Goal: Information Seeking & Learning: Learn about a topic

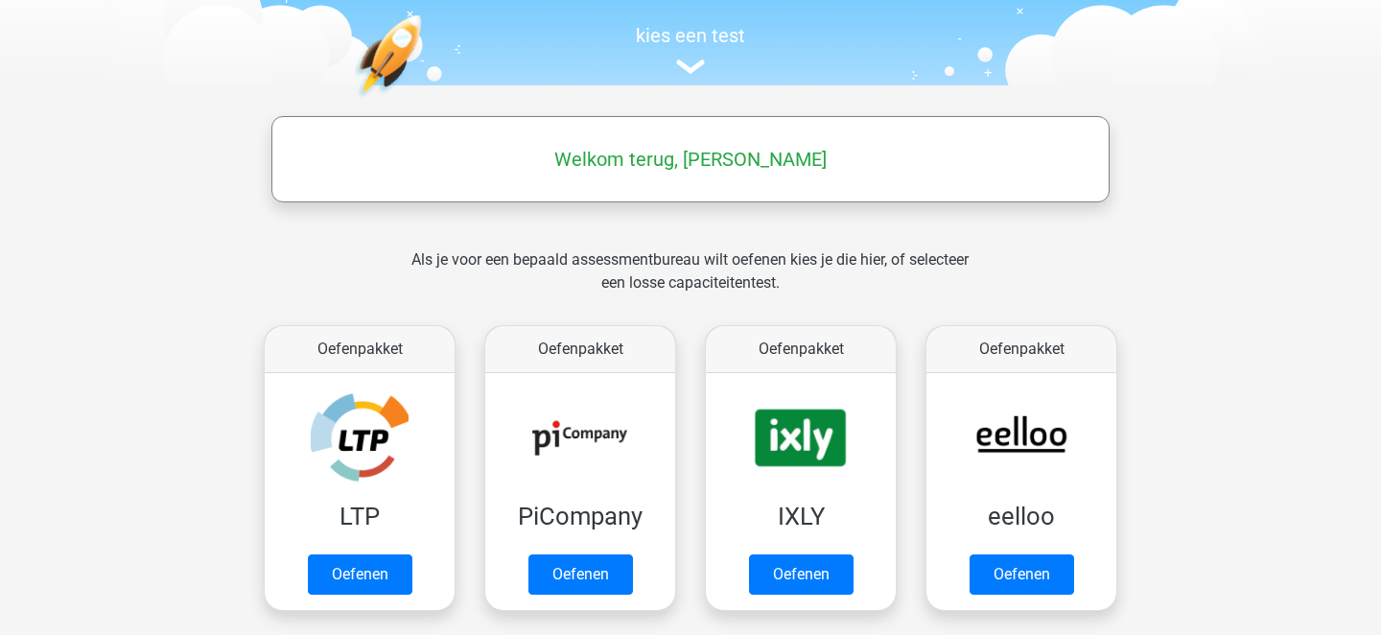
scroll to position [328, 0]
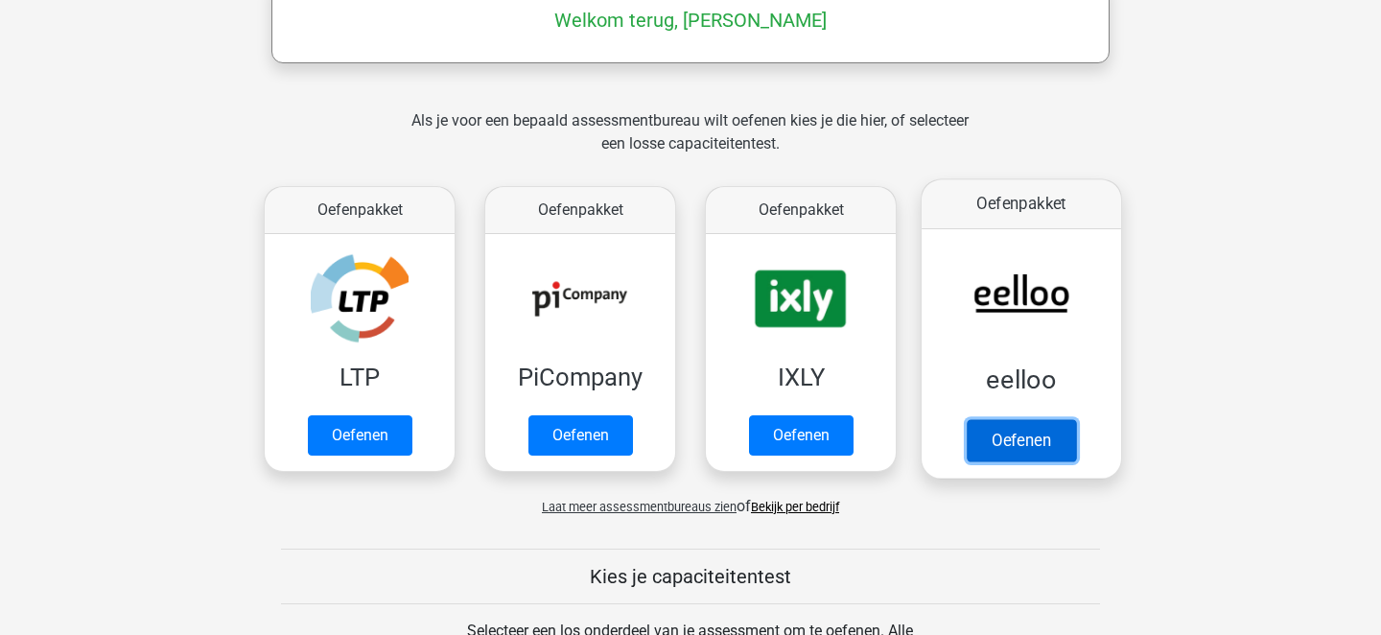
click at [1009, 422] on link "Oefenen" at bounding box center [1020, 440] width 109 height 42
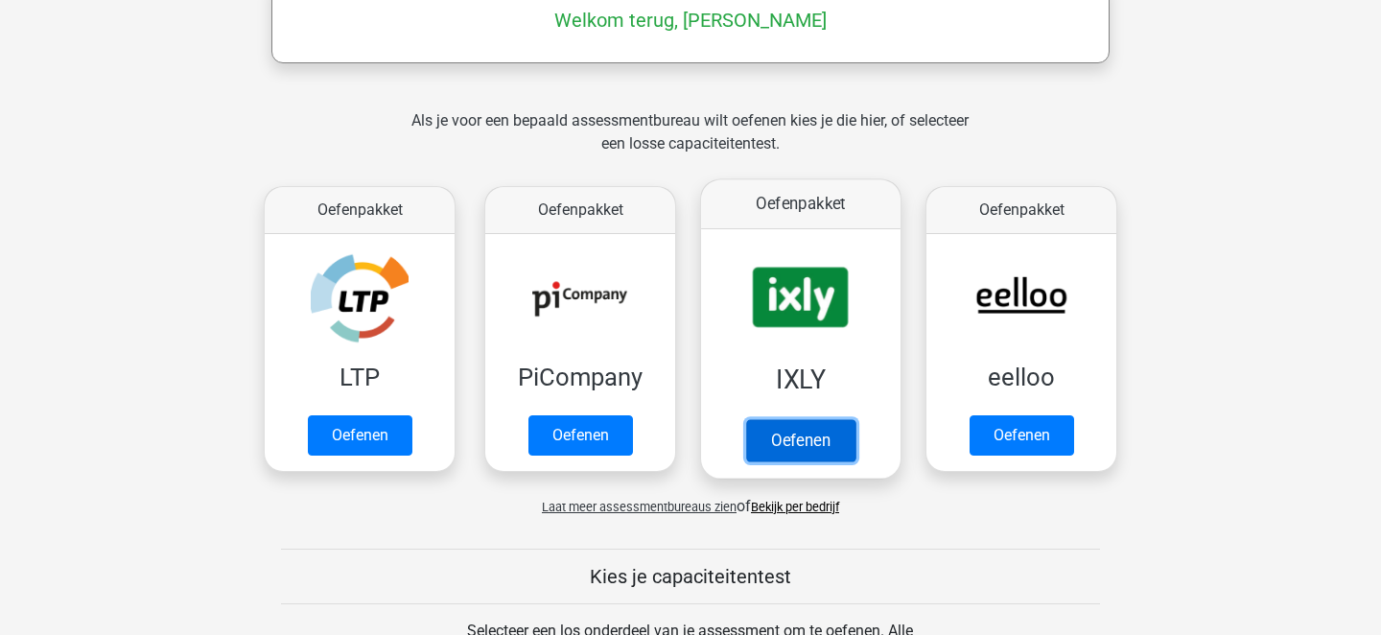
click at [810, 444] on link "Oefenen" at bounding box center [800, 440] width 109 height 42
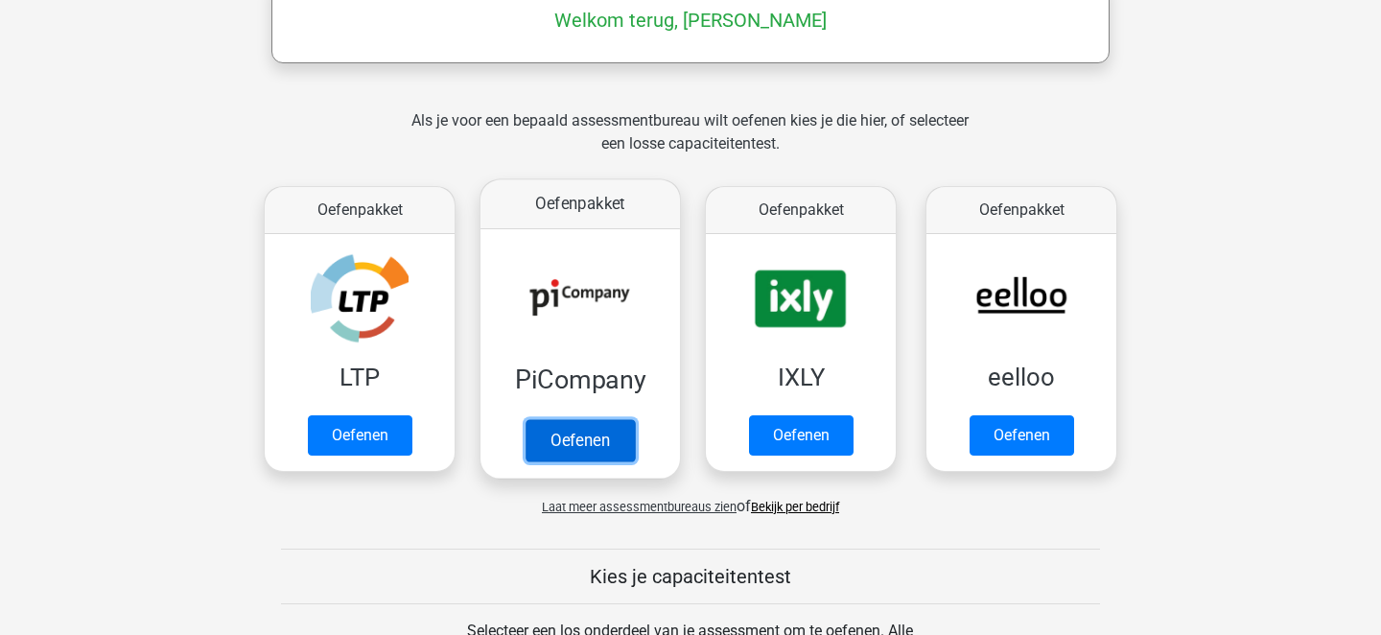
click at [615, 433] on link "Oefenen" at bounding box center [579, 440] width 109 height 42
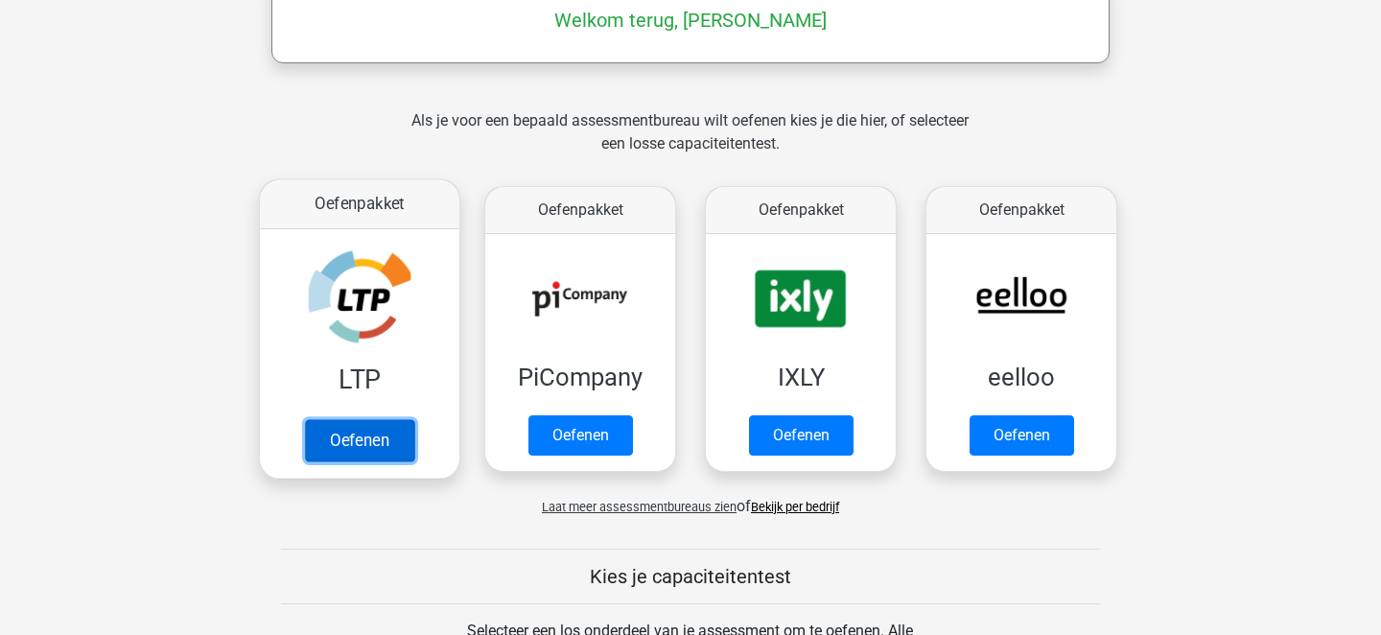
click at [351, 439] on link "Oefenen" at bounding box center [359, 440] width 109 height 42
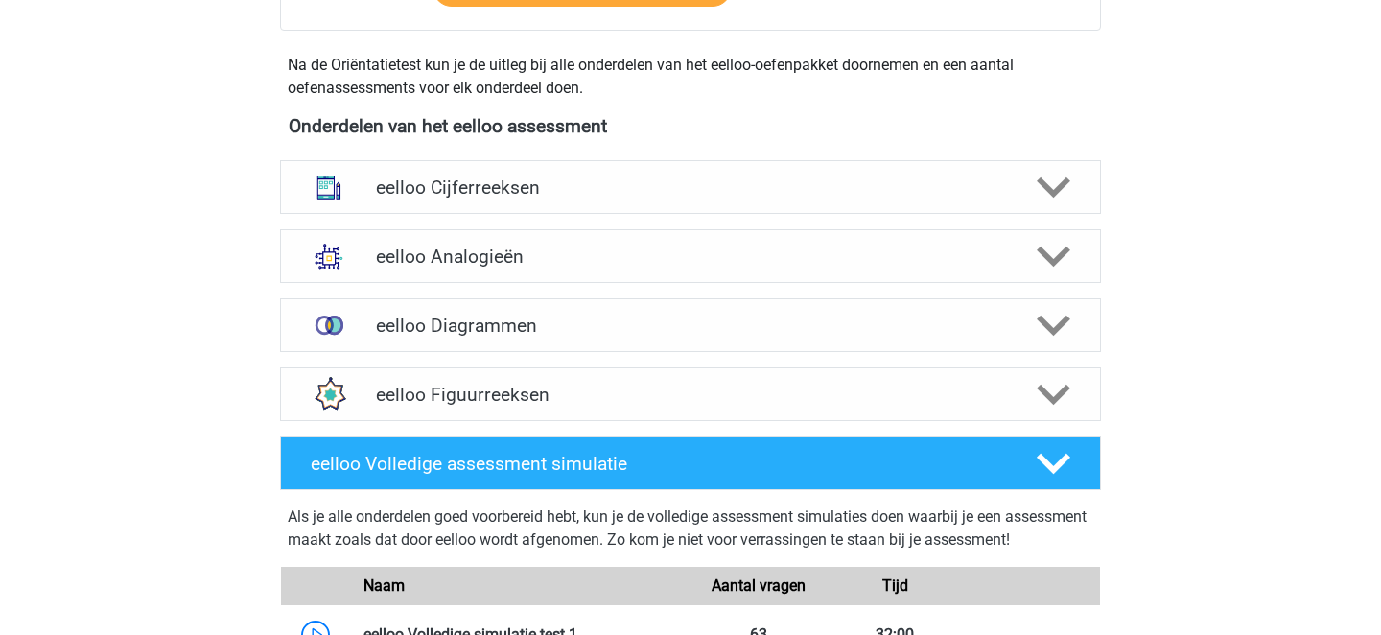
scroll to position [584, 0]
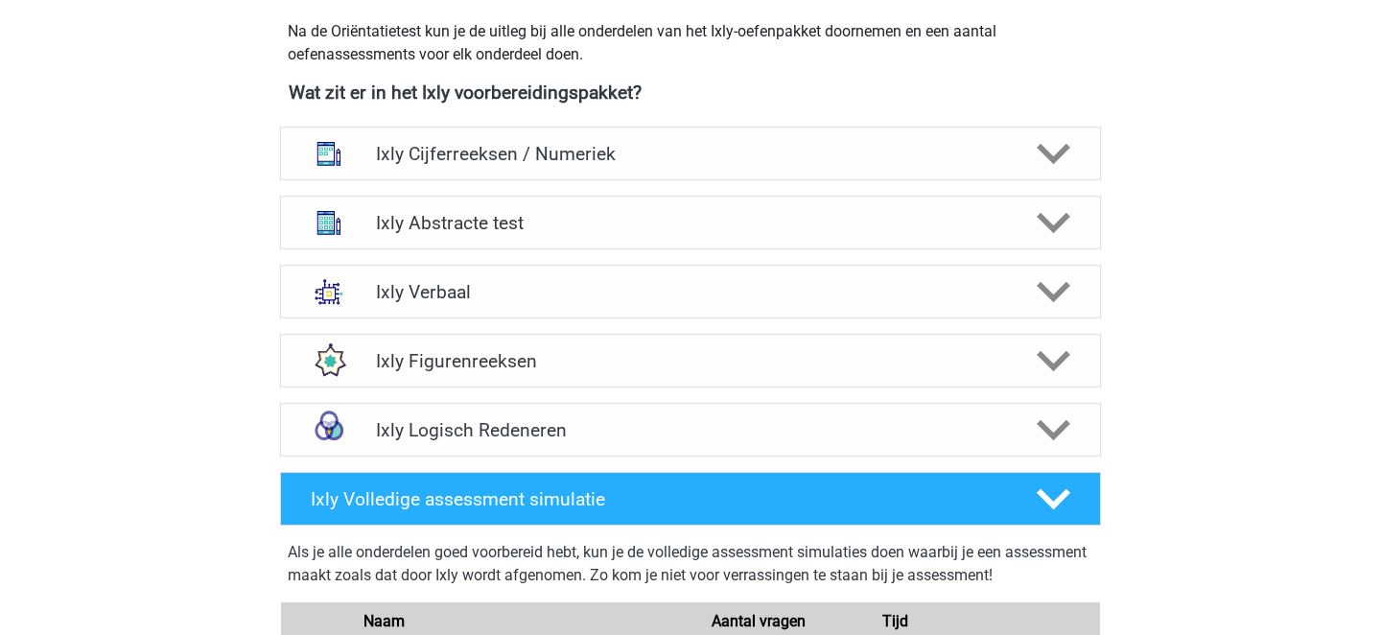
scroll to position [686, 0]
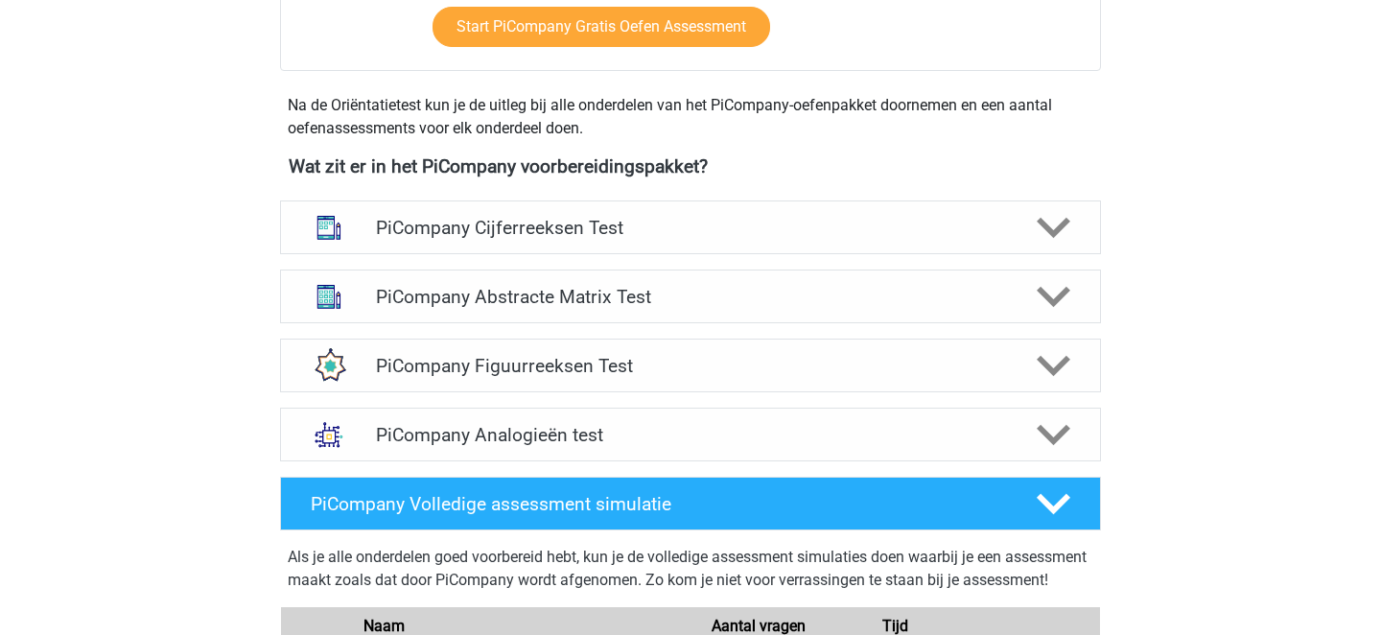
scroll to position [644, 0]
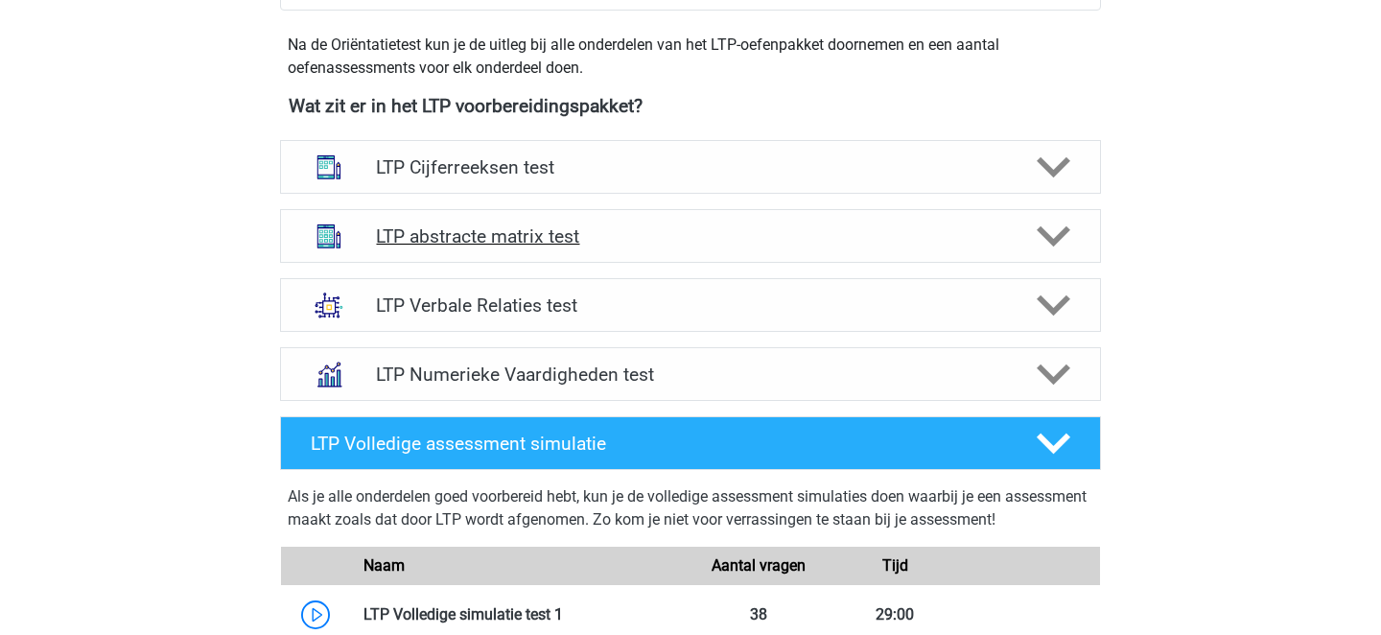
scroll to position [679, 0]
click at [764, 229] on h4 "LTP abstracte matrix test" at bounding box center [690, 235] width 628 height 22
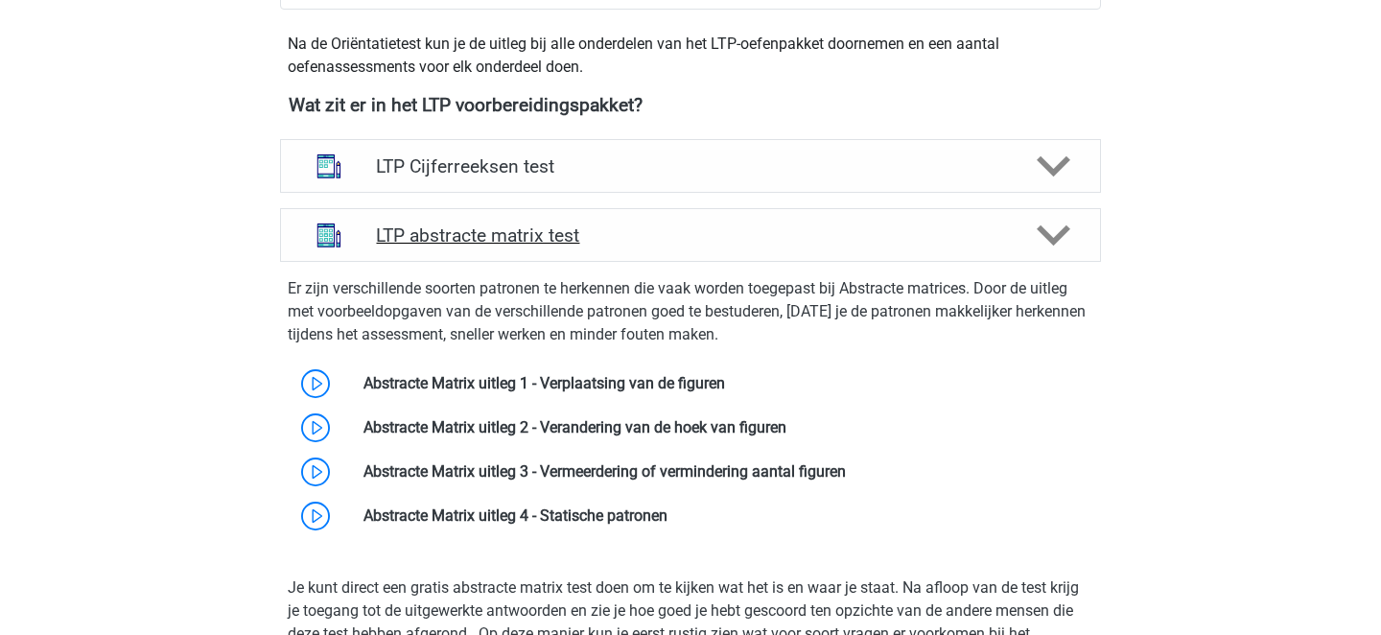
click at [764, 229] on h4 "LTP abstracte matrix test" at bounding box center [690, 235] width 628 height 22
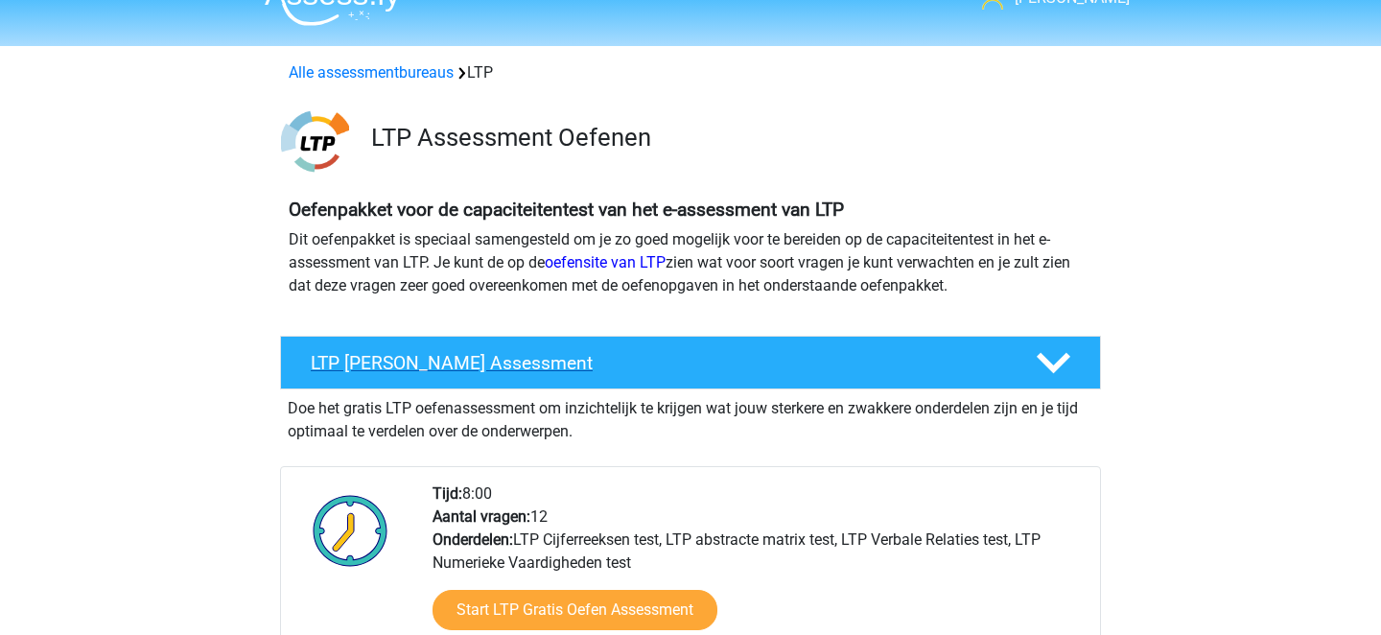
scroll to position [0, 0]
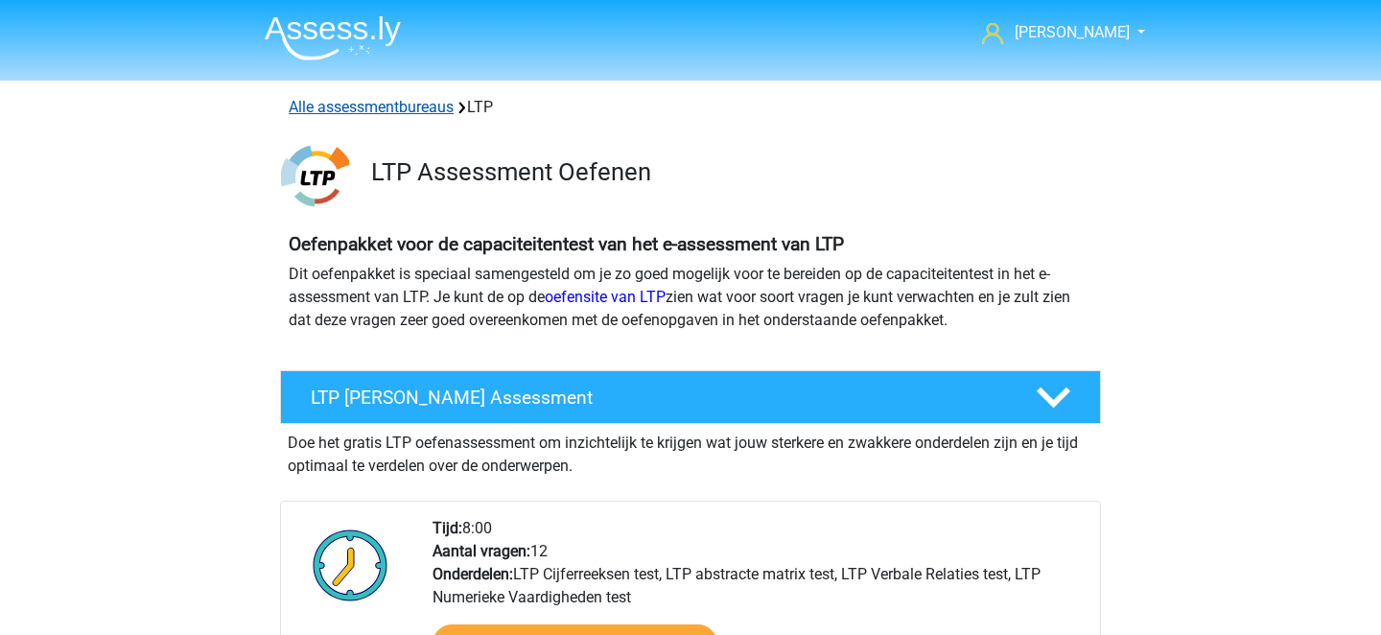
click at [335, 111] on link "Alle assessmentbureaus" at bounding box center [371, 107] width 165 height 18
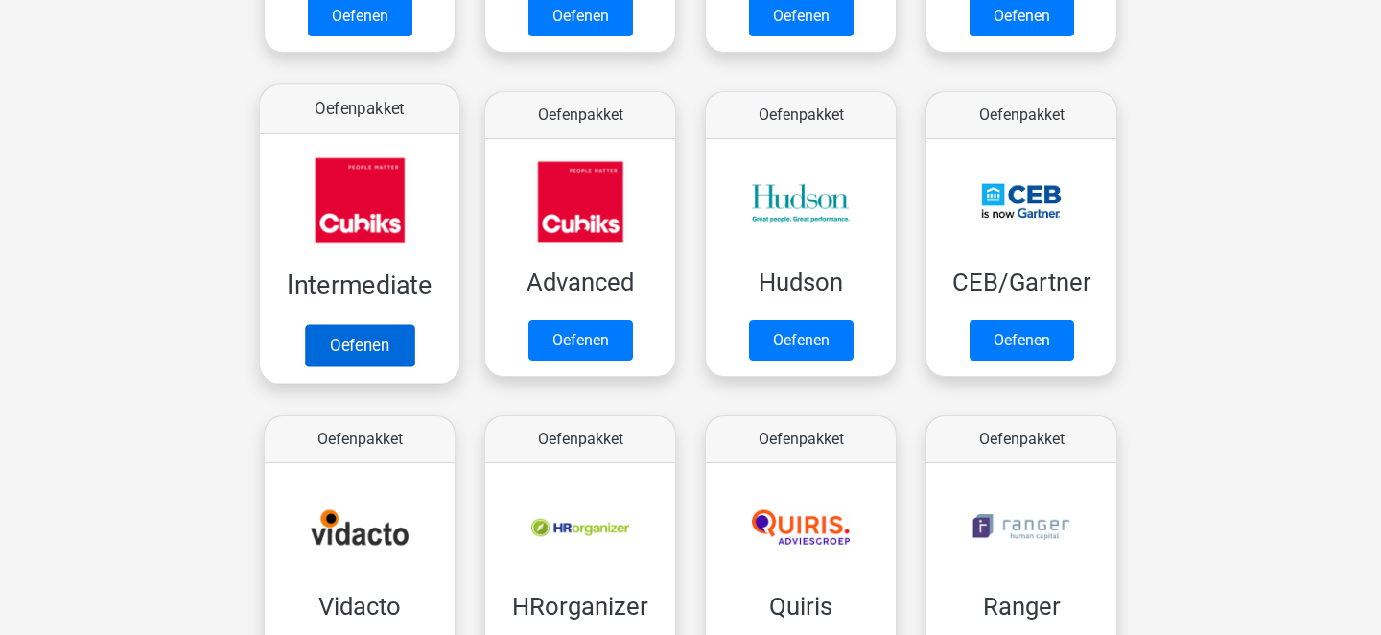
scroll to position [618, 0]
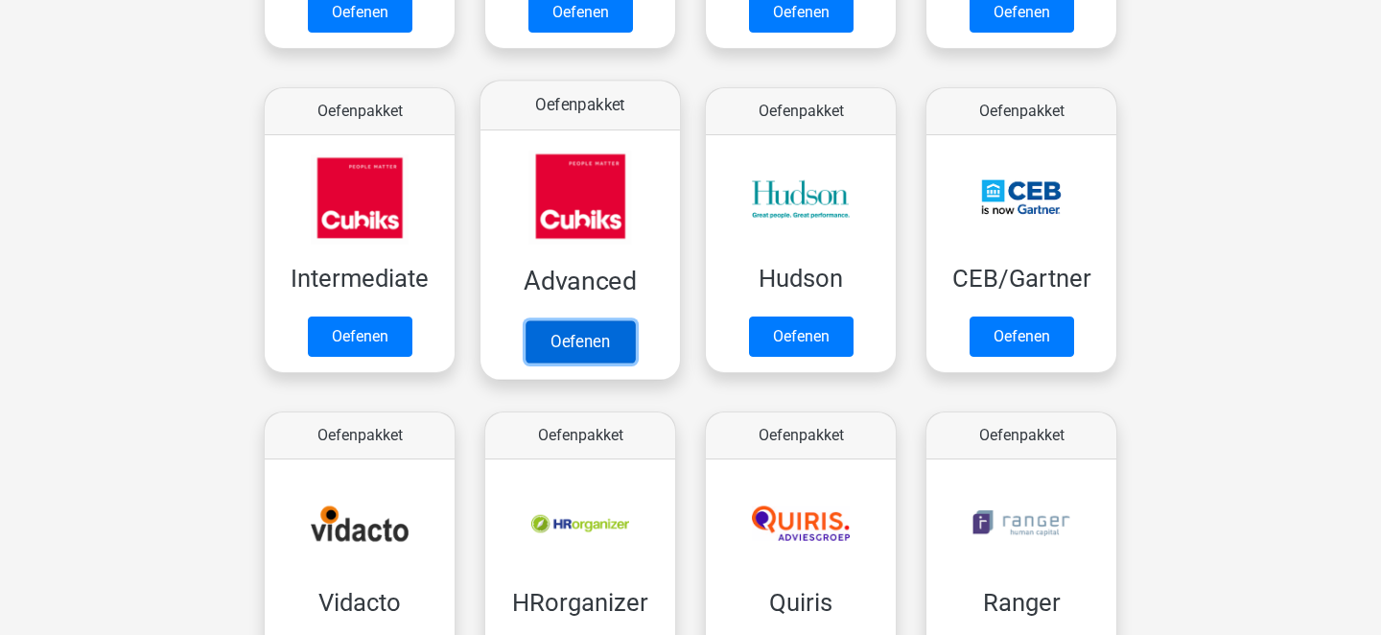
click at [569, 349] on link "Oefenen" at bounding box center [579, 341] width 109 height 42
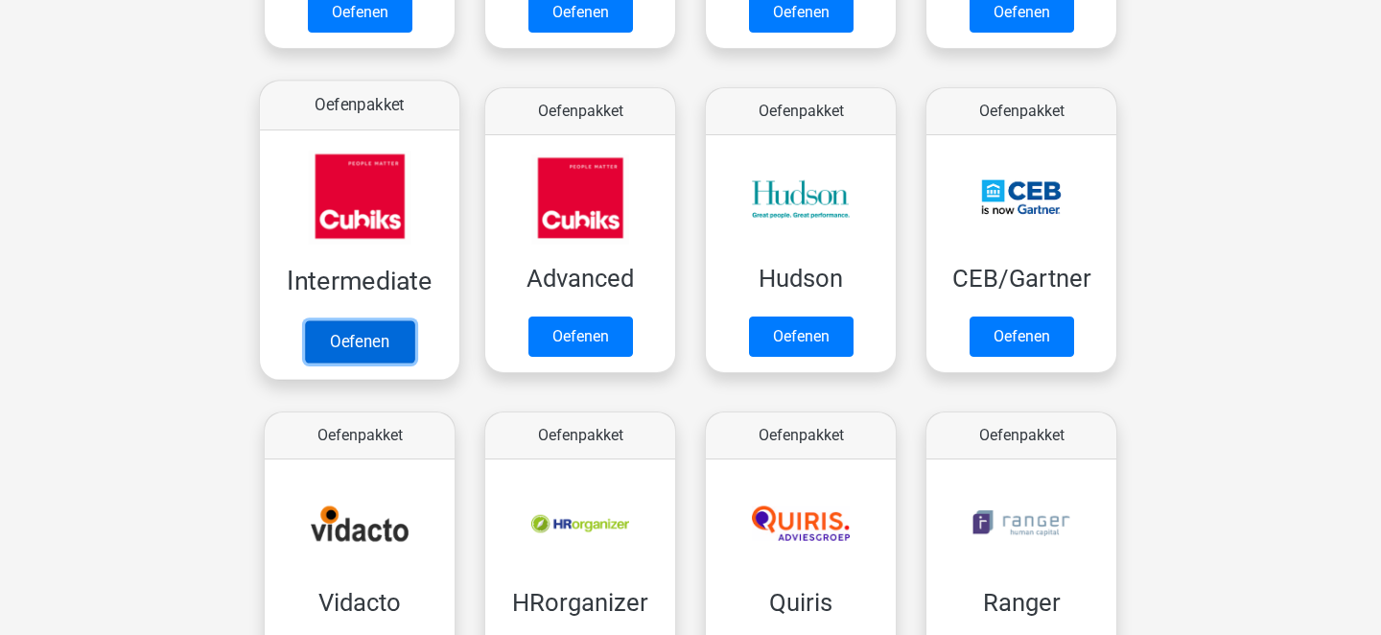
click at [349, 343] on link "Oefenen" at bounding box center [359, 341] width 109 height 42
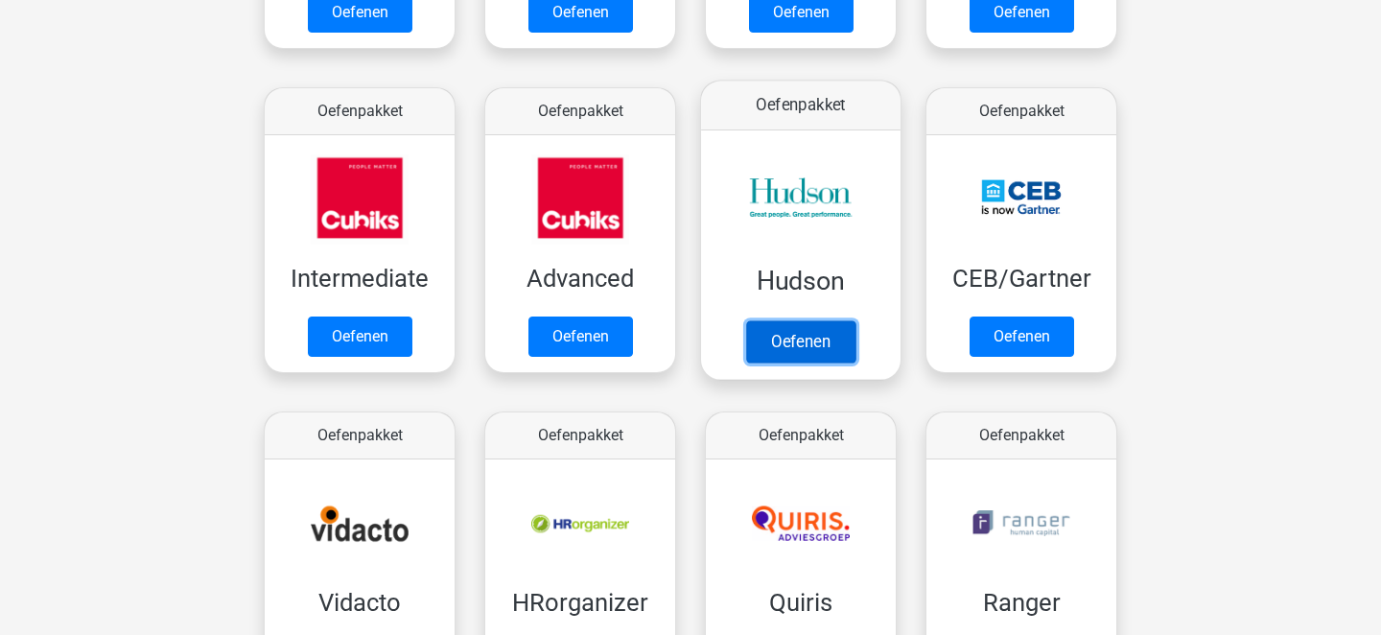
click at [785, 342] on link "Oefenen" at bounding box center [800, 341] width 109 height 42
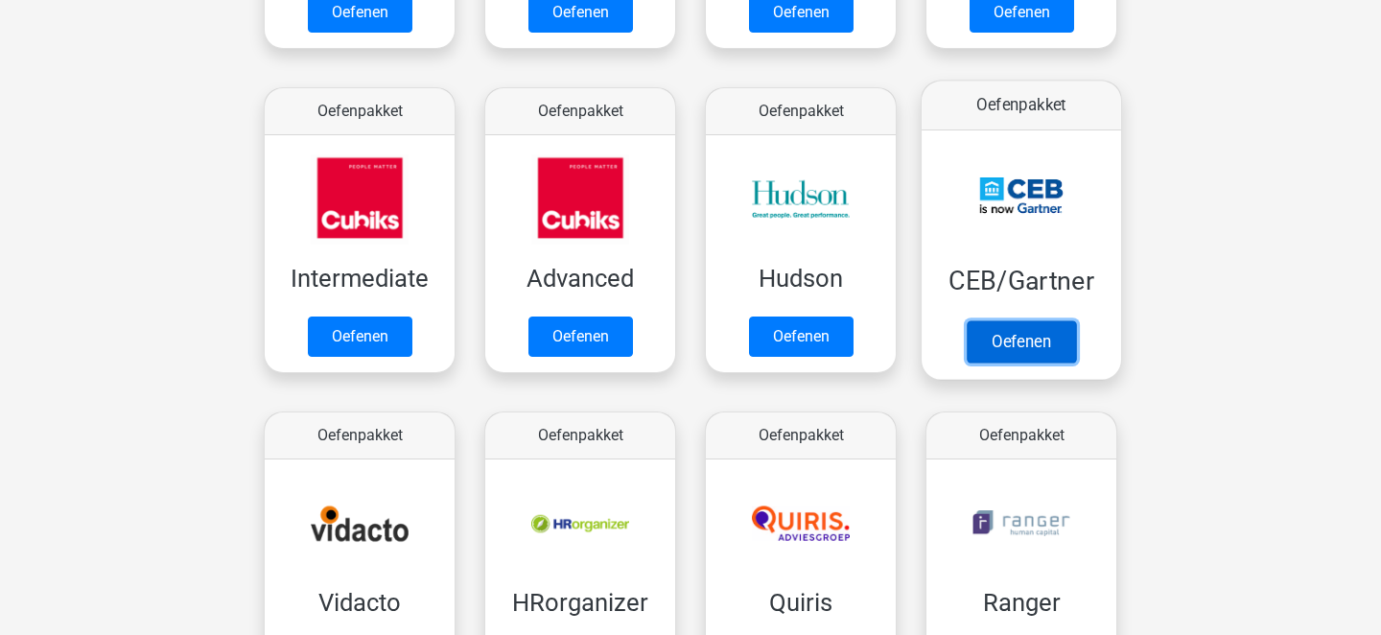
click at [1001, 330] on link "Oefenen" at bounding box center [1020, 341] width 109 height 42
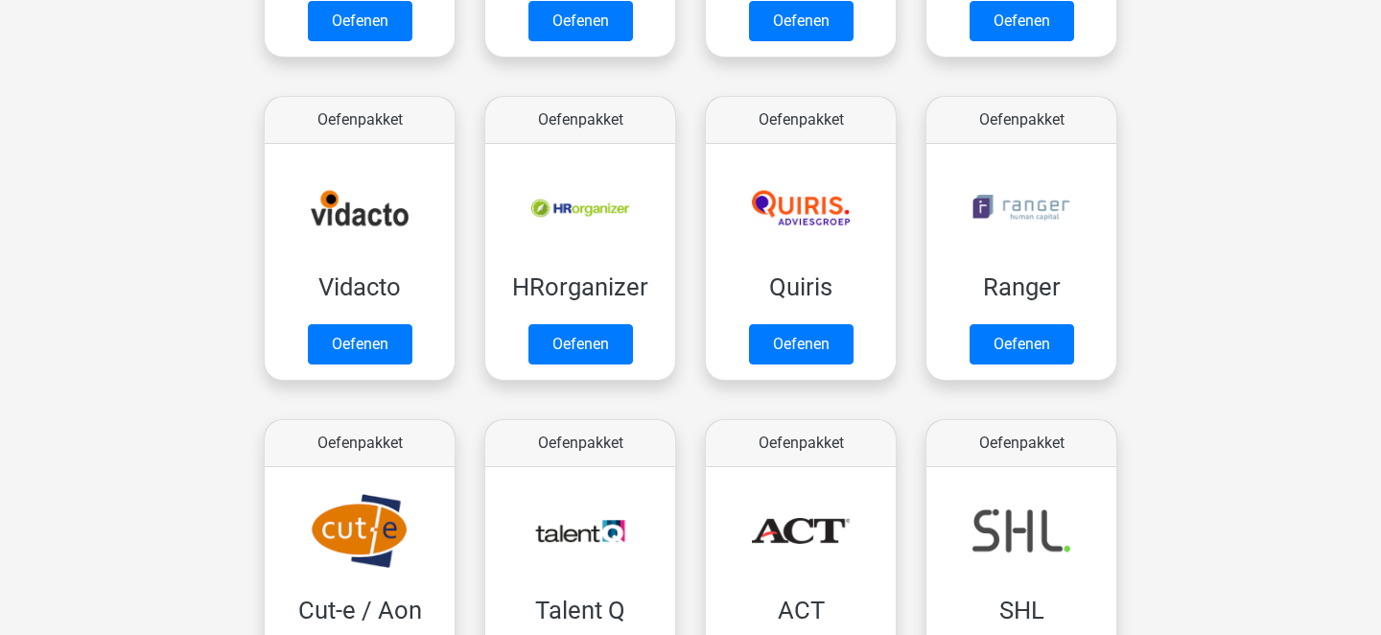
scroll to position [1183, 0]
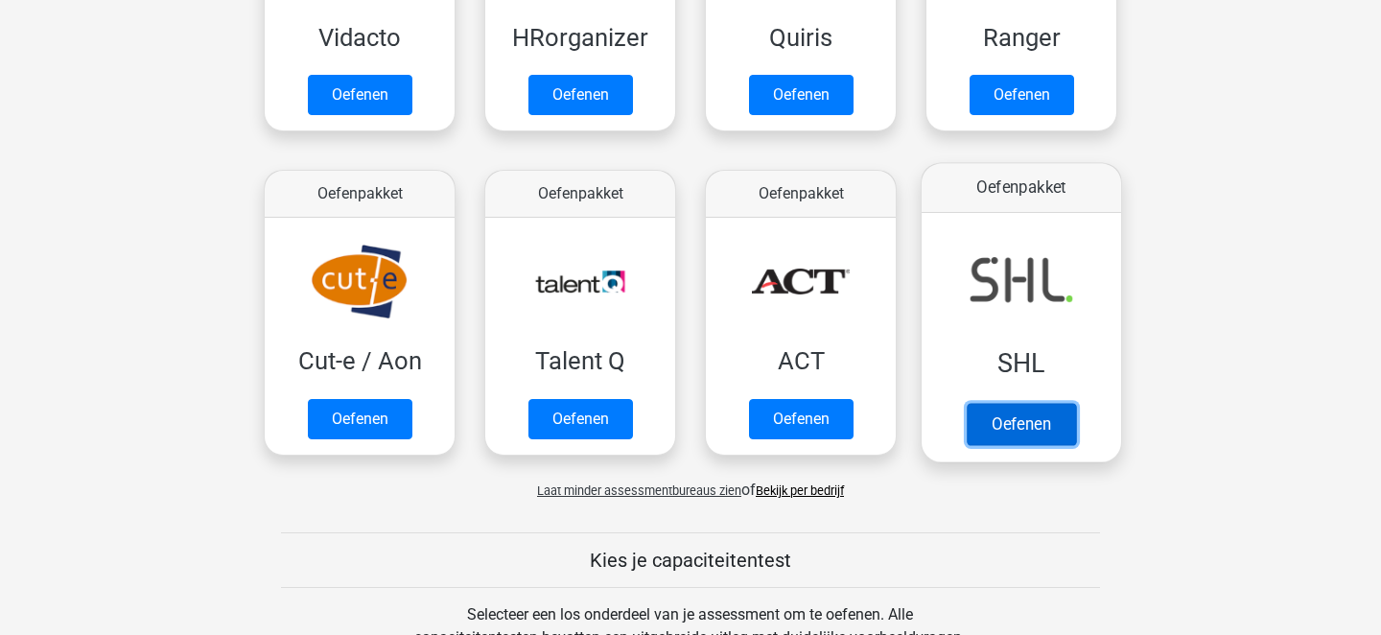
click at [1019, 429] on link "Oefenen" at bounding box center [1020, 424] width 109 height 42
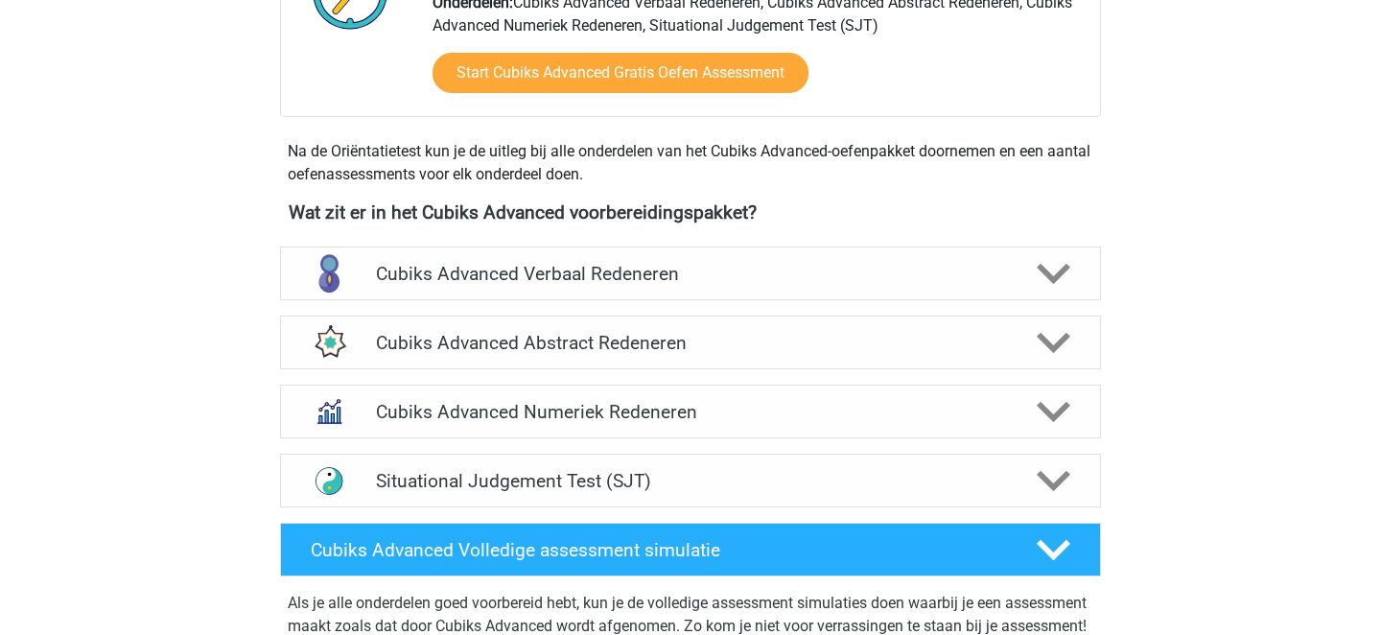
scroll to position [580, 0]
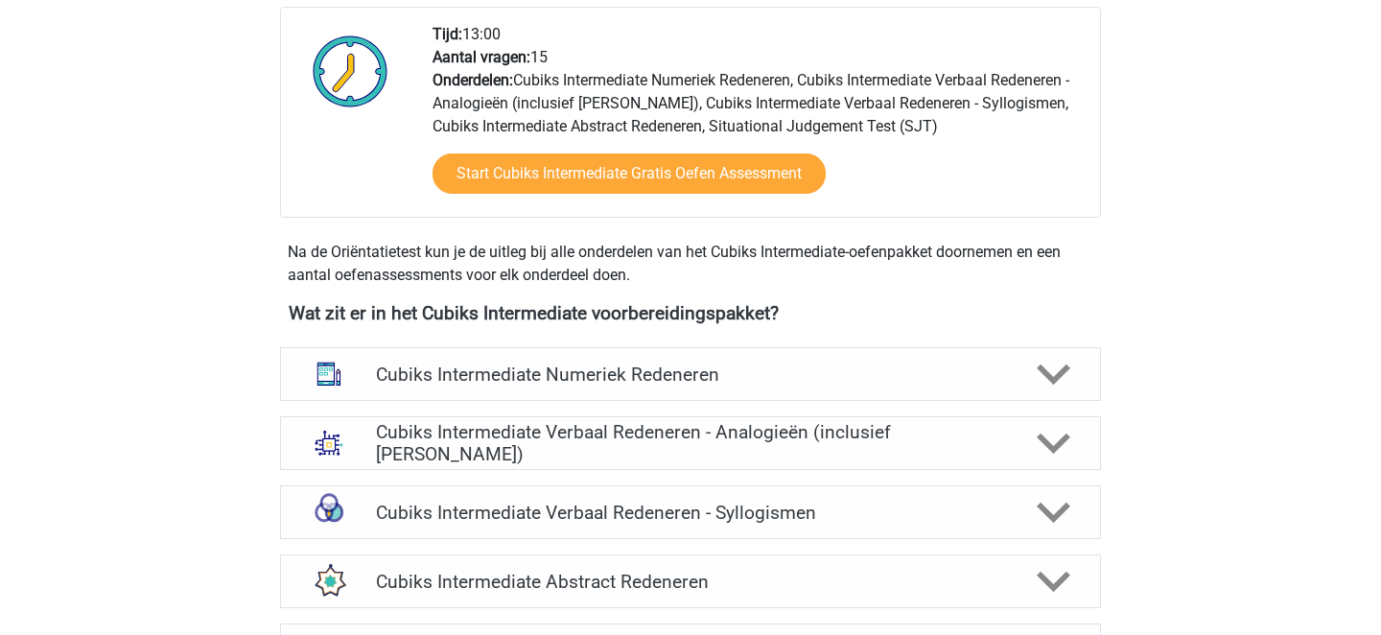
scroll to position [573, 0]
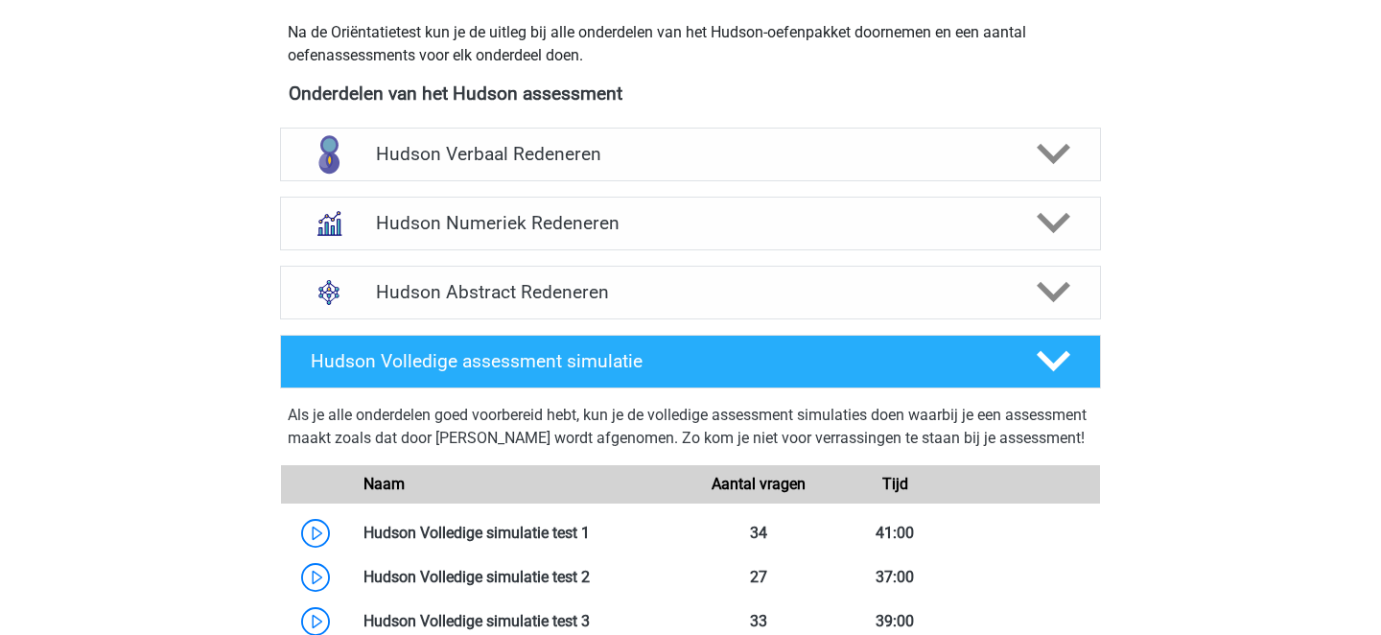
scroll to position [730, 0]
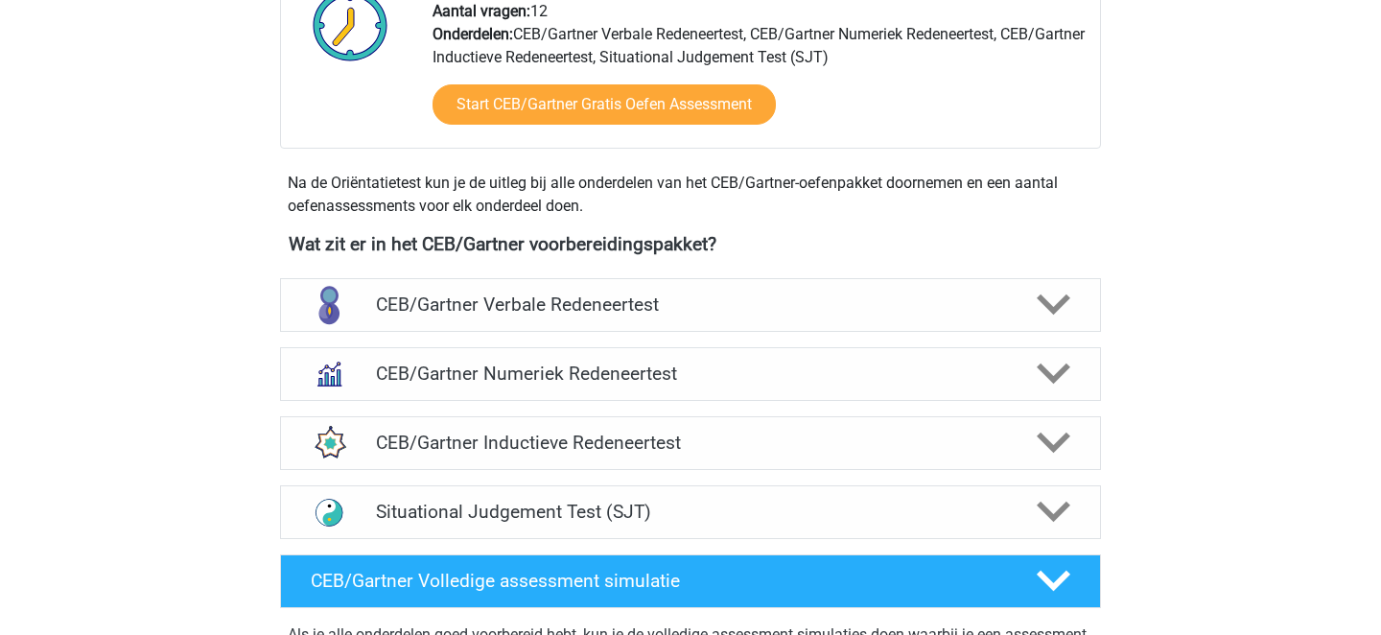
scroll to position [552, 0]
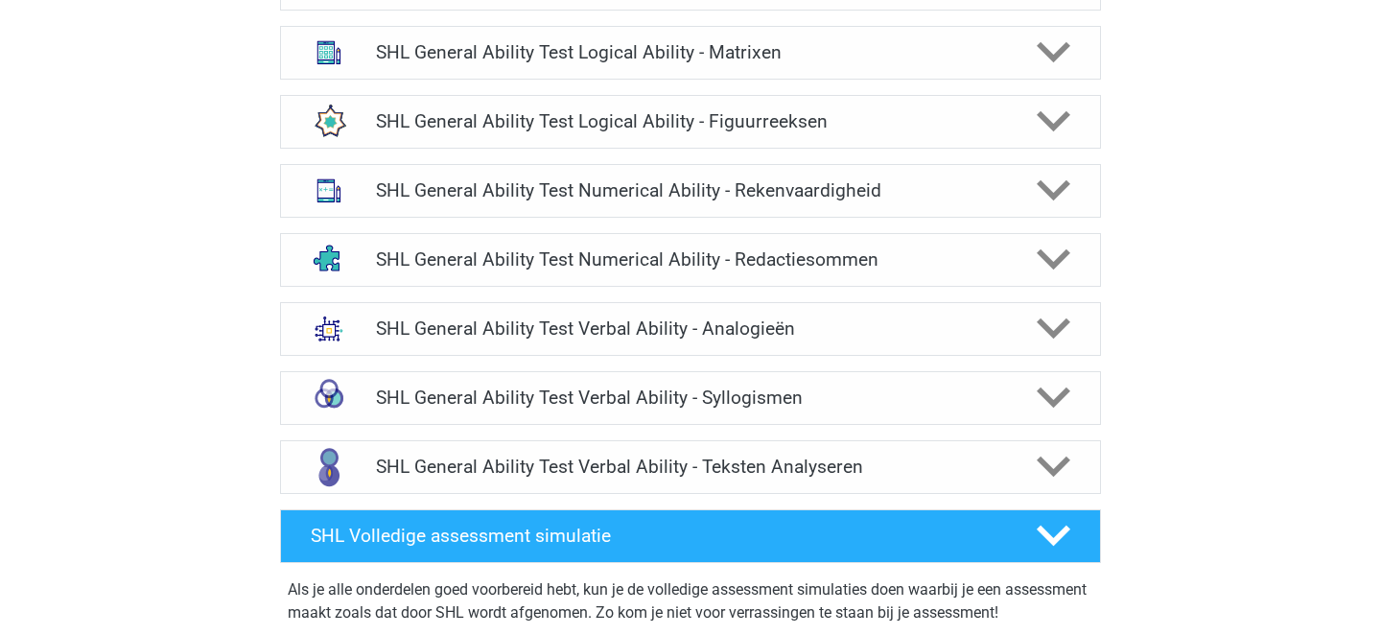
scroll to position [1155, 0]
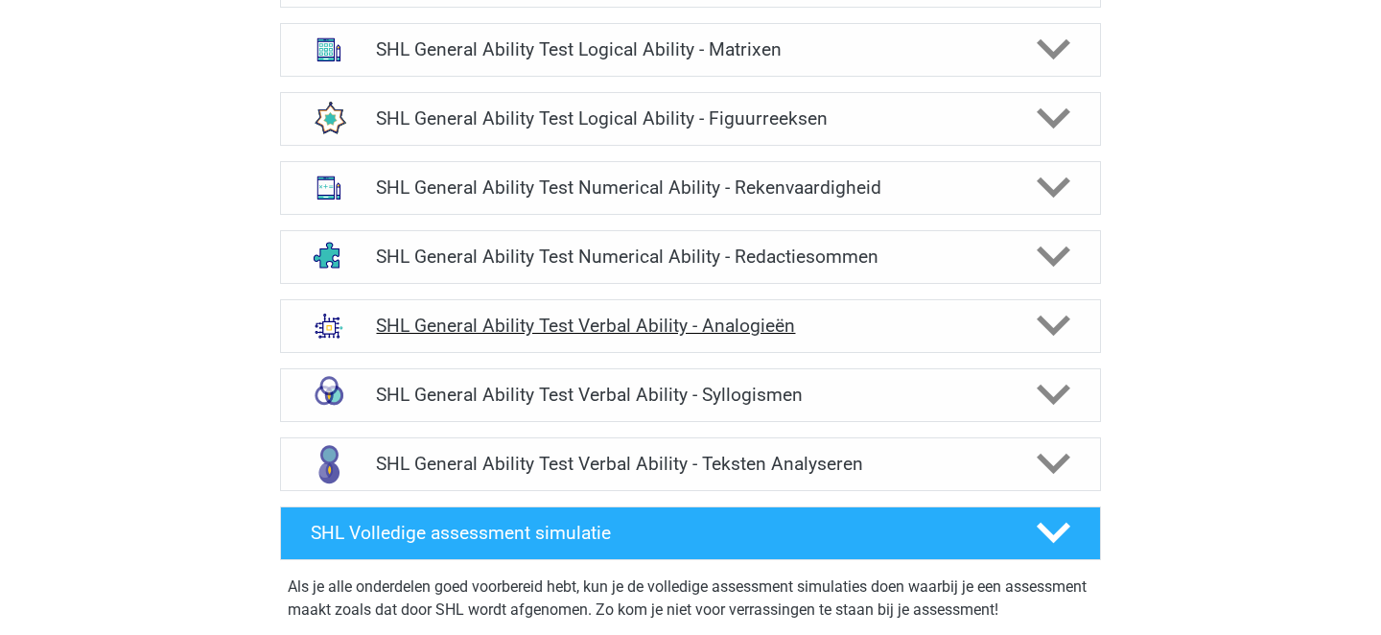
click at [756, 324] on h4 "SHL General Ability Test Verbal Ability - Analogieën" at bounding box center [690, 325] width 628 height 22
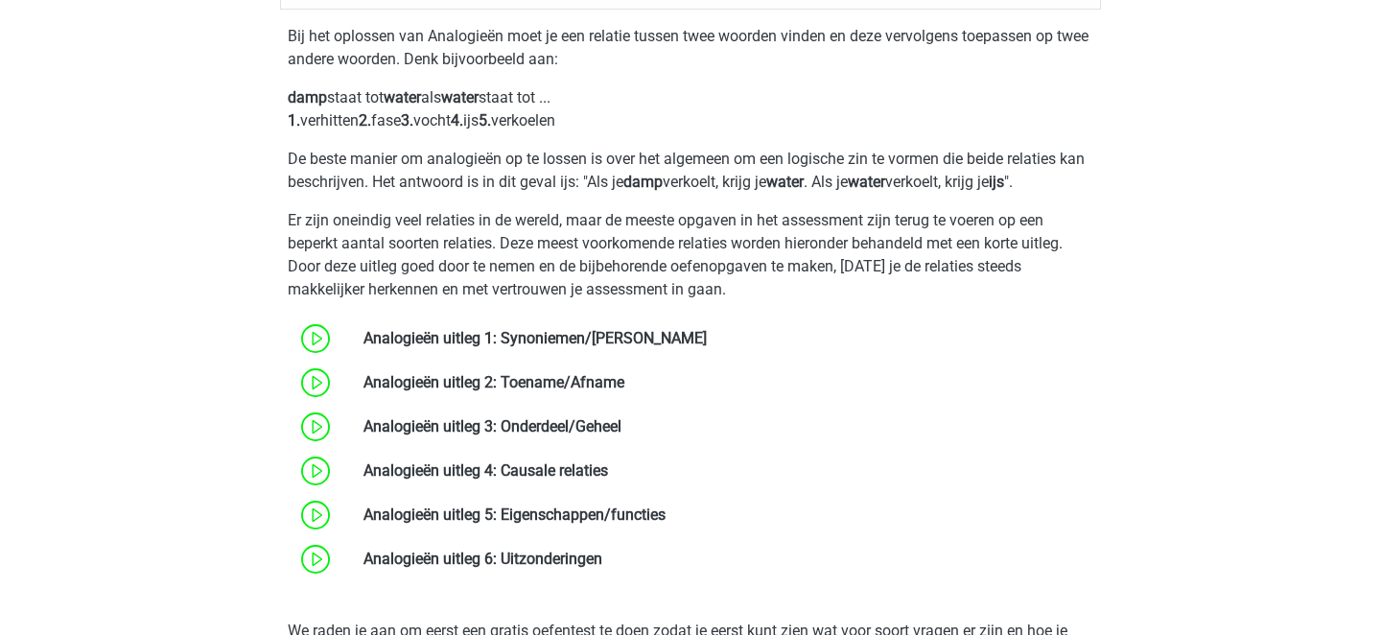
scroll to position [1500, 0]
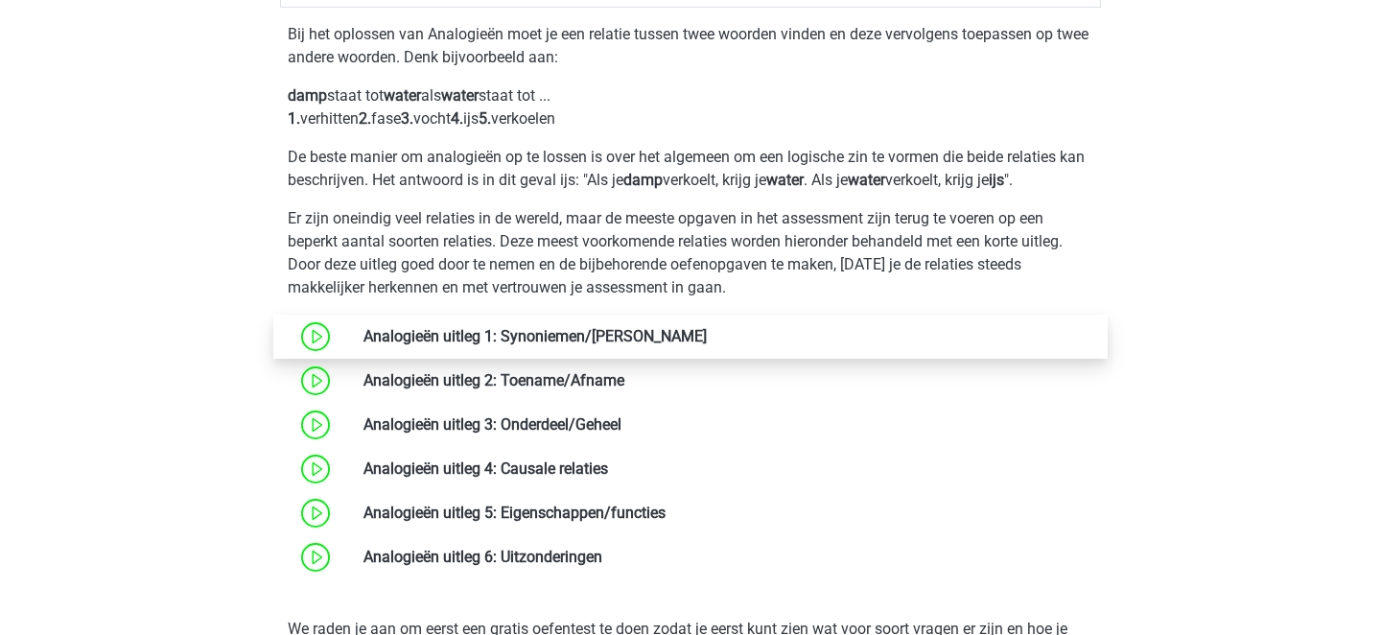
click at [707, 345] on link at bounding box center [707, 336] width 0 height 18
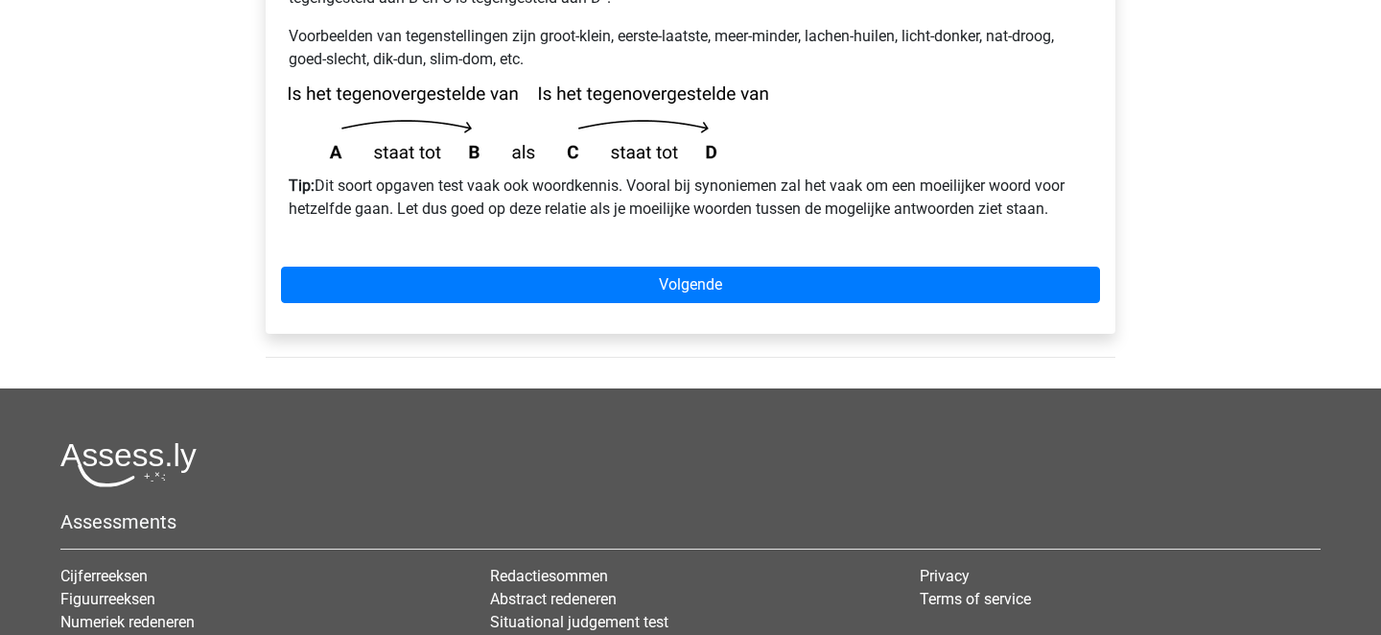
scroll to position [677, 0]
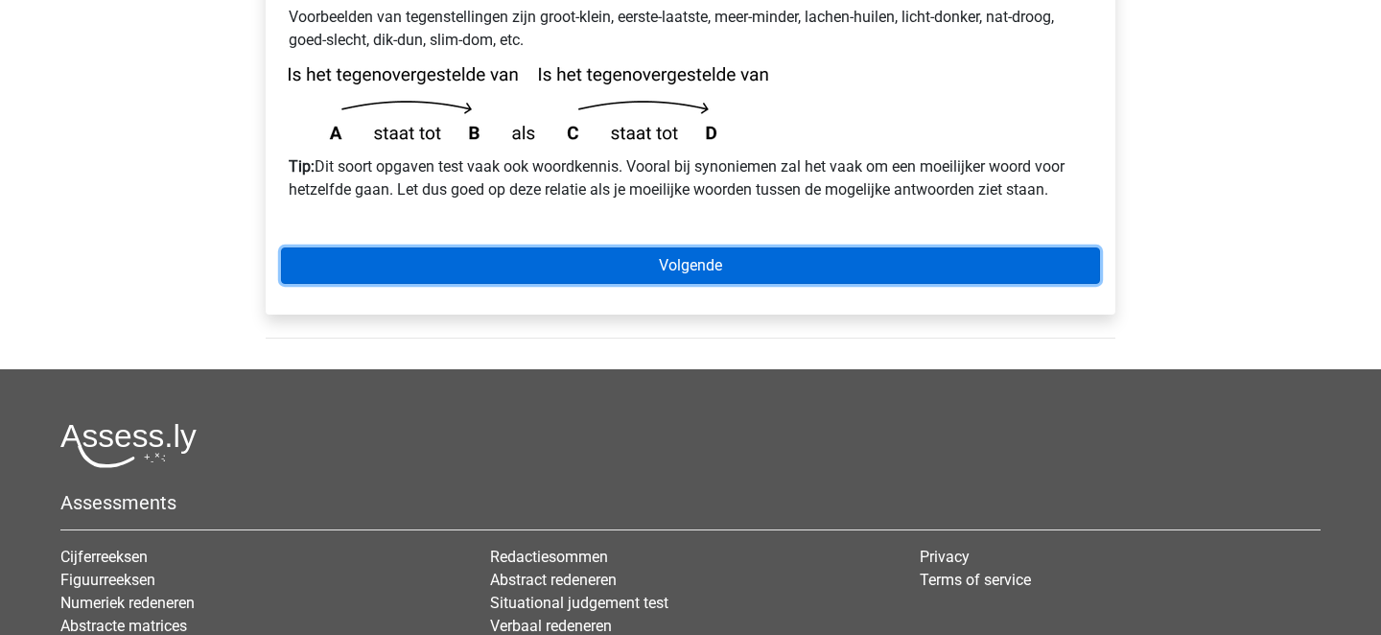
click at [627, 247] on link "Volgende" at bounding box center [690, 265] width 819 height 36
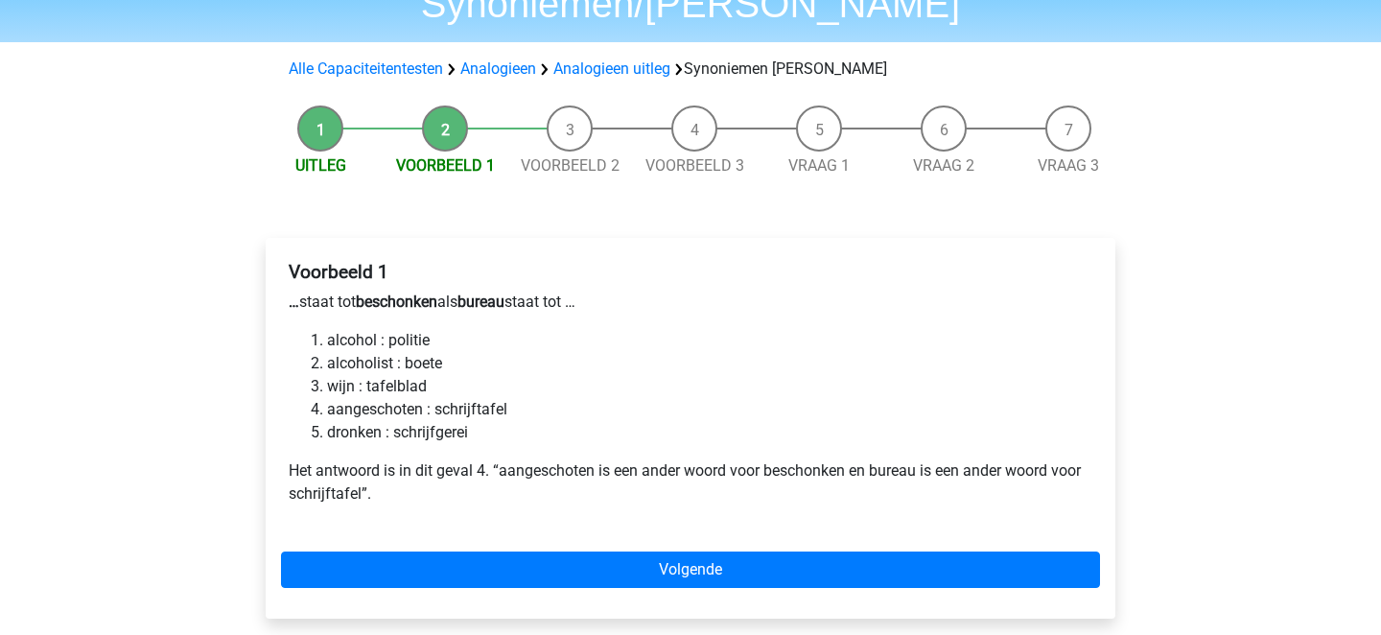
scroll to position [146, 0]
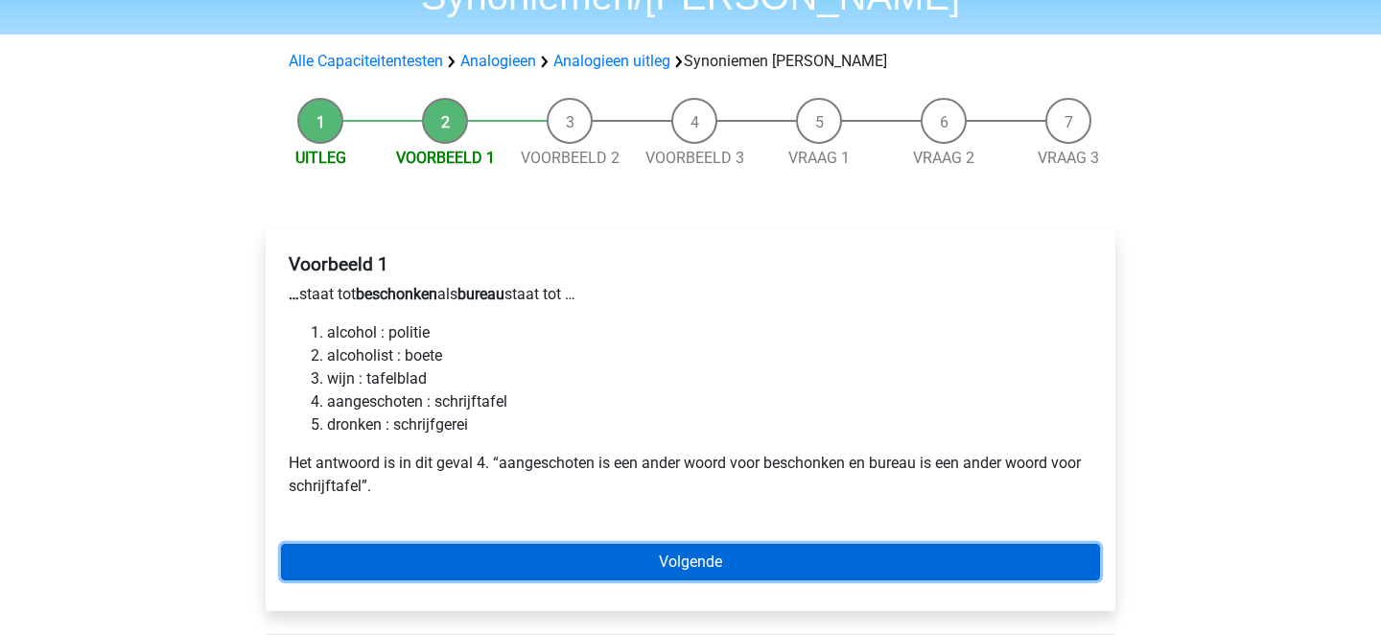
click at [673, 544] on link "Volgende" at bounding box center [690, 562] width 819 height 36
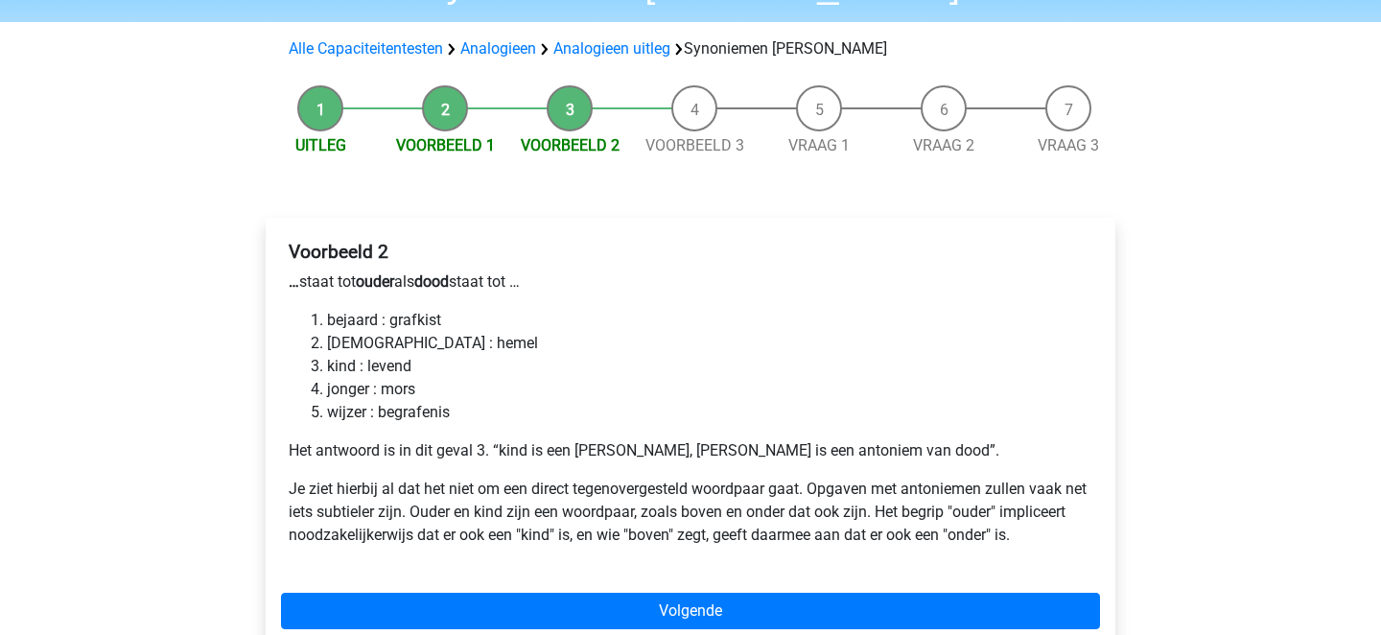
scroll to position [197, 0]
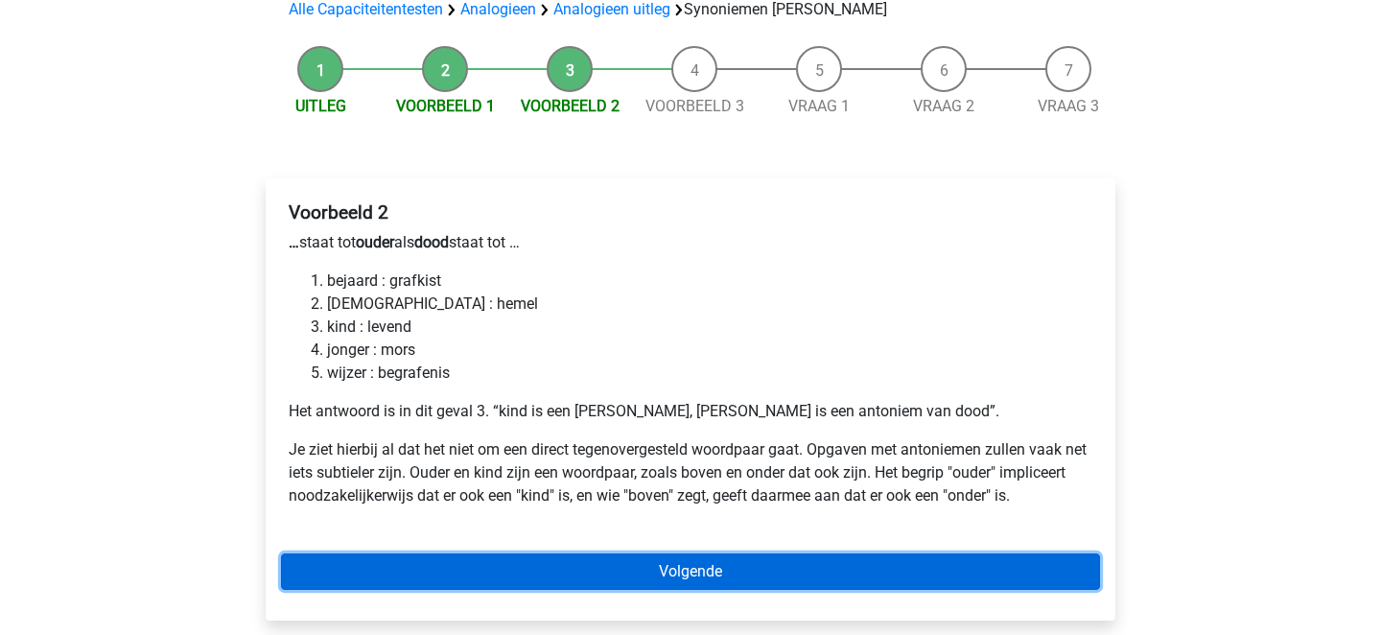
click at [667, 553] on link "Volgende" at bounding box center [690, 571] width 819 height 36
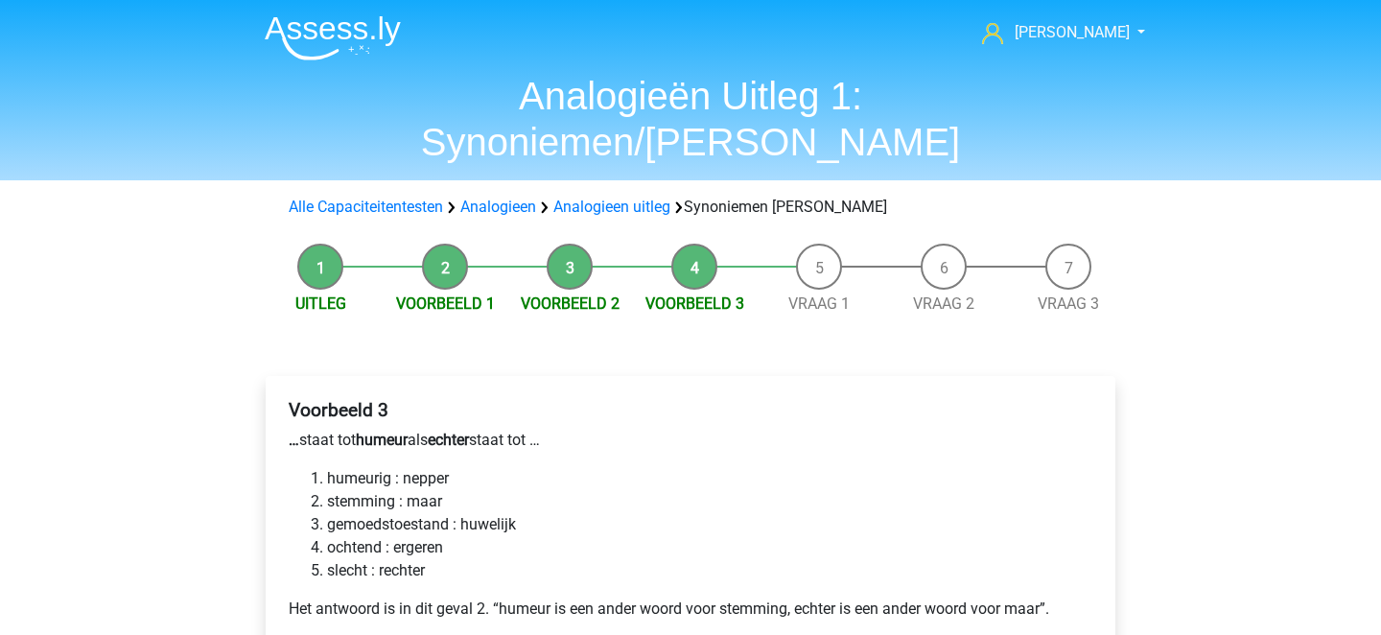
scroll to position [222, 0]
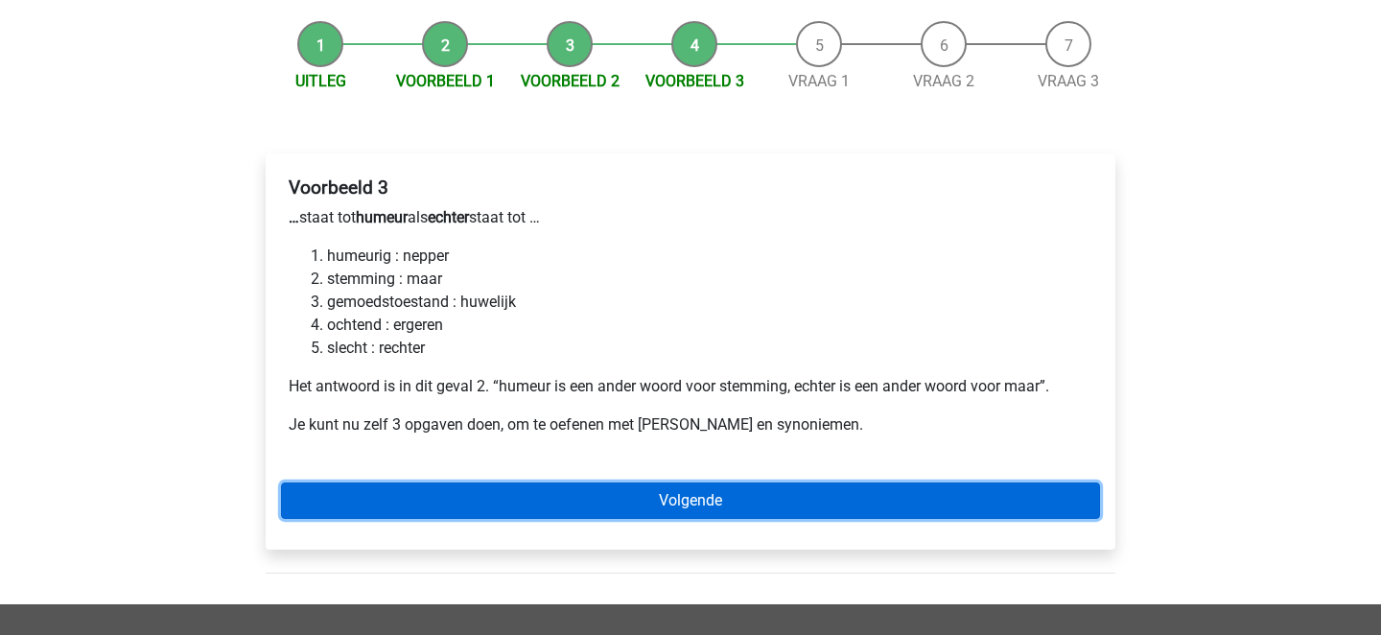
click at [649, 482] on link "Volgende" at bounding box center [690, 500] width 819 height 36
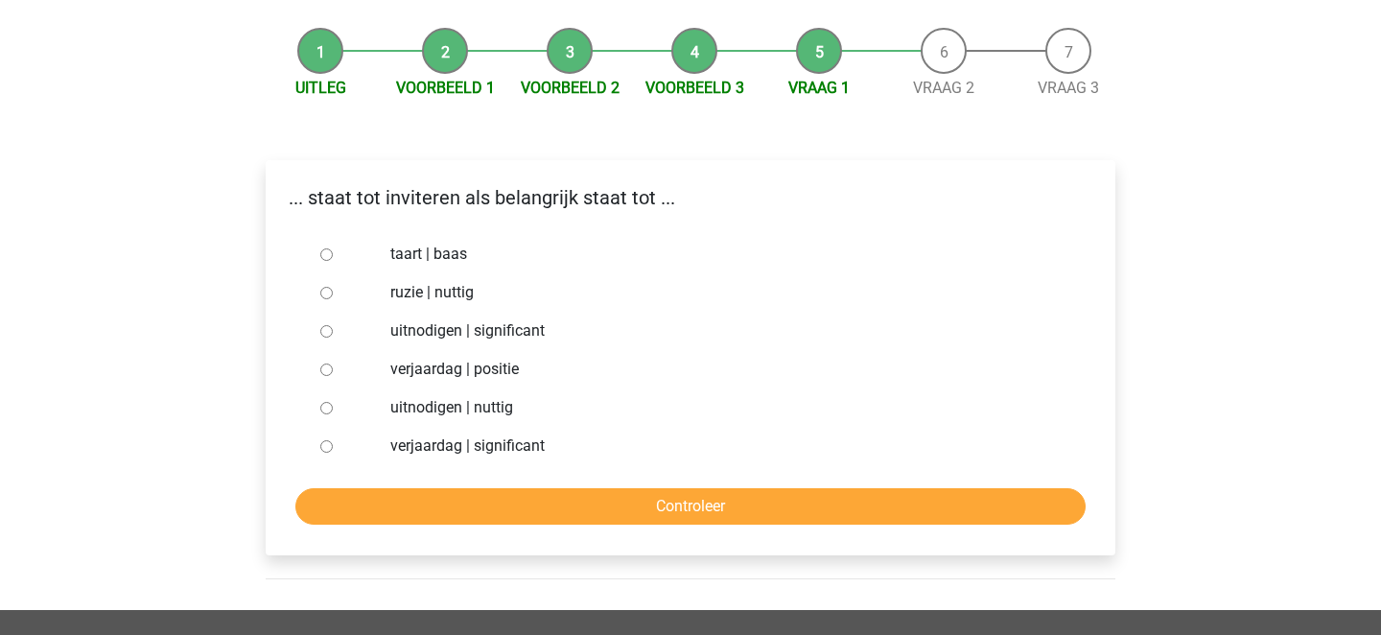
scroll to position [234, 0]
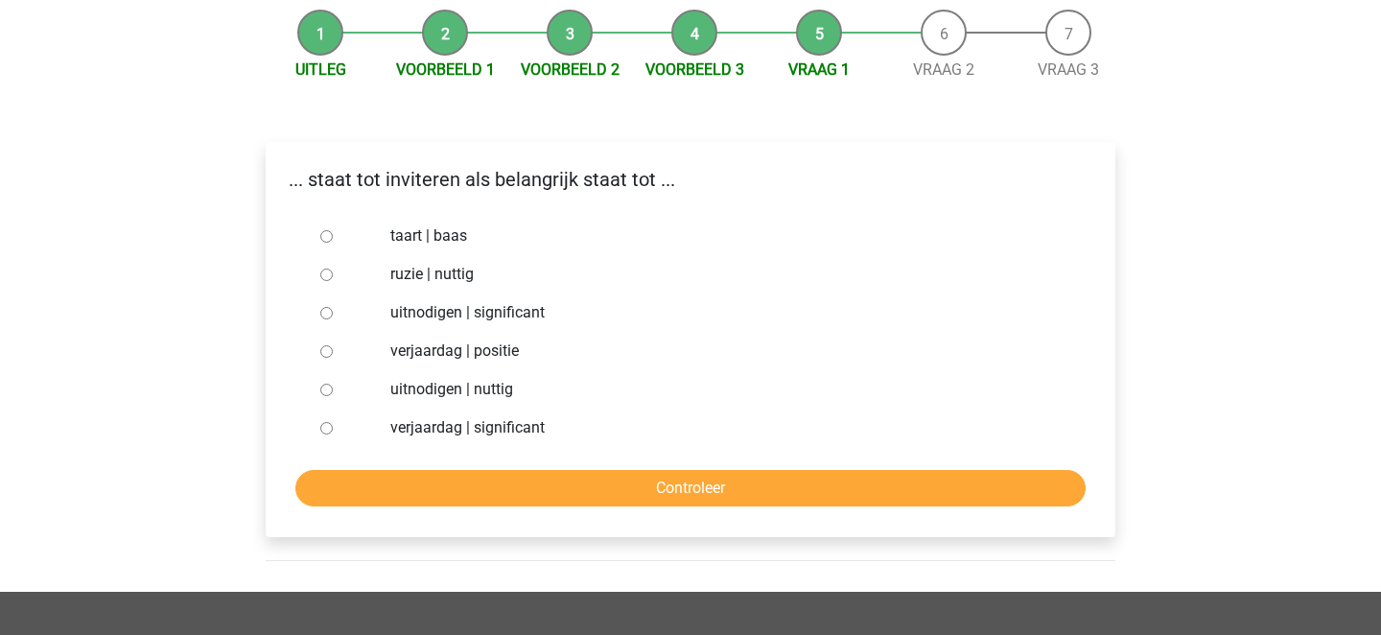
click at [462, 301] on label "uitnodigen | significant" at bounding box center [721, 312] width 663 height 23
click at [333, 307] on input "uitnodigen | significant" at bounding box center [326, 313] width 12 height 12
radio input "true"
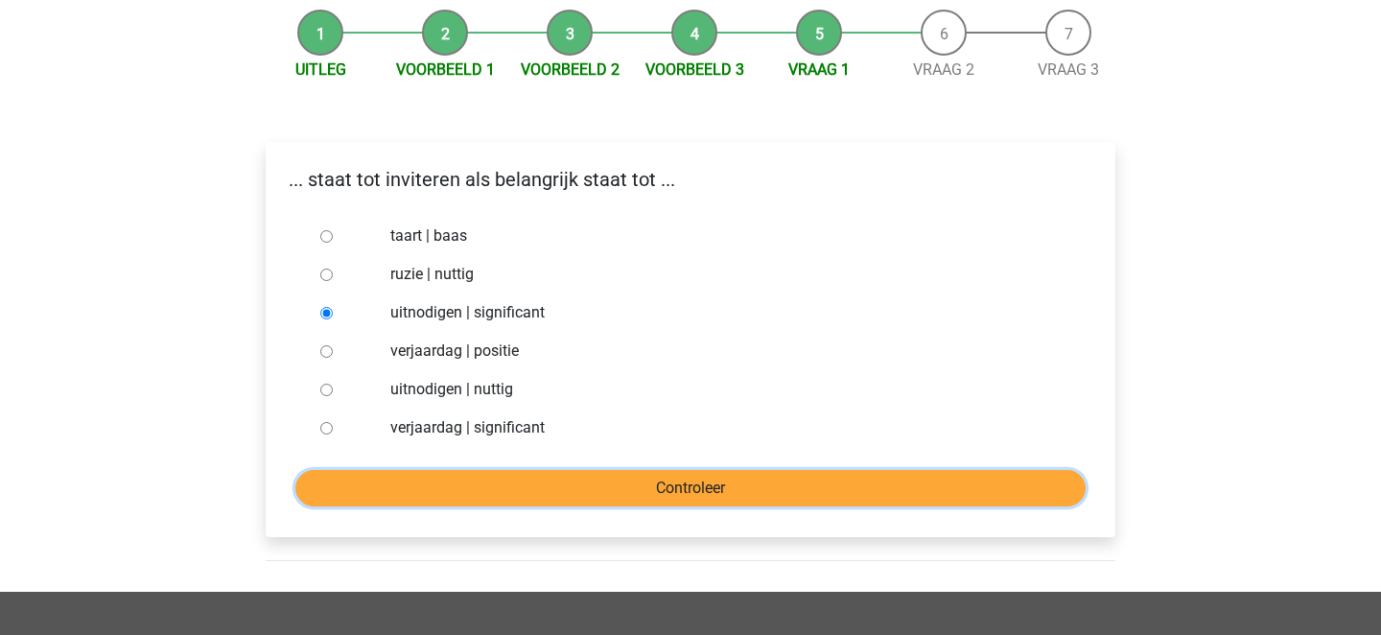
click at [538, 470] on input "Controleer" at bounding box center [690, 488] width 790 height 36
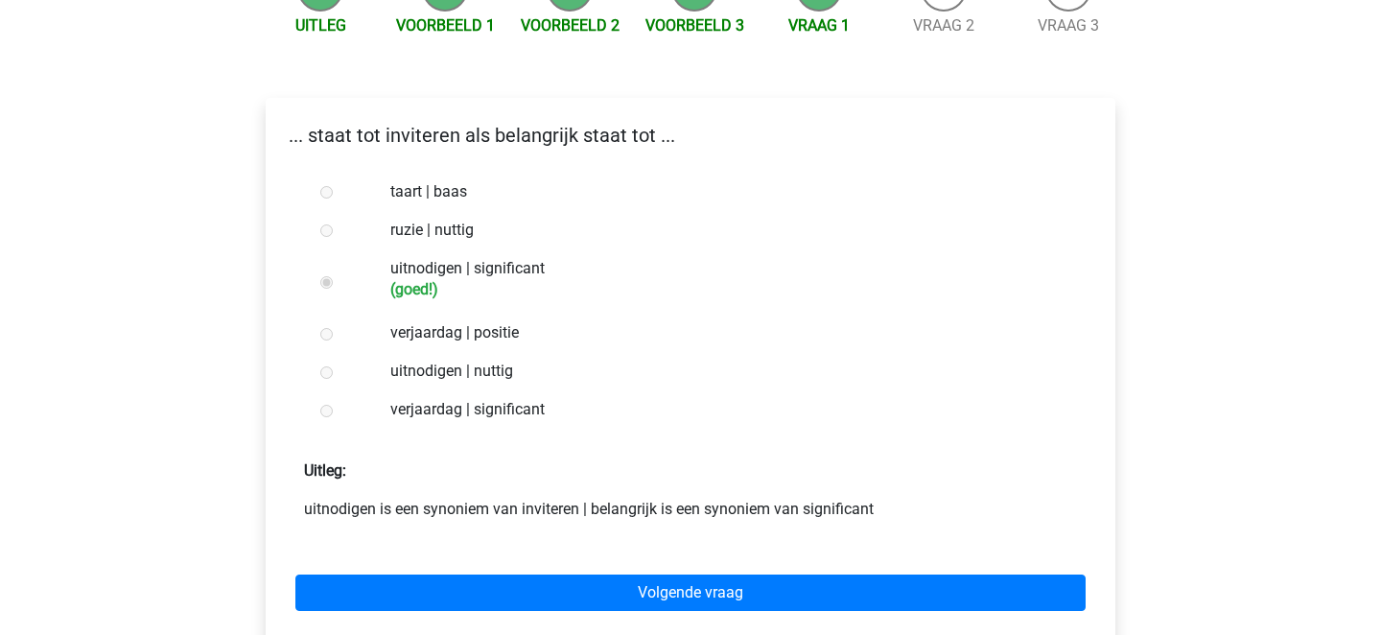
scroll to position [384, 0]
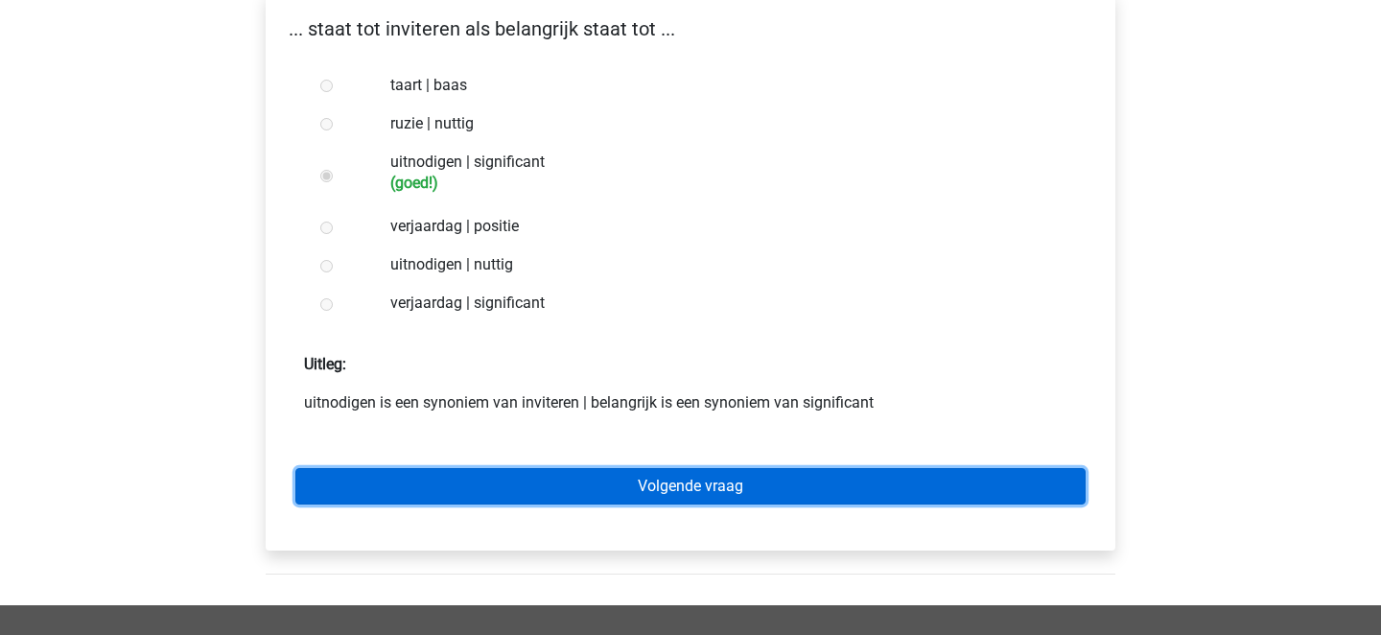
click at [557, 468] on link "Volgende vraag" at bounding box center [690, 486] width 790 height 36
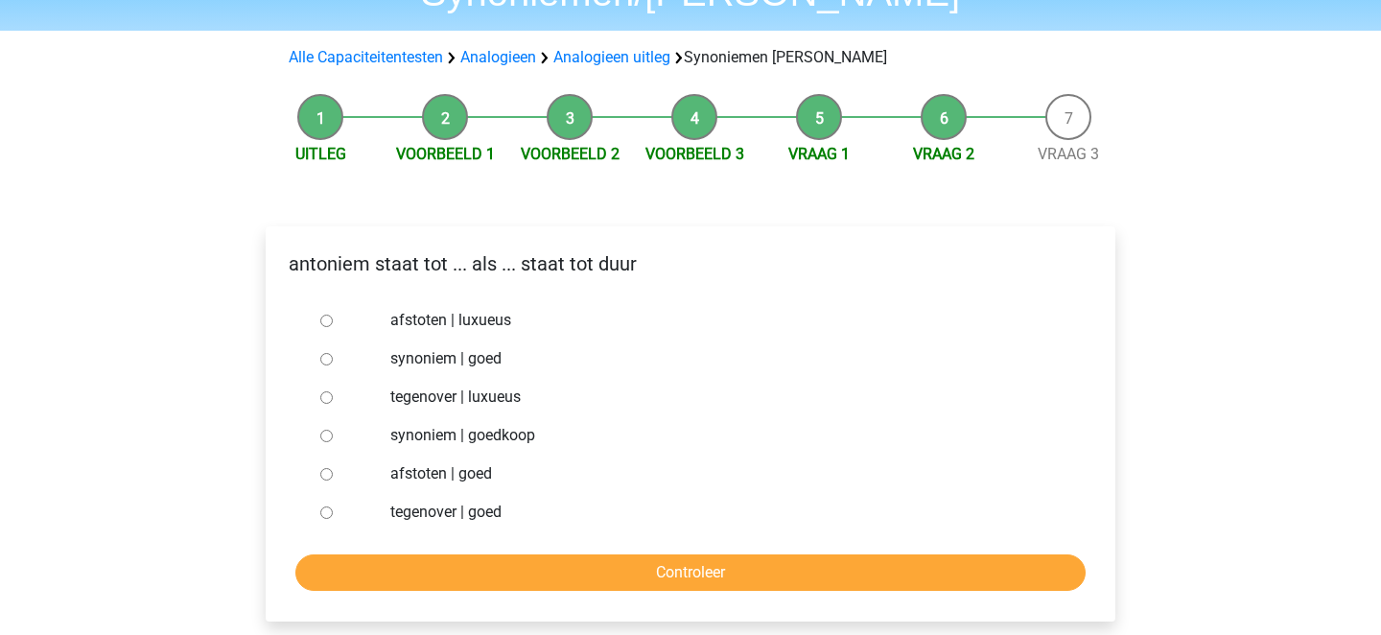
scroll to position [179, 0]
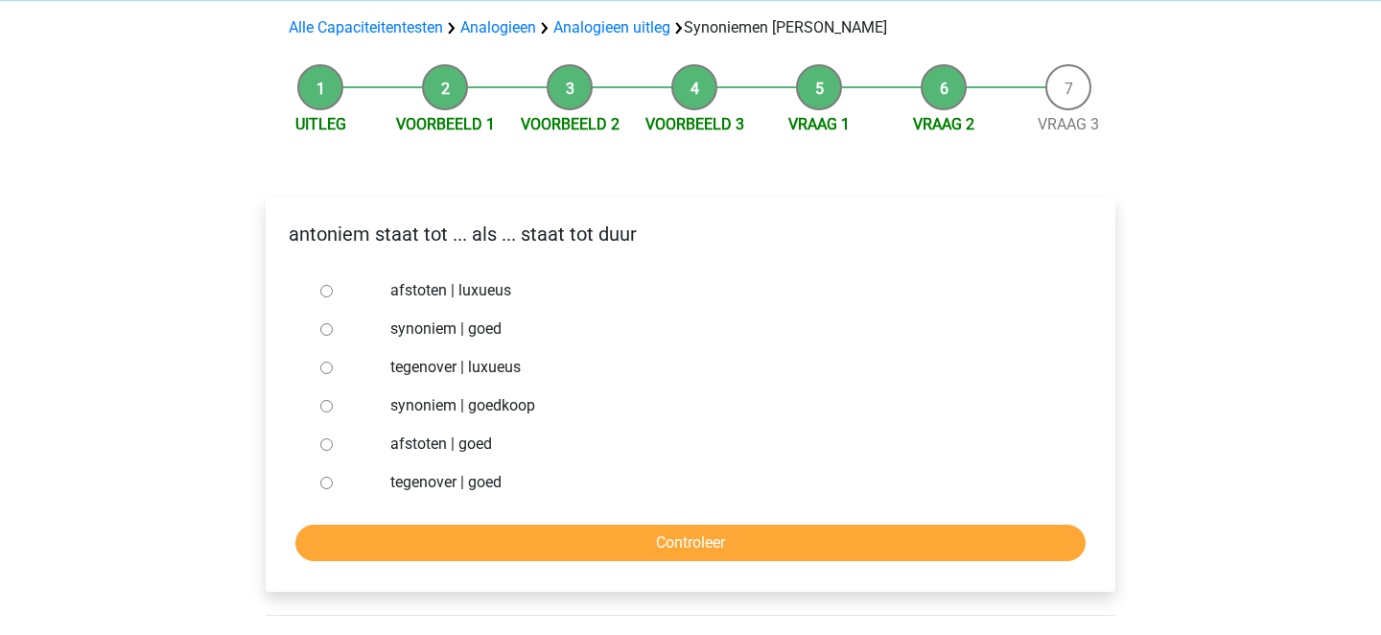
click at [476, 394] on label "synoniem | goedkoop" at bounding box center [721, 405] width 663 height 23
click at [333, 400] on input "synoniem | goedkoop" at bounding box center [326, 406] width 12 height 12
radio input "true"
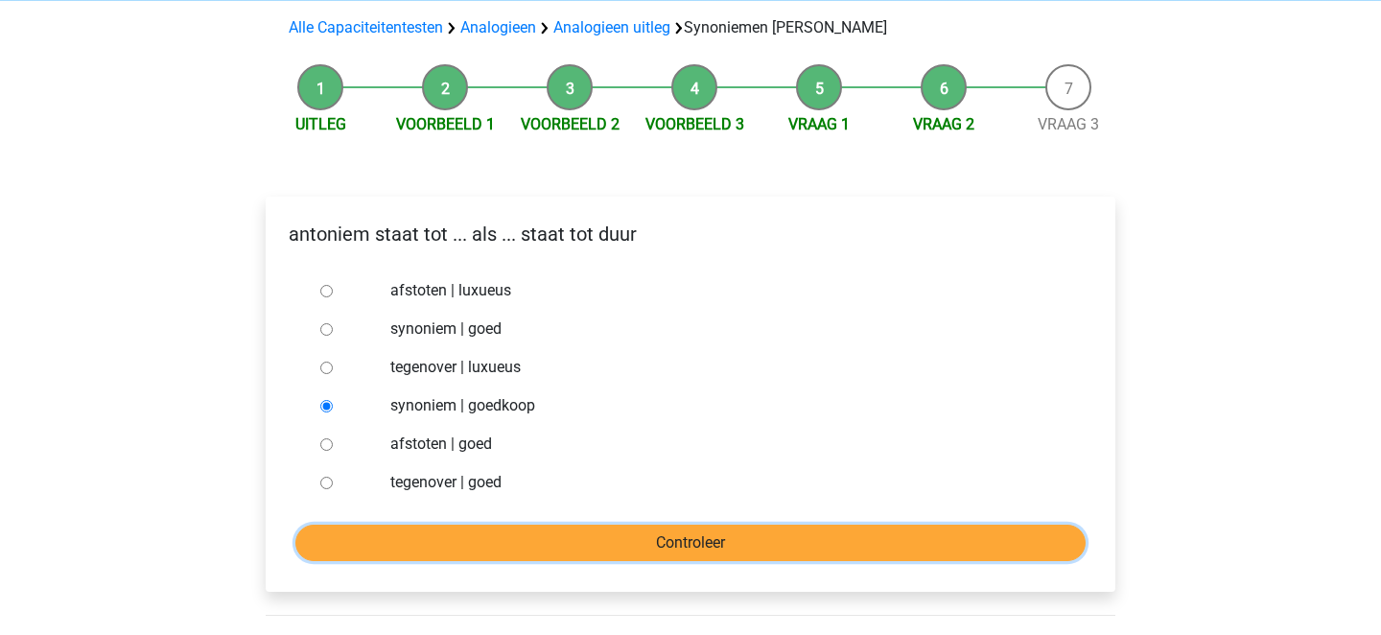
click at [541, 524] on input "Controleer" at bounding box center [690, 542] width 790 height 36
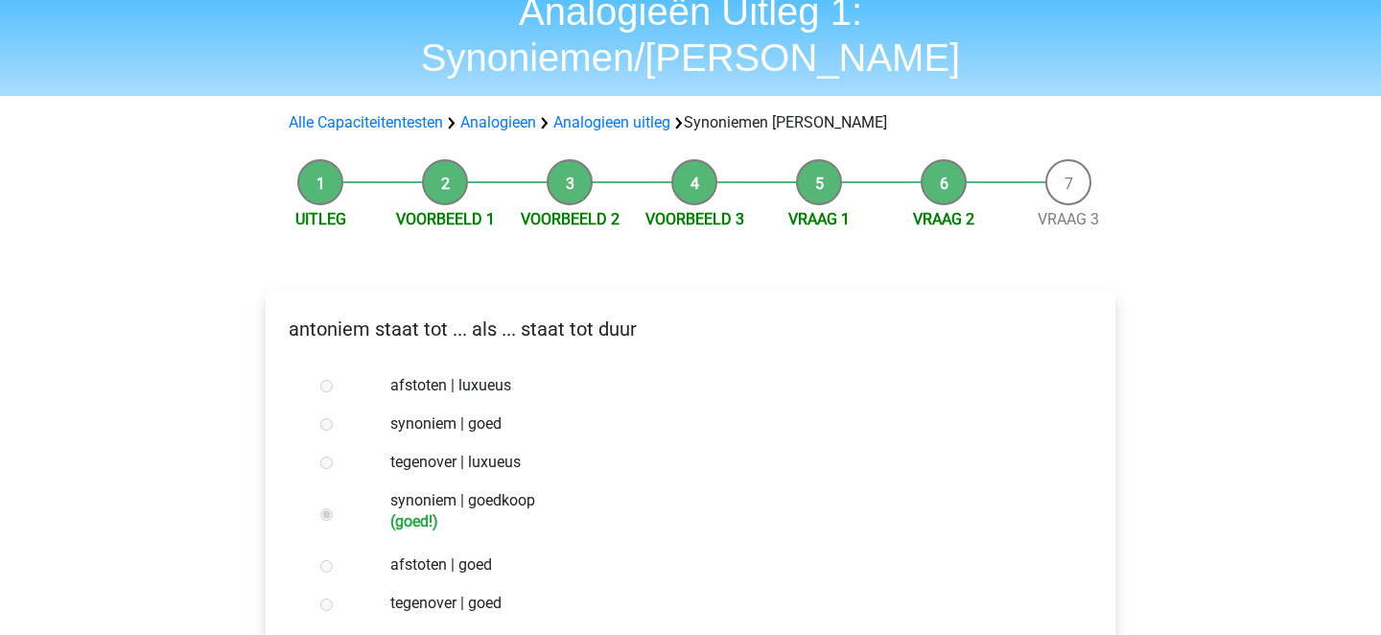
scroll to position [210, 0]
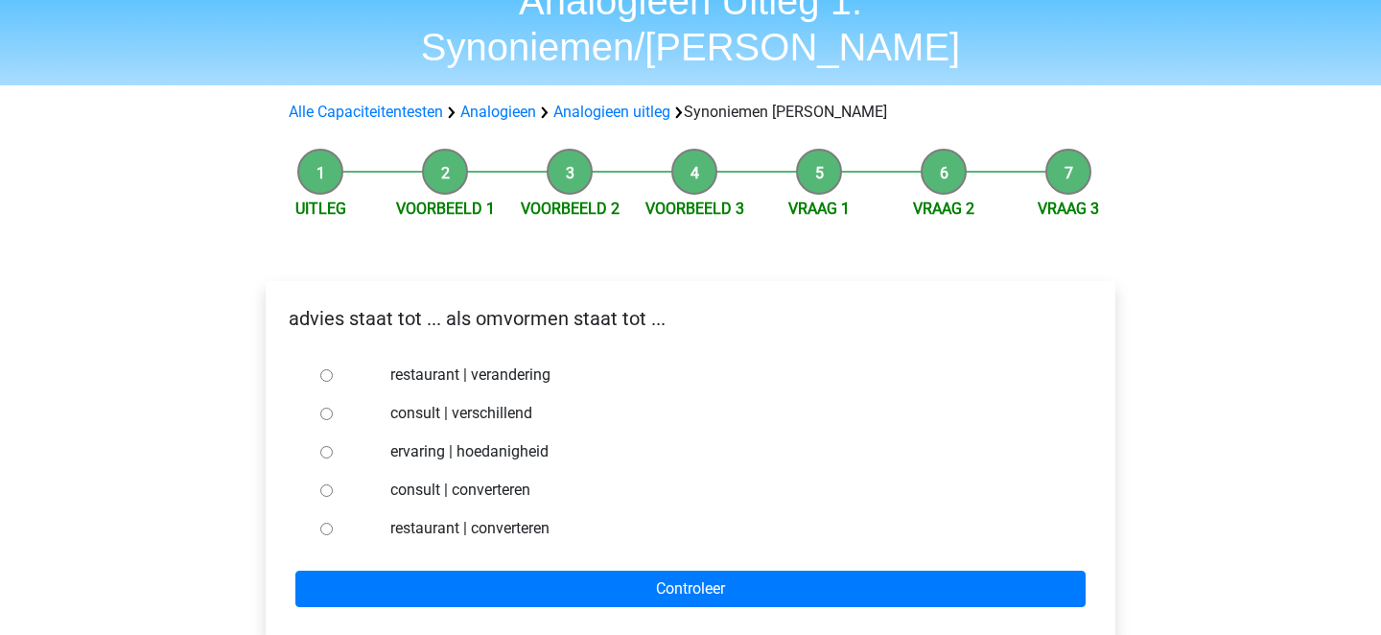
scroll to position [100, 0]
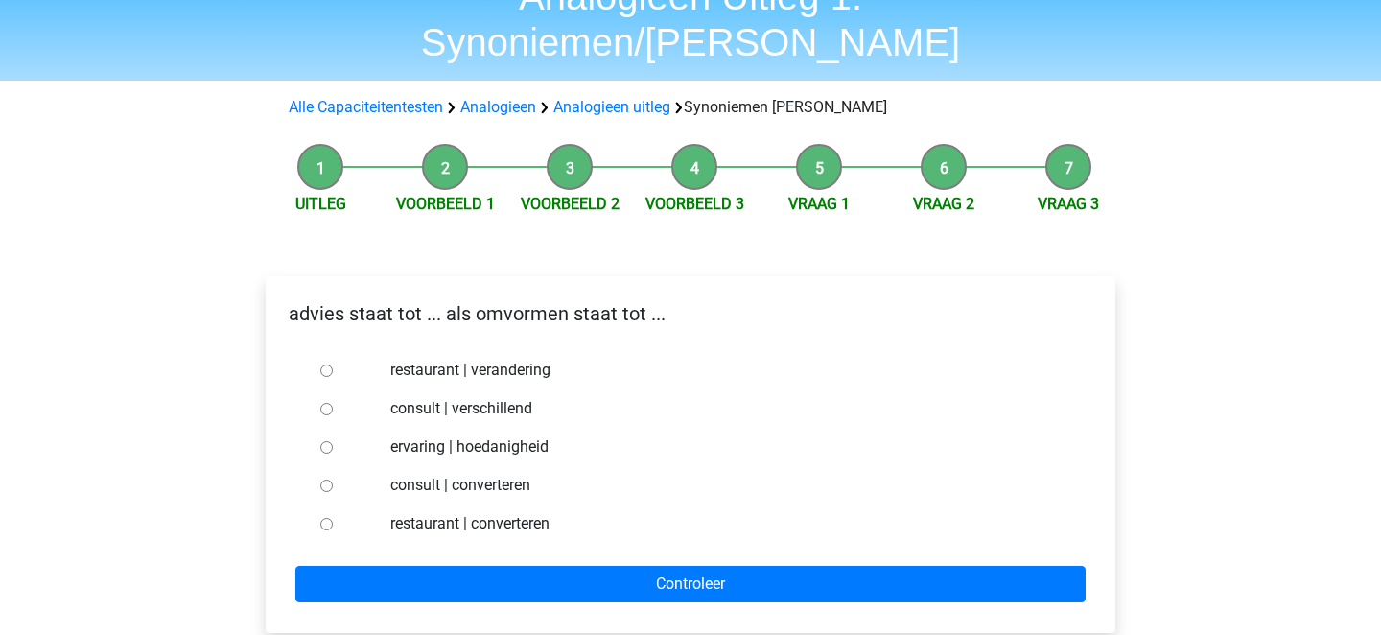
click at [519, 474] on label "consult | converteren" at bounding box center [721, 485] width 663 height 23
click at [333, 479] on input "consult | converteren" at bounding box center [326, 485] width 12 height 12
radio input "true"
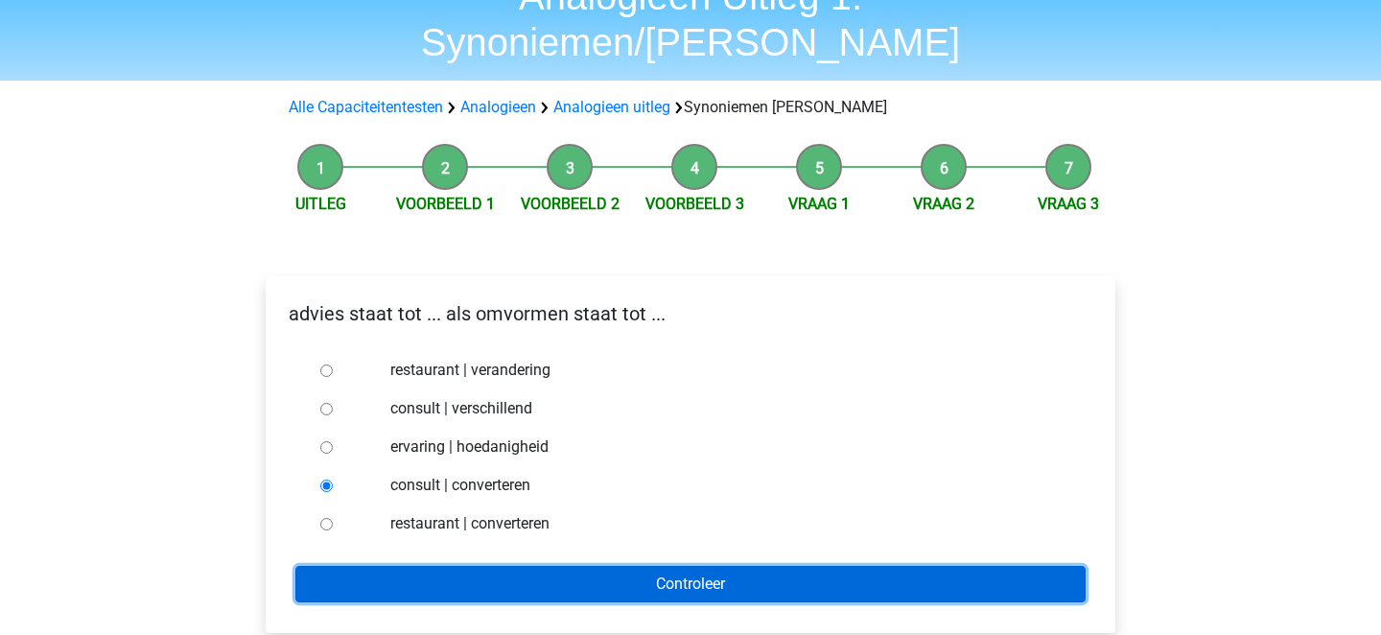
click at [558, 566] on input "Controleer" at bounding box center [690, 584] width 790 height 36
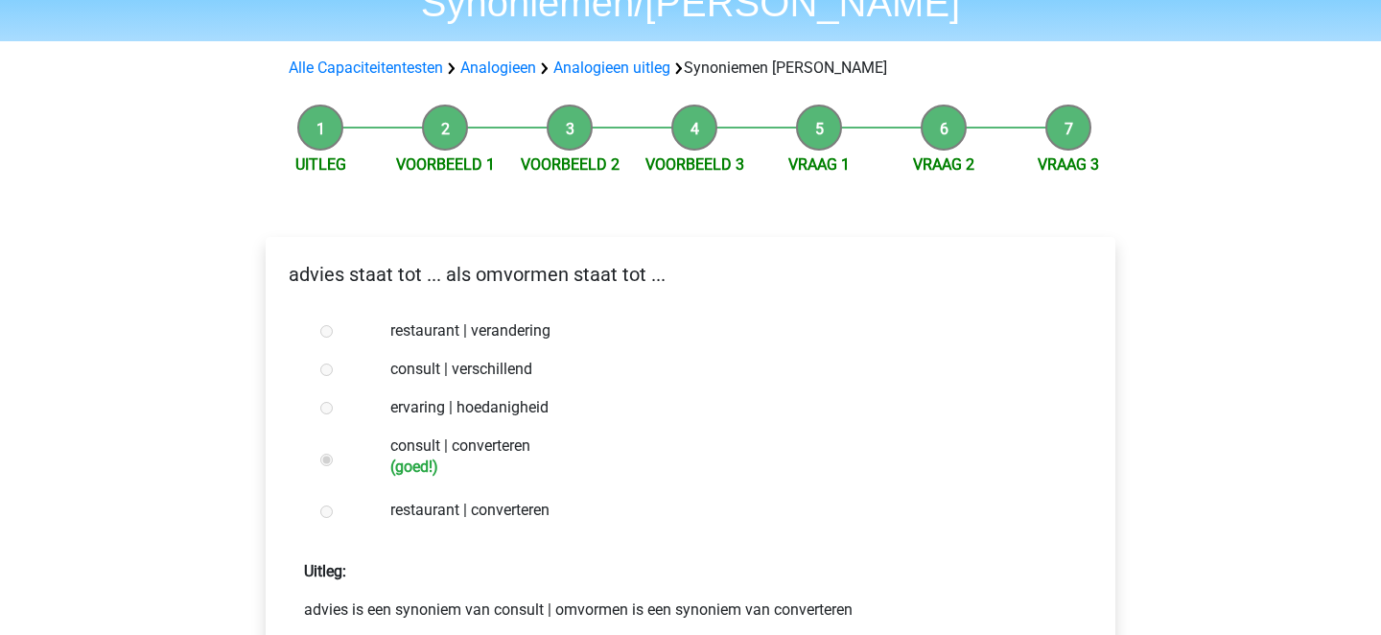
scroll to position [404, 0]
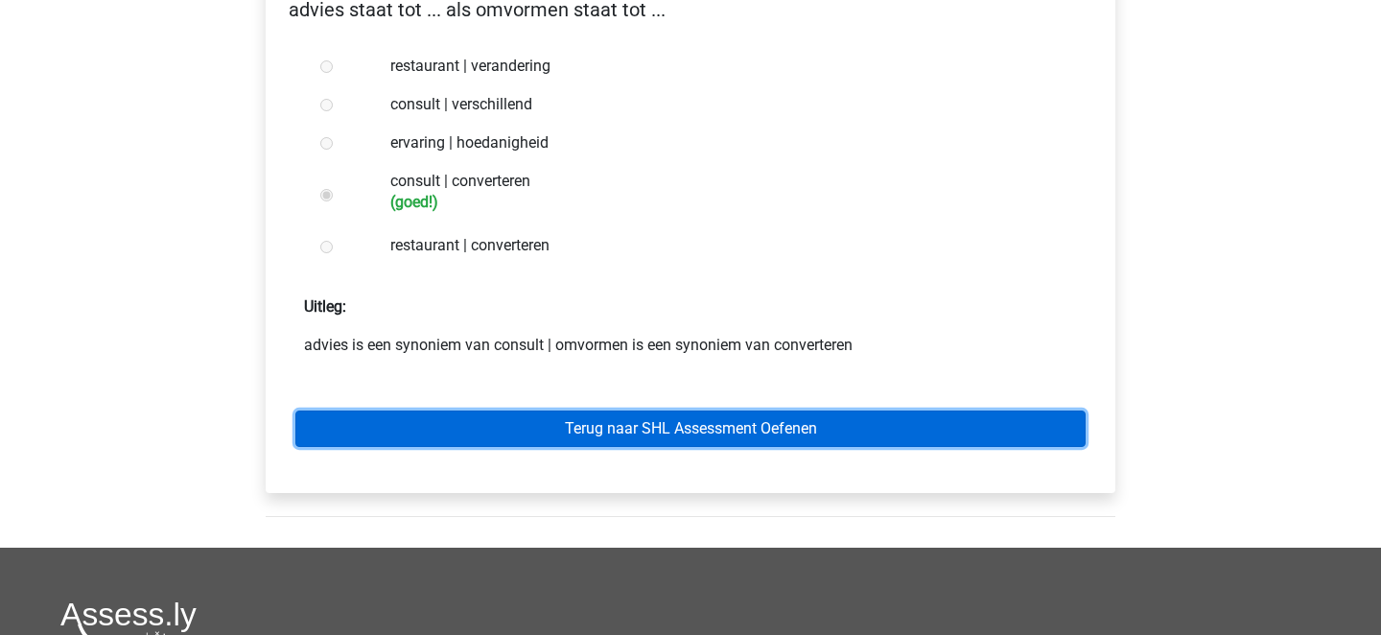
click at [580, 410] on link "Terug naar SHL Assessment Oefenen" at bounding box center [690, 428] width 790 height 36
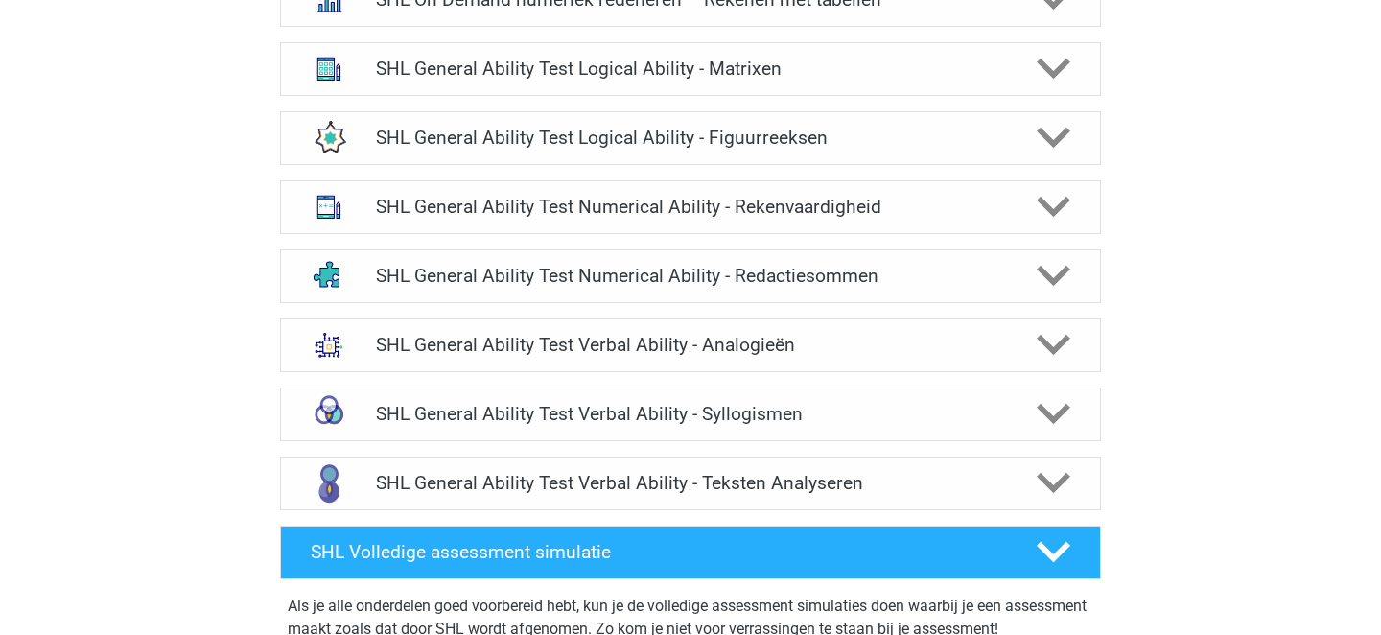
scroll to position [1146, 0]
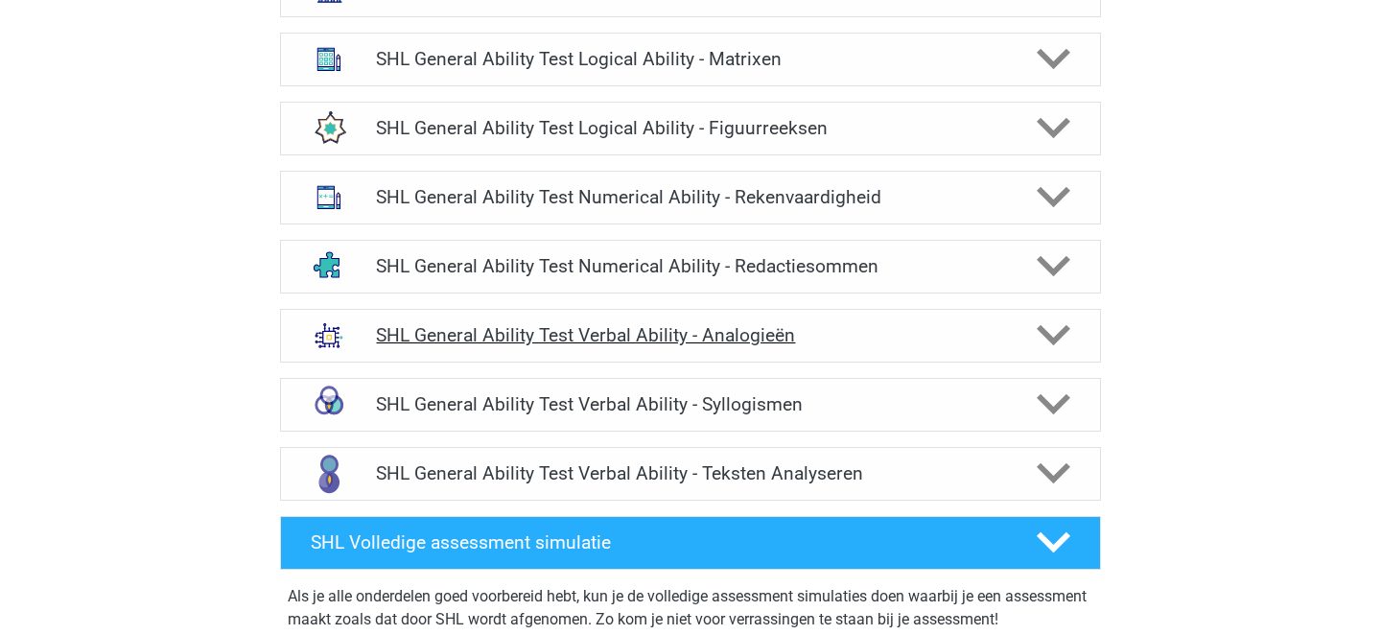
click at [828, 347] on div "SHL General Ability Test Verbal Ability - Analogieën" at bounding box center [690, 336] width 821 height 54
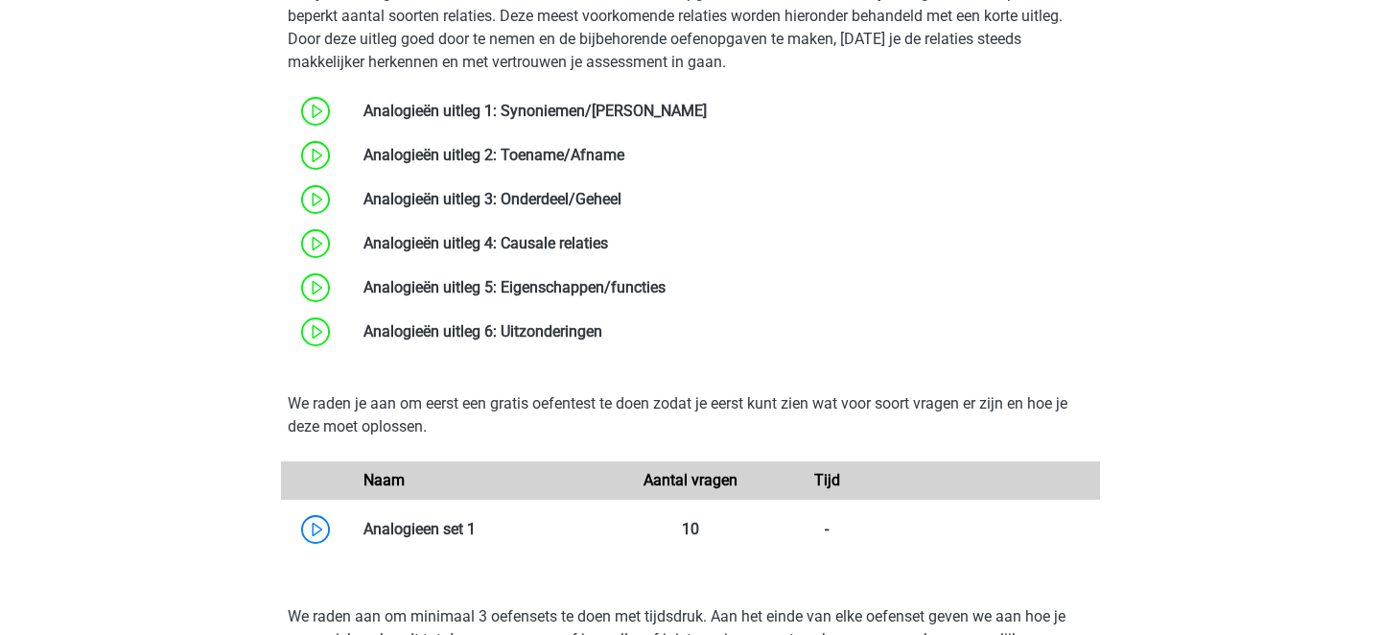
scroll to position [1629, 0]
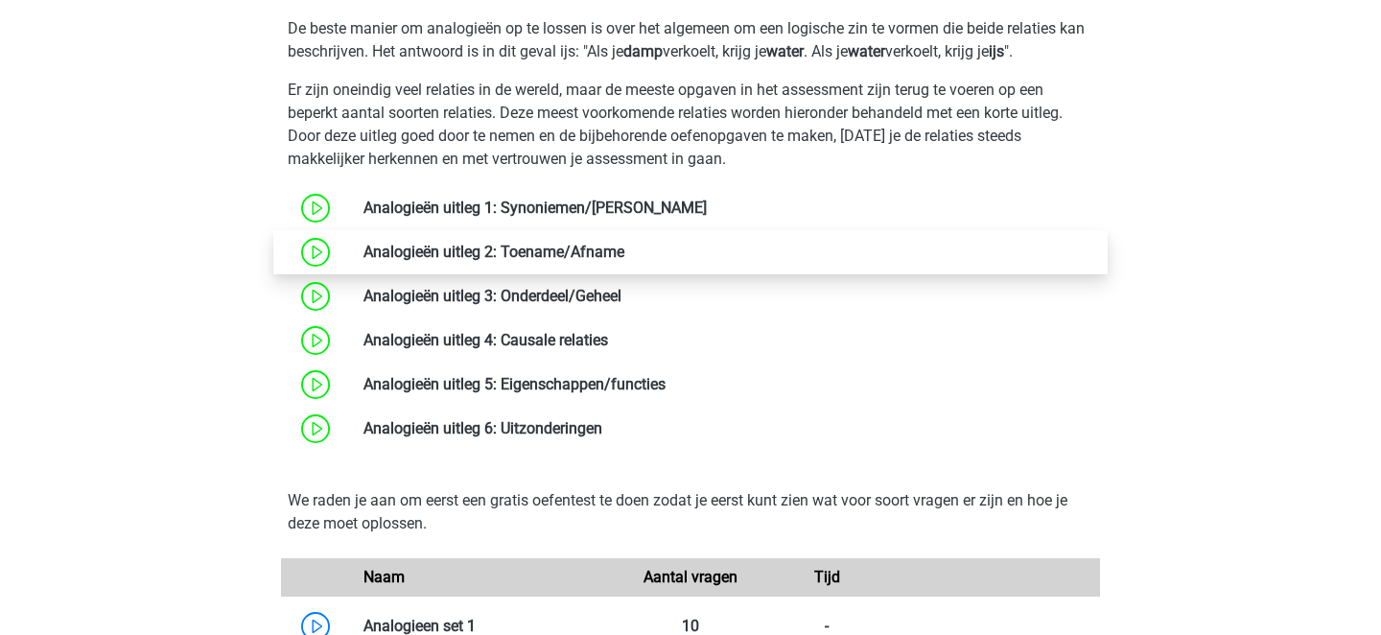
click at [624, 261] on link at bounding box center [624, 252] width 0 height 18
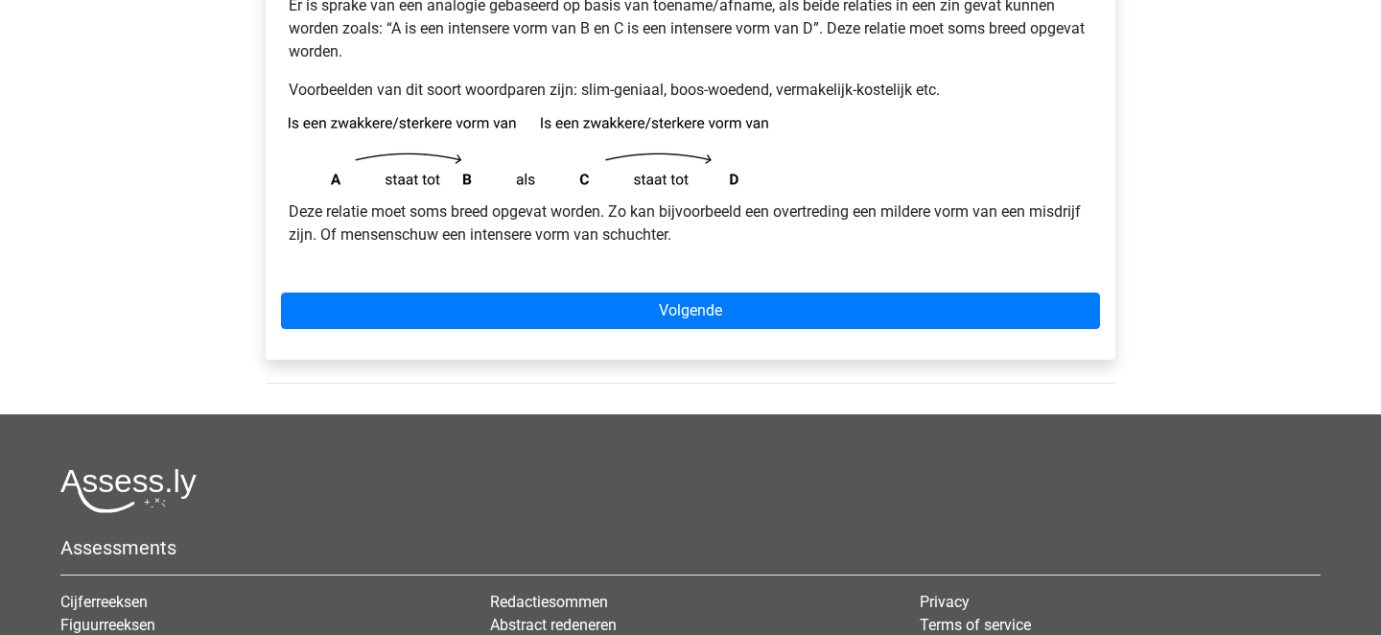
scroll to position [432, 0]
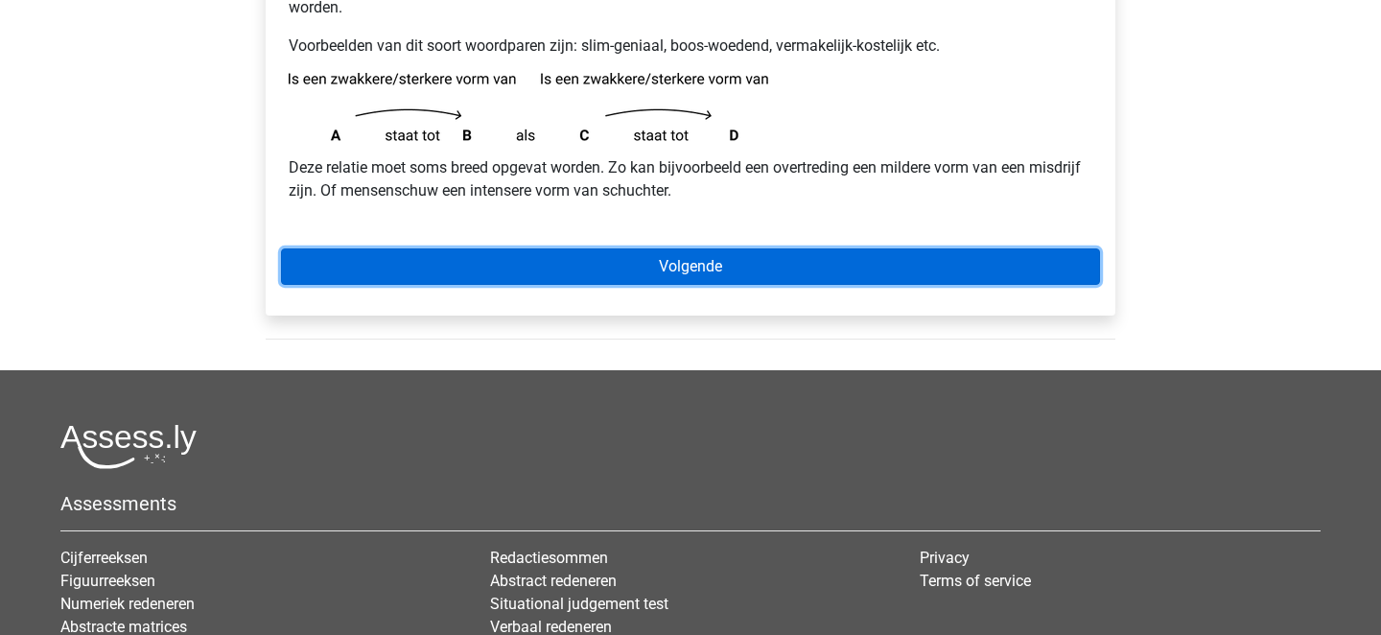
click at [570, 262] on link "Volgende" at bounding box center [690, 266] width 819 height 36
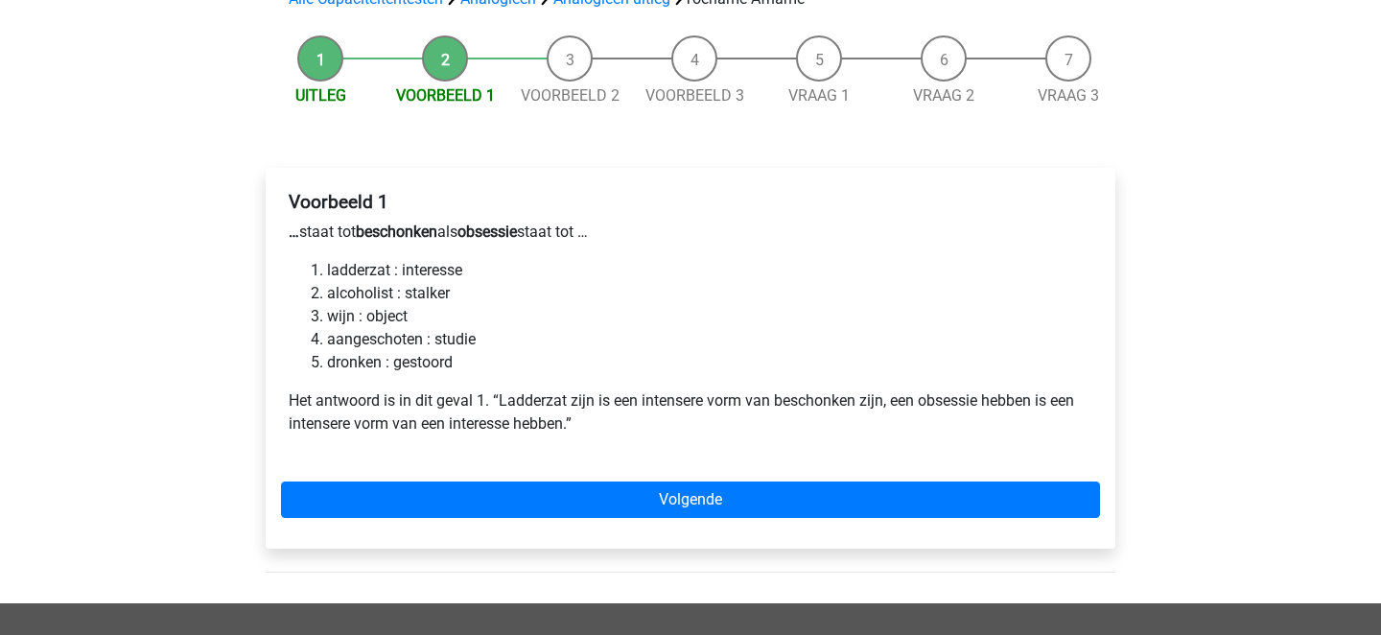
scroll to position [164, 0]
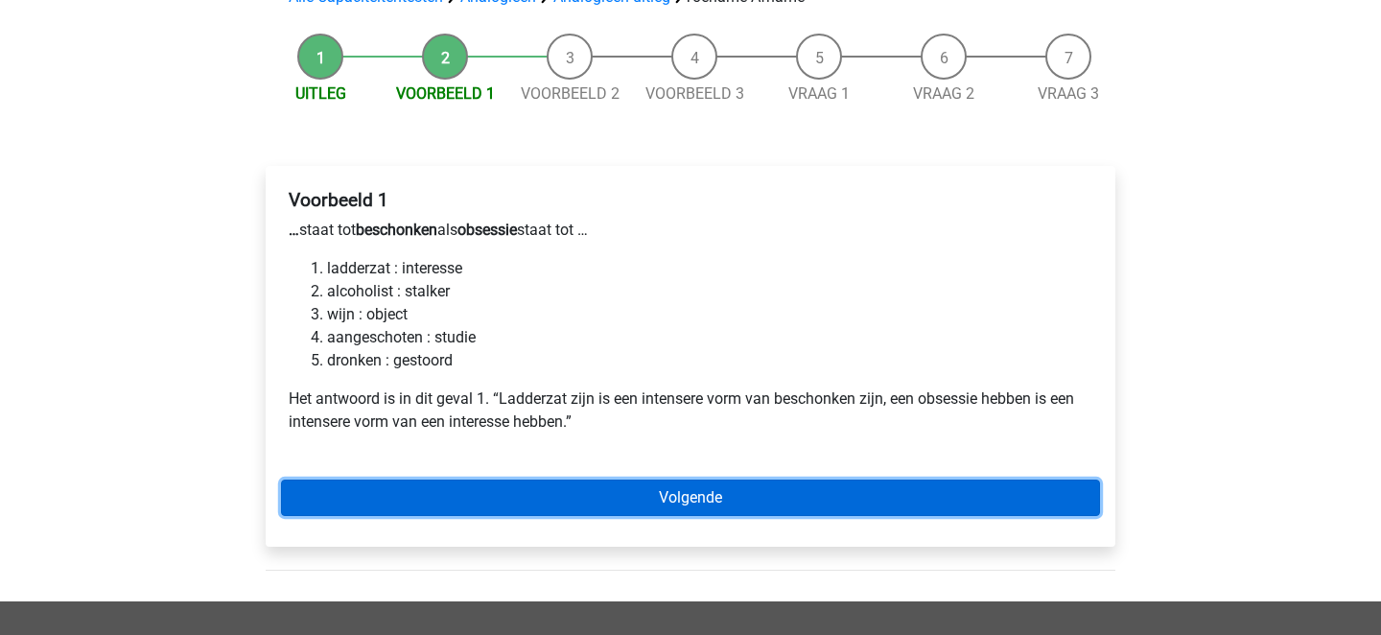
click at [565, 501] on link "Volgende" at bounding box center [690, 497] width 819 height 36
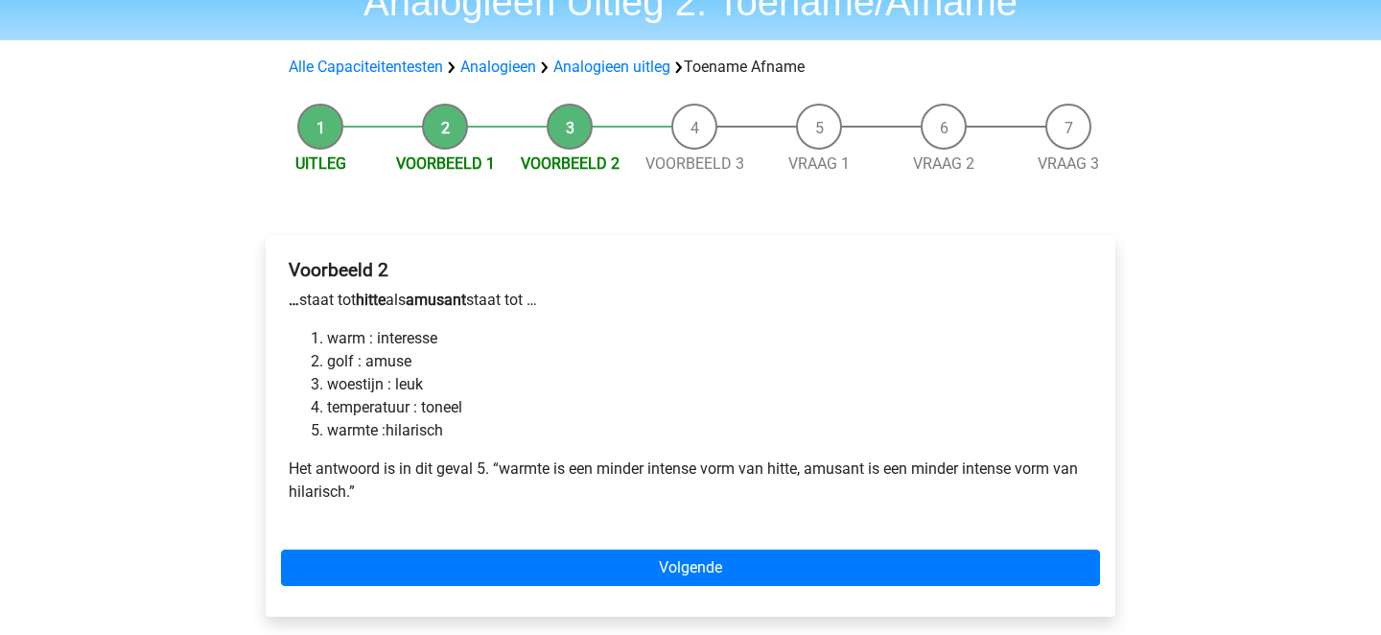
scroll to position [108, 0]
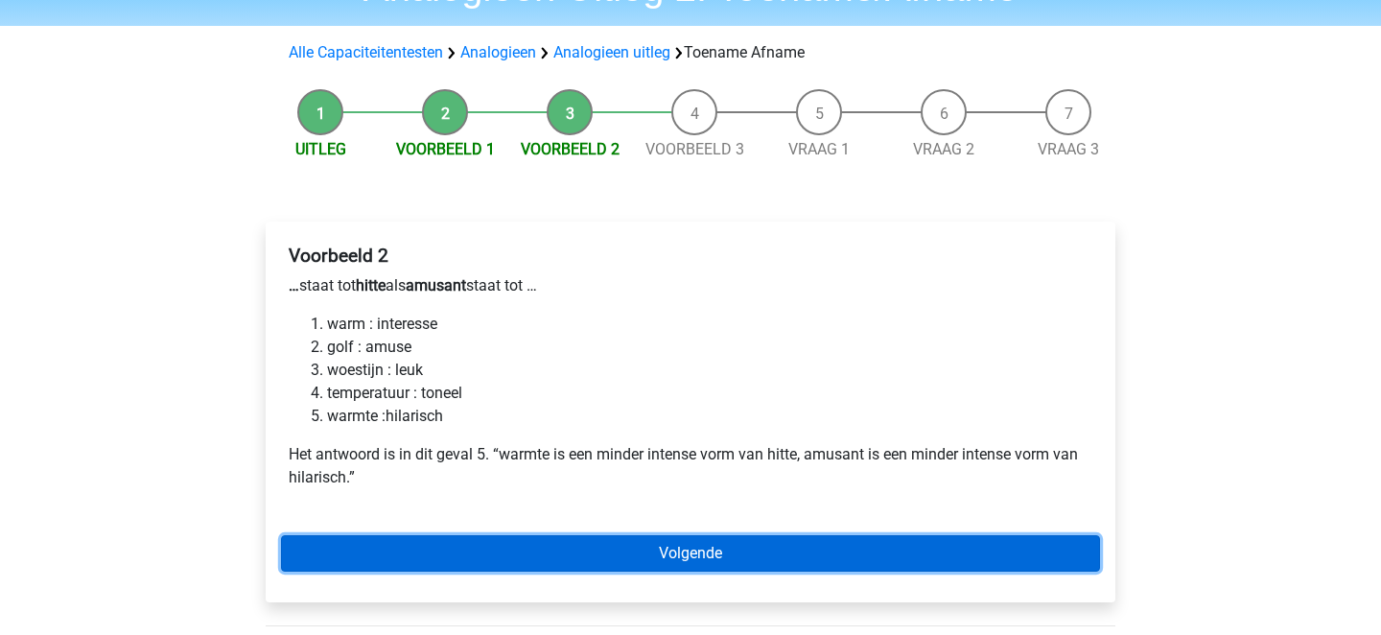
click at [530, 554] on link "Volgende" at bounding box center [690, 553] width 819 height 36
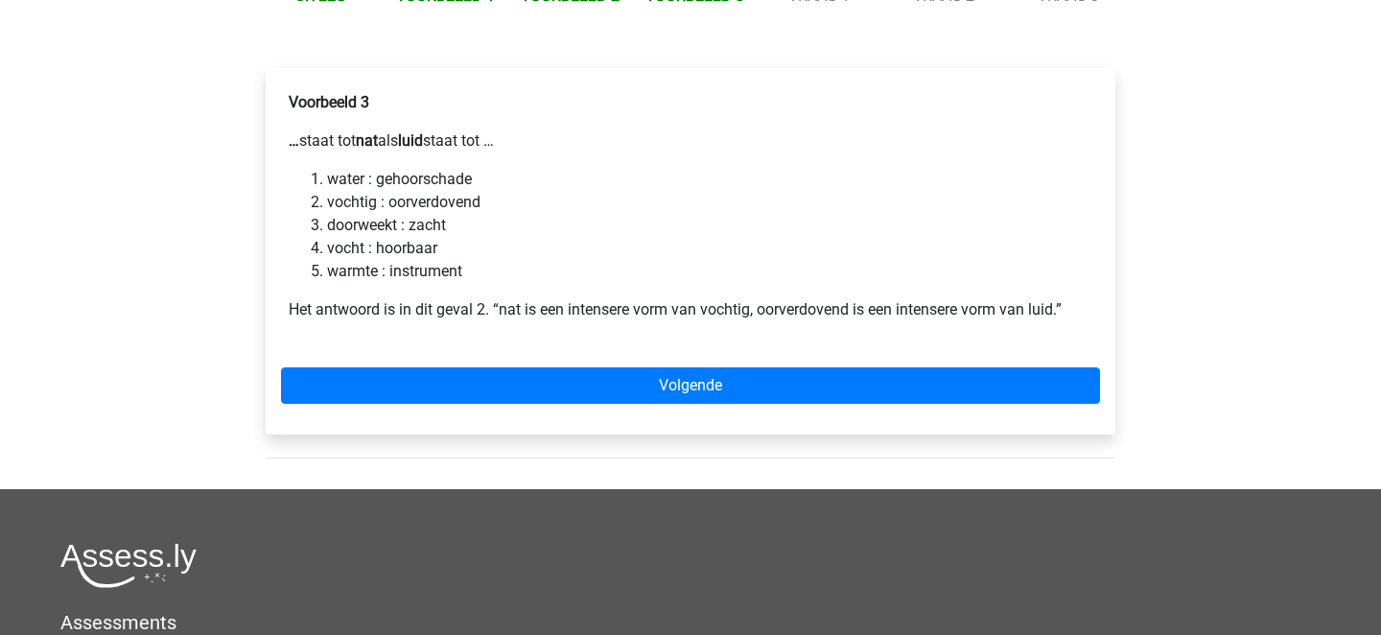
scroll to position [322, 0]
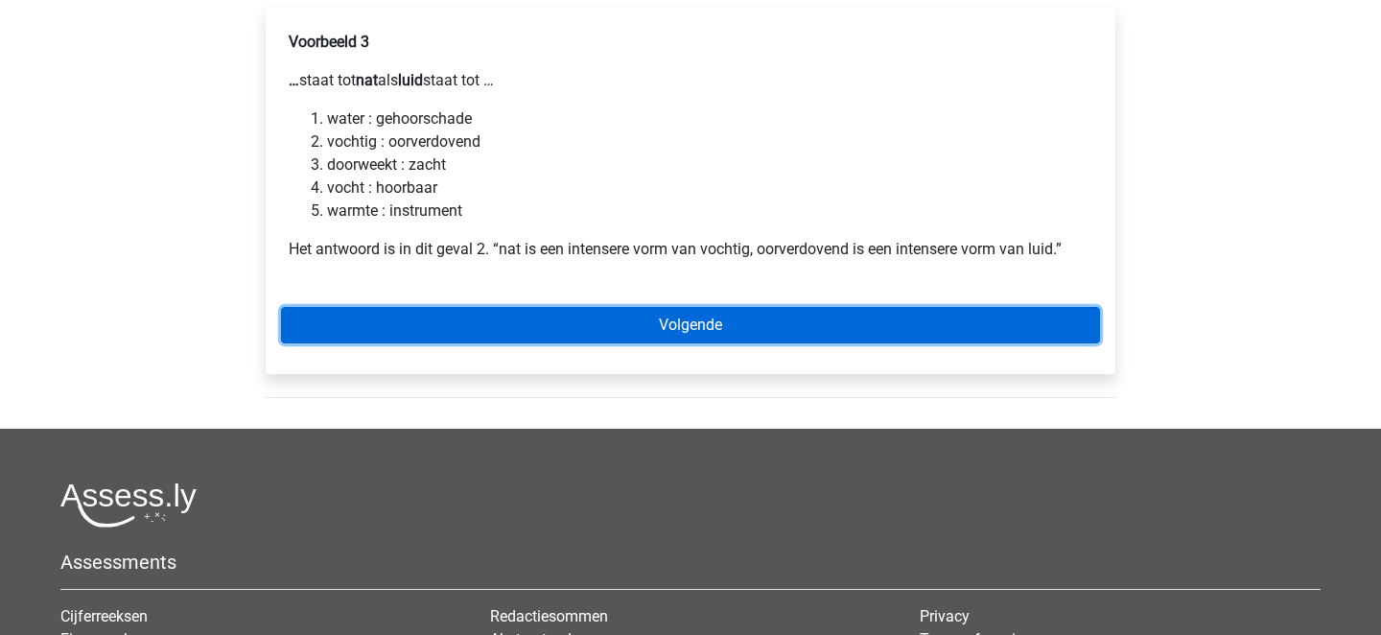
click at [523, 319] on link "Volgende" at bounding box center [690, 325] width 819 height 36
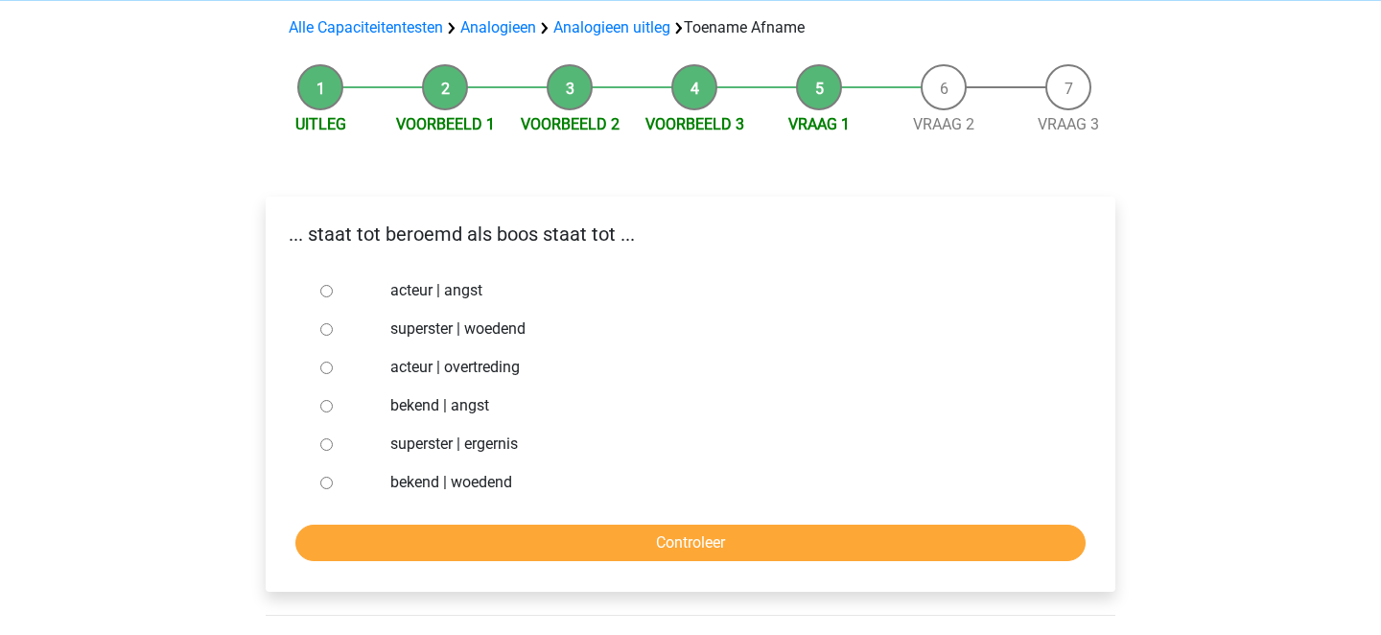
scroll to position [171, 0]
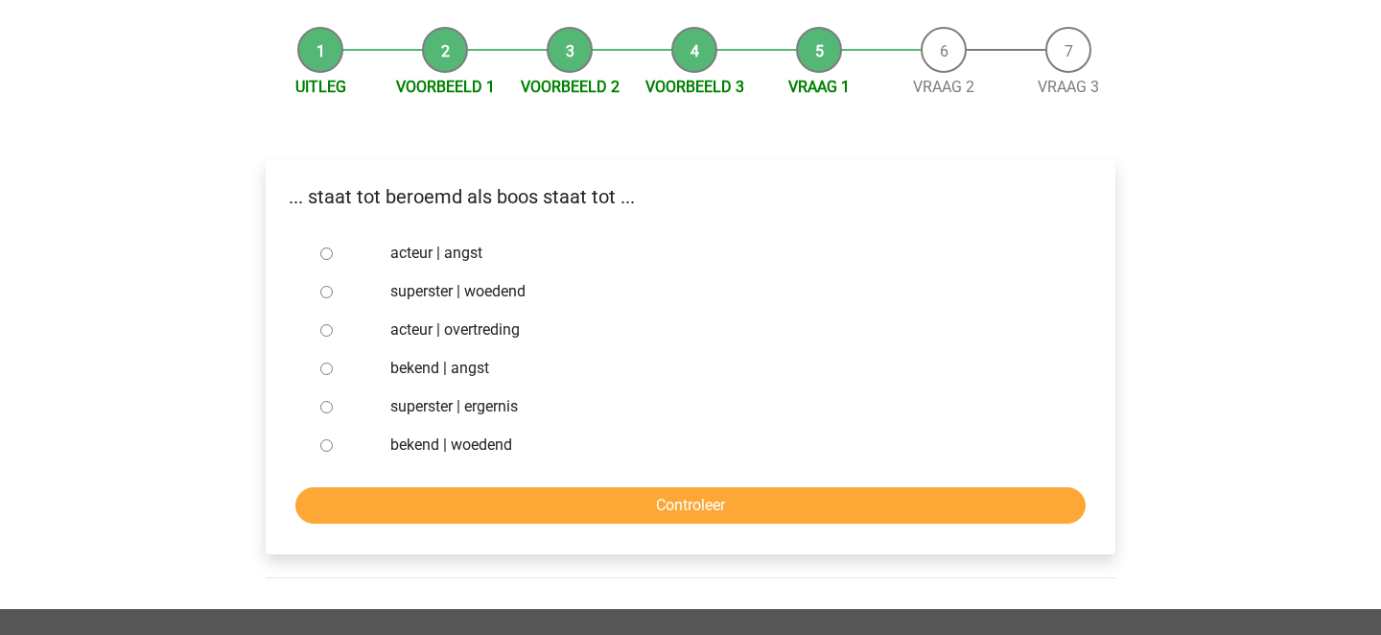
click at [329, 446] on input "bekend | woedend" at bounding box center [326, 445] width 12 height 12
radio input "true"
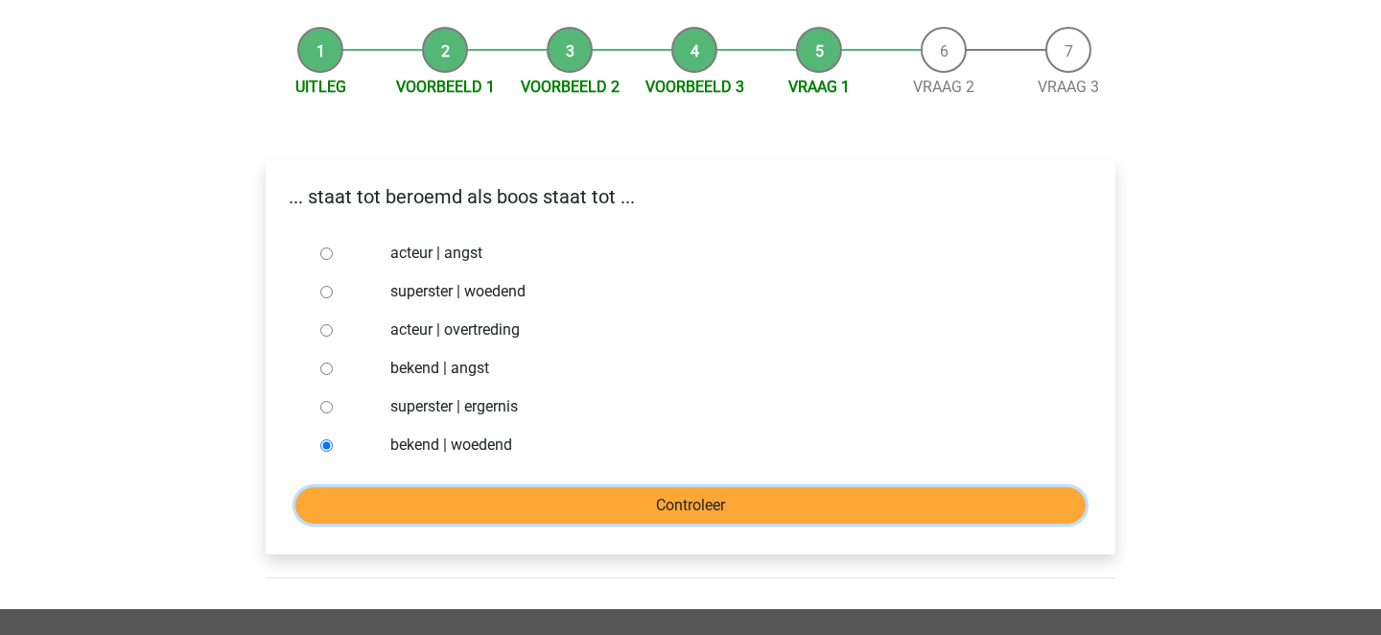
click at [405, 497] on input "Controleer" at bounding box center [690, 505] width 790 height 36
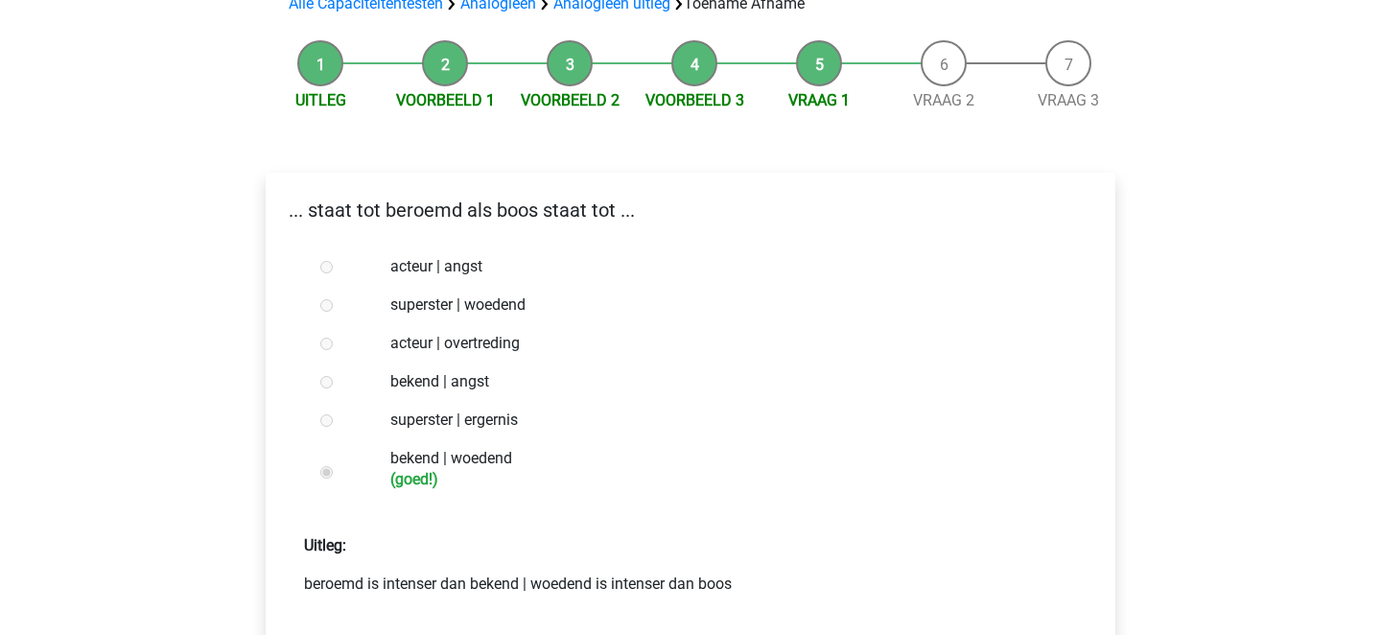
scroll to position [247, 0]
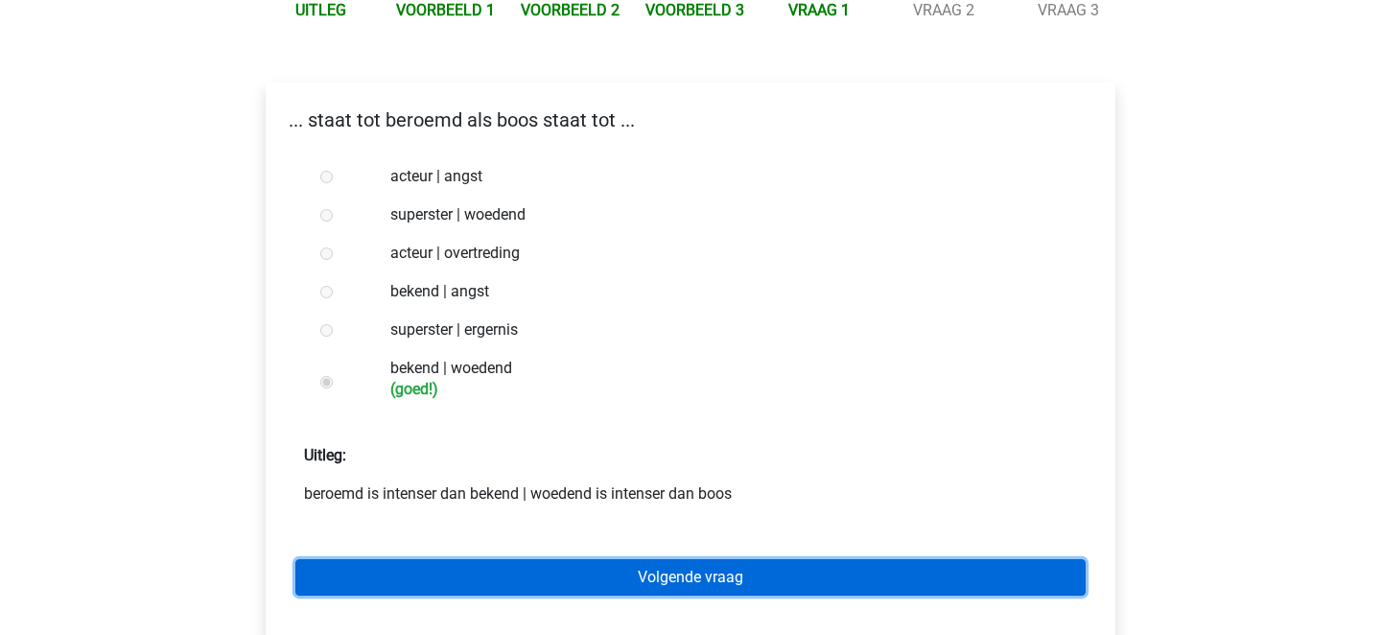
click at [461, 566] on link "Volgende vraag" at bounding box center [690, 577] width 790 height 36
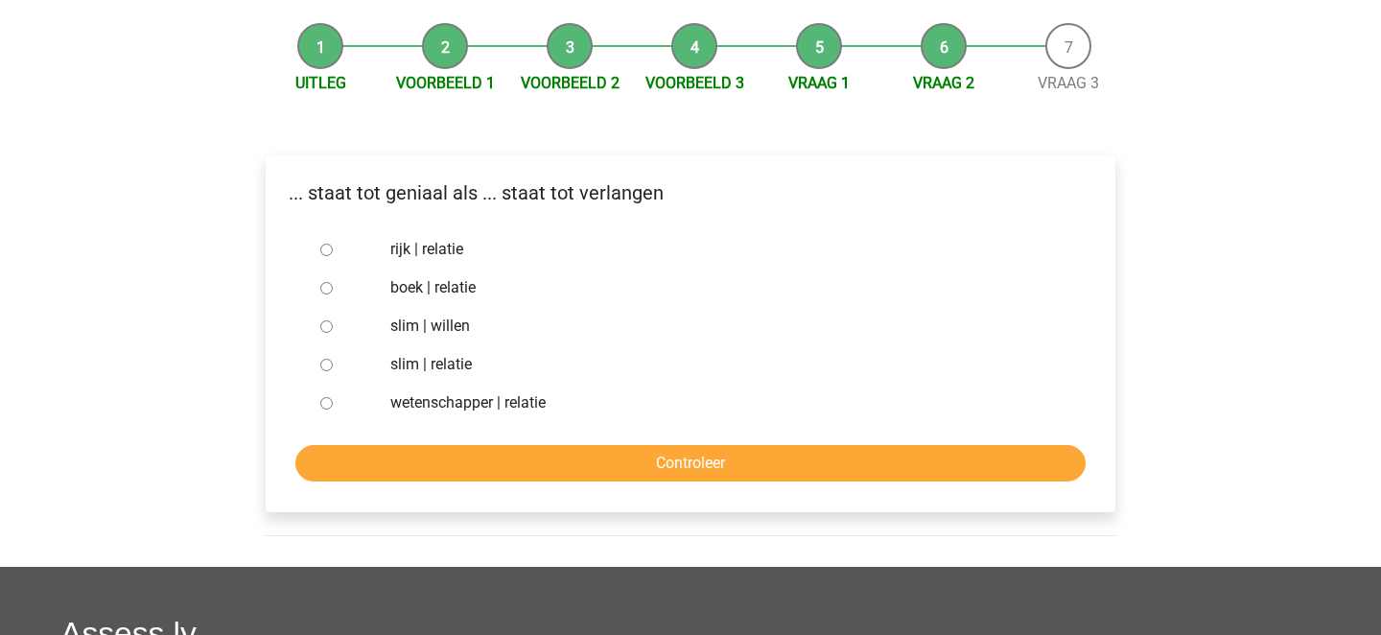
scroll to position [182, 0]
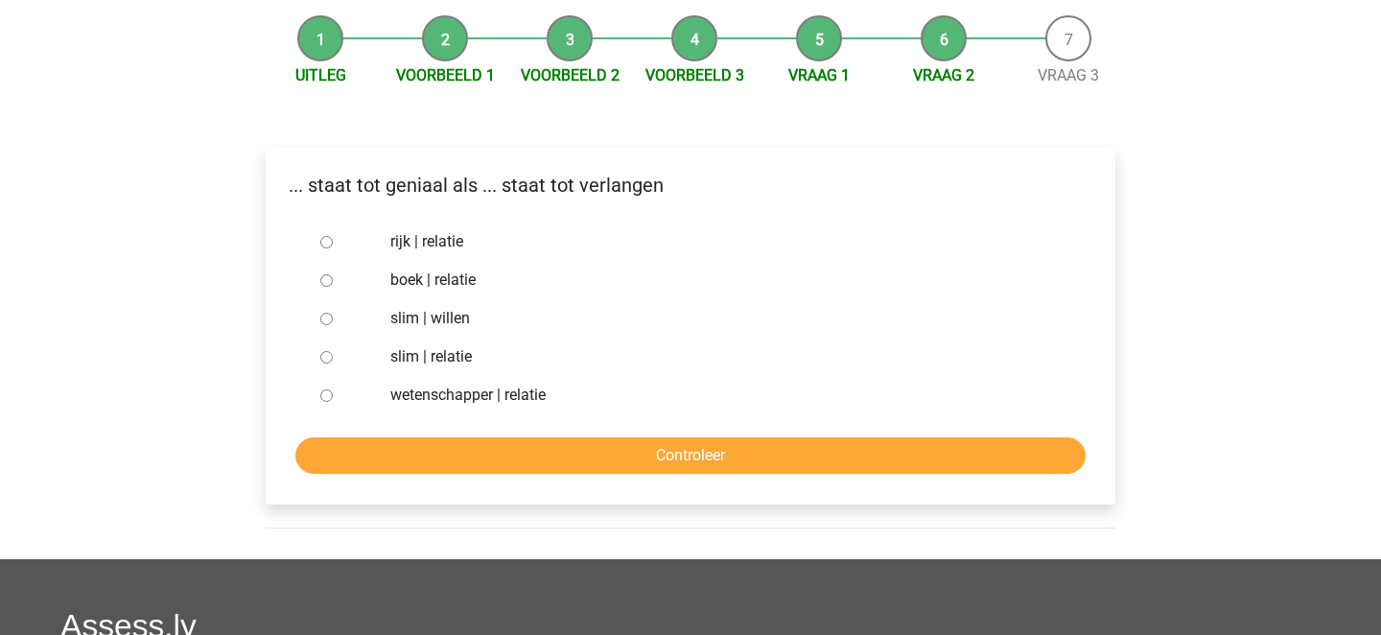
click at [325, 321] on input "slim | willen" at bounding box center [326, 319] width 12 height 12
radio input "true"
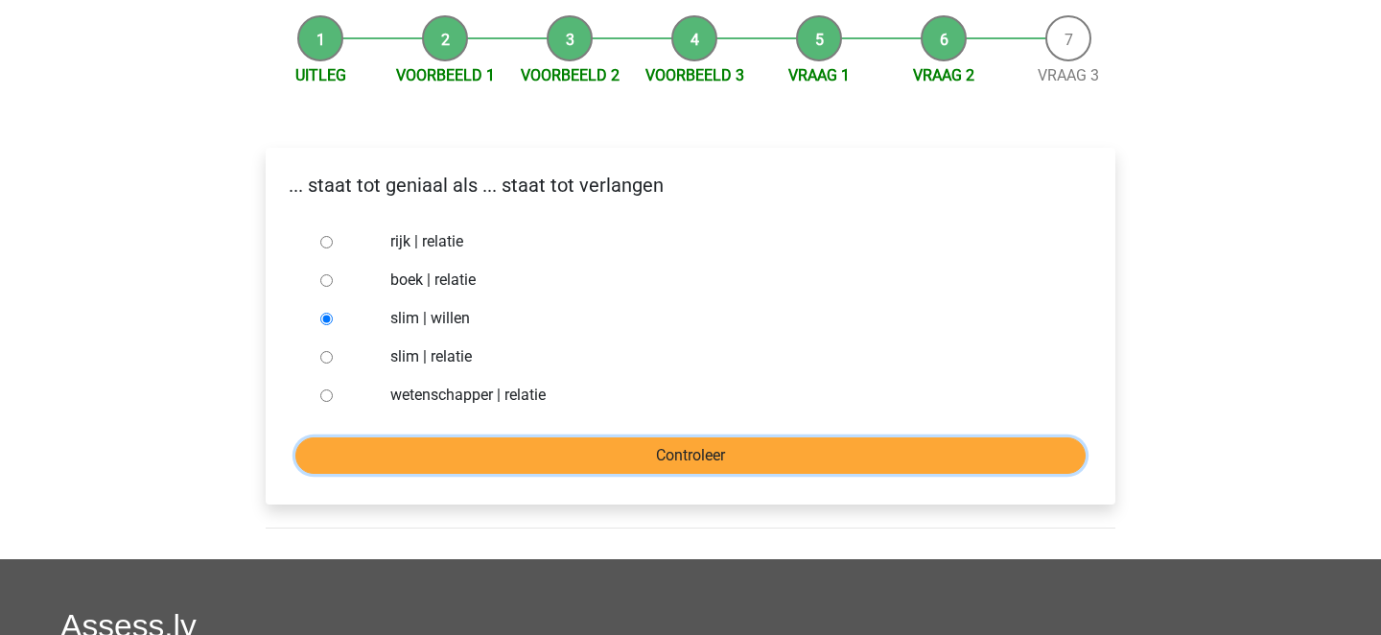
click at [391, 449] on input "Controleer" at bounding box center [690, 455] width 790 height 36
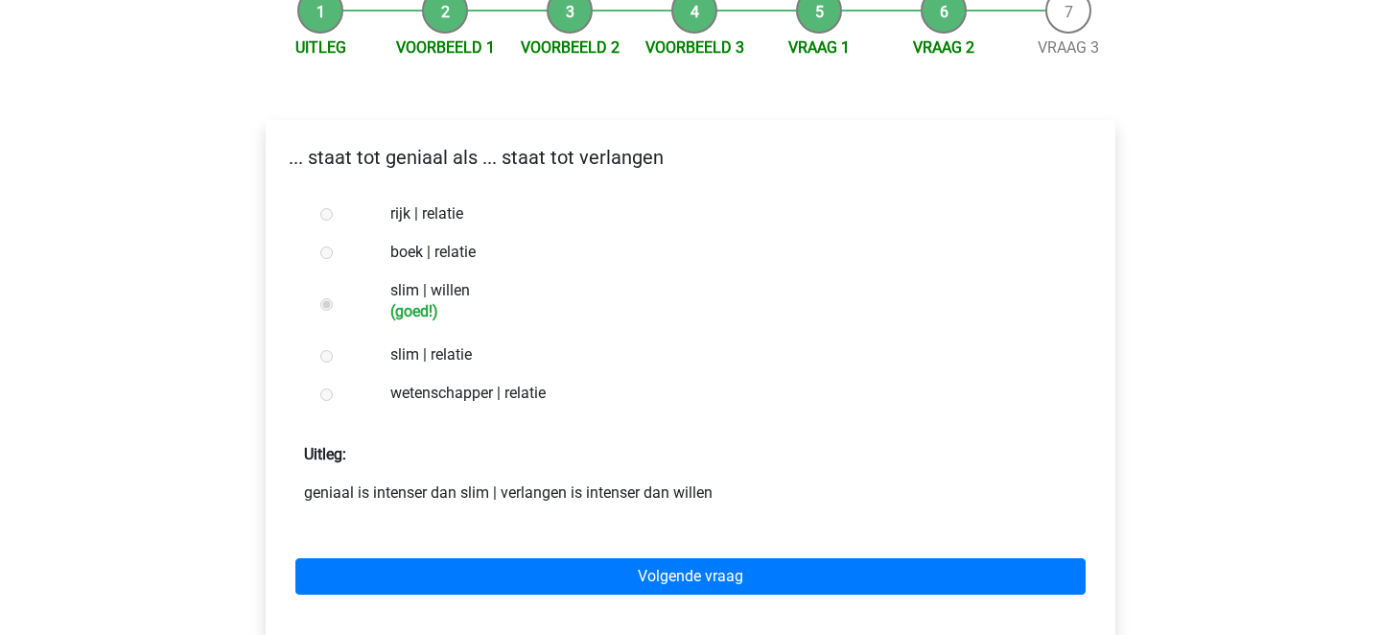
scroll to position [279, 0]
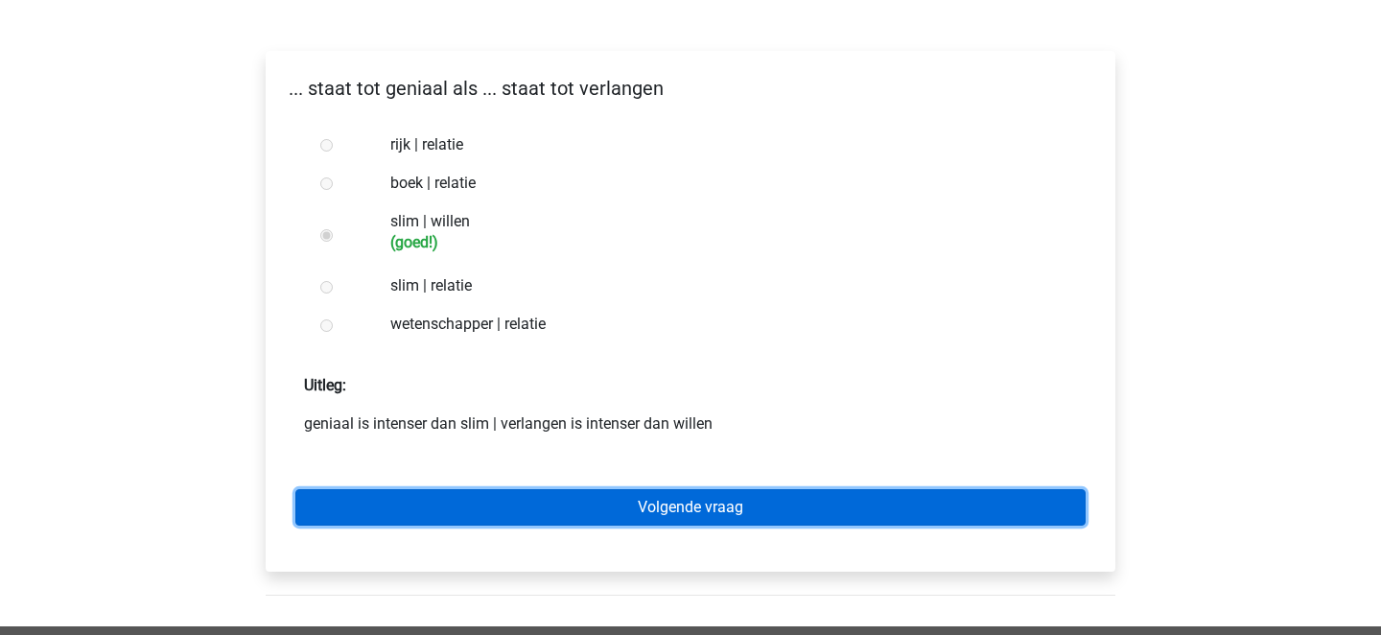
click at [435, 510] on link "Volgende vraag" at bounding box center [690, 507] width 790 height 36
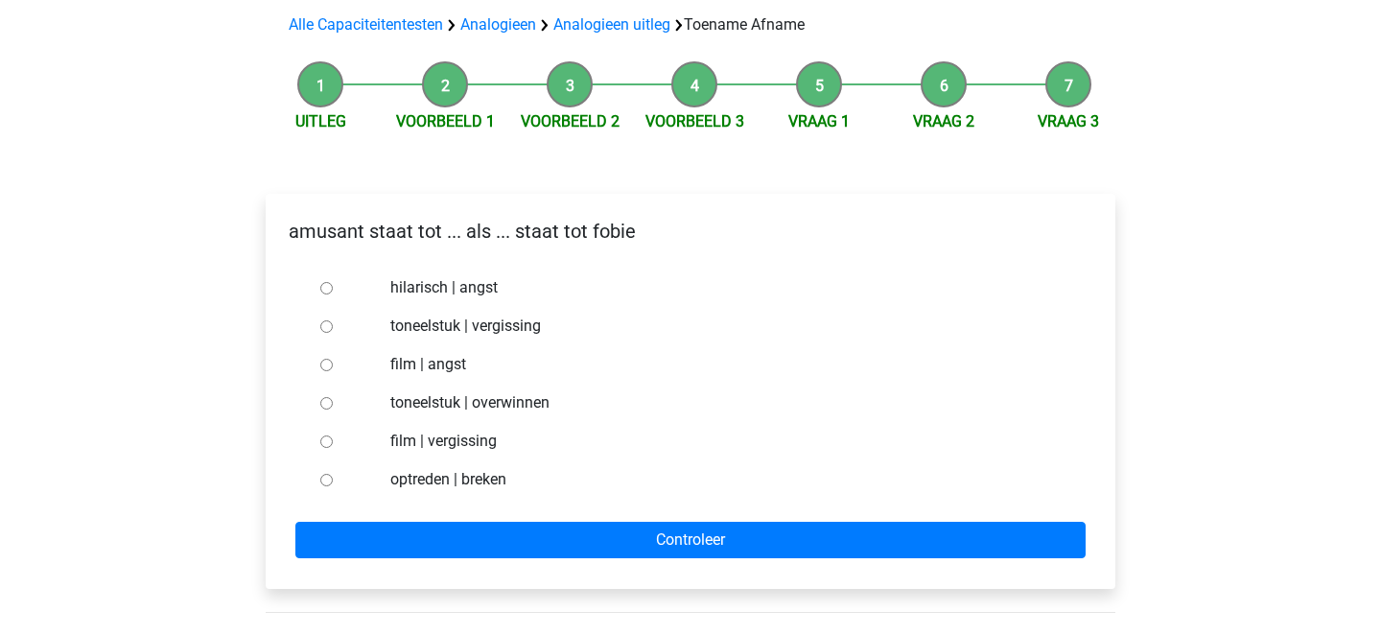
scroll to position [142, 0]
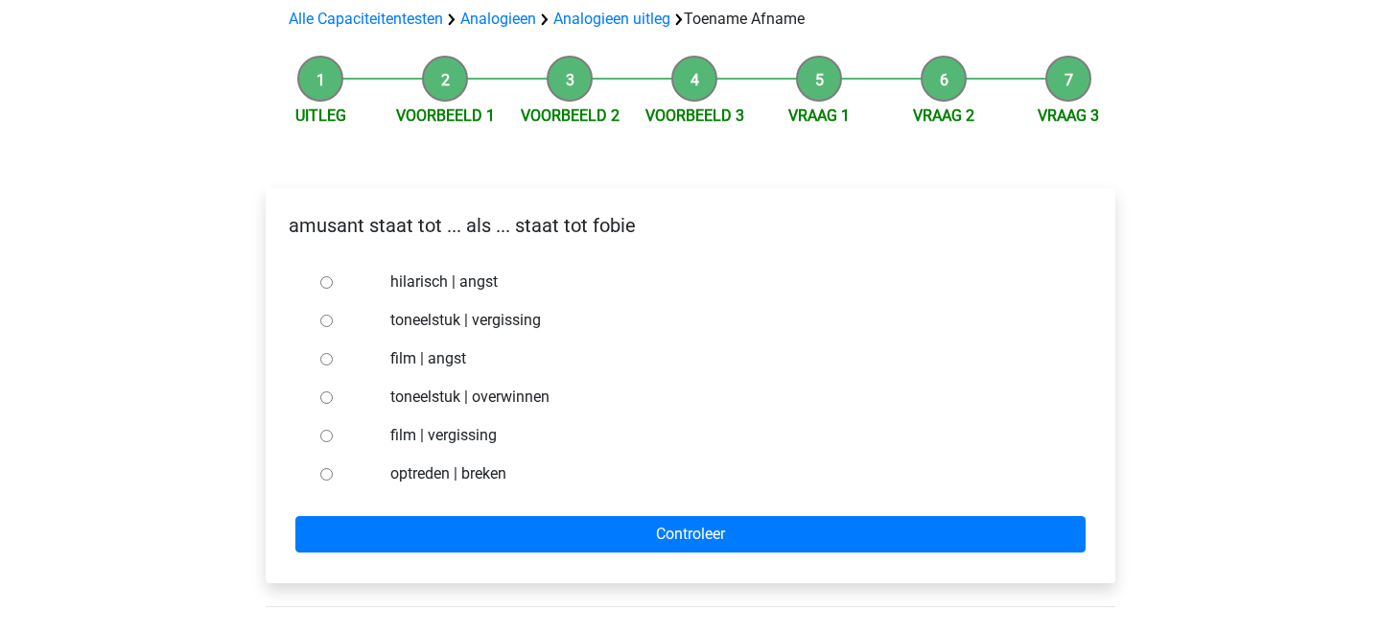
click at [325, 280] on input "hilarisch | angst" at bounding box center [326, 282] width 12 height 12
radio input "true"
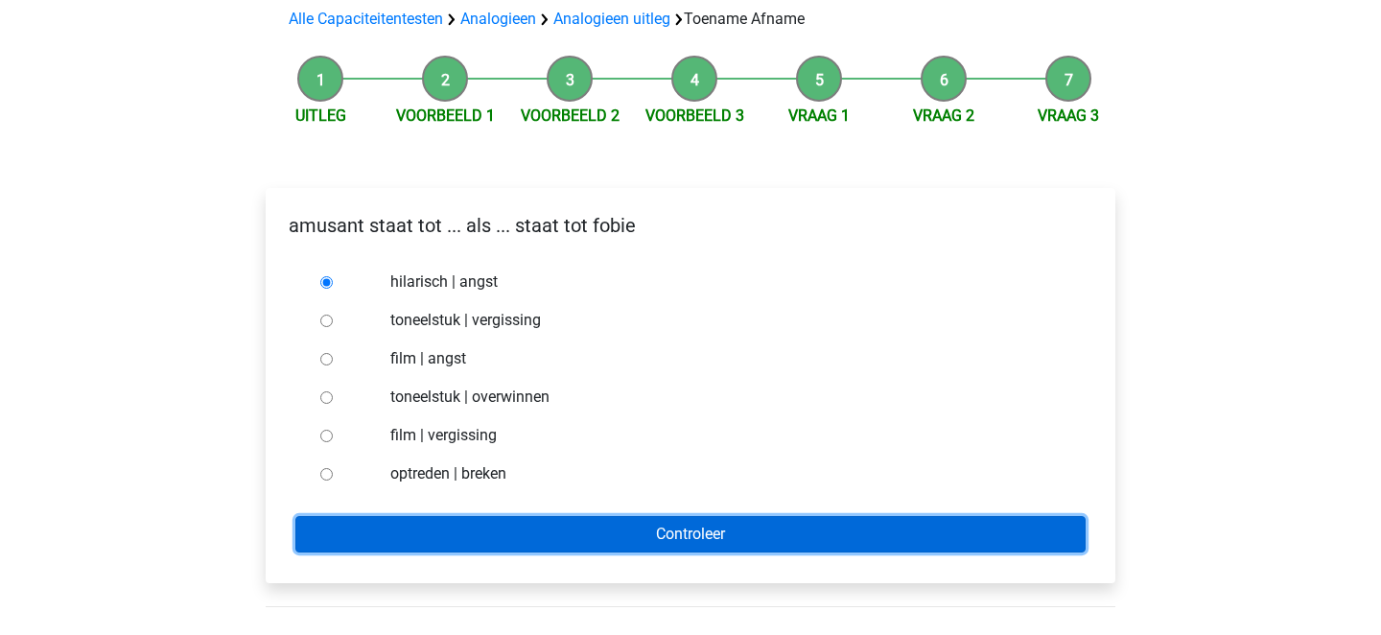
click at [453, 522] on input "Controleer" at bounding box center [690, 534] width 790 height 36
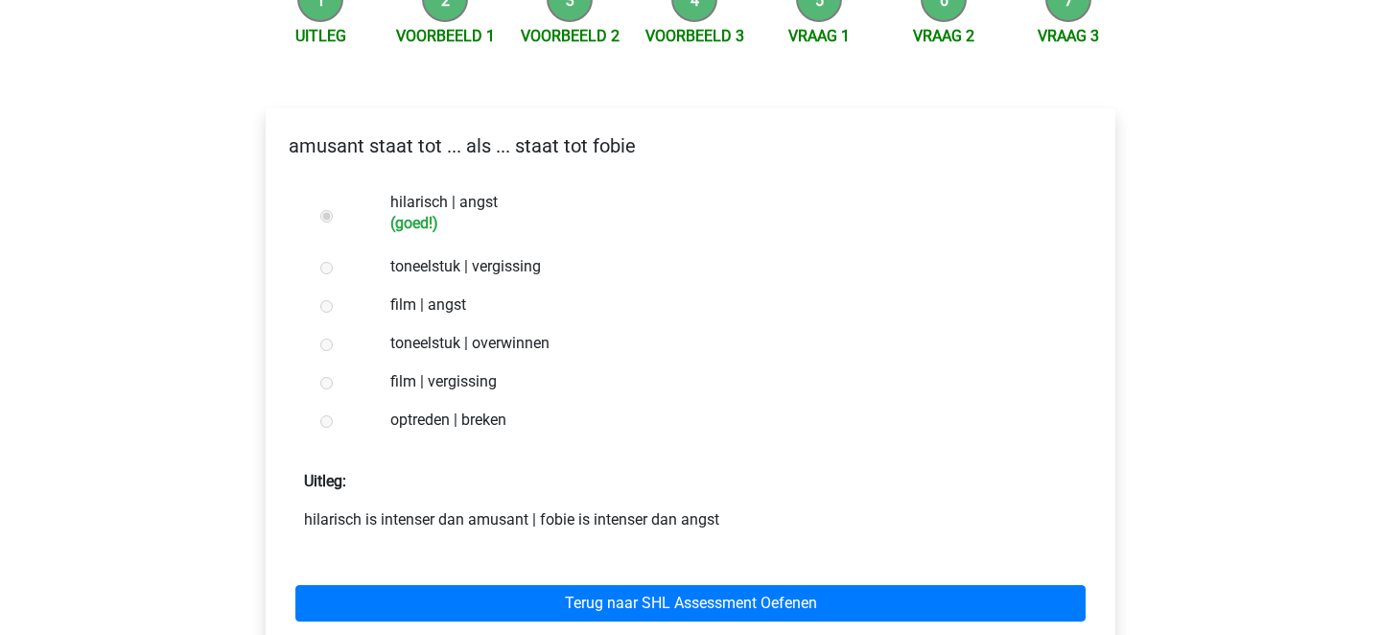
scroll to position [268, 0]
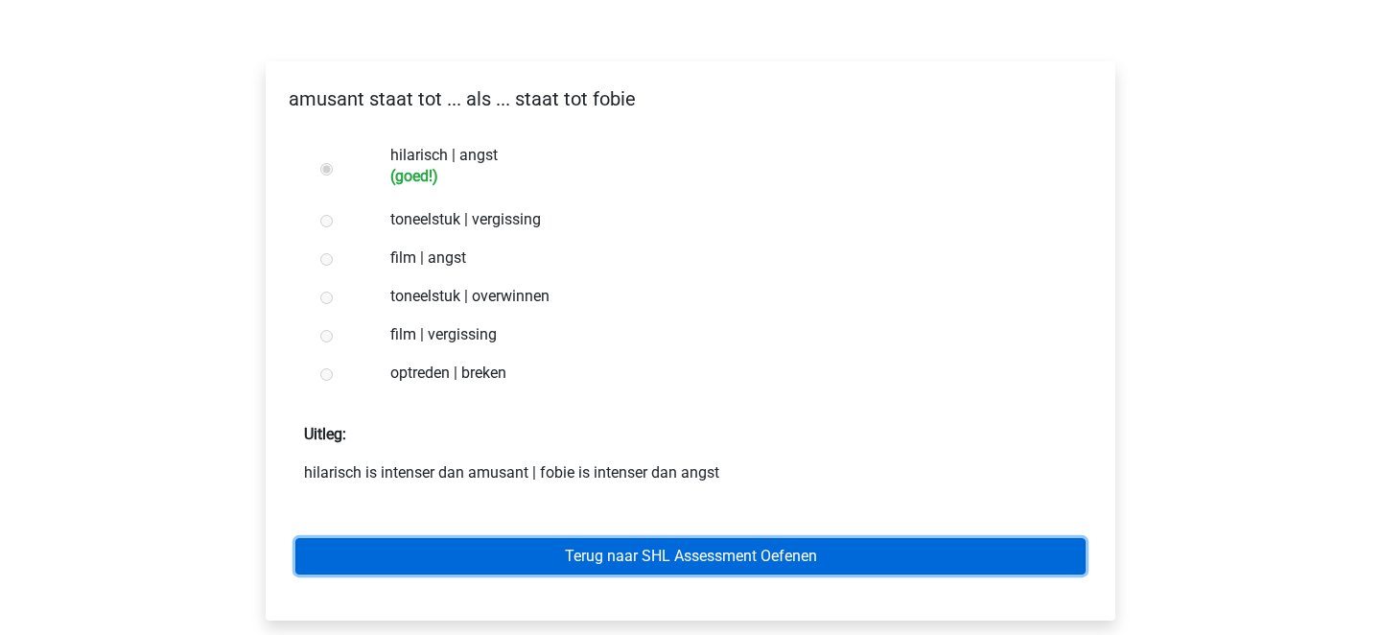
click at [482, 564] on link "Terug naar SHL Assessment Oefenen" at bounding box center [690, 556] width 790 height 36
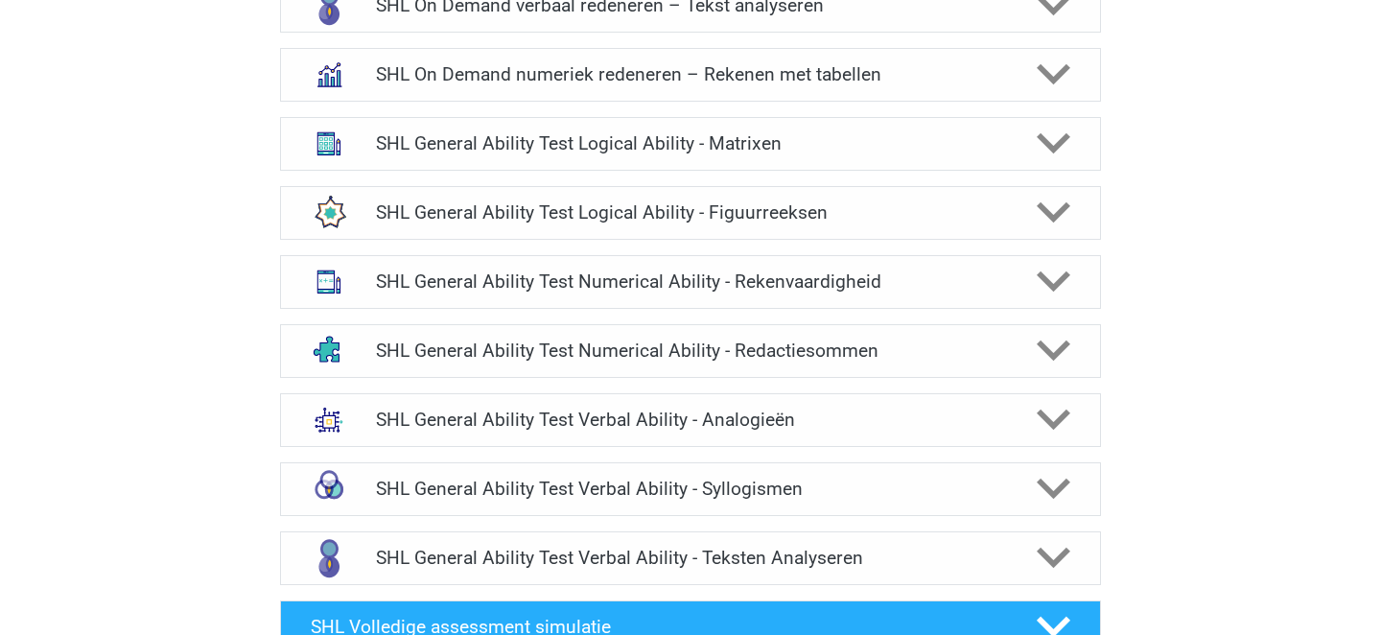
scroll to position [1216, 0]
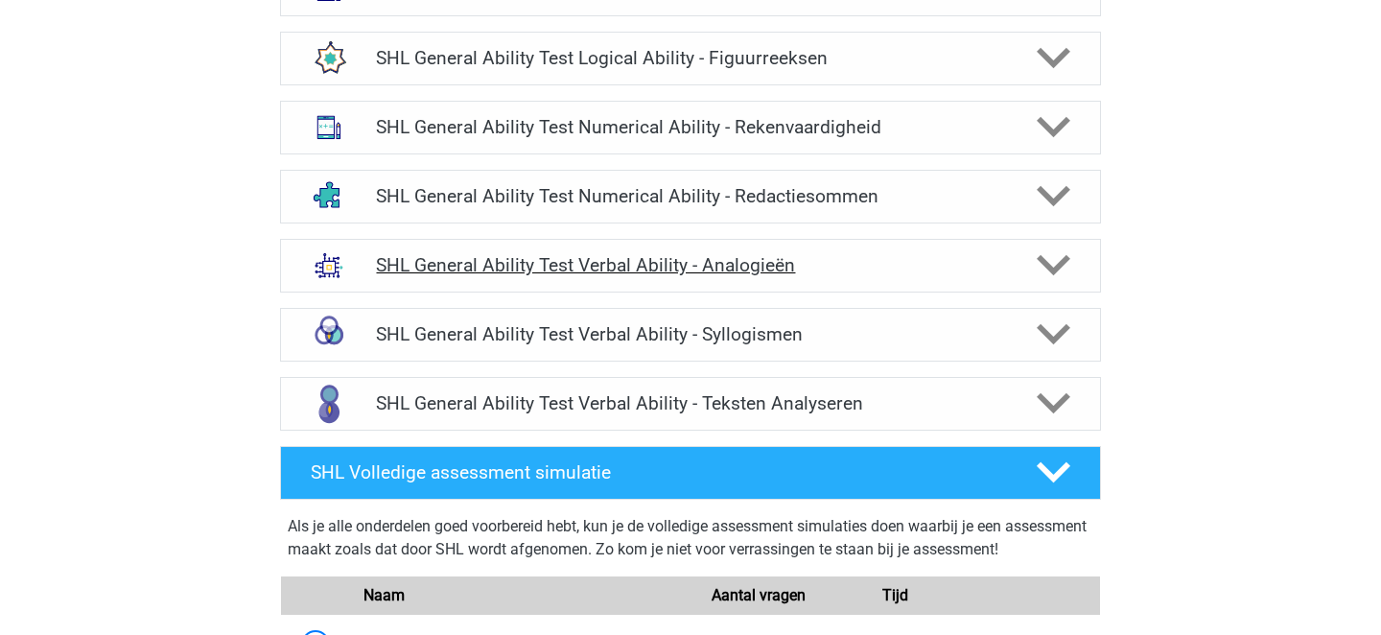
click at [969, 274] on h4 "SHL General Ability Test Verbal Ability - Analogieën" at bounding box center [690, 265] width 628 height 22
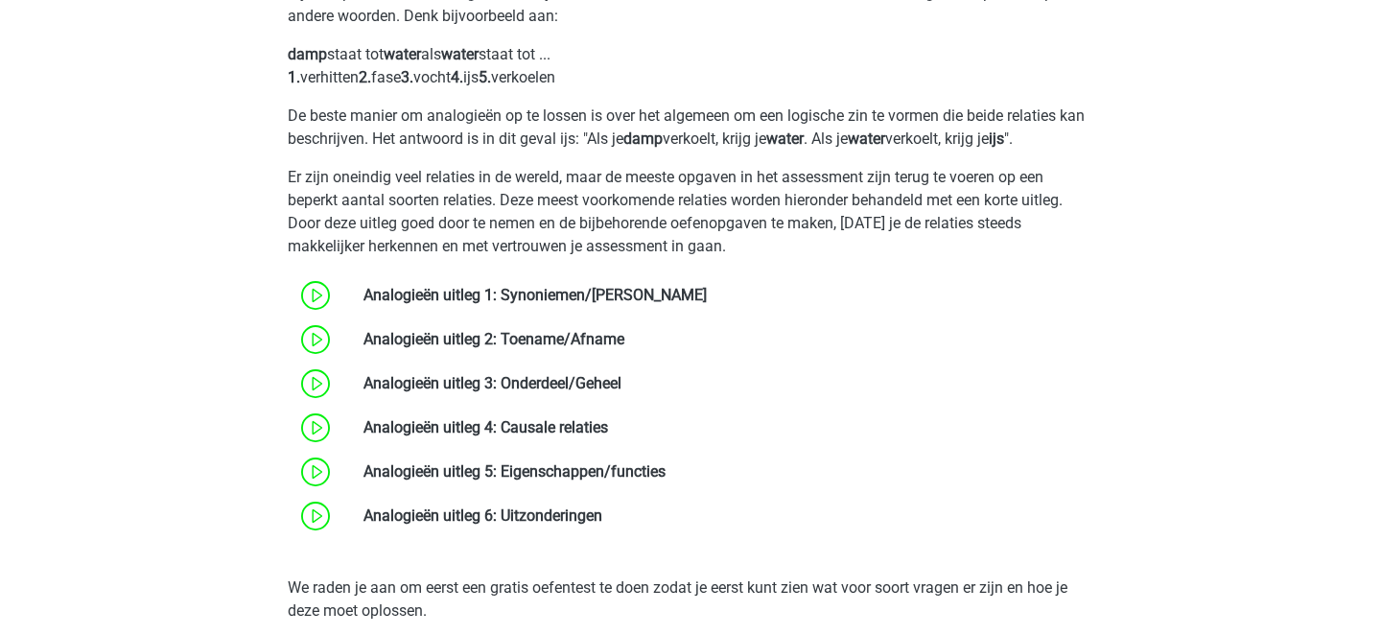
scroll to position [1546, 0]
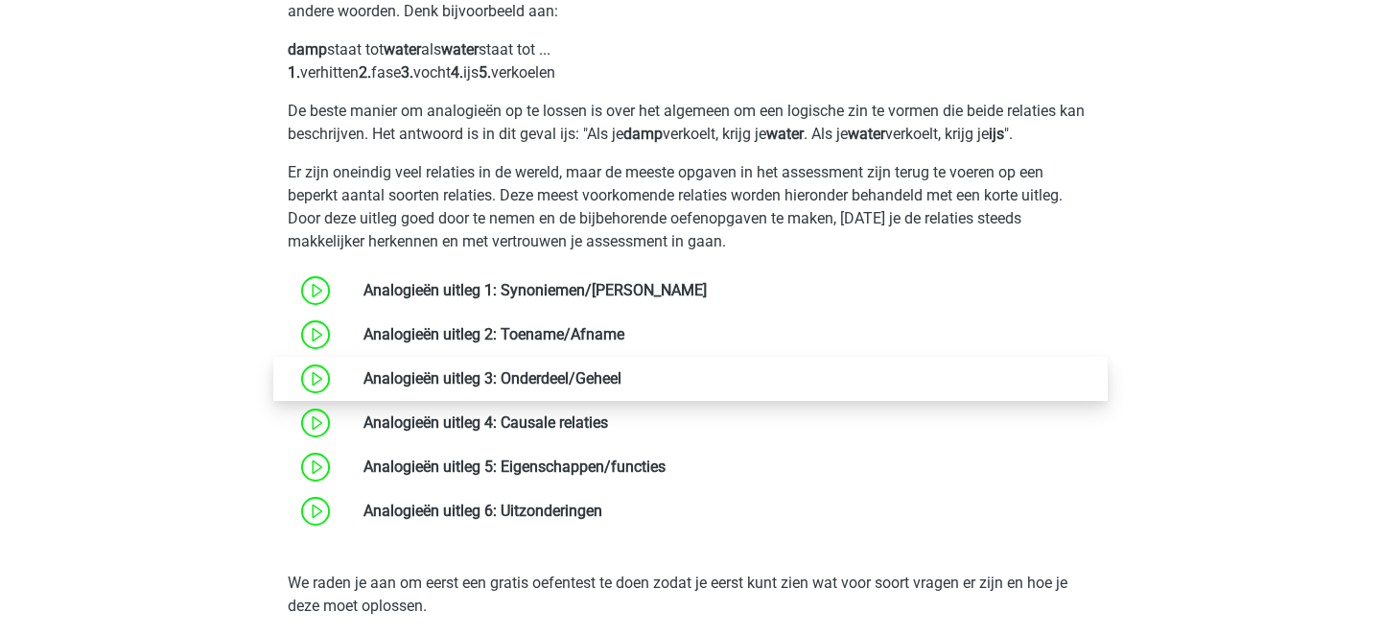
click at [621, 376] on link at bounding box center [621, 378] width 0 height 18
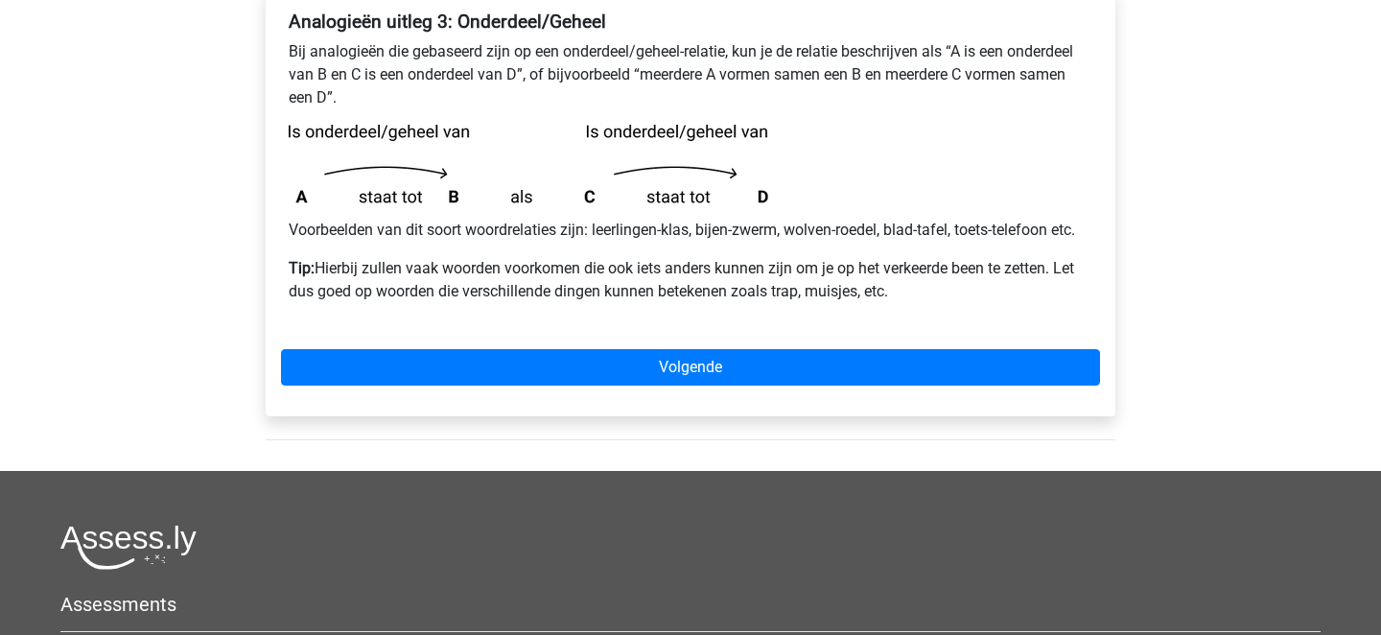
scroll to position [420, 0]
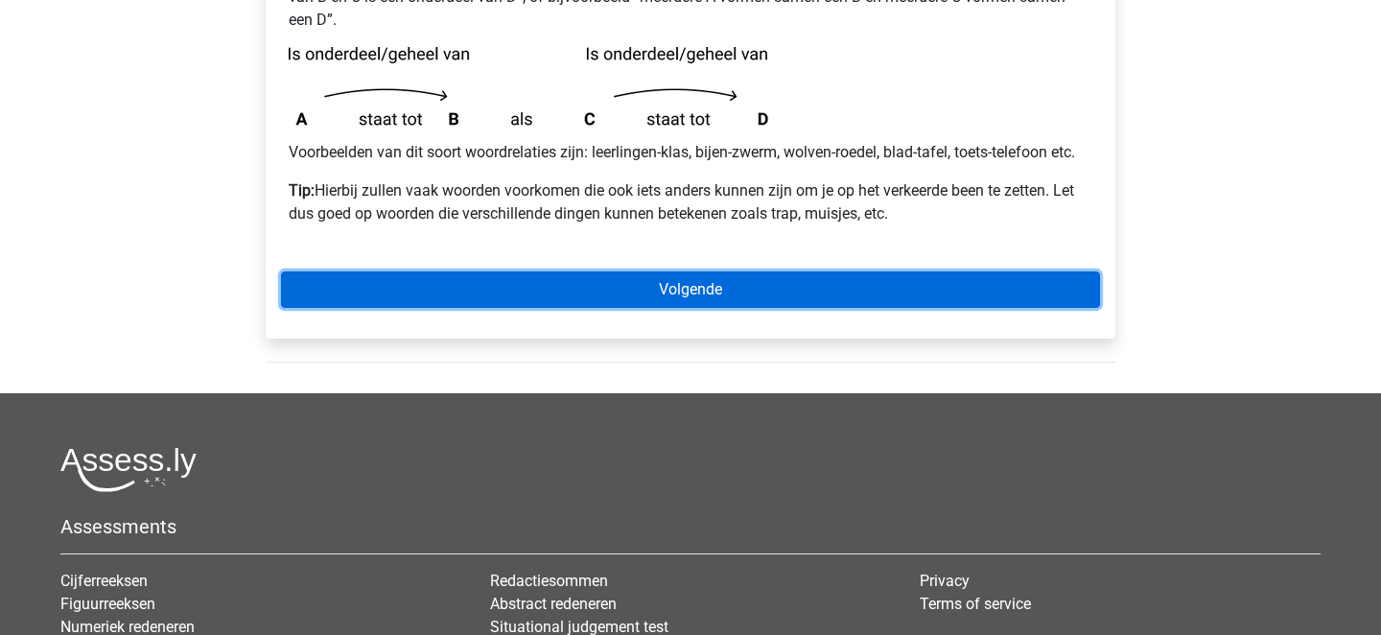
click at [642, 290] on link "Volgende" at bounding box center [690, 289] width 819 height 36
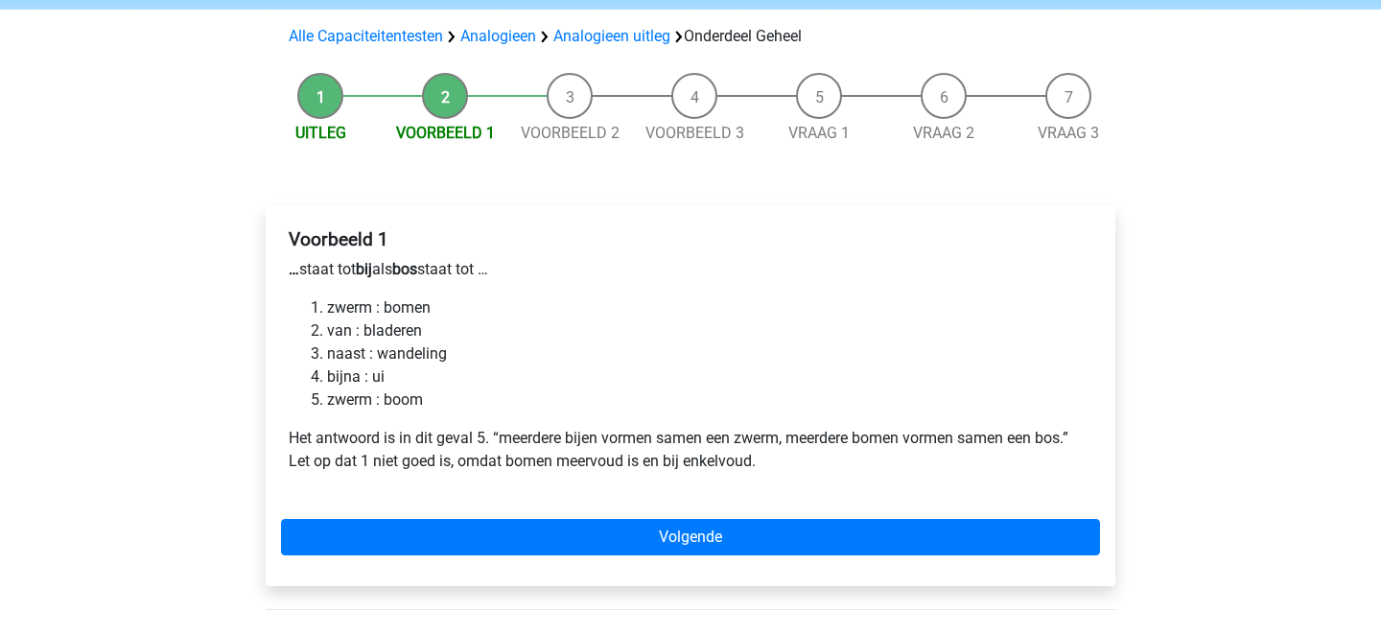
scroll to position [128, 0]
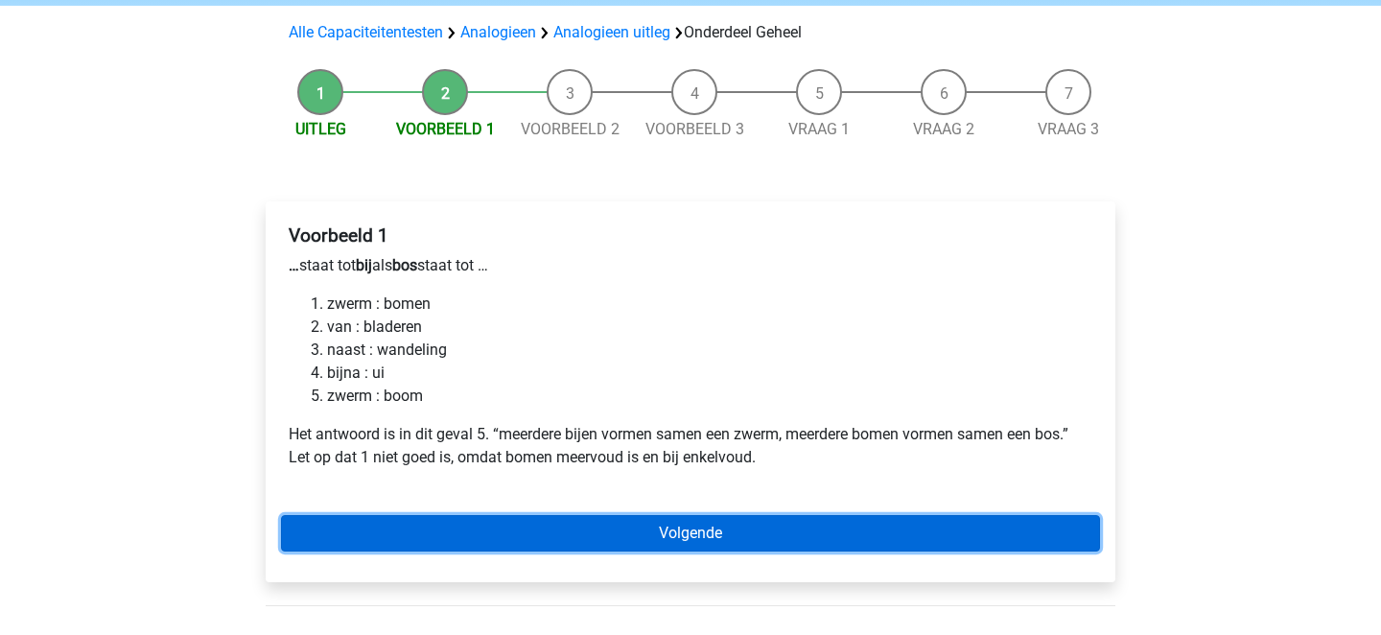
click at [665, 550] on link "Volgende" at bounding box center [690, 533] width 819 height 36
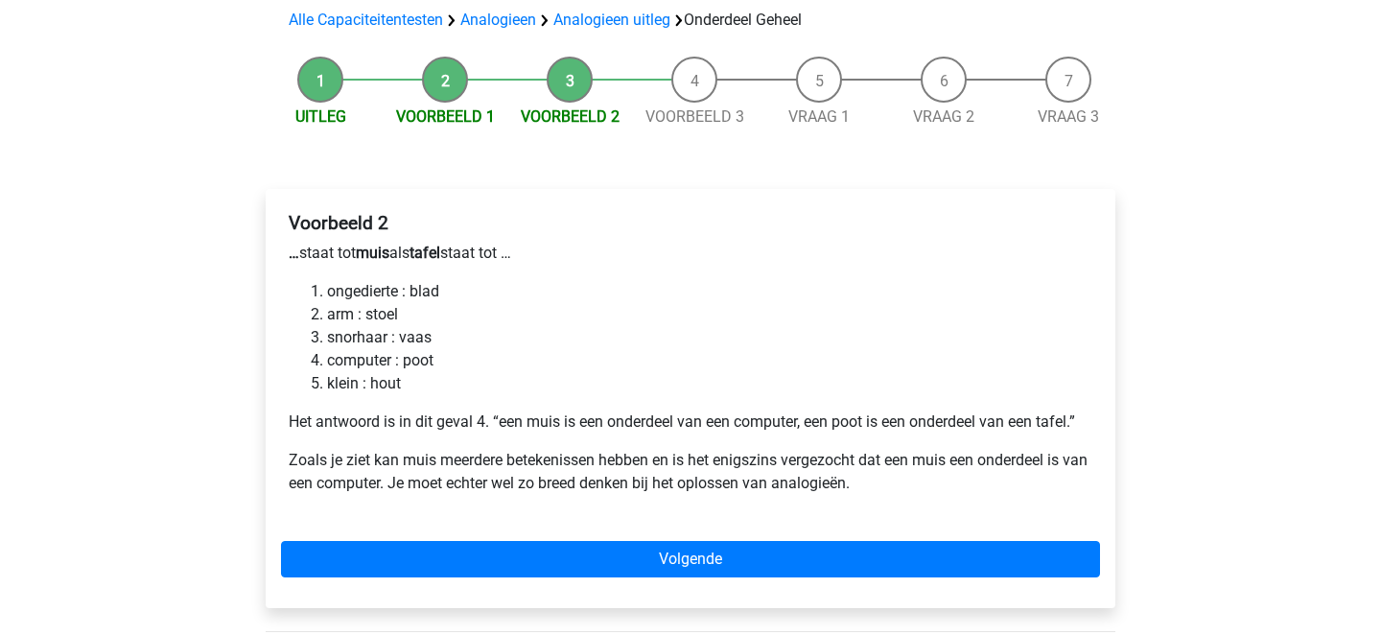
scroll to position [147, 0]
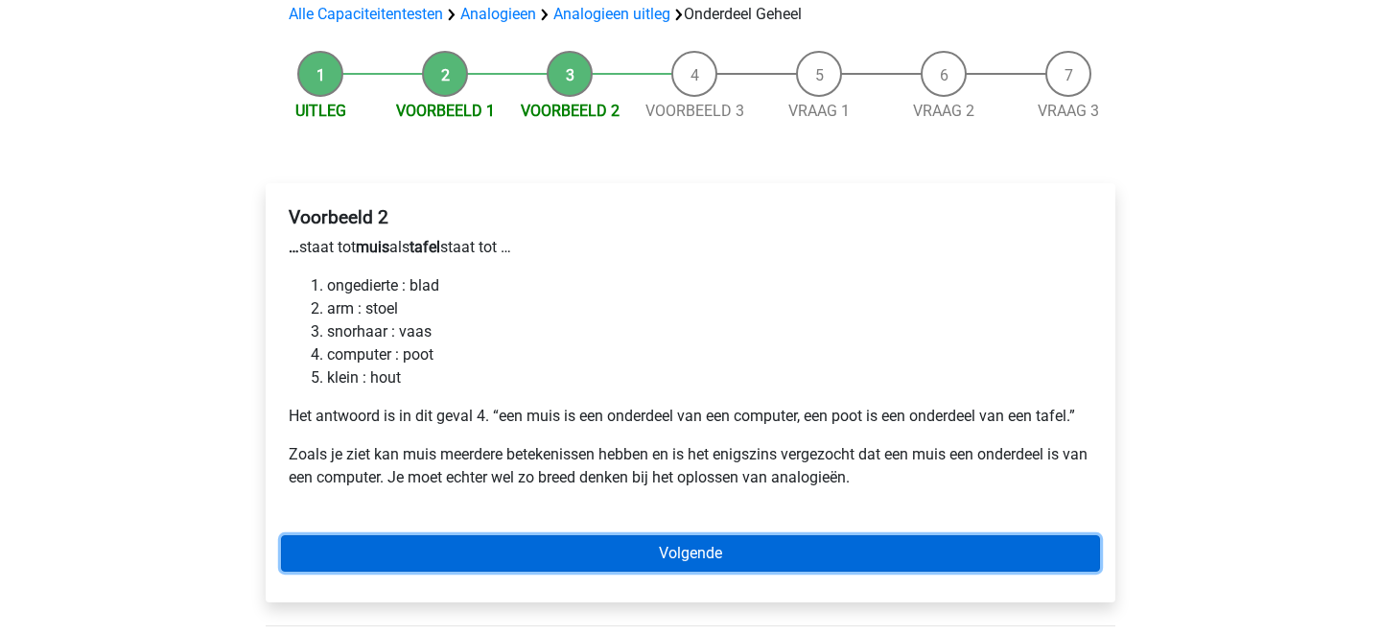
click at [672, 542] on link "Volgende" at bounding box center [690, 553] width 819 height 36
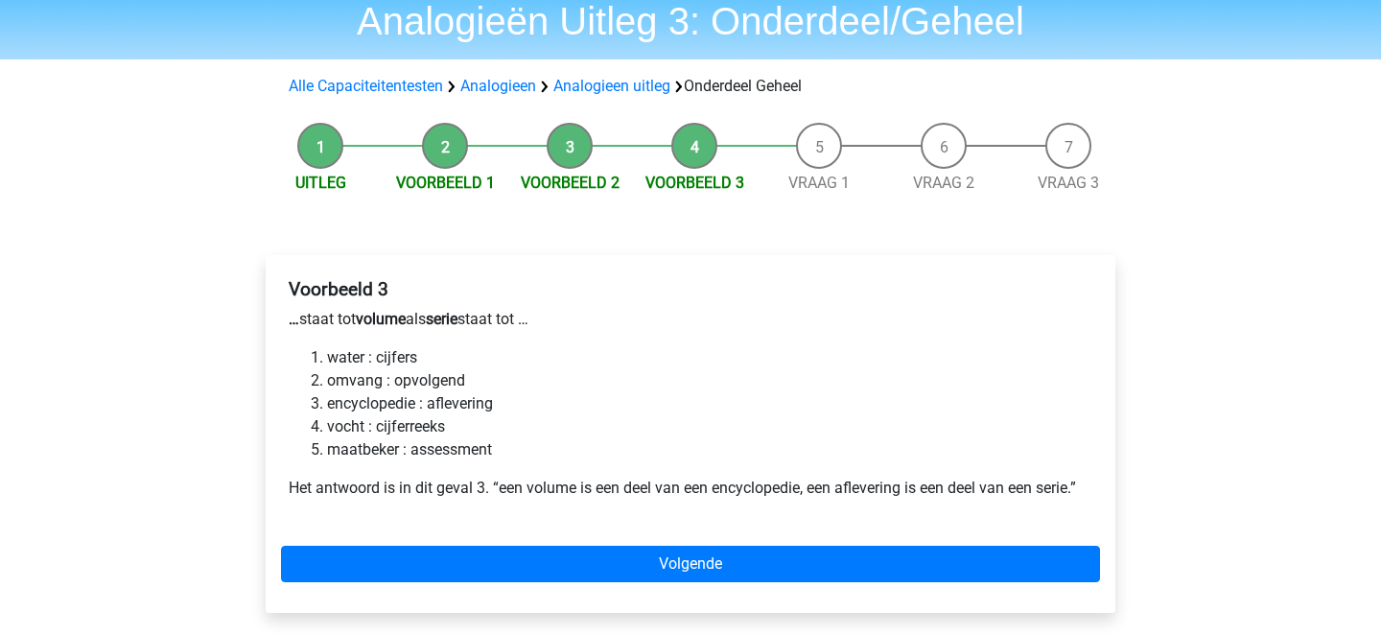
scroll to position [77, 0]
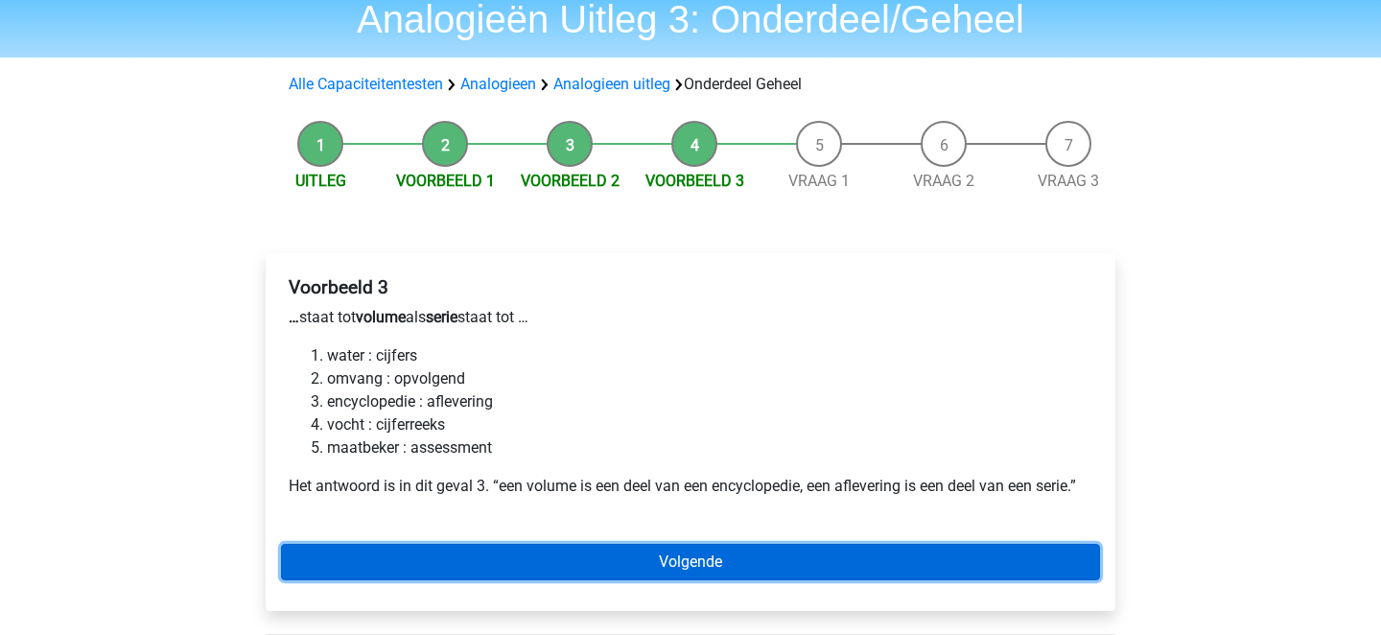
click at [641, 569] on link "Volgende" at bounding box center [690, 562] width 819 height 36
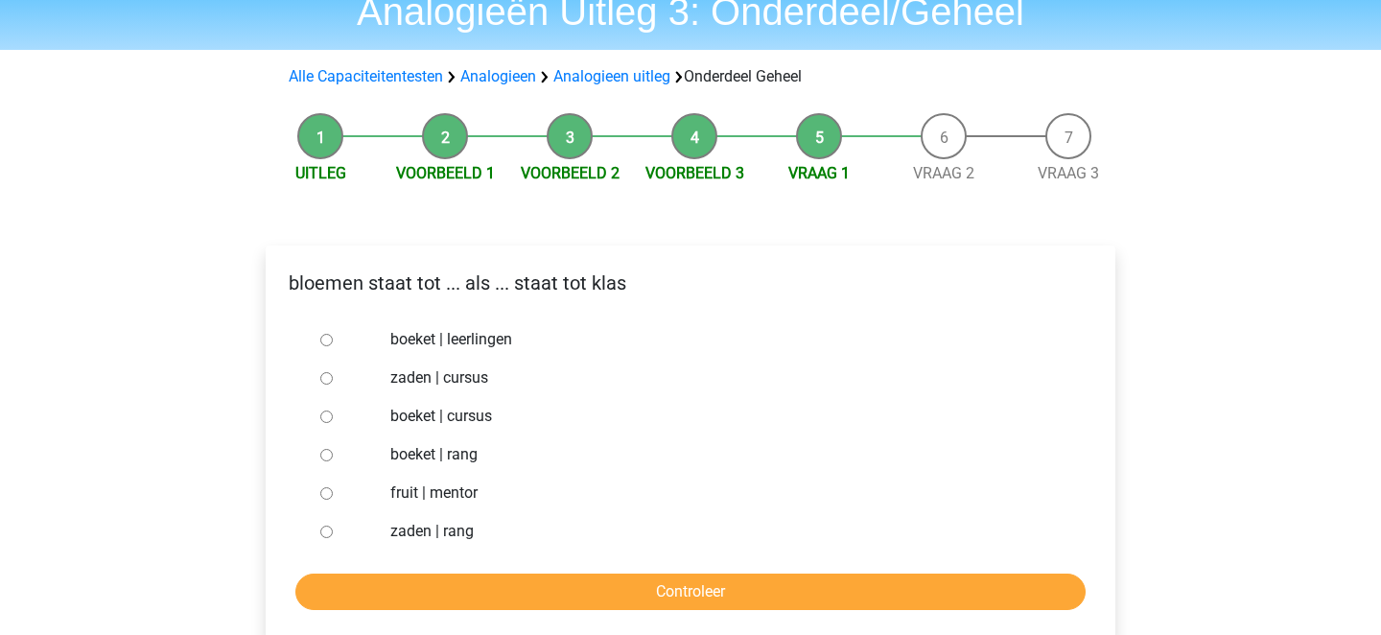
scroll to position [103, 0]
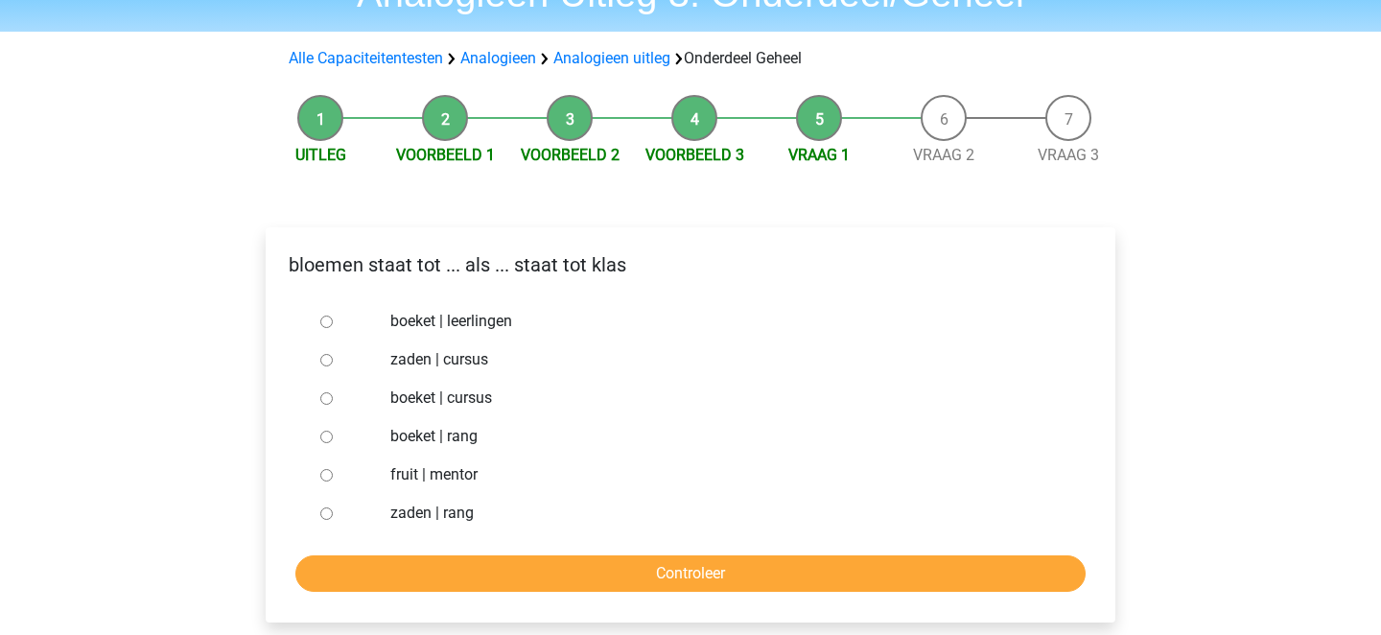
click at [484, 334] on div "boeket | leerlingen" at bounding box center [722, 321] width 692 height 38
click at [476, 317] on label "boeket | leerlingen" at bounding box center [721, 321] width 663 height 23
click at [333, 317] on input "boeket | leerlingen" at bounding box center [326, 321] width 12 height 12
radio input "true"
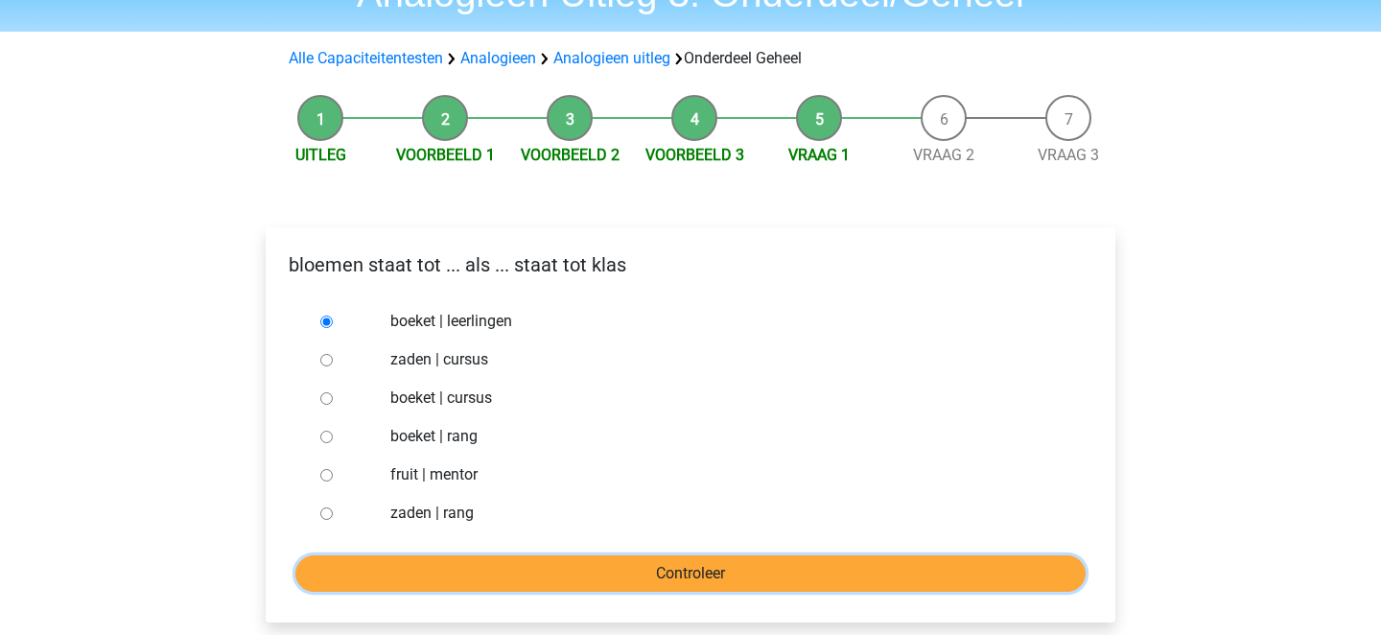
click at [554, 562] on input "Controleer" at bounding box center [690, 573] width 790 height 36
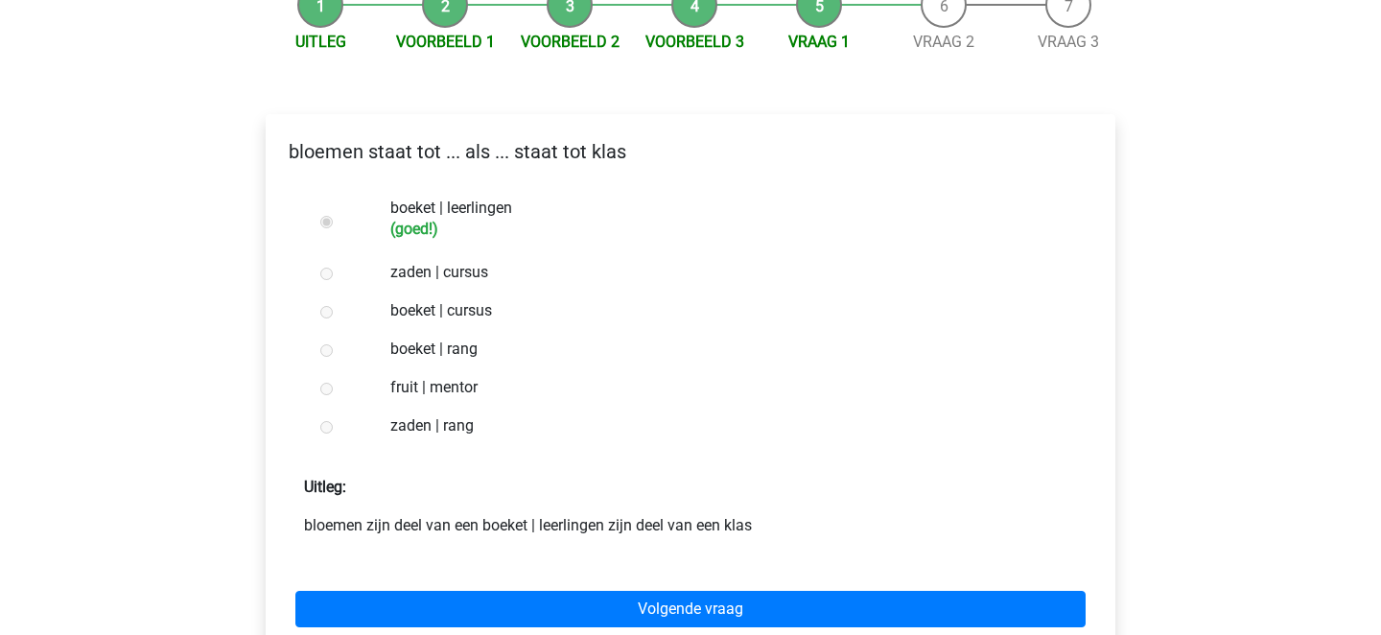
scroll to position [239, 0]
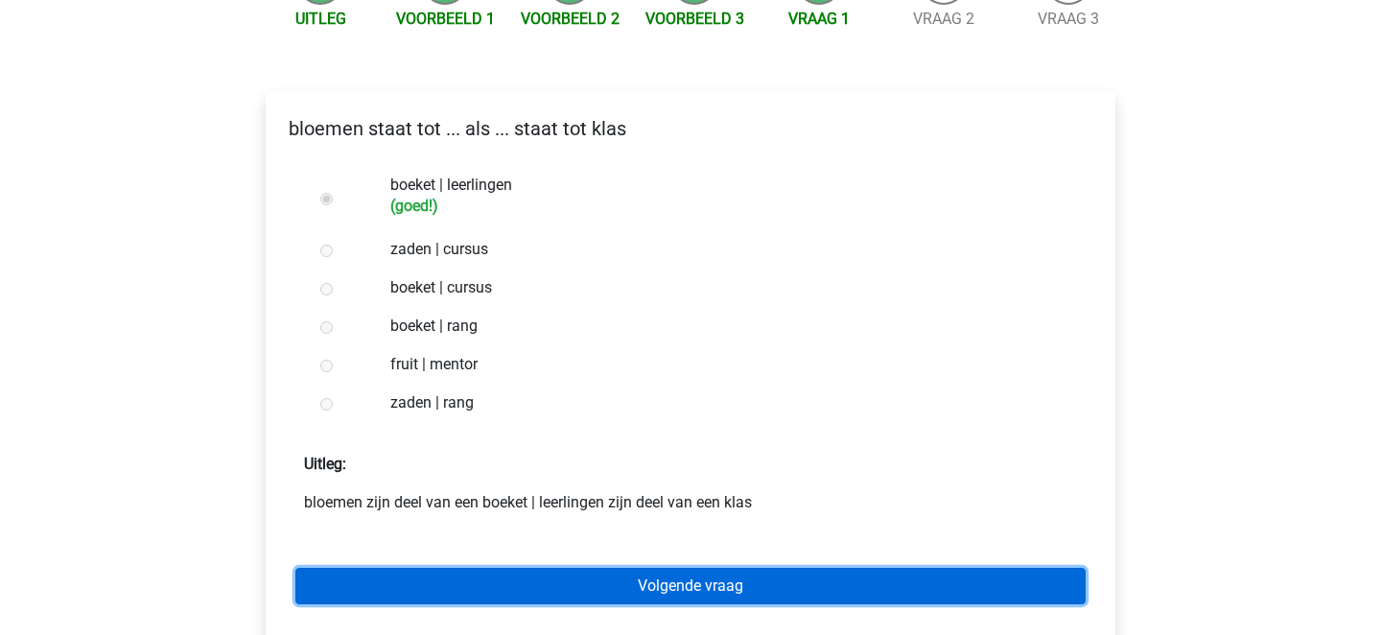
click at [562, 583] on link "Volgende vraag" at bounding box center [690, 586] width 790 height 36
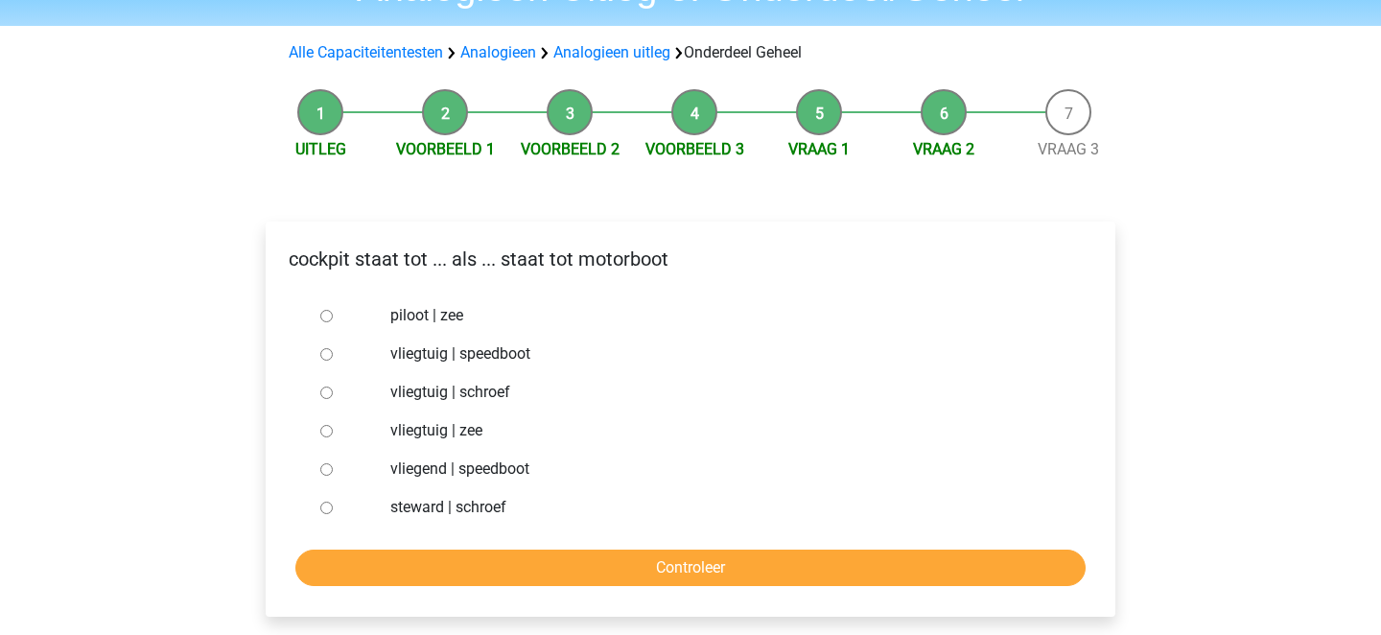
scroll to position [121, 0]
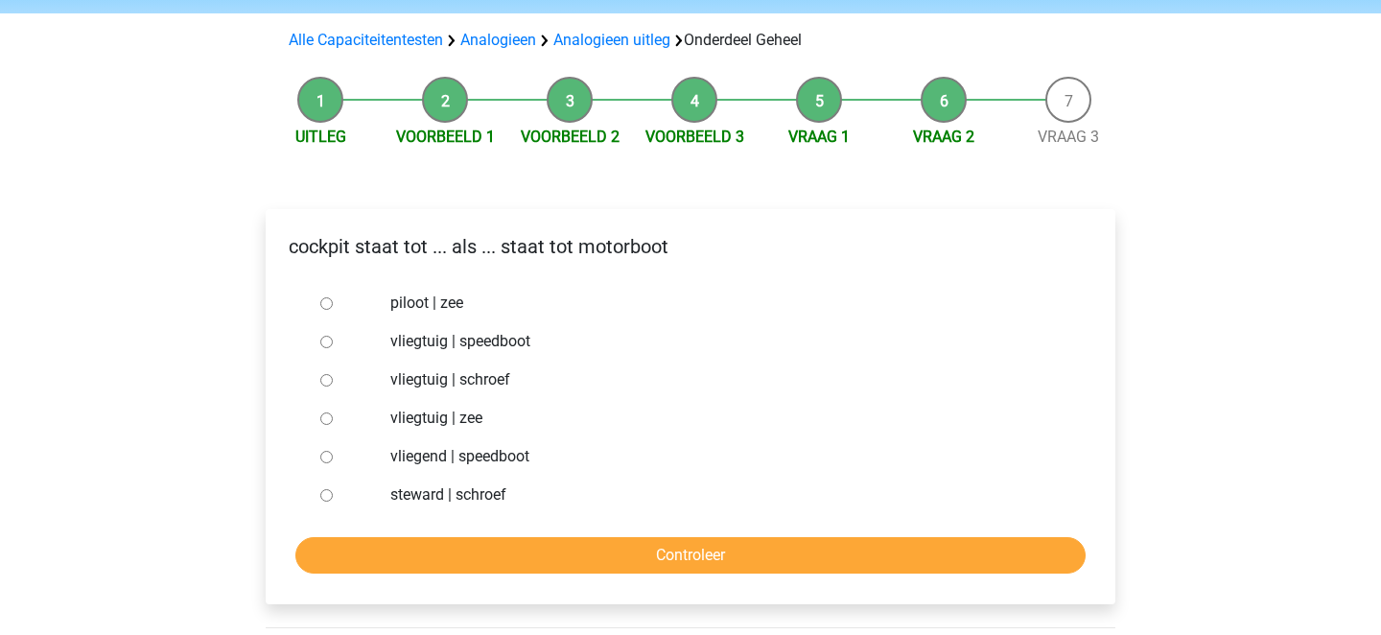
click at [481, 382] on label "vliegtuig | schroef" at bounding box center [721, 379] width 663 height 23
click at [333, 382] on input "vliegtuig | schroef" at bounding box center [326, 380] width 12 height 12
radio input "true"
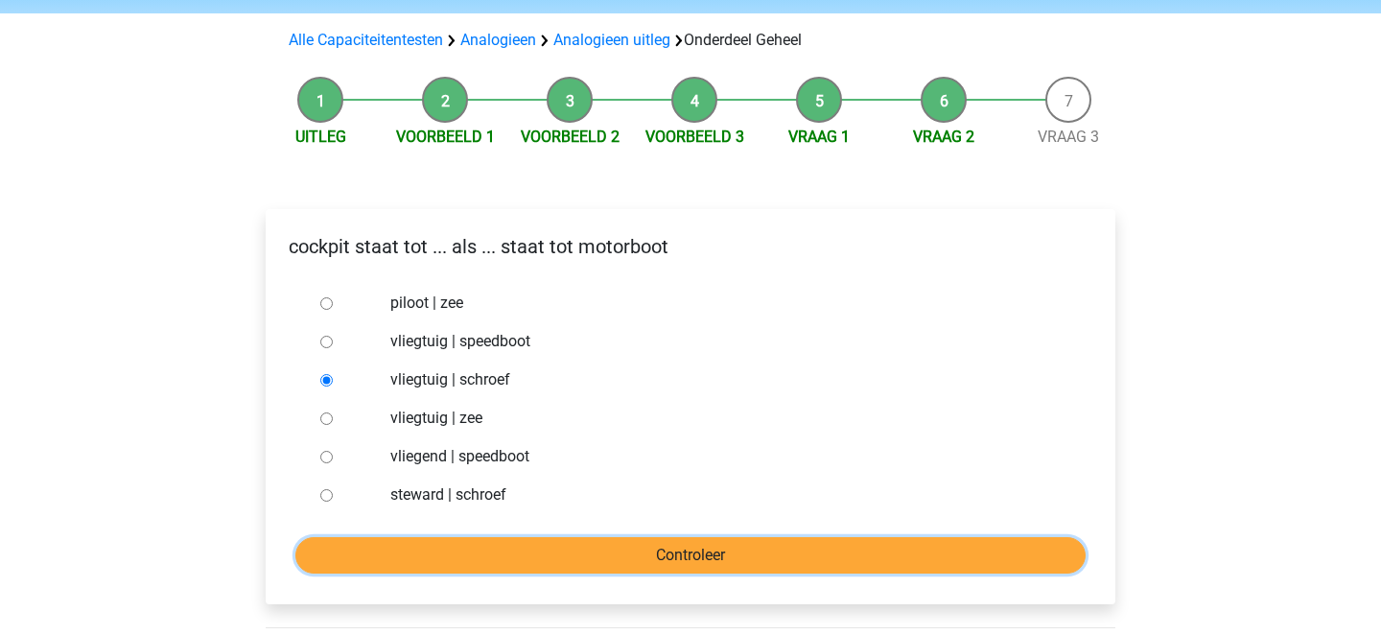
click at [553, 560] on input "Controleer" at bounding box center [690, 555] width 790 height 36
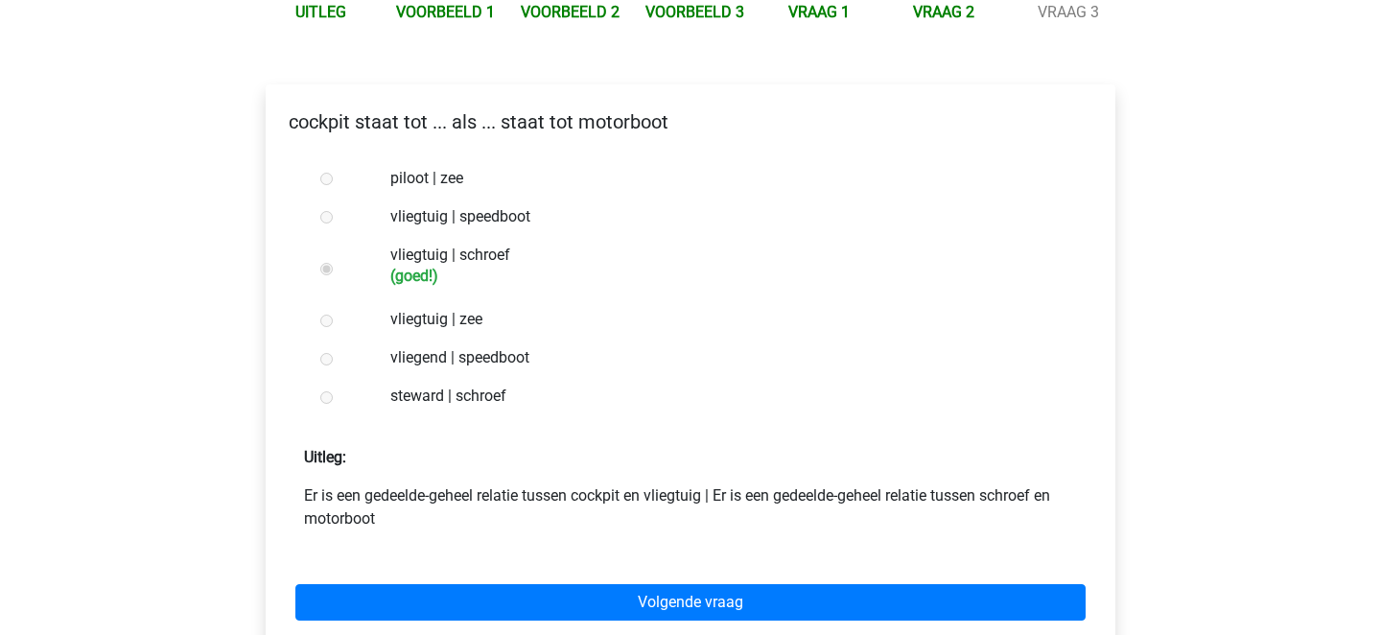
scroll to position [259, 0]
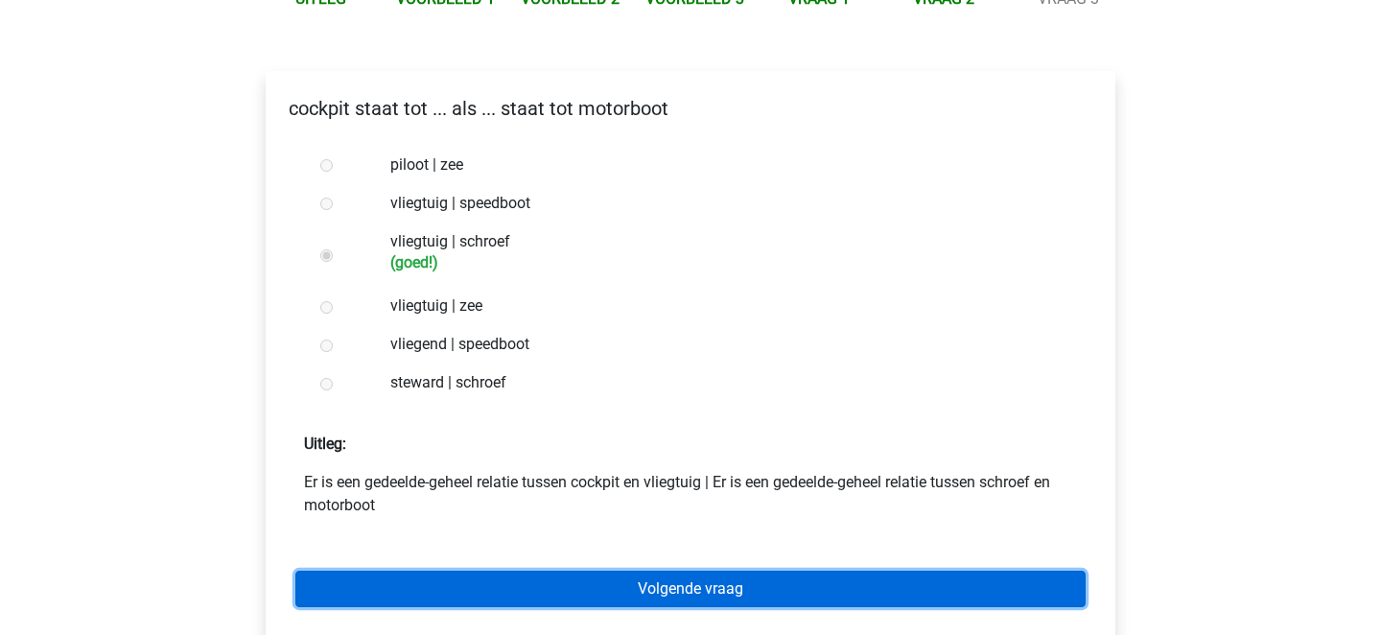
click at [580, 589] on link "Volgende vraag" at bounding box center [690, 588] width 790 height 36
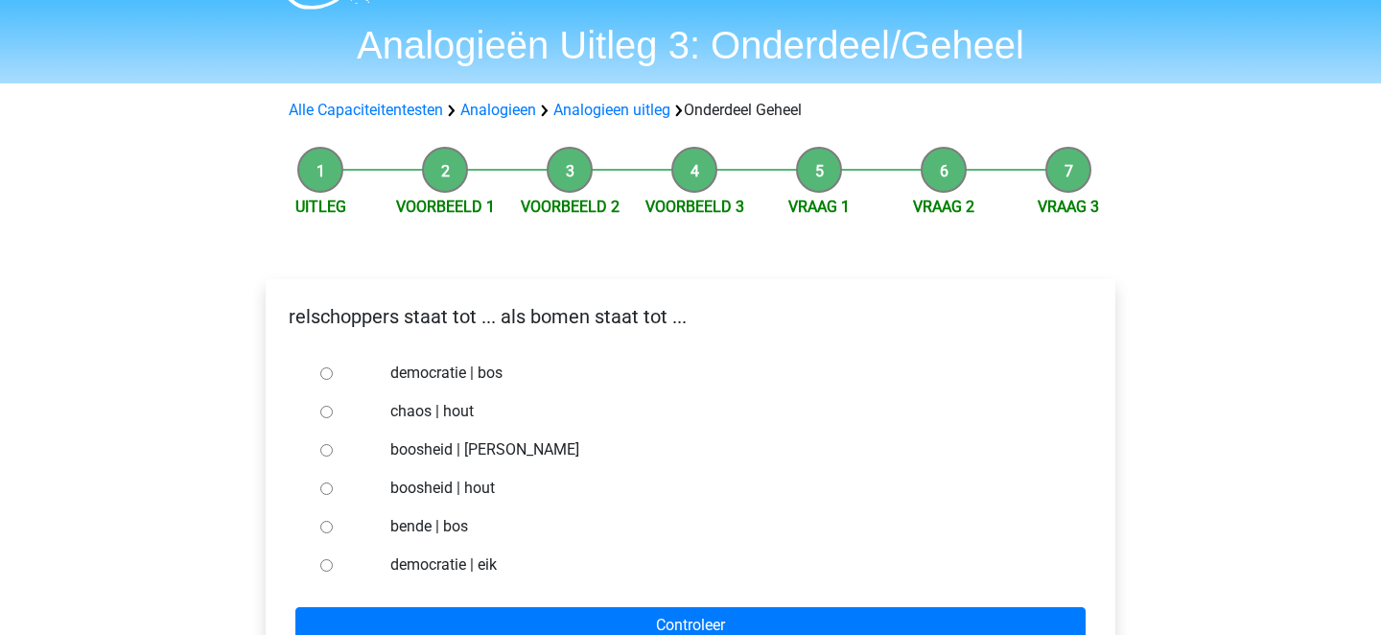
scroll to position [78, 0]
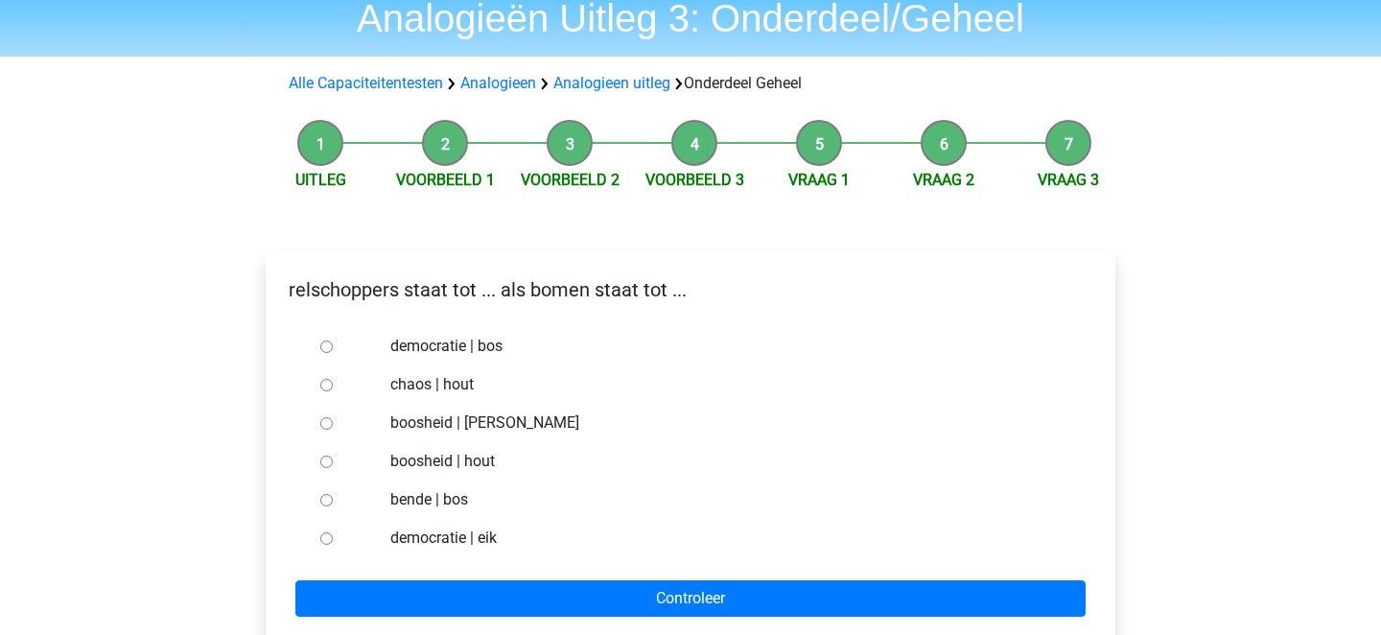
click at [479, 348] on label "democratie | bos" at bounding box center [721, 346] width 663 height 23
click at [333, 348] on input "democratie | bos" at bounding box center [326, 346] width 12 height 12
radio input "true"
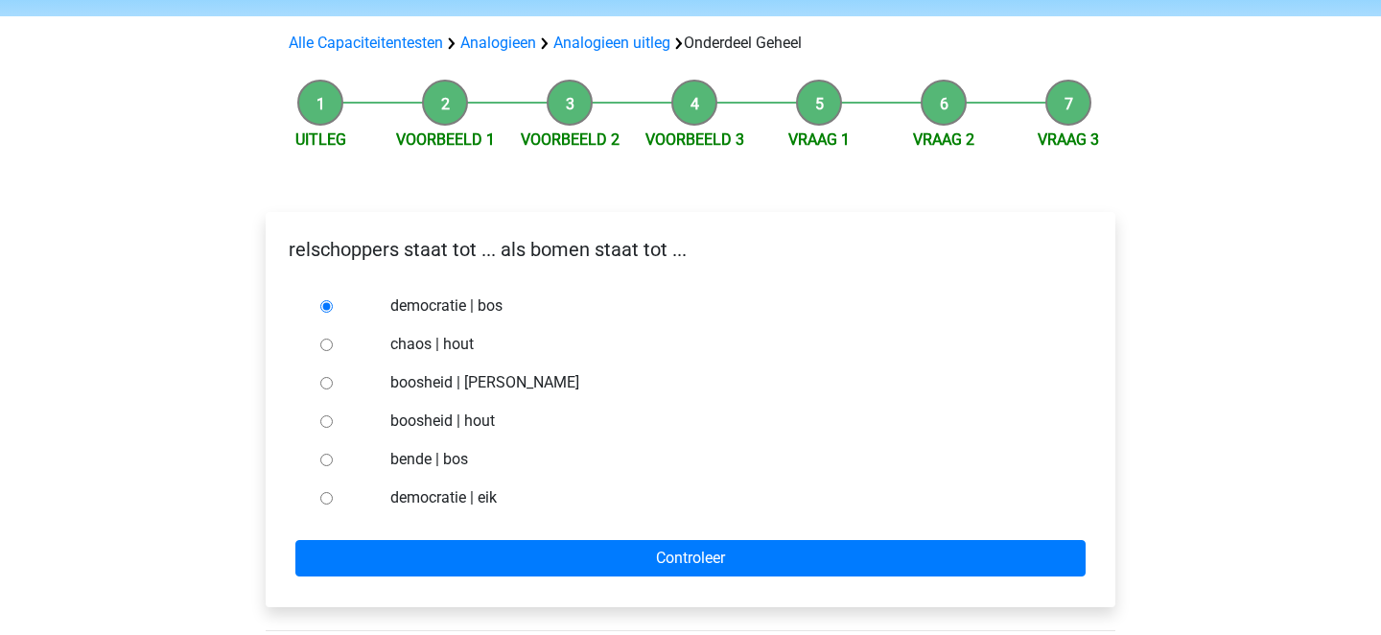
scroll to position [122, 0]
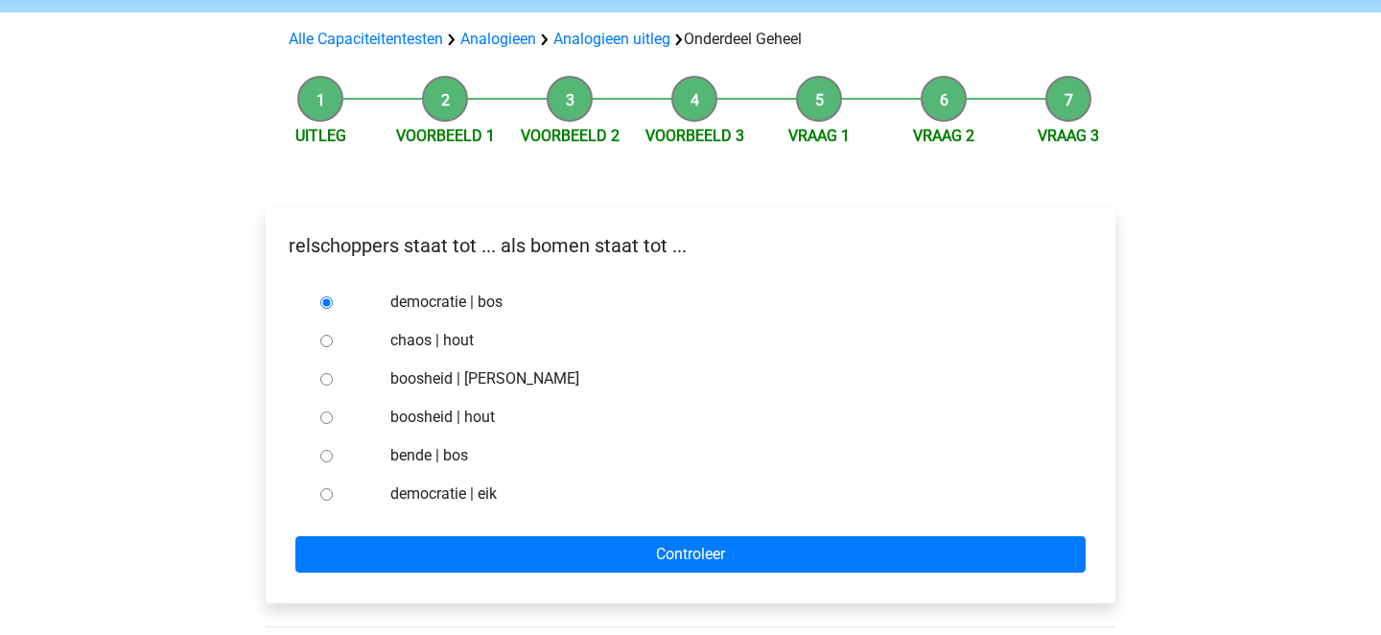
click at [451, 459] on label "bende | bos" at bounding box center [721, 455] width 663 height 23
click at [333, 459] on input "bende | bos" at bounding box center [326, 456] width 12 height 12
radio input "true"
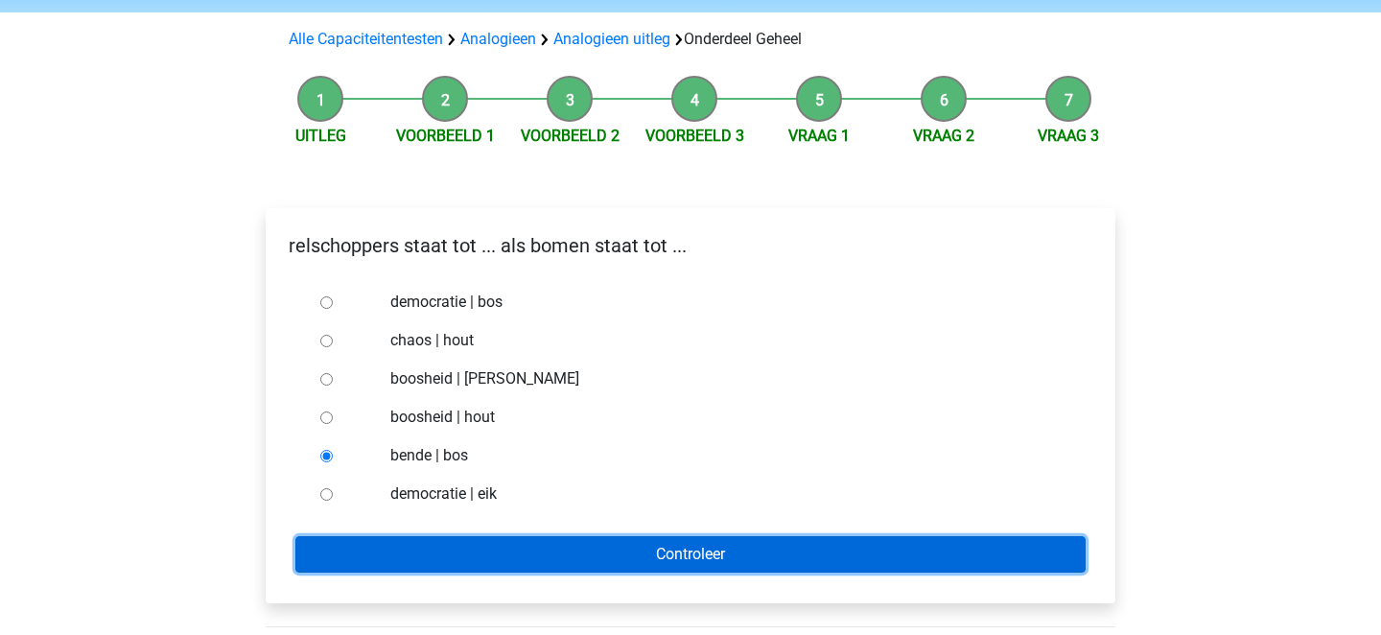
click at [515, 557] on input "Controleer" at bounding box center [690, 554] width 790 height 36
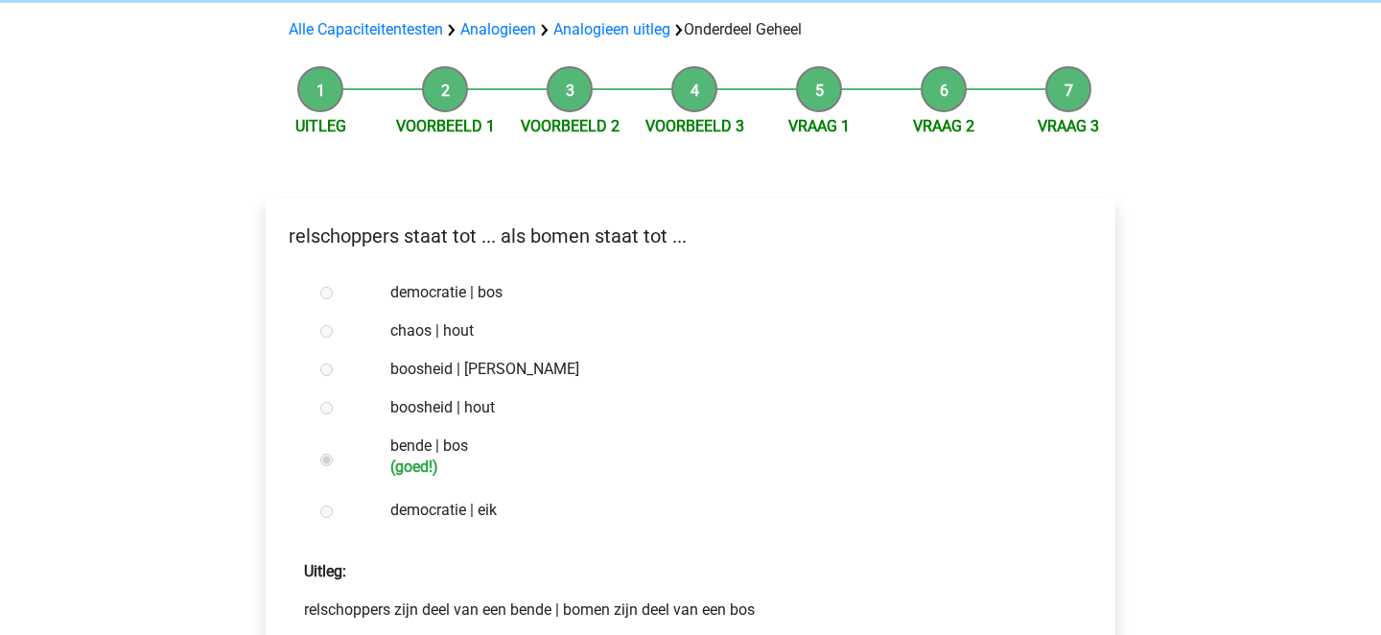
scroll to position [319, 0]
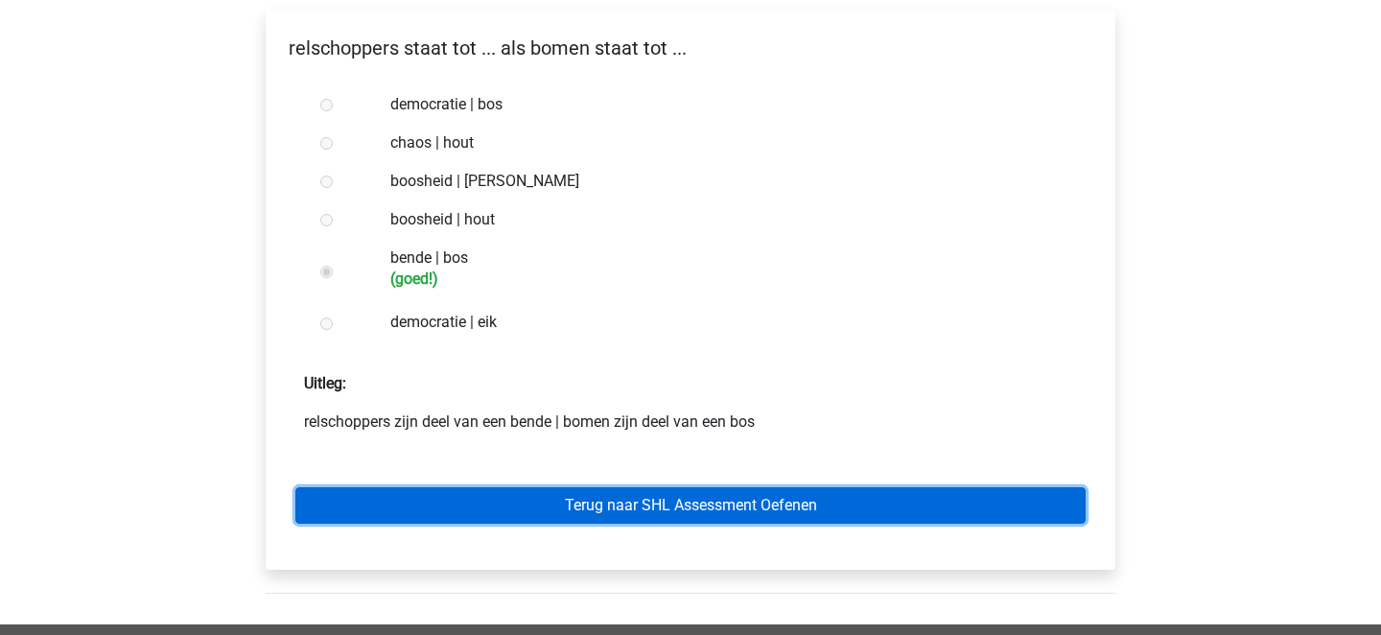
click at [588, 515] on link "Terug naar SHL Assessment Oefenen" at bounding box center [690, 505] width 790 height 36
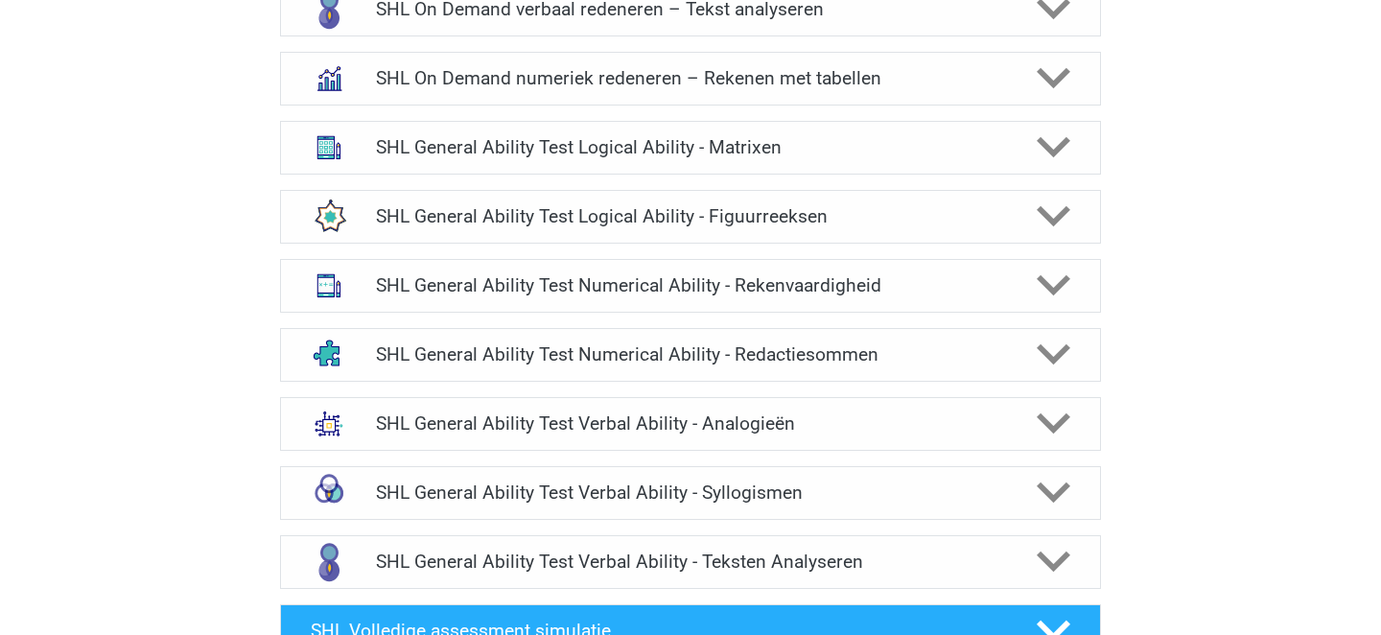
scroll to position [1058, 0]
click at [560, 438] on div "SHL General Ability Test Verbal Ability - Analogieën" at bounding box center [690, 423] width 821 height 54
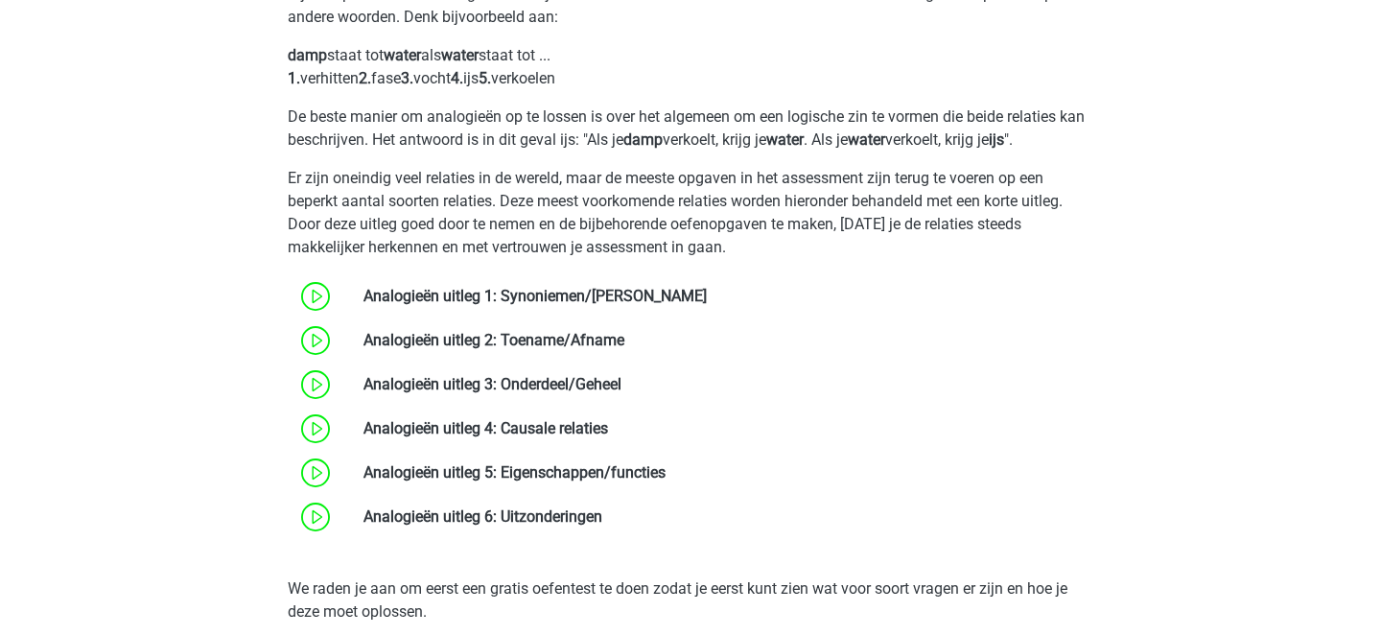
scroll to position [1545, 0]
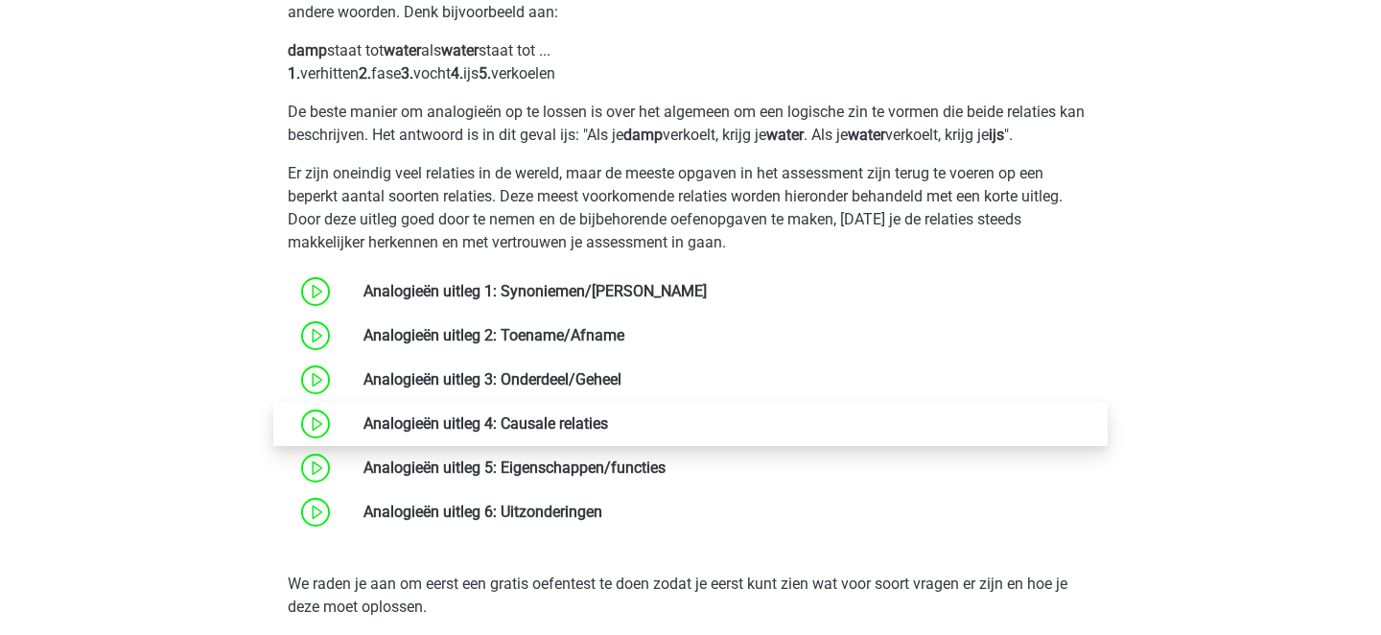
click at [608, 421] on link at bounding box center [608, 423] width 0 height 18
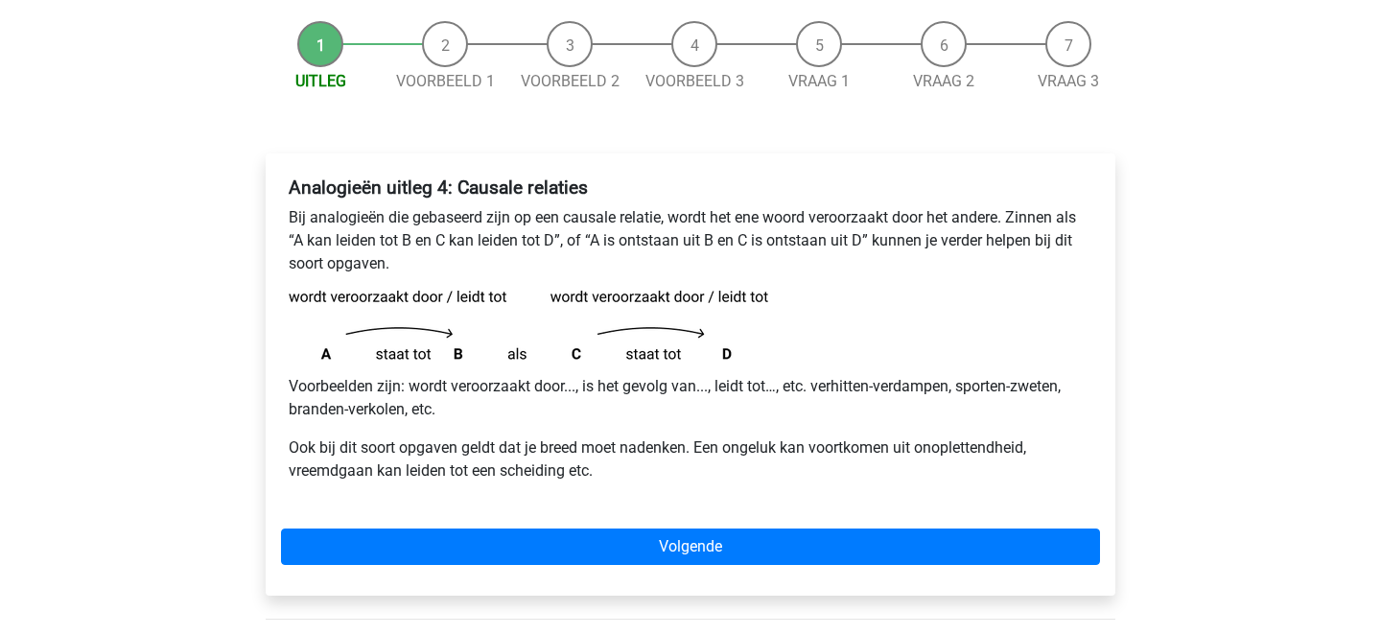
scroll to position [250, 0]
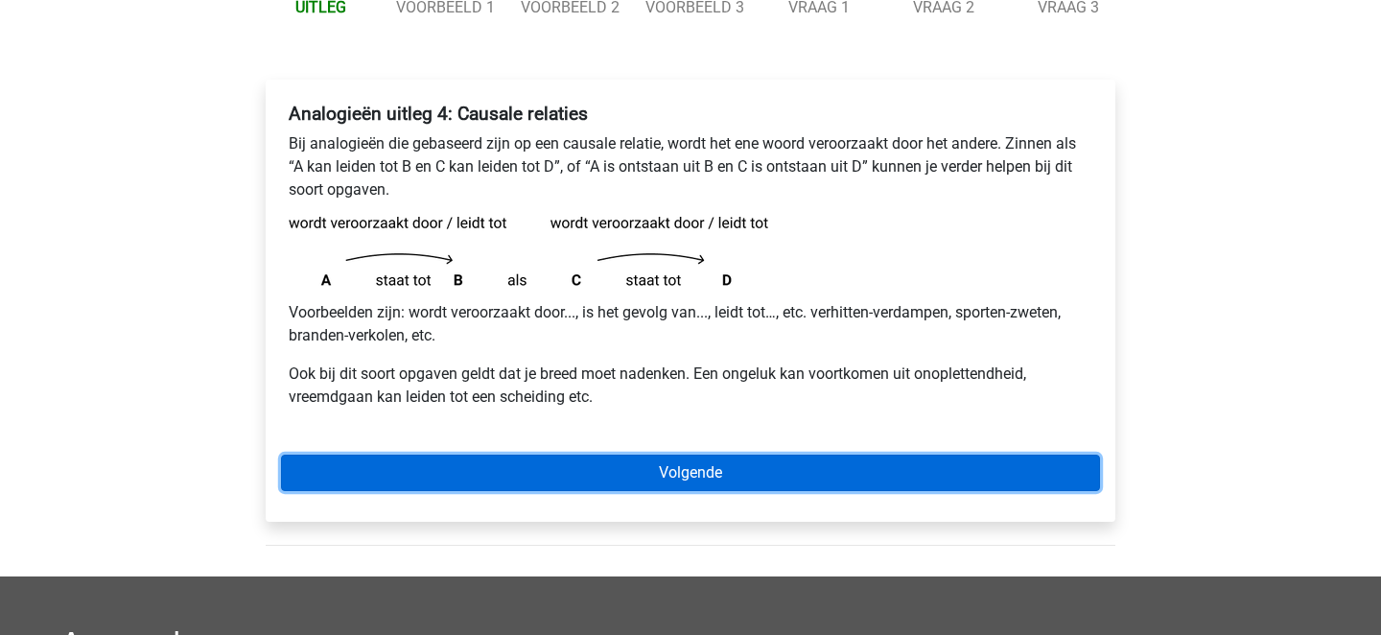
click at [544, 479] on link "Volgende" at bounding box center [690, 472] width 819 height 36
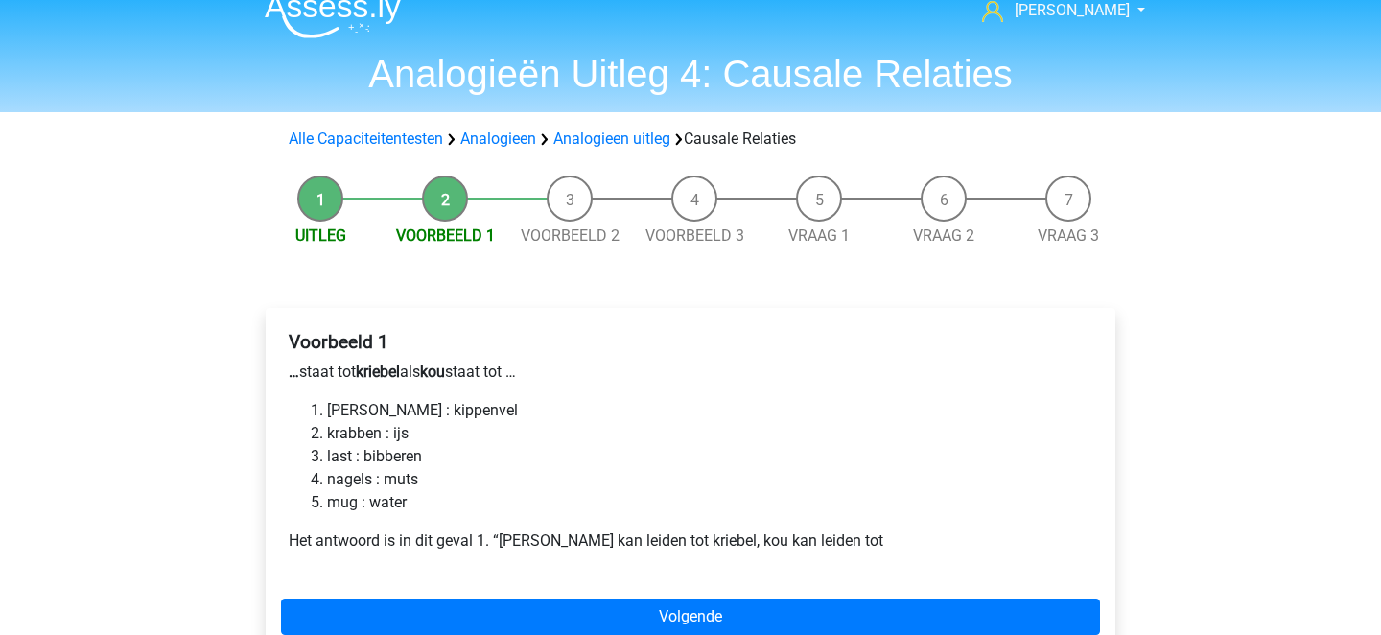
scroll to position [38, 0]
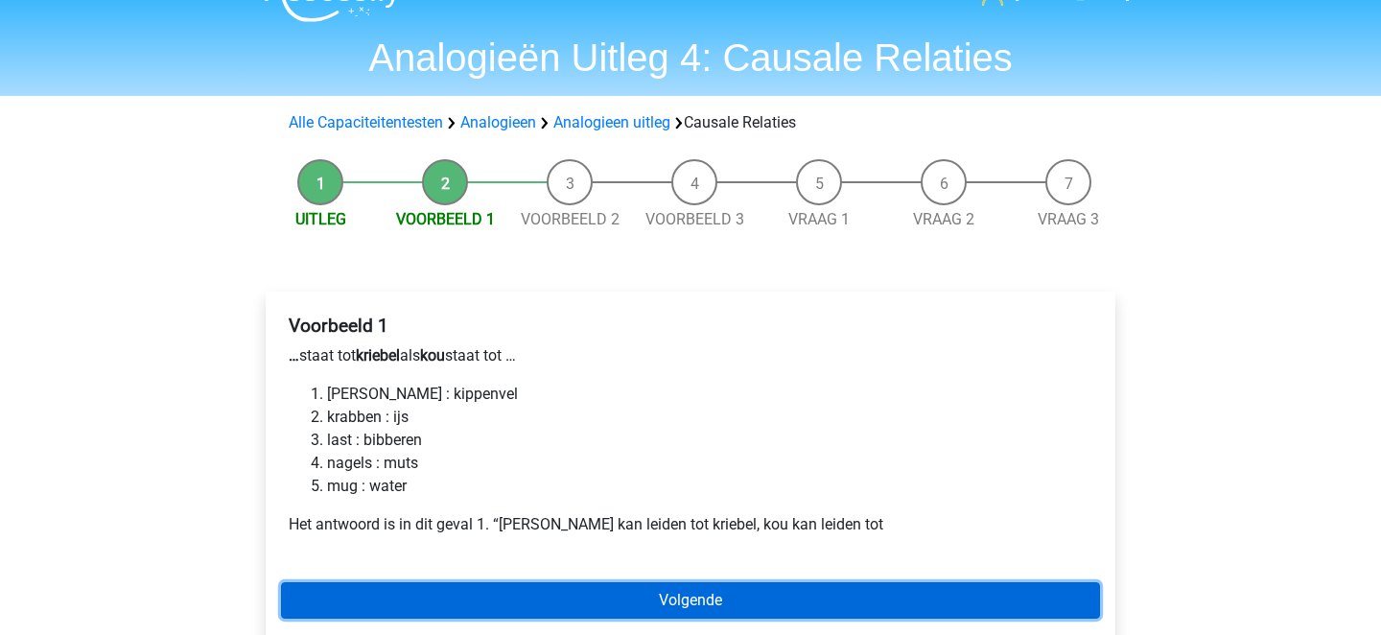
click at [580, 589] on link "Volgende" at bounding box center [690, 600] width 819 height 36
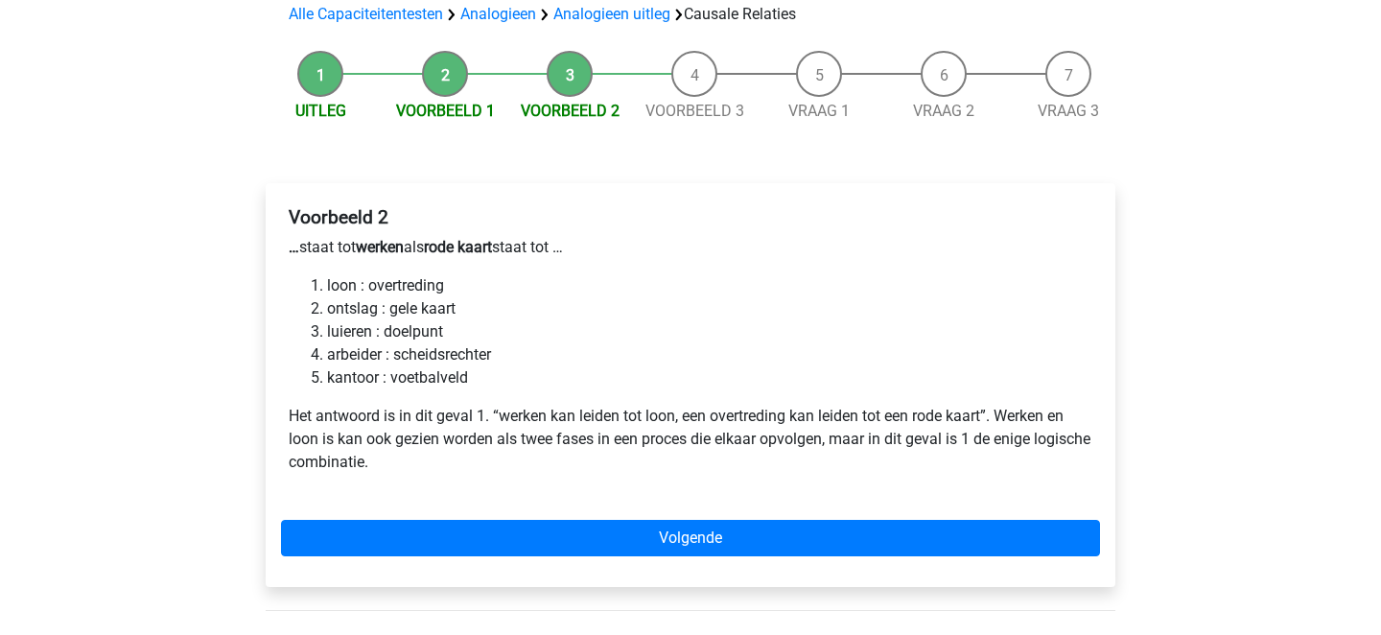
scroll to position [192, 0]
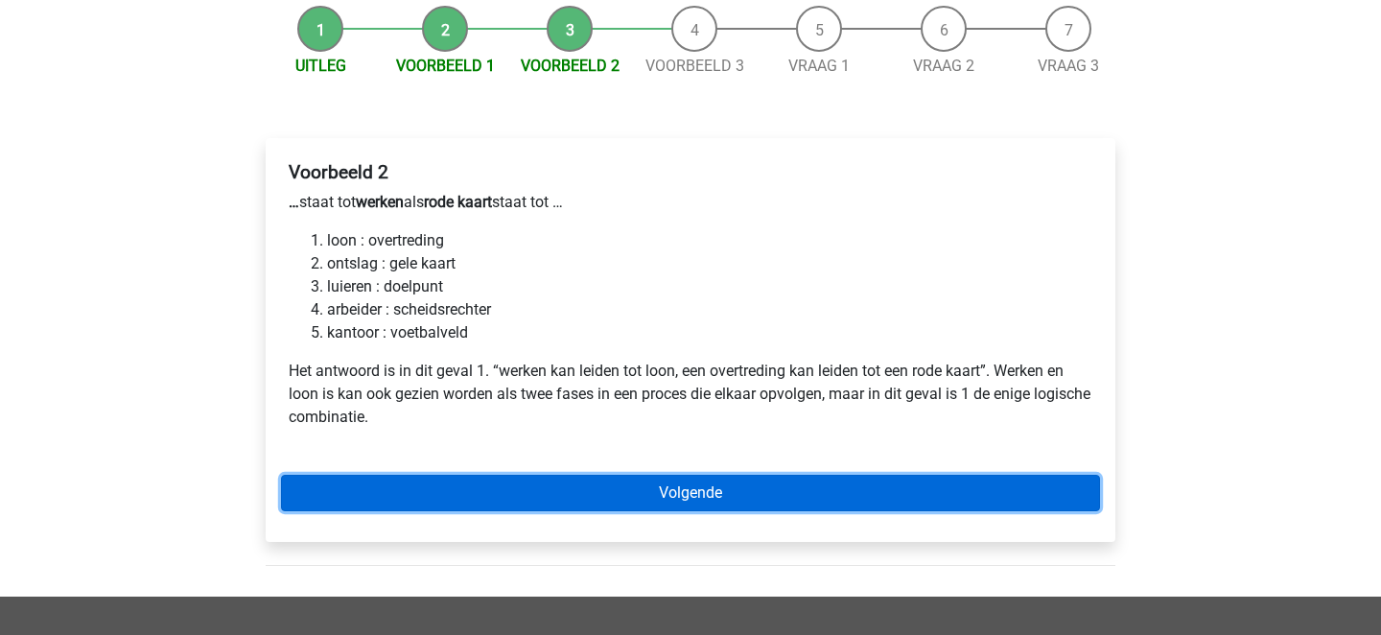
click at [695, 505] on link "Volgende" at bounding box center [690, 493] width 819 height 36
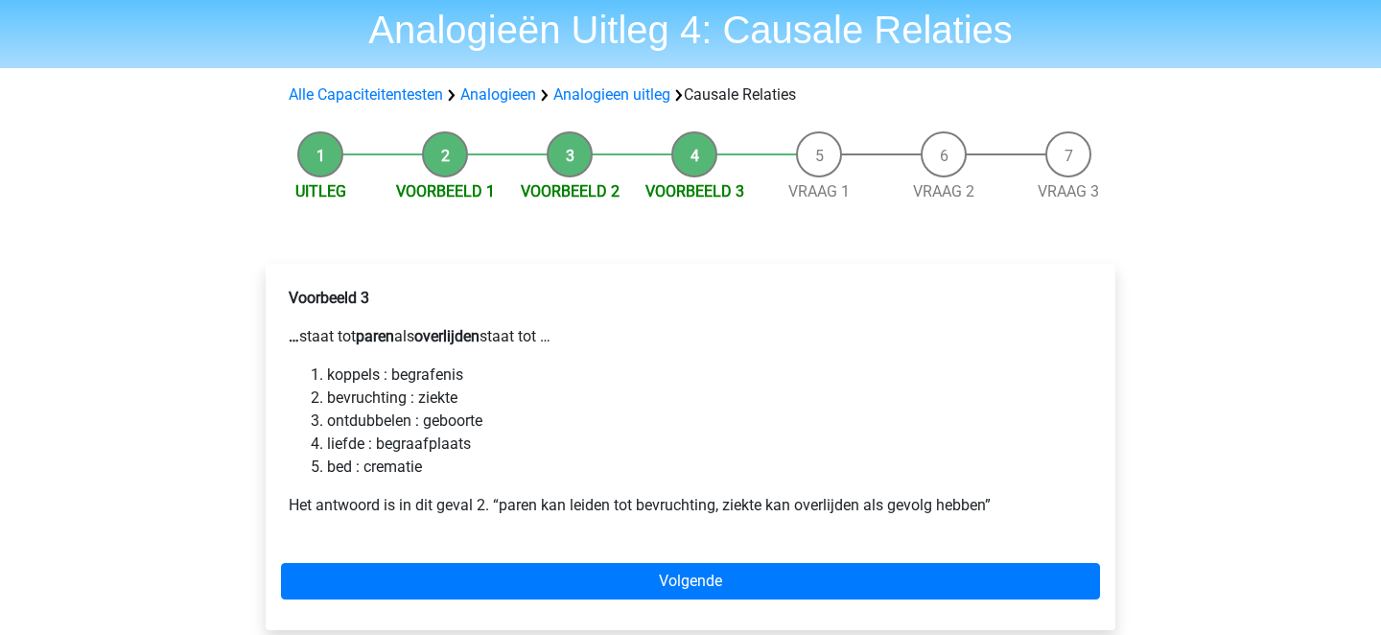
scroll to position [71, 0]
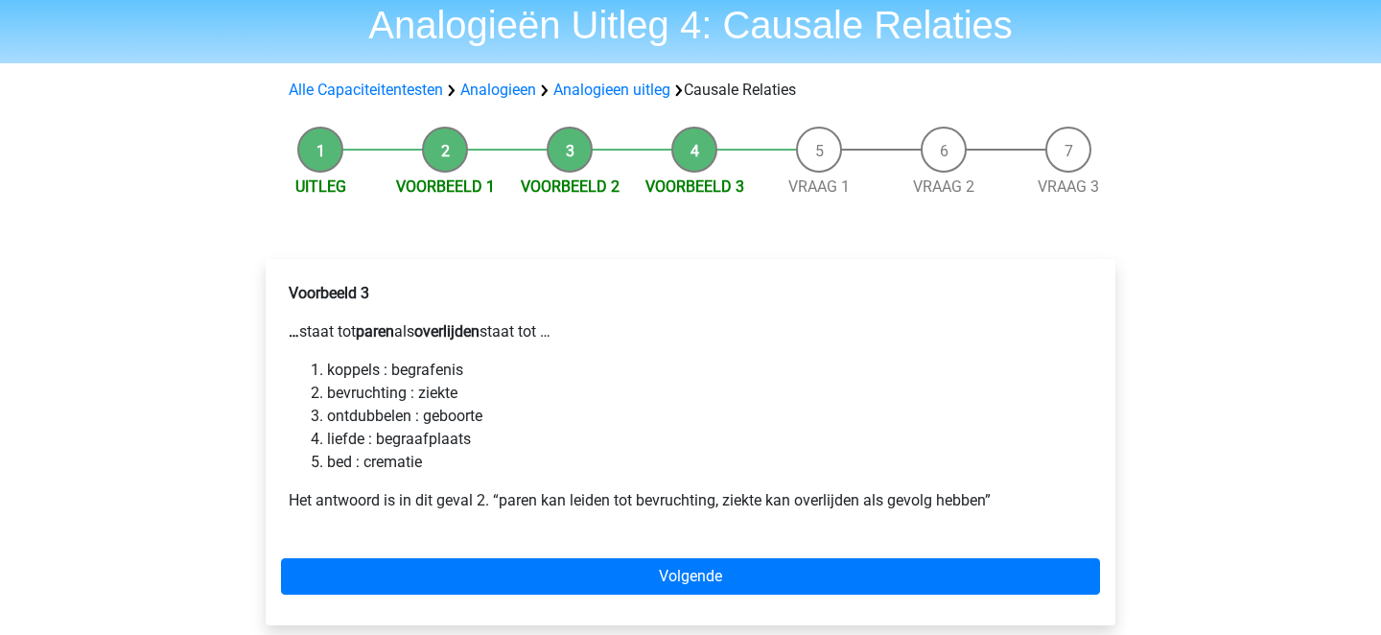
click at [508, 555] on div "Voorbeeld 3 … staat tot paren als overlijden staat tot … koppels : begrafenis b…" at bounding box center [690, 442] width 849 height 366
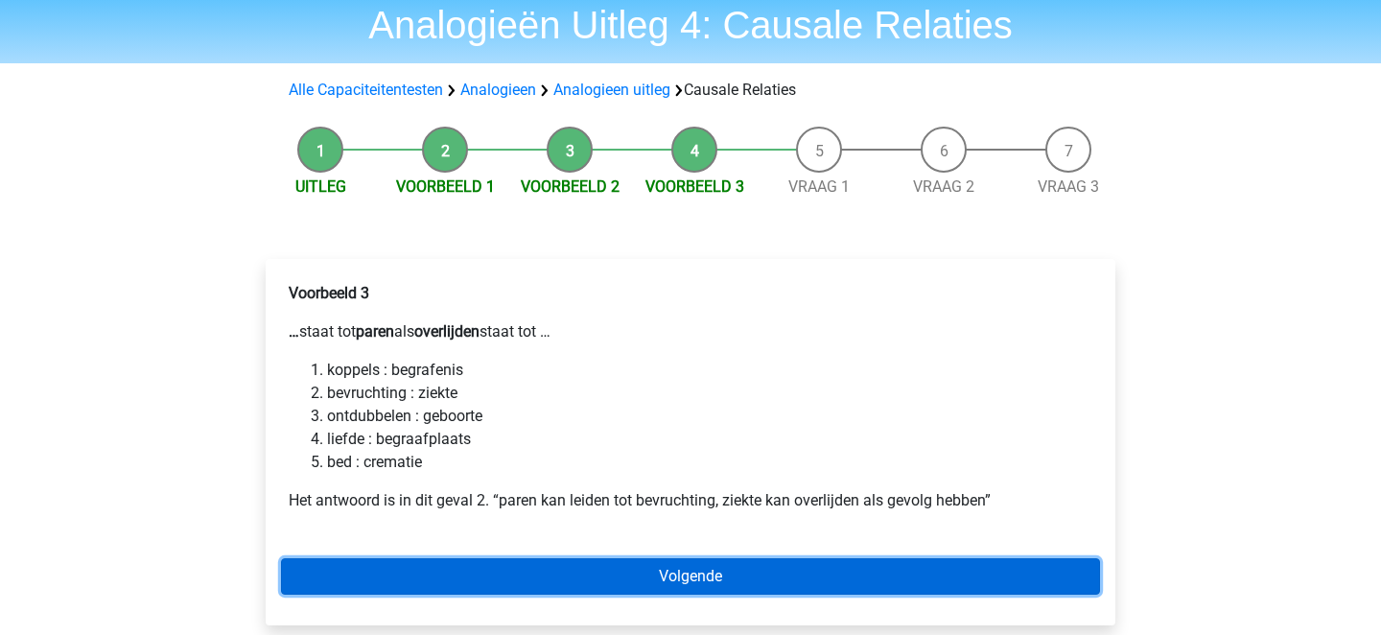
click at [507, 569] on link "Volgende" at bounding box center [690, 576] width 819 height 36
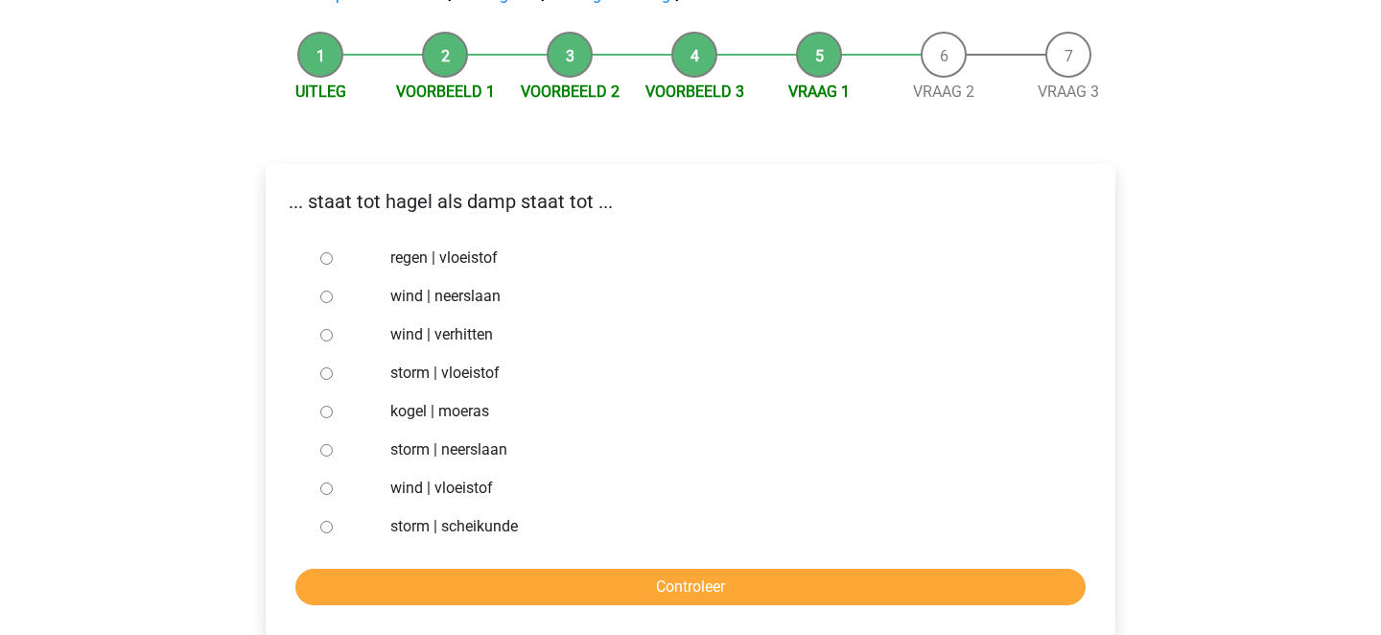
scroll to position [167, 0]
click at [413, 368] on label "storm | vloeistof" at bounding box center [721, 371] width 663 height 23
click at [333, 368] on input "storm | vloeistof" at bounding box center [326, 372] width 12 height 12
radio input "true"
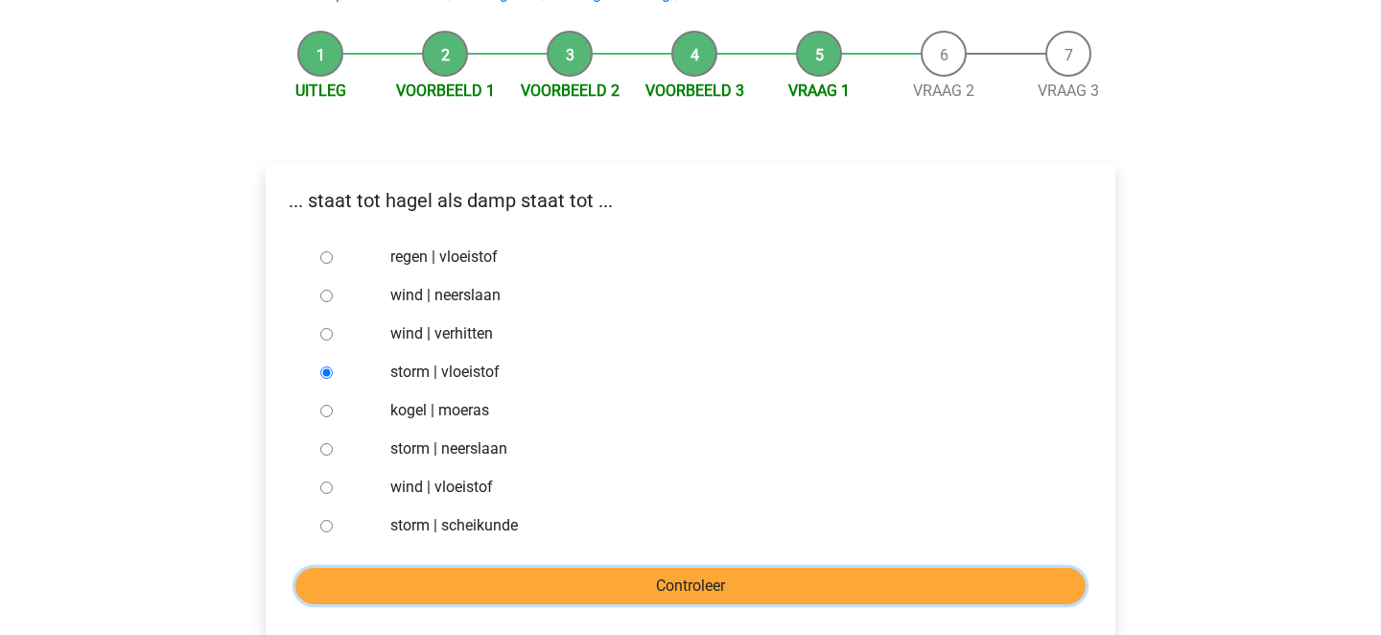
click at [438, 587] on input "Controleer" at bounding box center [690, 586] width 790 height 36
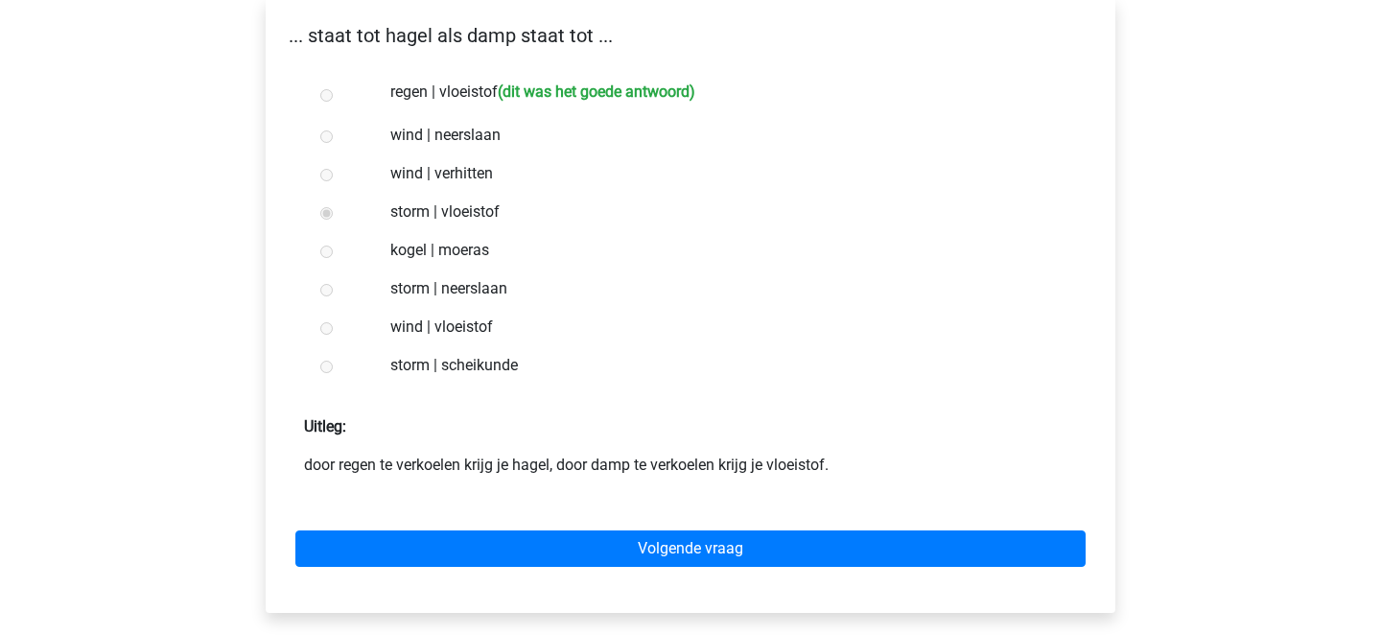
scroll to position [343, 0]
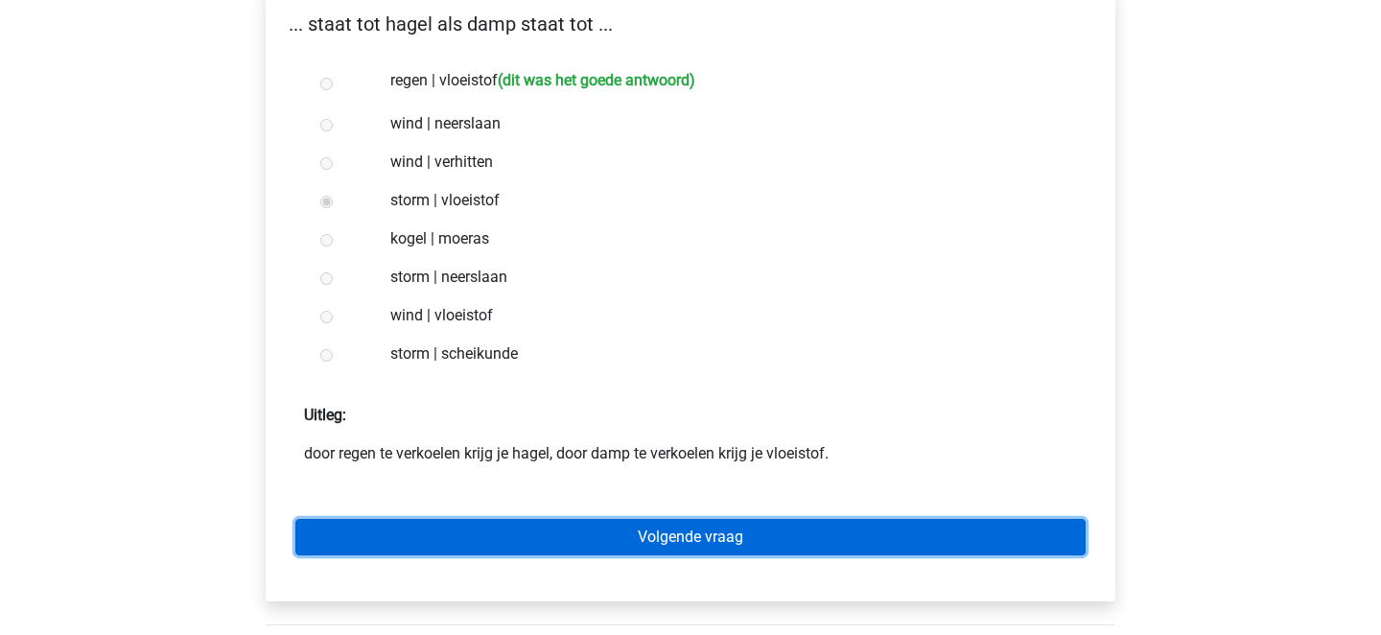
click at [433, 526] on link "Volgende vraag" at bounding box center [690, 537] width 790 height 36
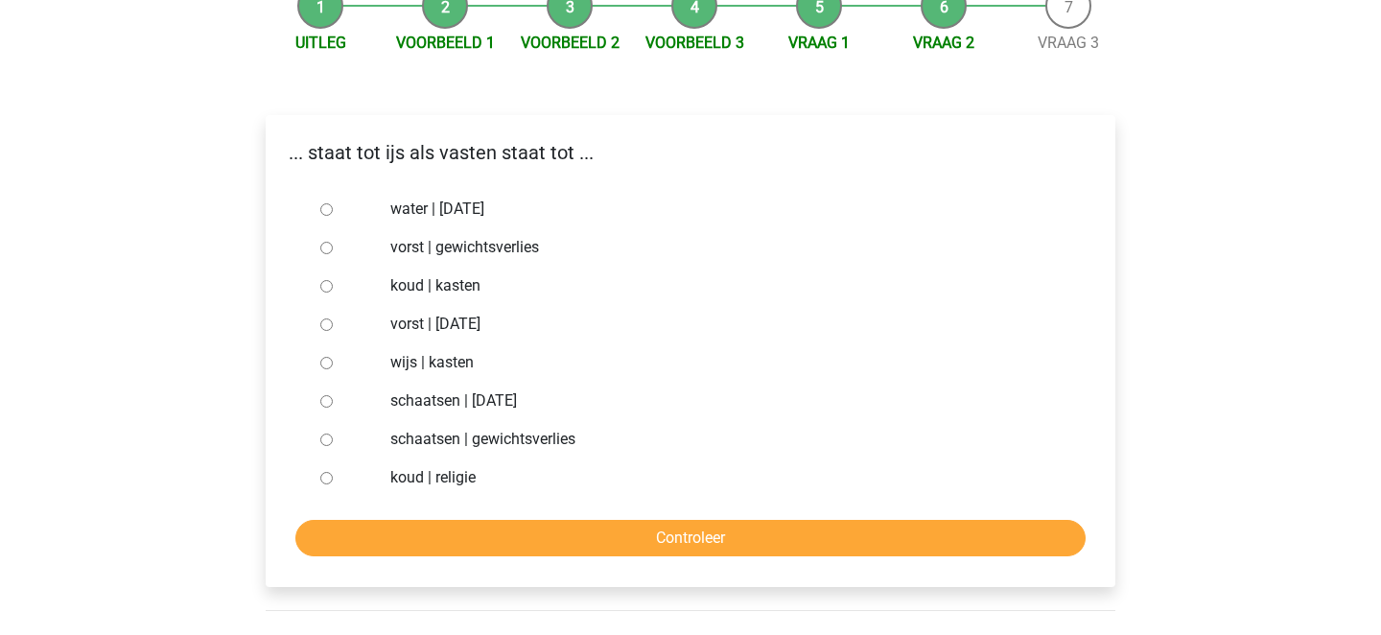
scroll to position [219, 0]
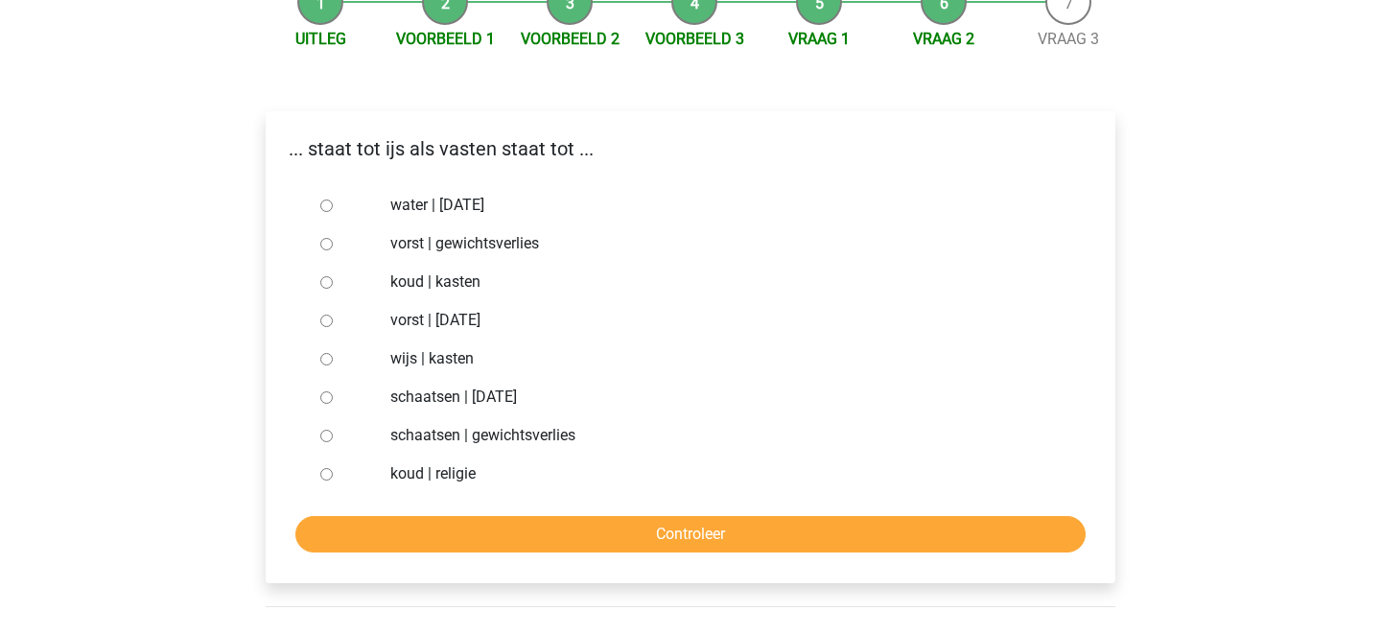
click at [328, 244] on input "vorst | gewichtsverlies" at bounding box center [326, 244] width 12 height 12
radio input "true"
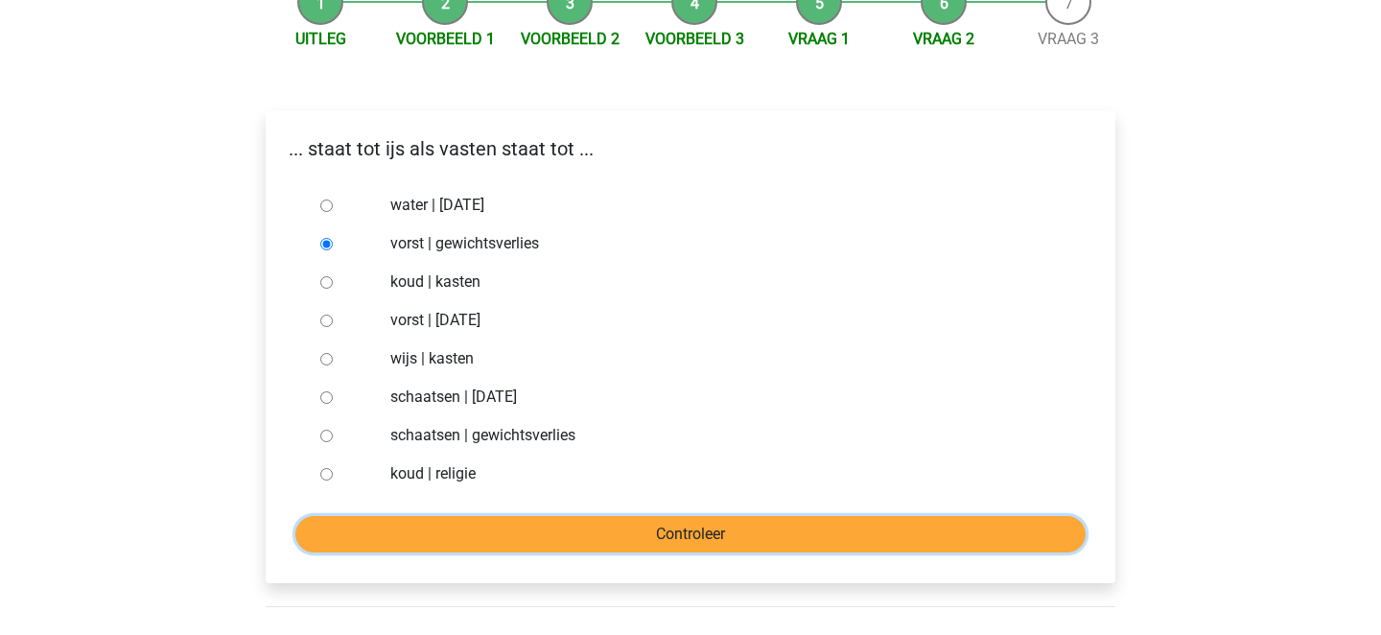
click at [553, 530] on input "Controleer" at bounding box center [690, 534] width 790 height 36
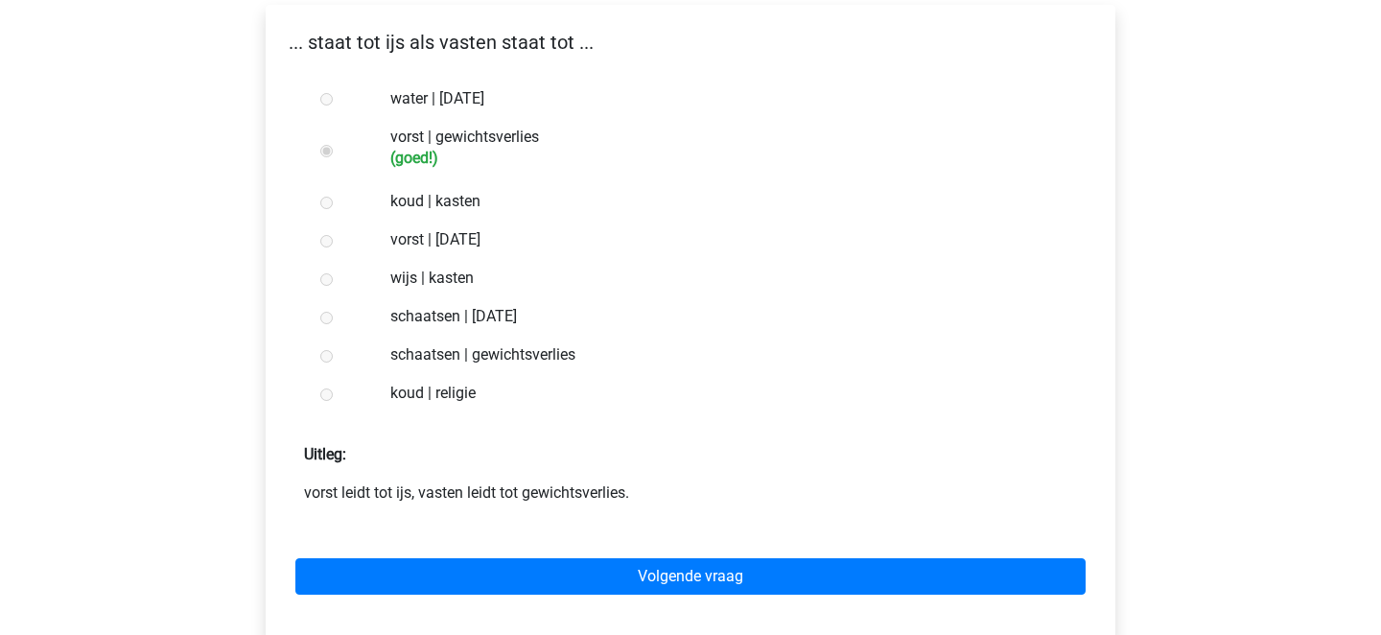
scroll to position [442, 0]
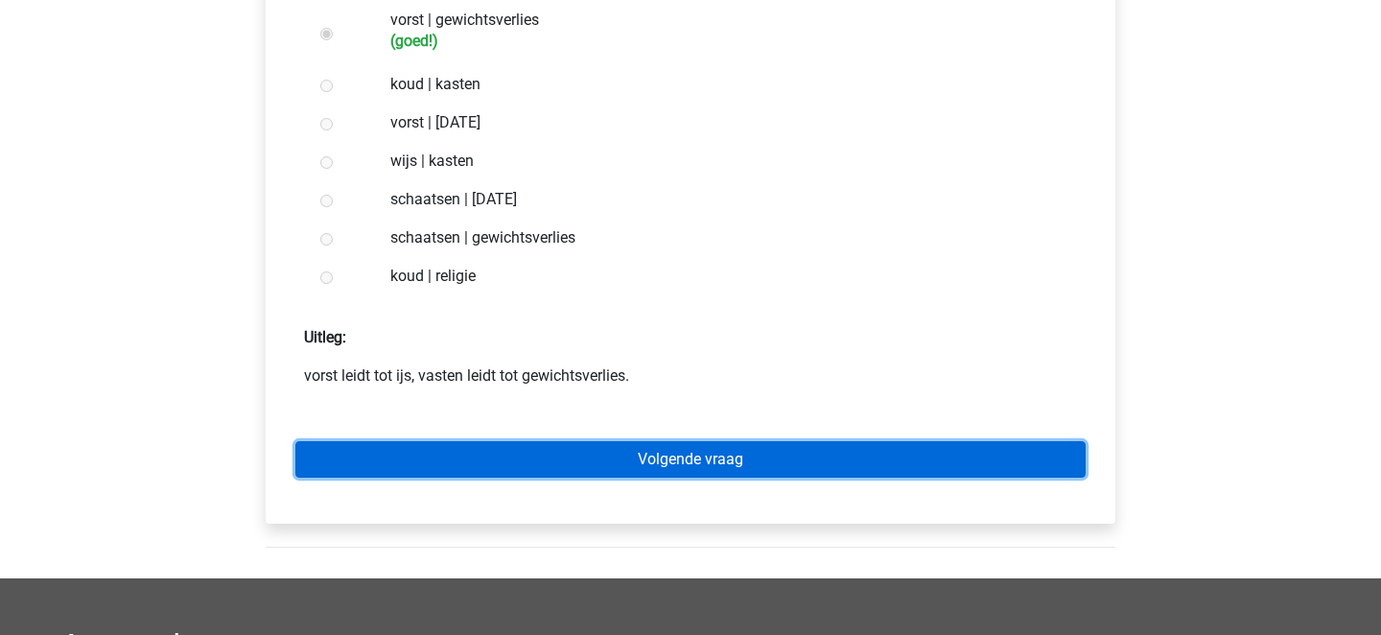
click at [541, 474] on link "Volgende vraag" at bounding box center [690, 459] width 790 height 36
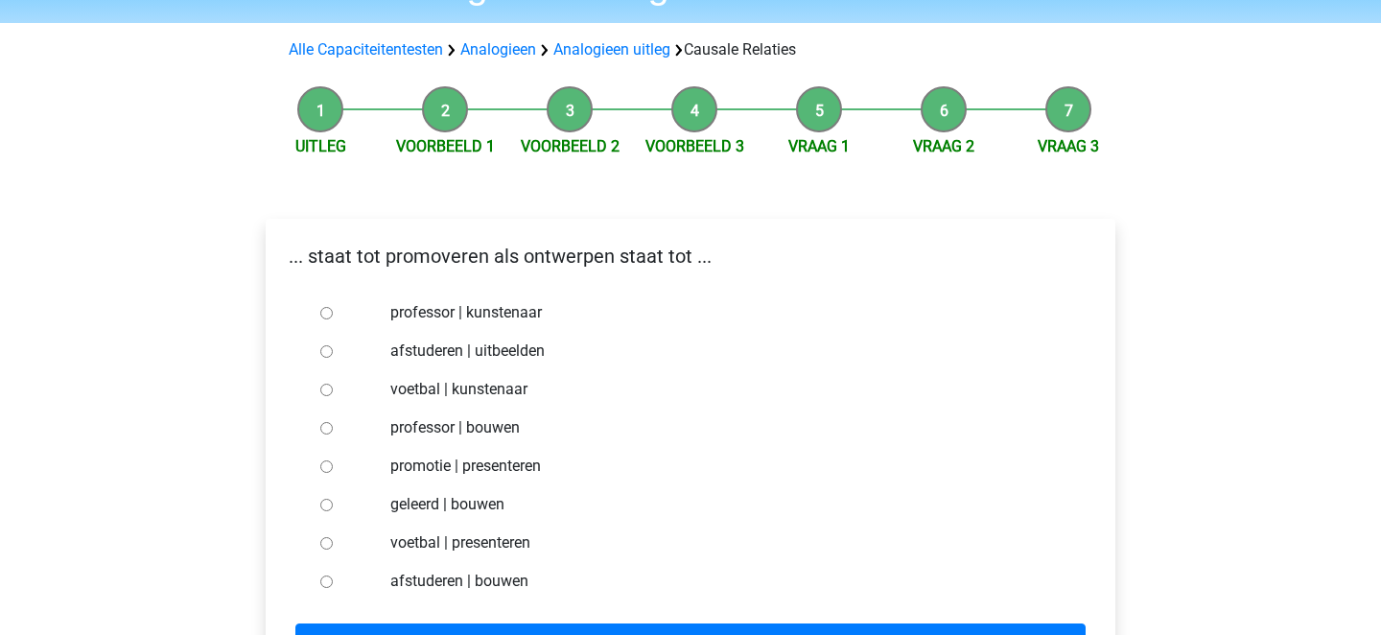
scroll to position [170, 0]
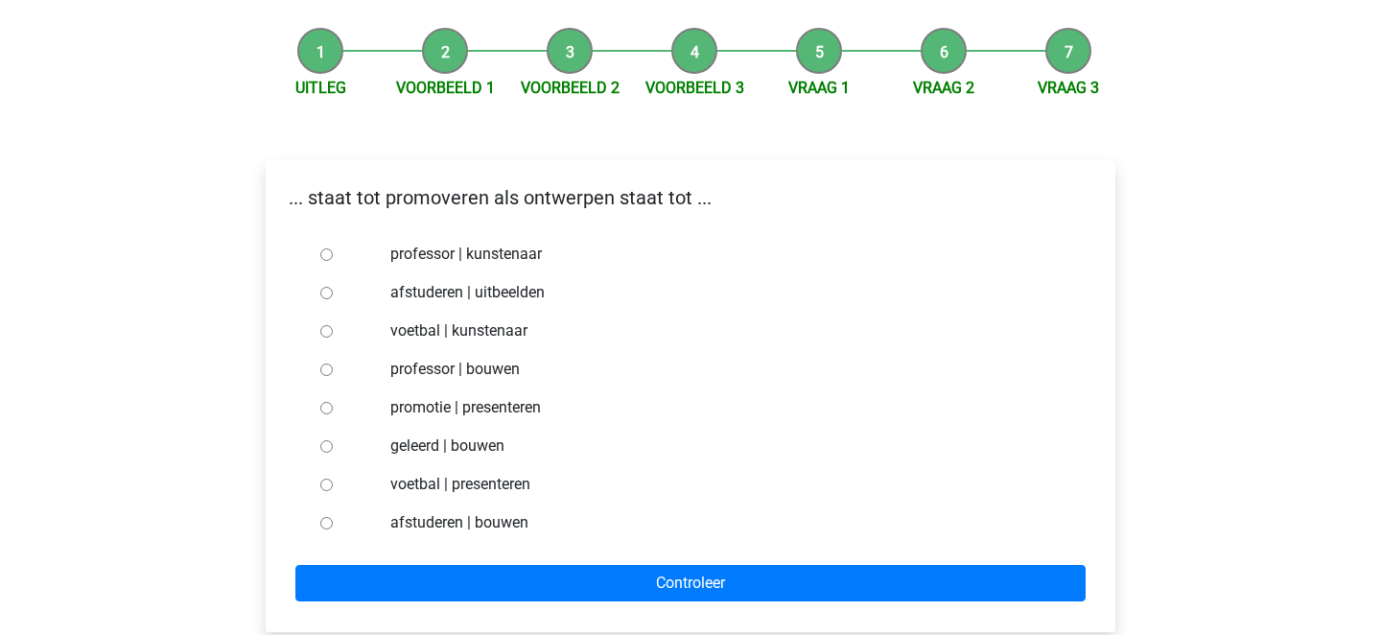
click at [448, 525] on label "afstuderen | bouwen" at bounding box center [721, 522] width 663 height 23
click at [333, 525] on input "afstuderen | bouwen" at bounding box center [326, 523] width 12 height 12
radio input "true"
click at [472, 601] on div "... staat tot promoveren als ontwerpen staat tot ... professor | kunstenaar afs…" at bounding box center [690, 396] width 849 height 472
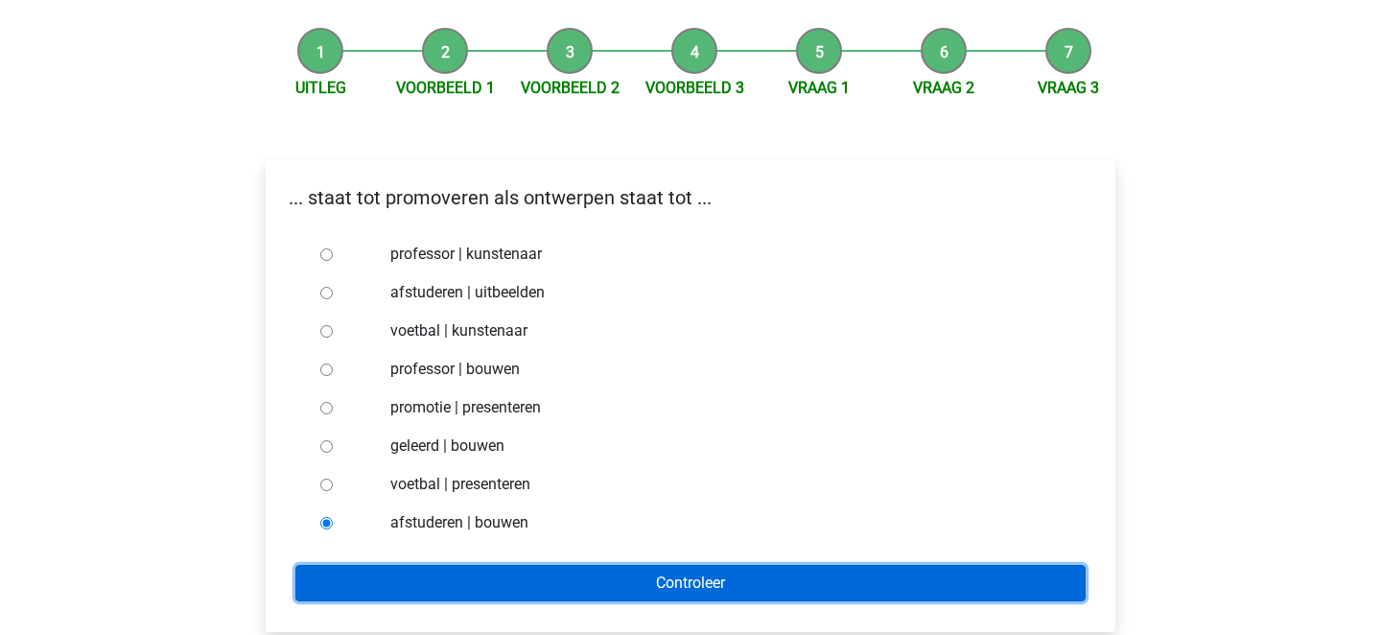
click at [468, 588] on input "Controleer" at bounding box center [690, 583] width 790 height 36
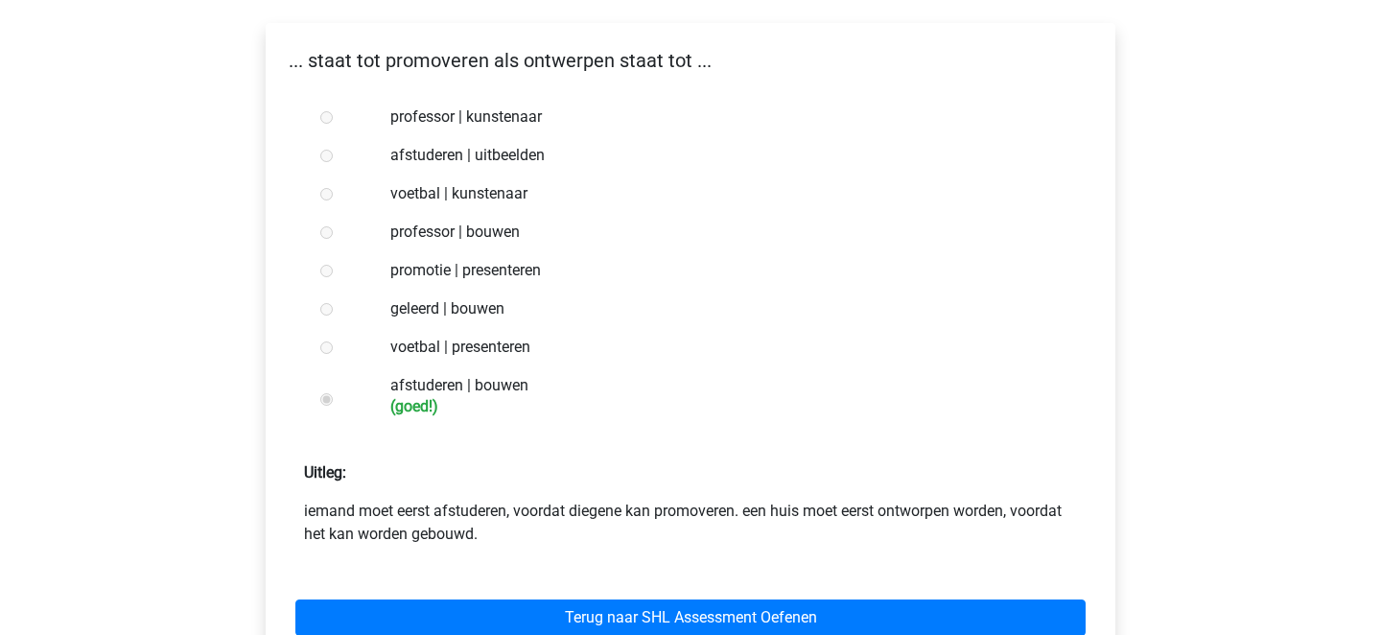
scroll to position [344, 0]
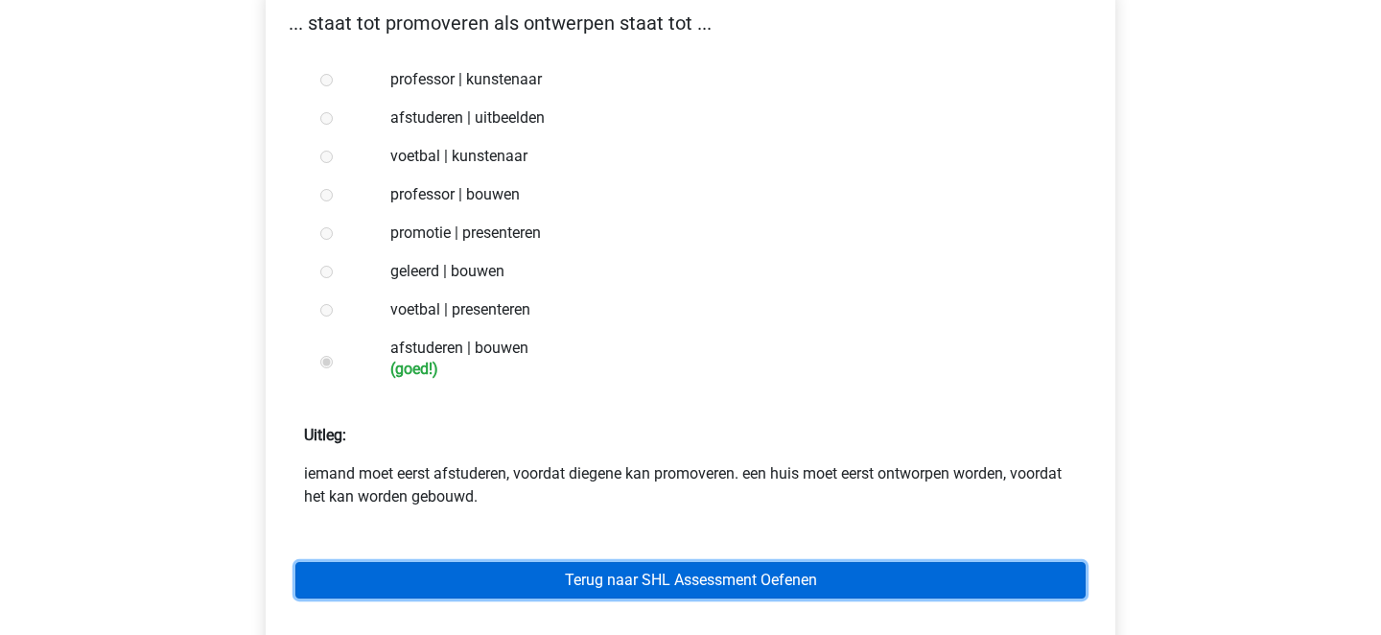
click at [499, 589] on link "Terug naar SHL Assessment Oefenen" at bounding box center [690, 580] width 790 height 36
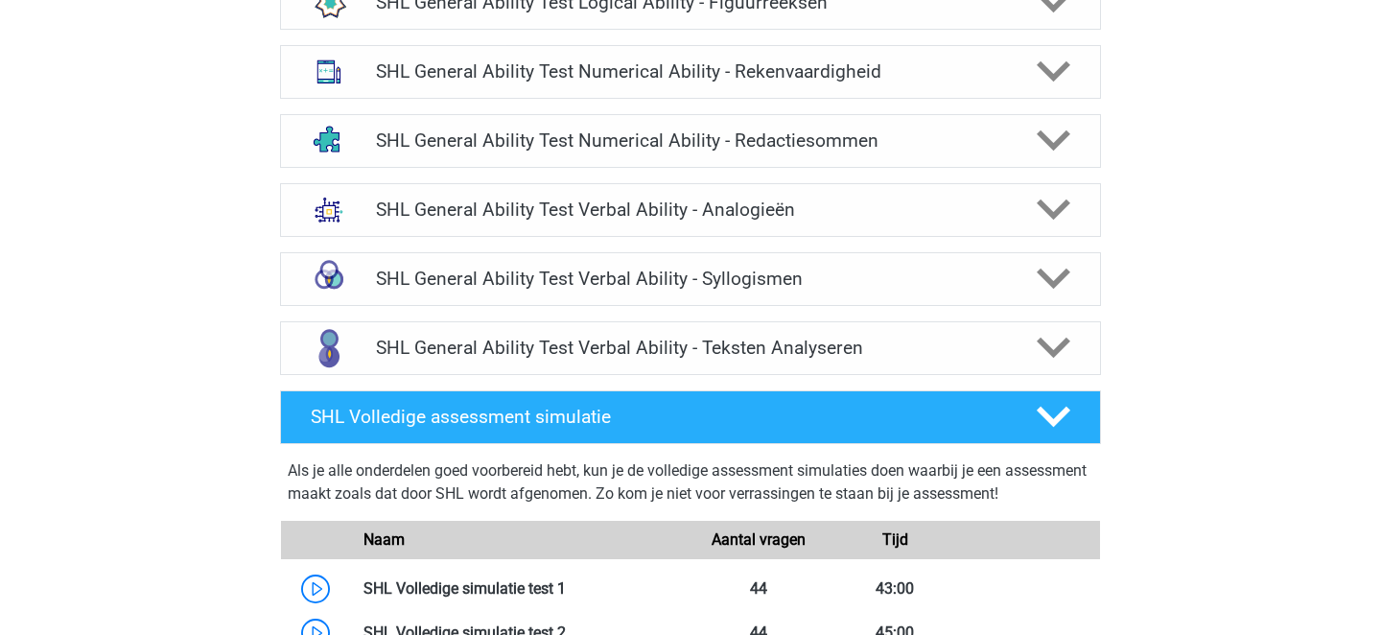
scroll to position [1189, 0]
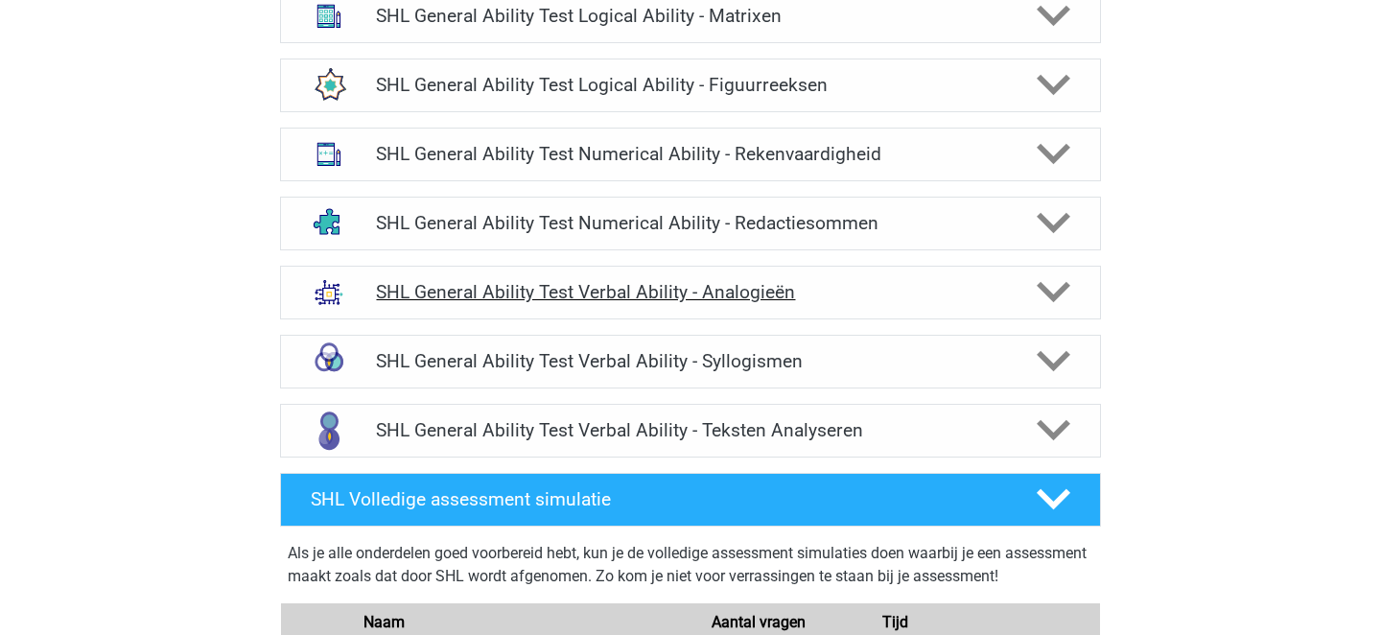
click at [477, 300] on h4 "SHL General Ability Test Verbal Ability - Analogieën" at bounding box center [690, 292] width 628 height 22
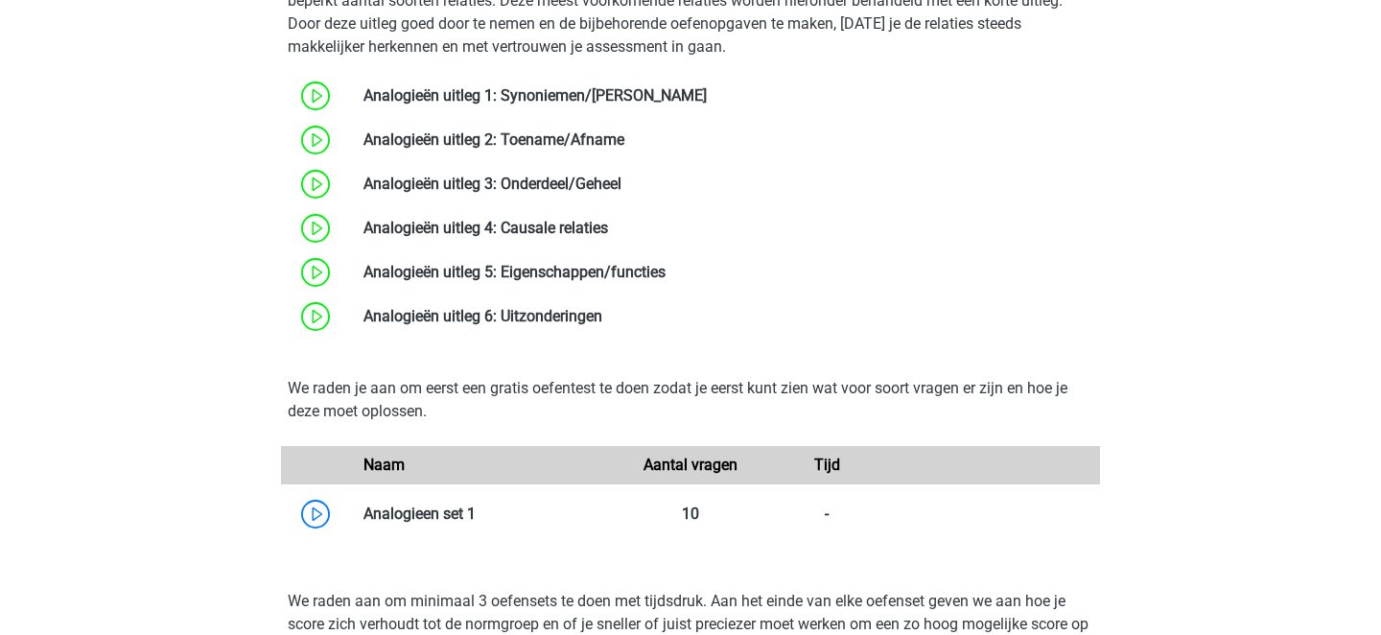
scroll to position [1739, 0]
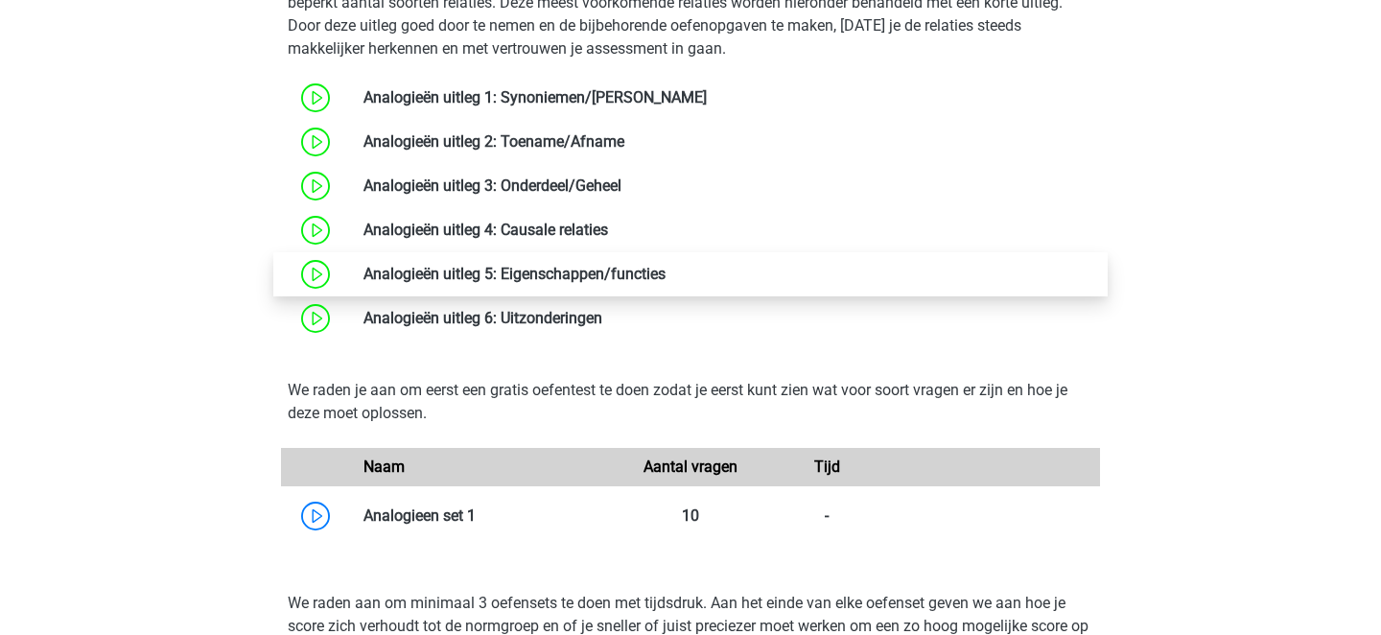
click at [665, 275] on link at bounding box center [665, 274] width 0 height 18
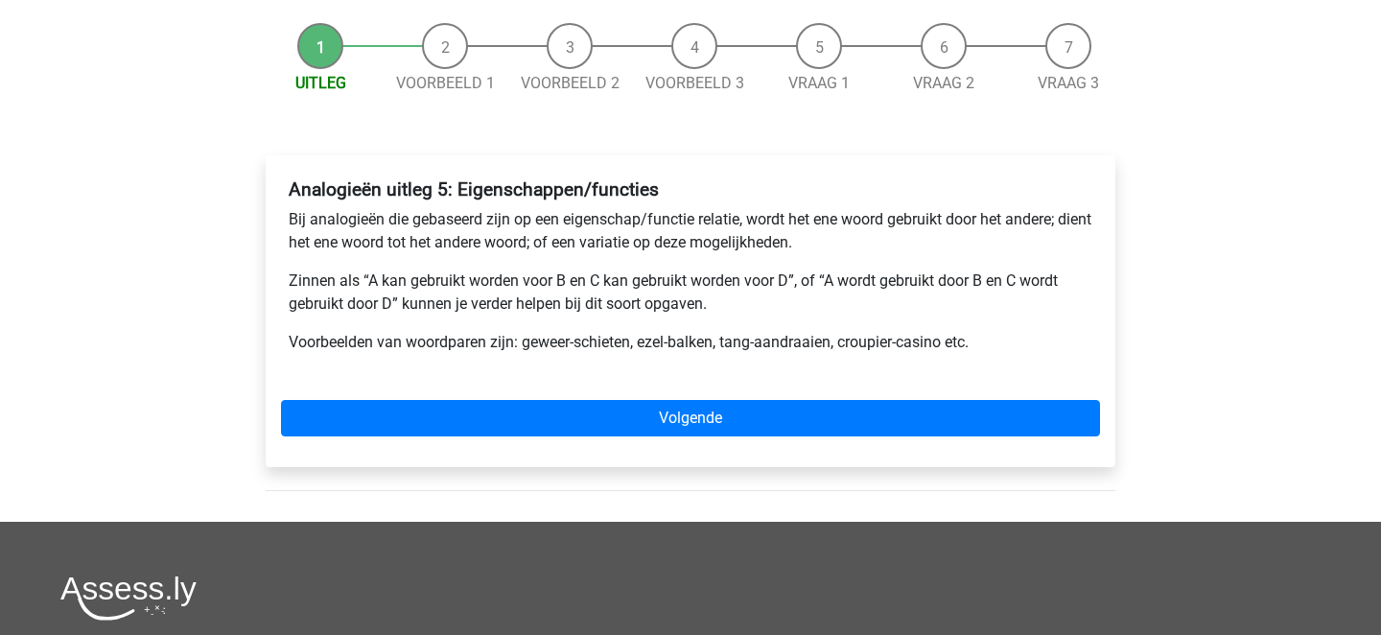
scroll to position [190, 0]
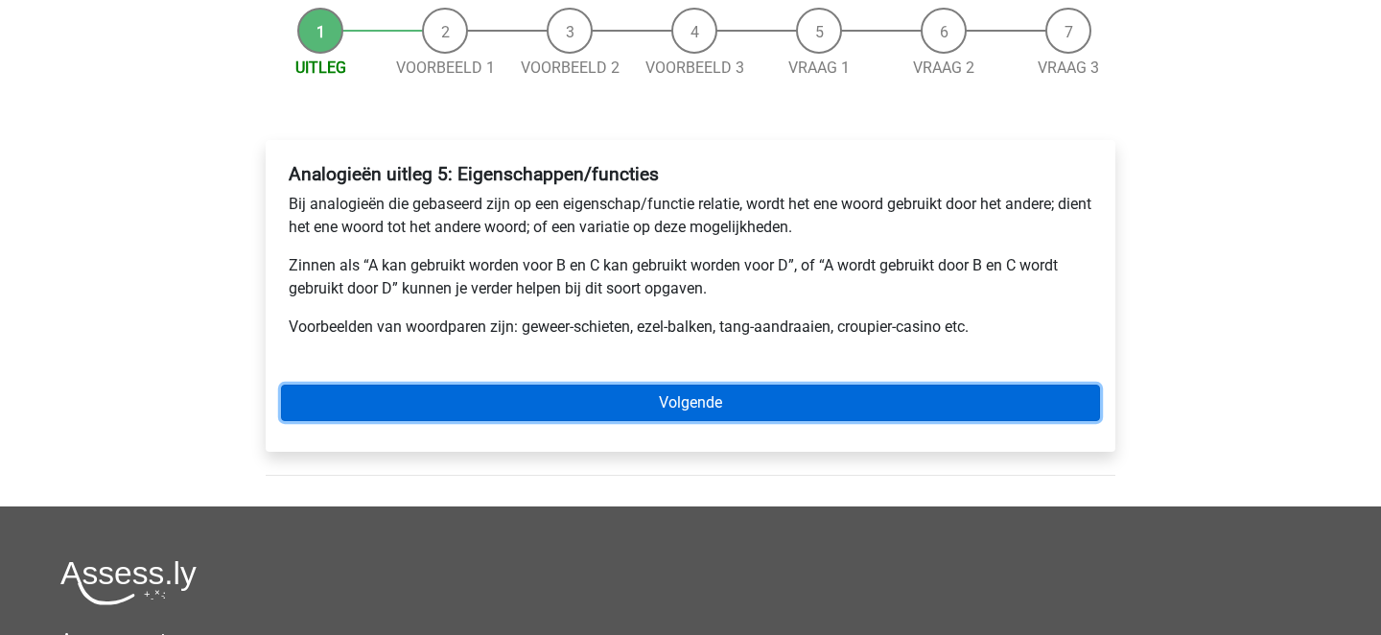
click at [512, 405] on link "Volgende" at bounding box center [690, 402] width 819 height 36
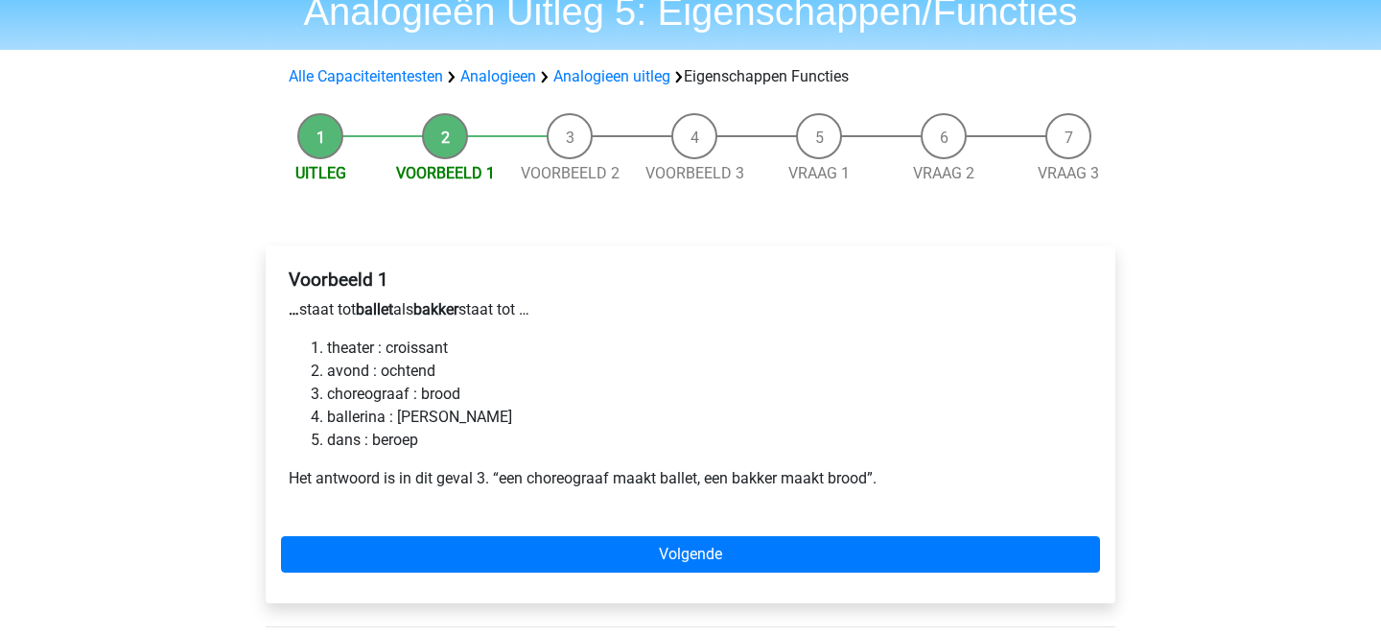
scroll to position [86, 0]
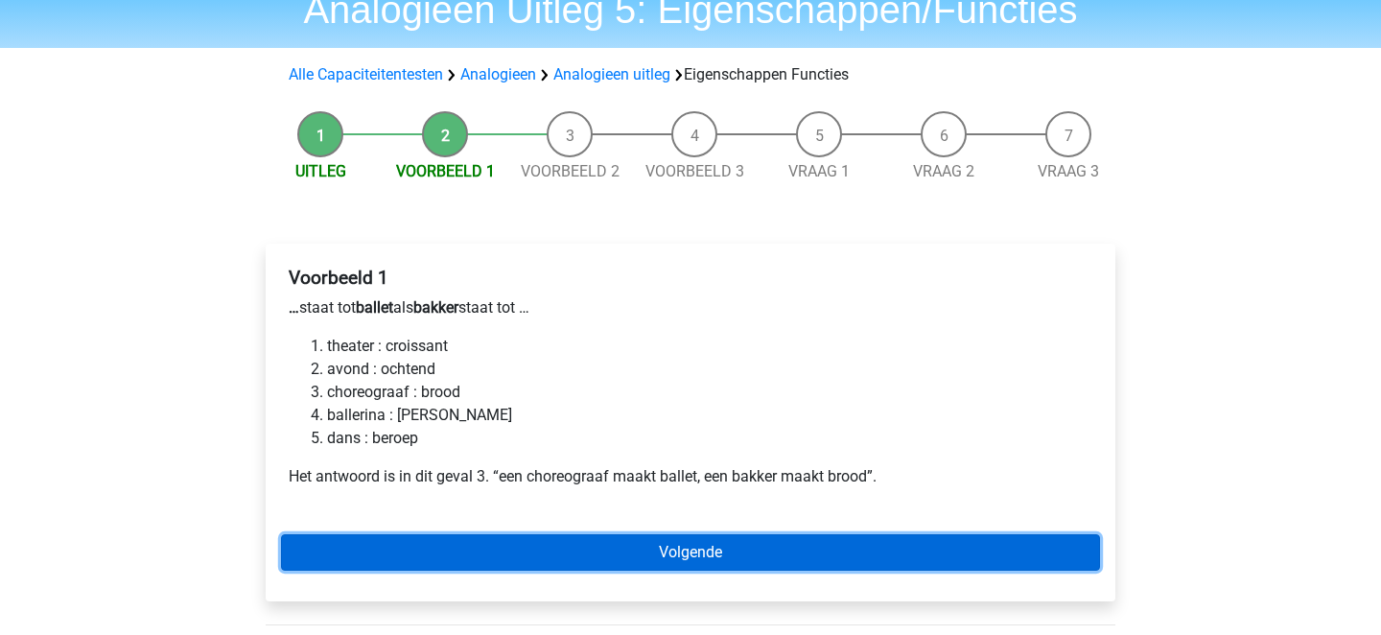
click at [546, 541] on link "Volgende" at bounding box center [690, 552] width 819 height 36
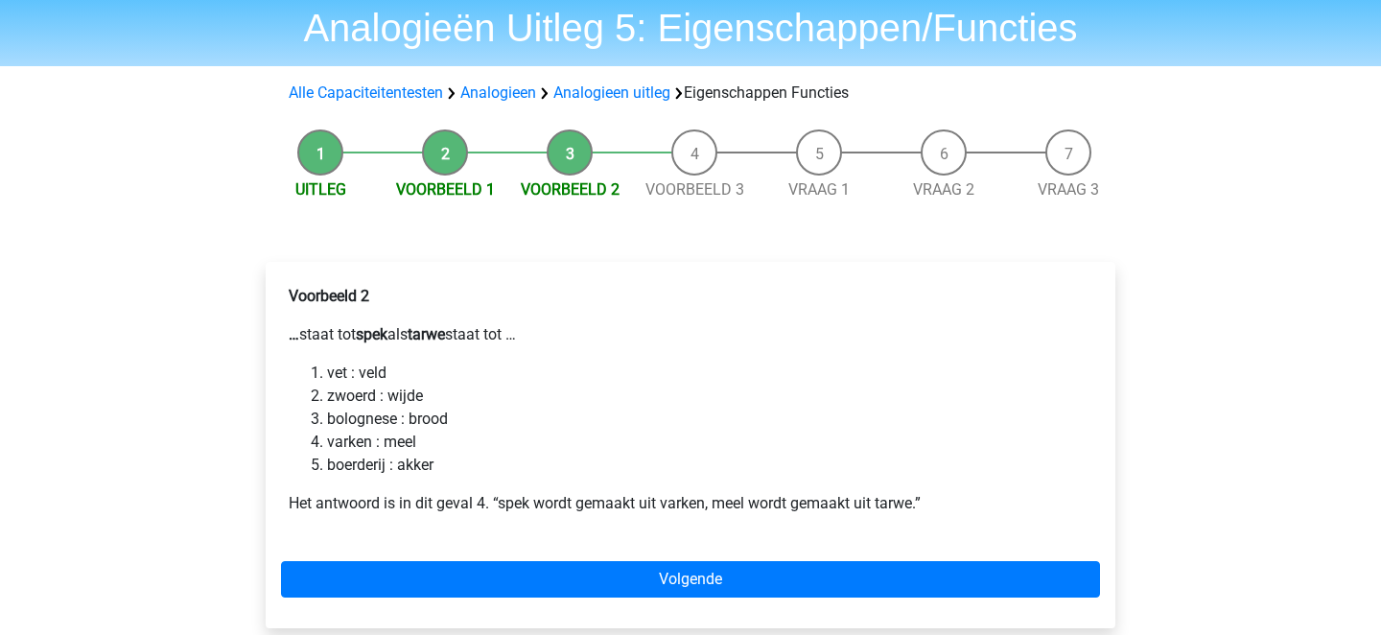
scroll to position [89, 0]
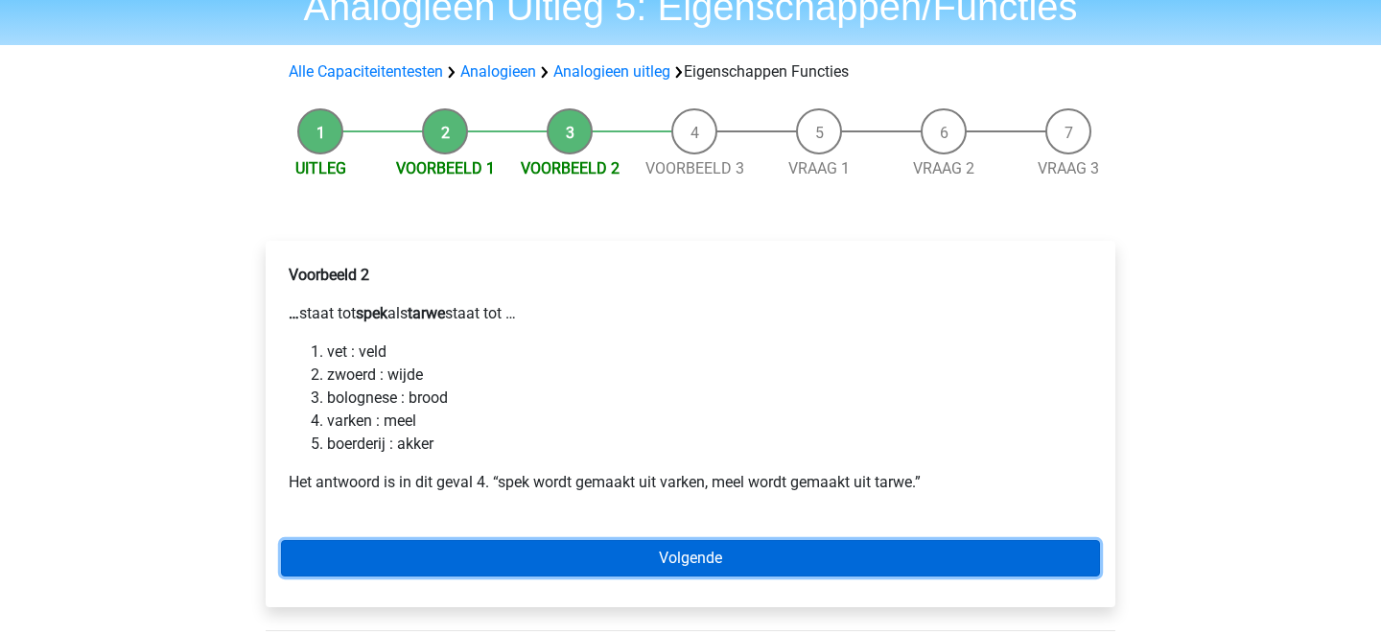
click at [519, 550] on link "Volgende" at bounding box center [690, 558] width 819 height 36
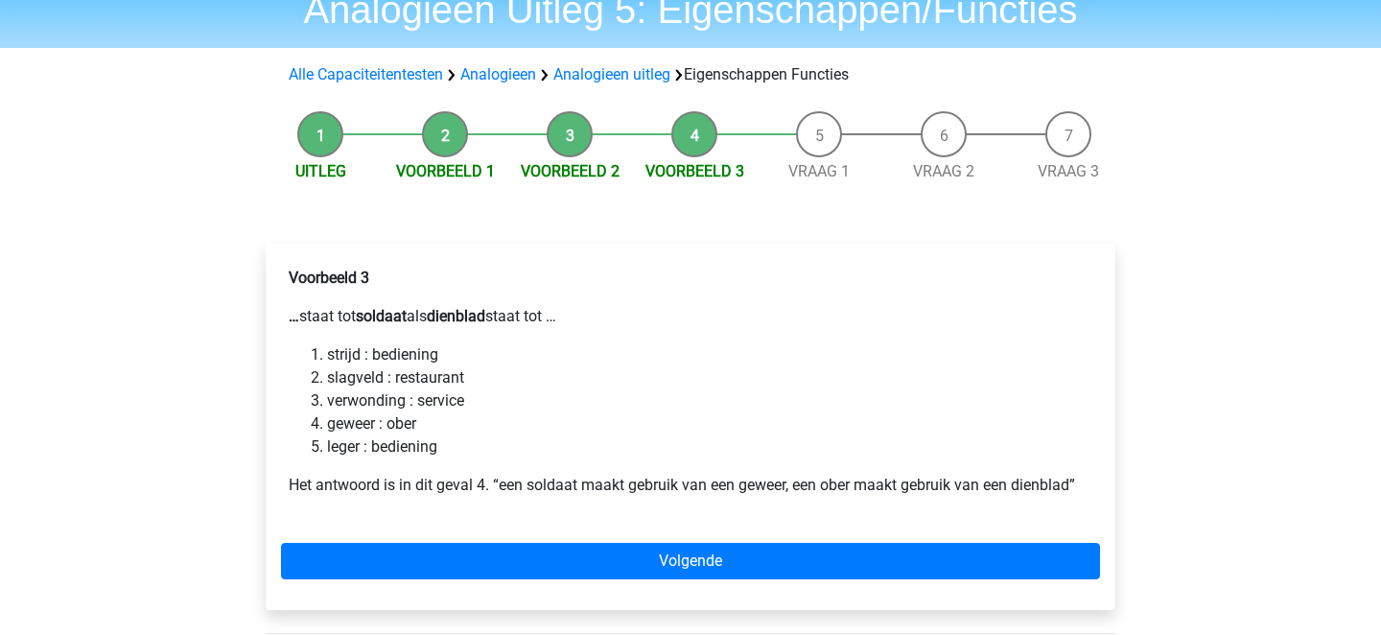
scroll to position [96, 0]
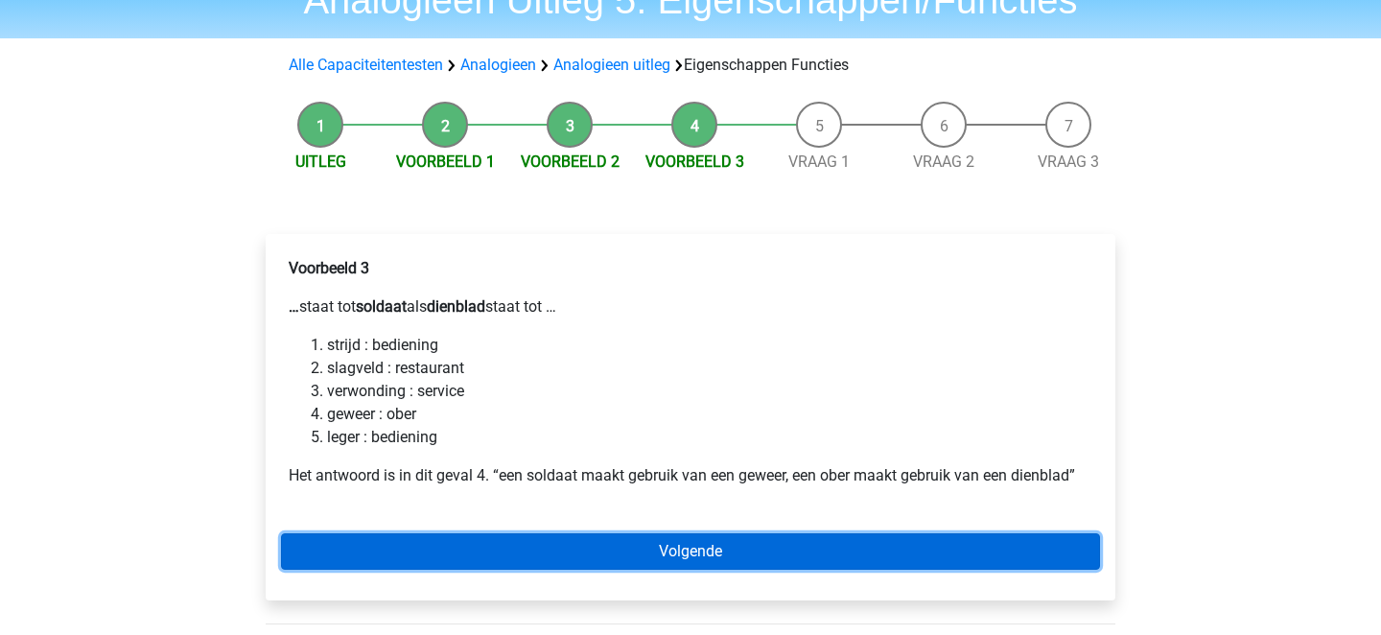
click at [523, 535] on link "Volgende" at bounding box center [690, 551] width 819 height 36
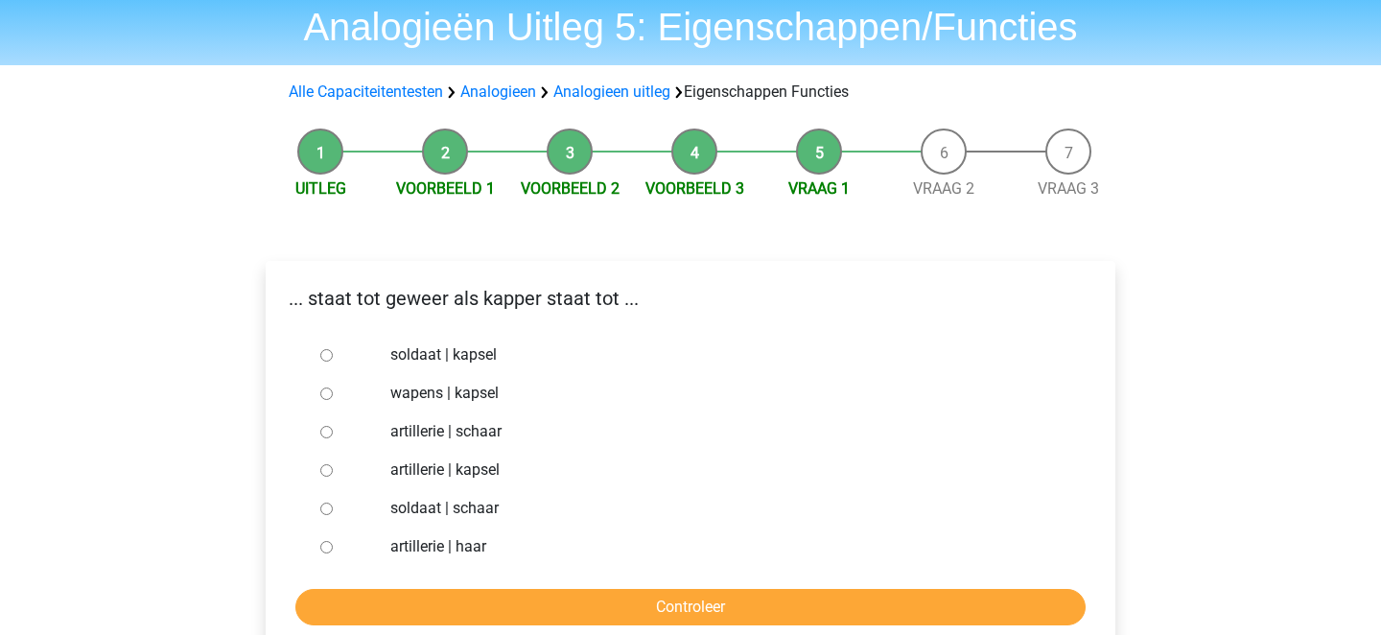
scroll to position [92, 0]
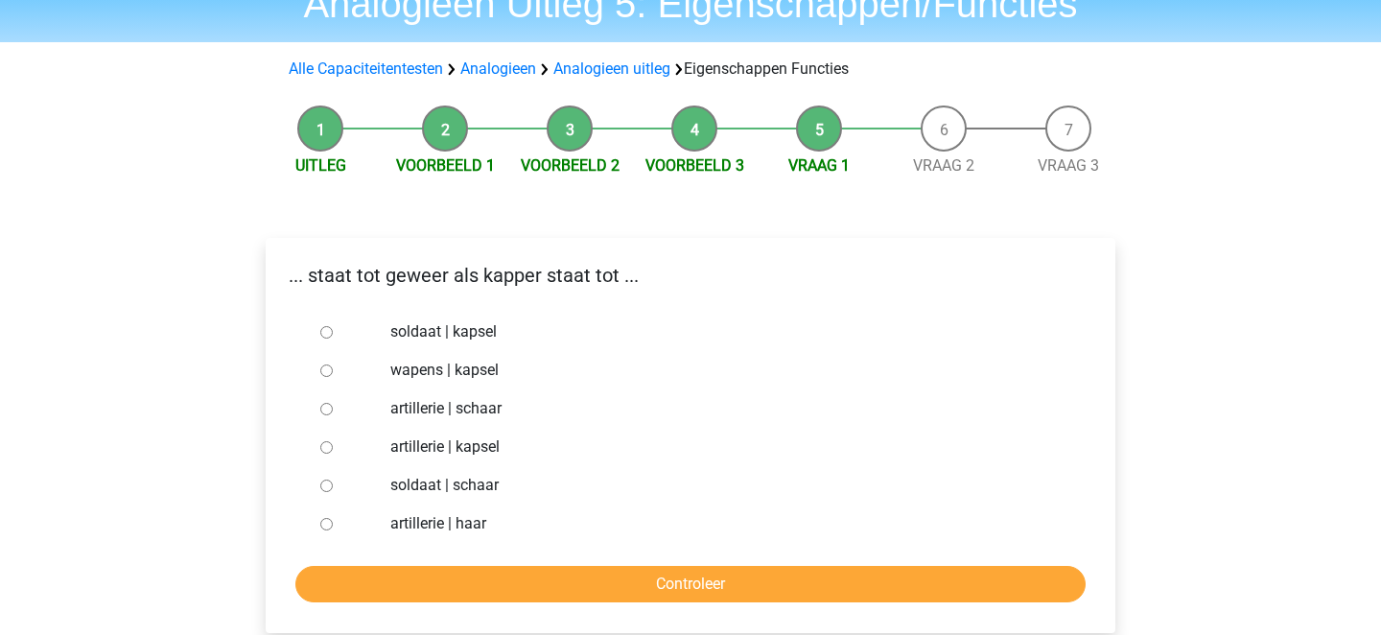
click at [475, 488] on label "soldaat | schaar" at bounding box center [721, 485] width 663 height 23
click at [333, 488] on input "soldaat | schaar" at bounding box center [326, 485] width 12 height 12
radio input "true"
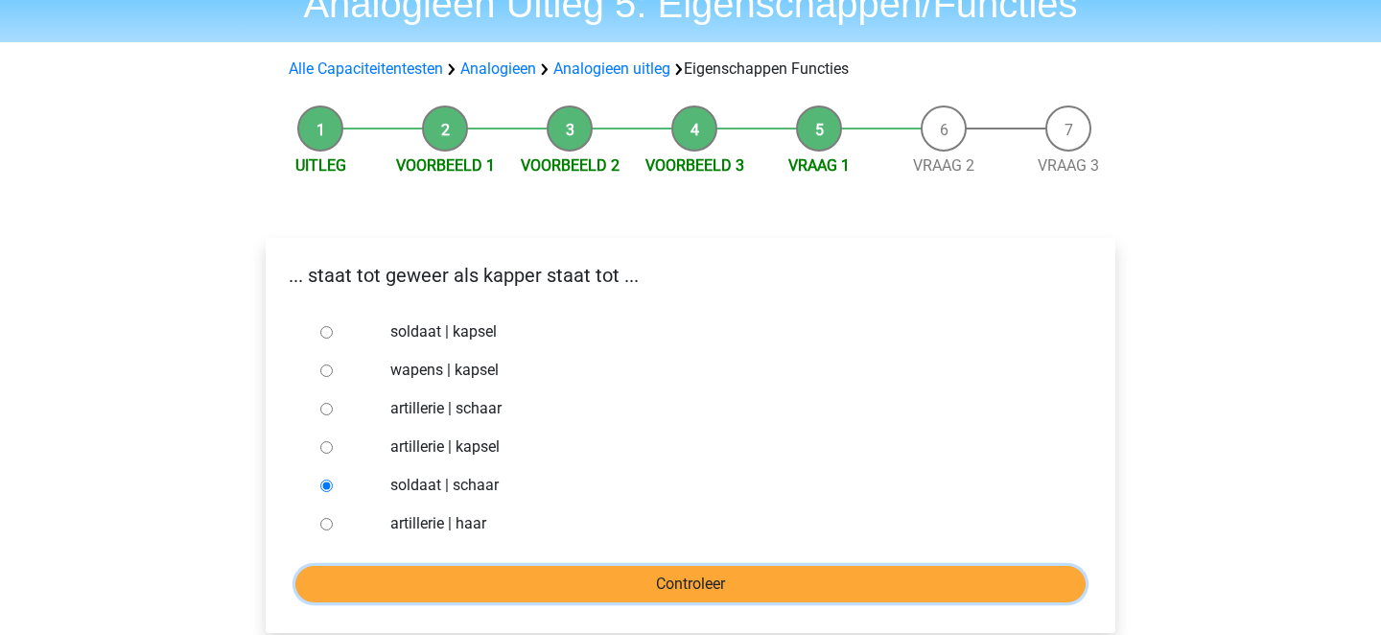
click at [479, 578] on input "Controleer" at bounding box center [690, 584] width 790 height 36
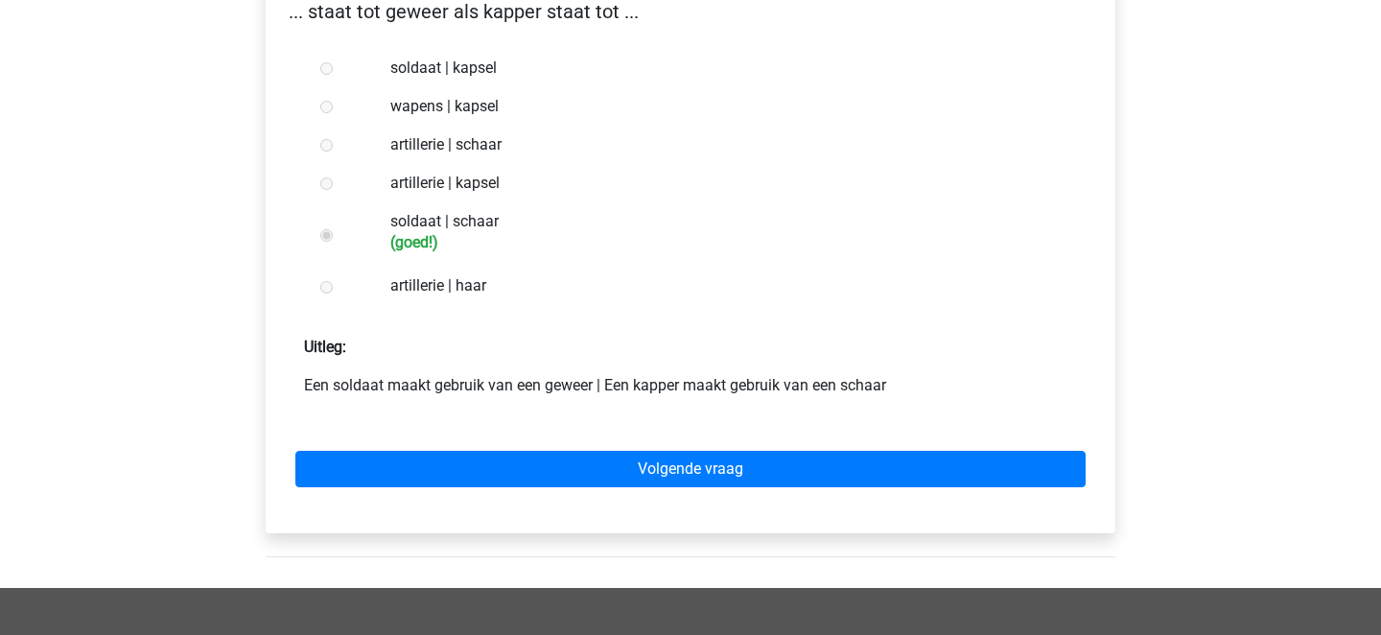
scroll to position [557, 0]
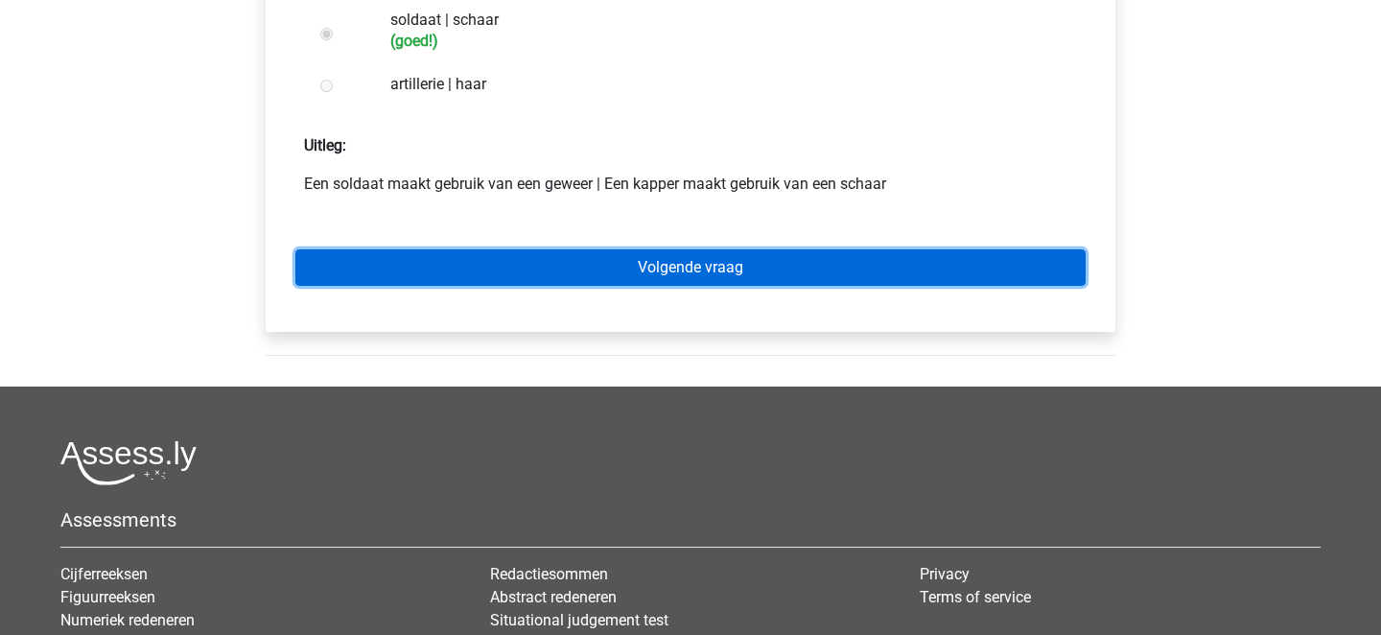
click at [512, 278] on link "Volgende vraag" at bounding box center [690, 267] width 790 height 36
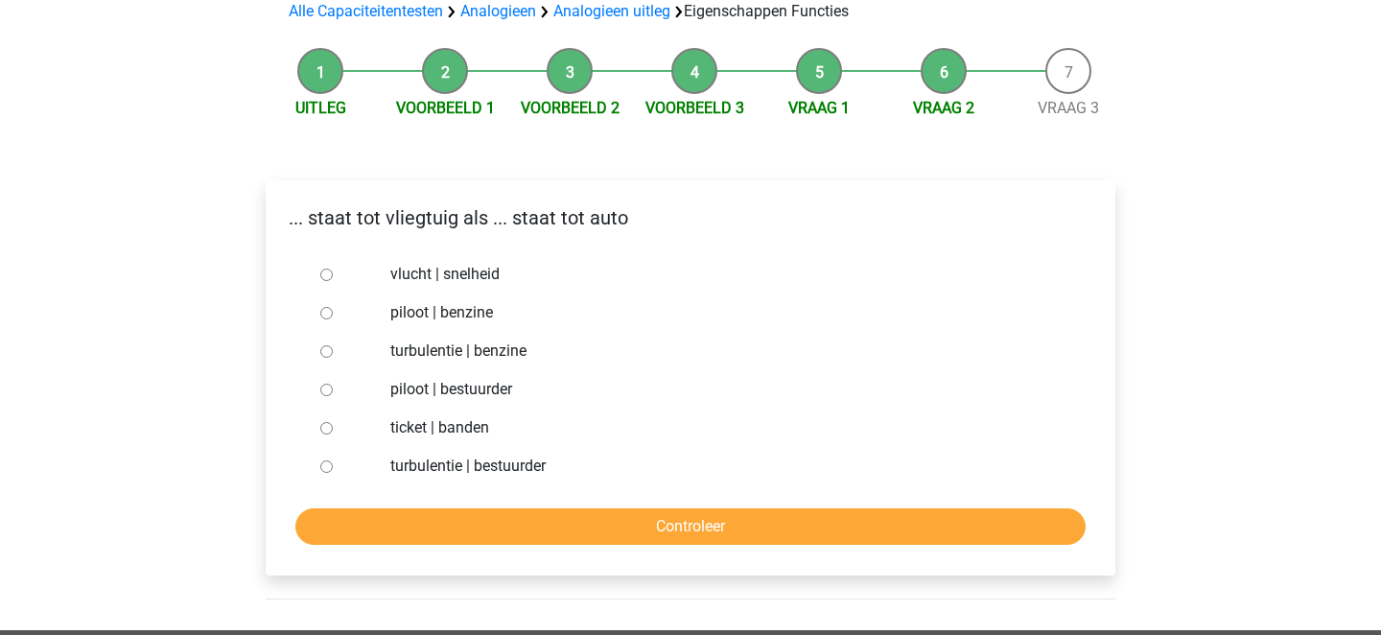
scroll to position [162, 0]
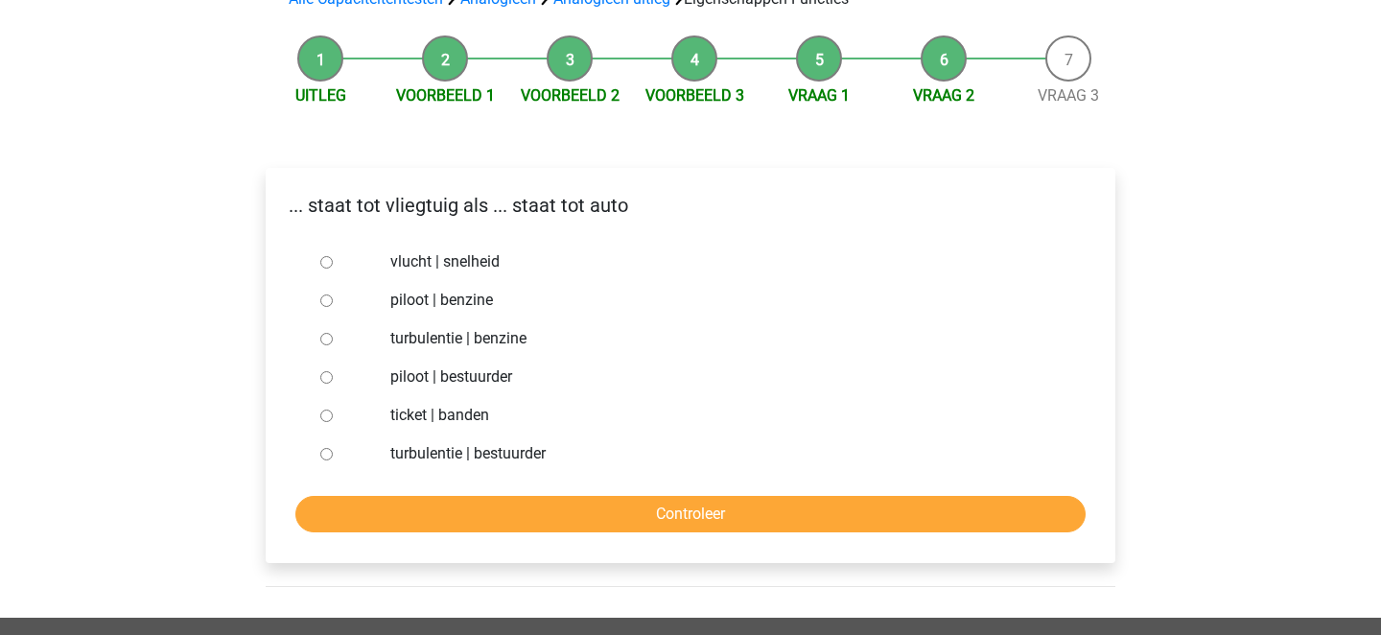
click at [476, 386] on label "piloot | bestuurder" at bounding box center [721, 376] width 663 height 23
click at [333, 383] on input "piloot | bestuurder" at bounding box center [326, 377] width 12 height 12
radio input "true"
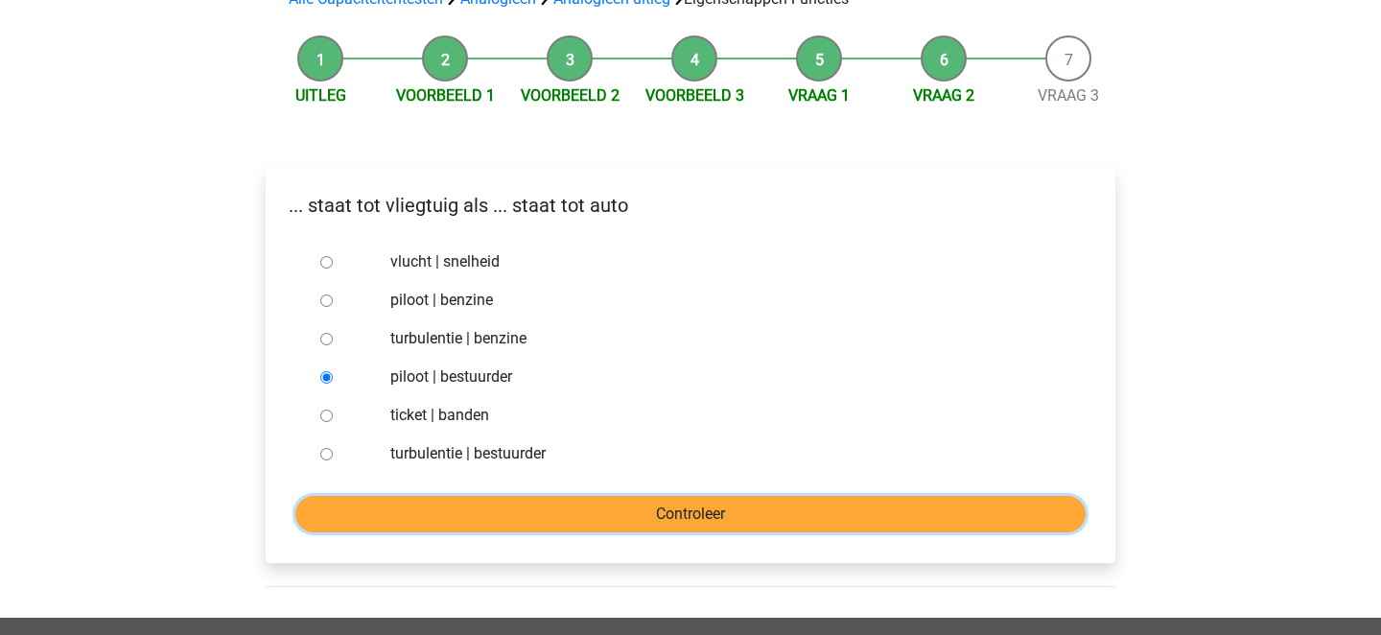
click at [497, 516] on input "Controleer" at bounding box center [690, 514] width 790 height 36
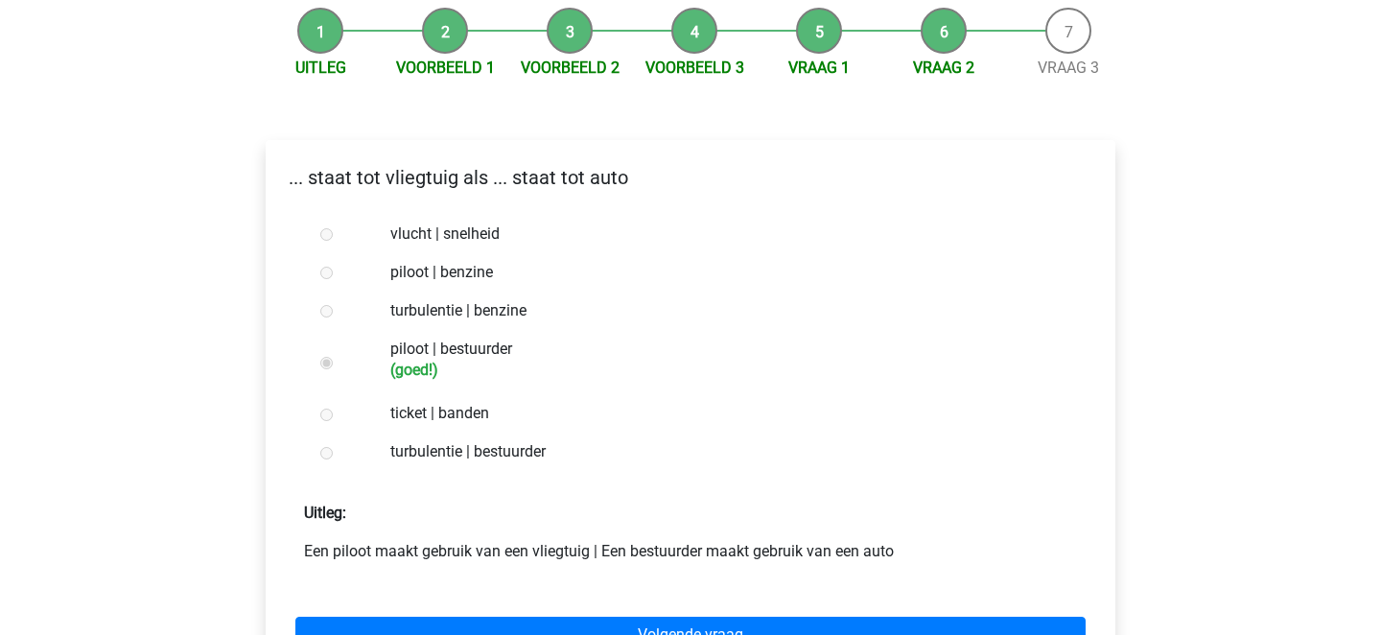
scroll to position [300, 0]
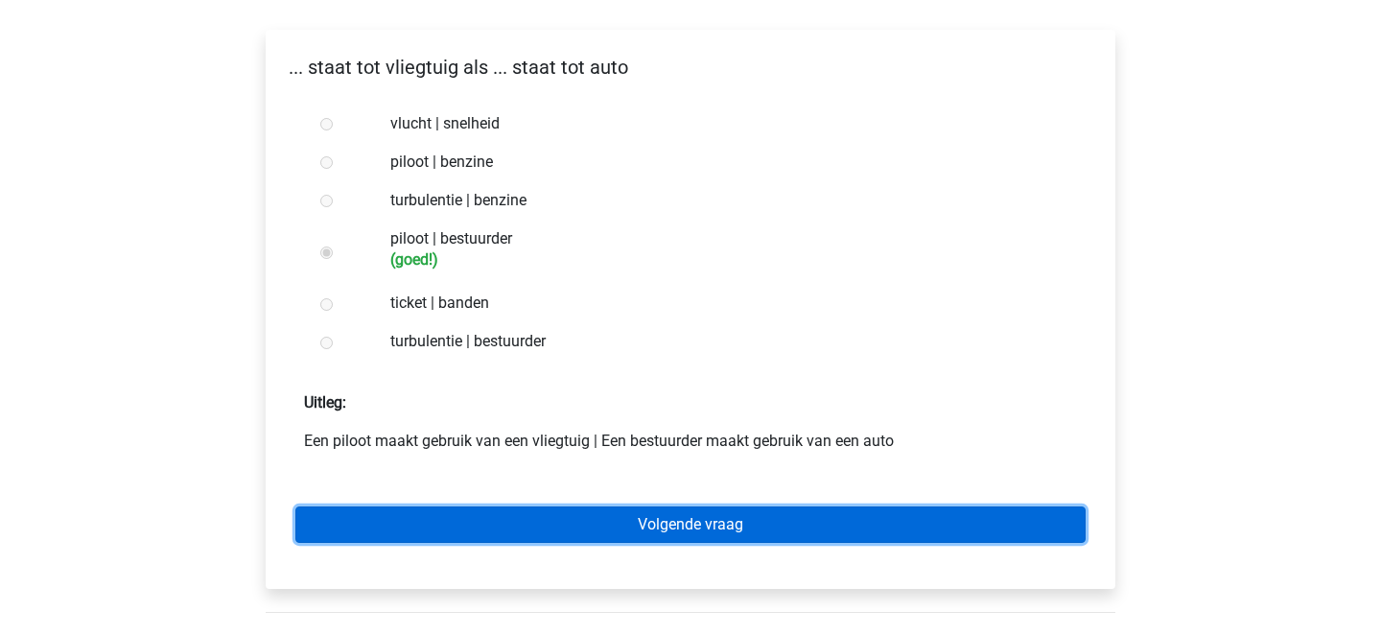
click at [510, 521] on link "Volgende vraag" at bounding box center [690, 524] width 790 height 36
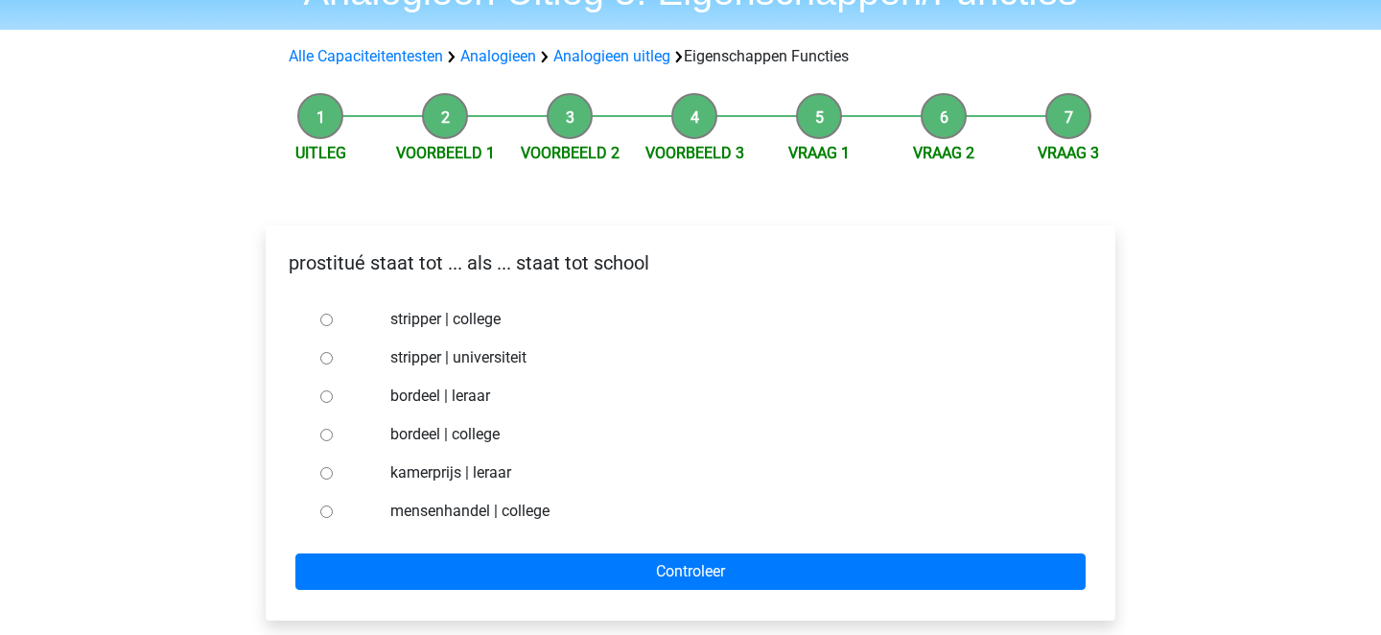
scroll to position [115, 0]
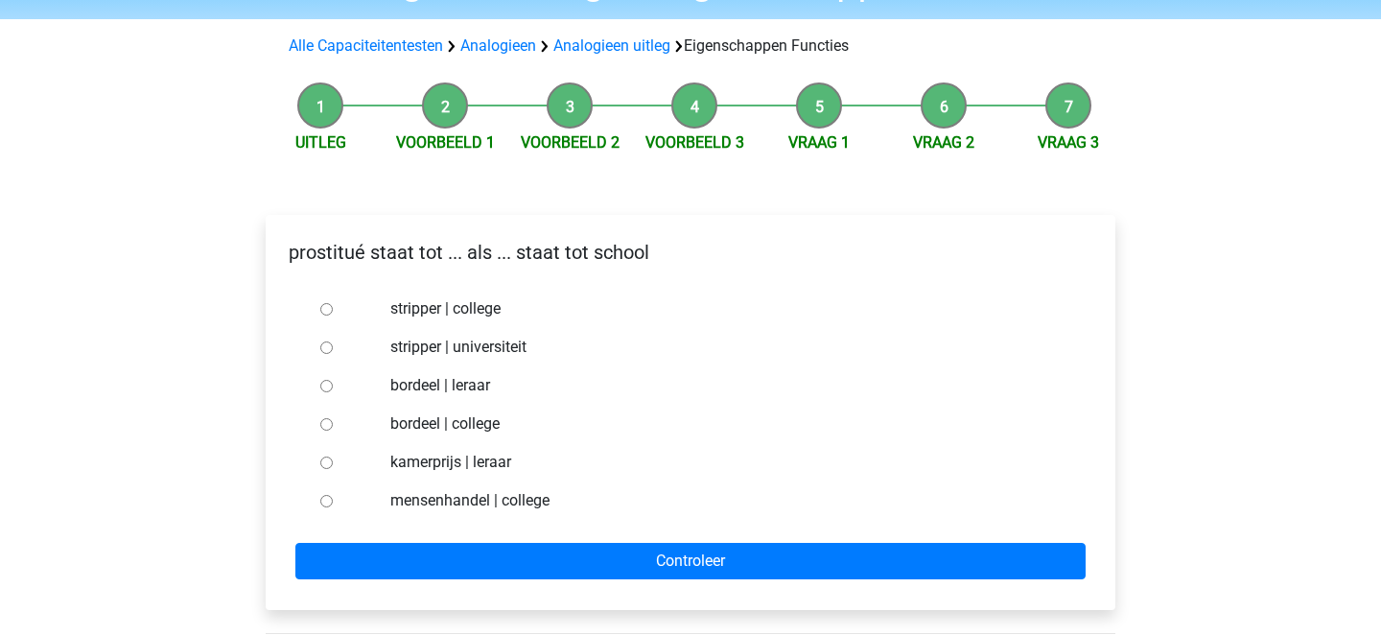
click at [475, 386] on label "bordeel | leraar" at bounding box center [721, 385] width 663 height 23
click at [333, 386] on input "bordeel | leraar" at bounding box center [326, 386] width 12 height 12
radio input "true"
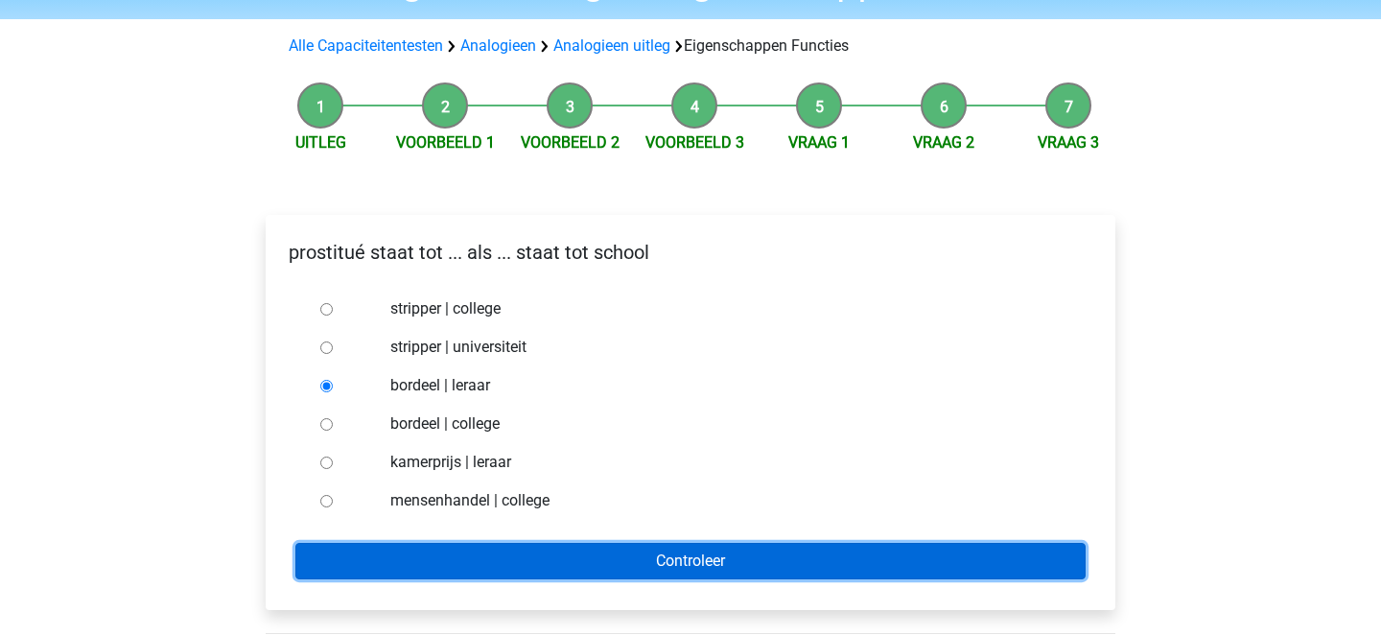
click at [526, 564] on input "Controleer" at bounding box center [690, 561] width 790 height 36
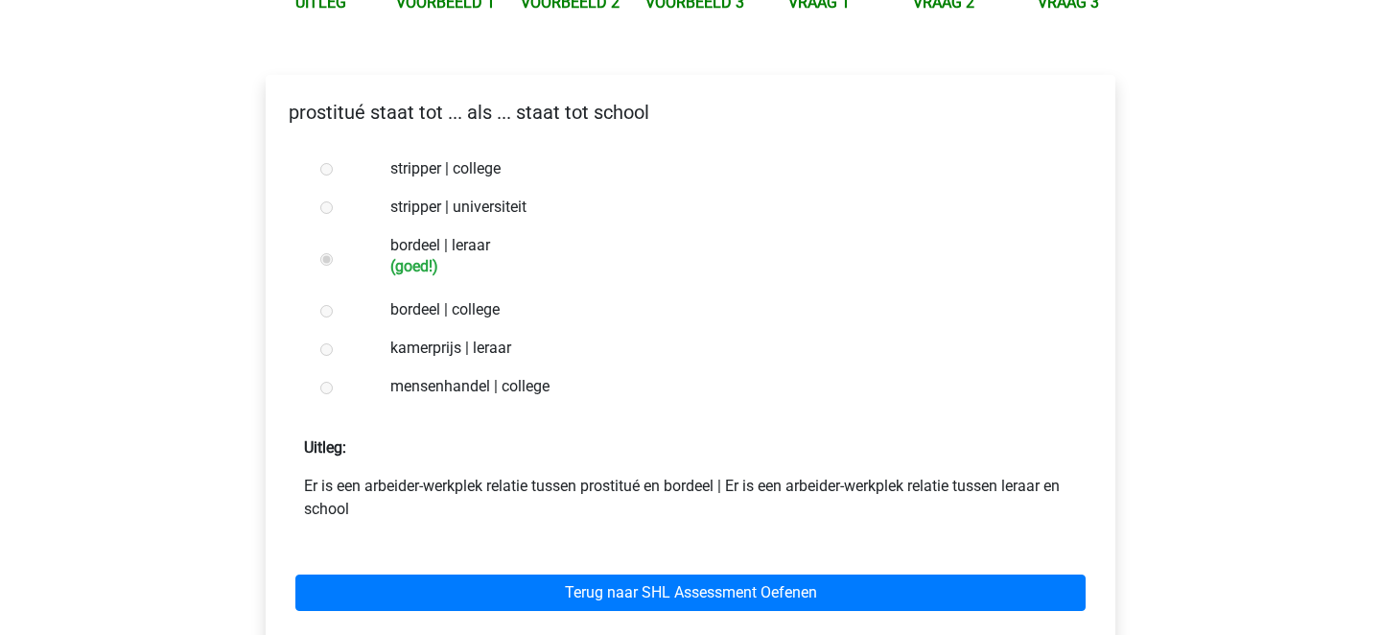
scroll to position [298, 0]
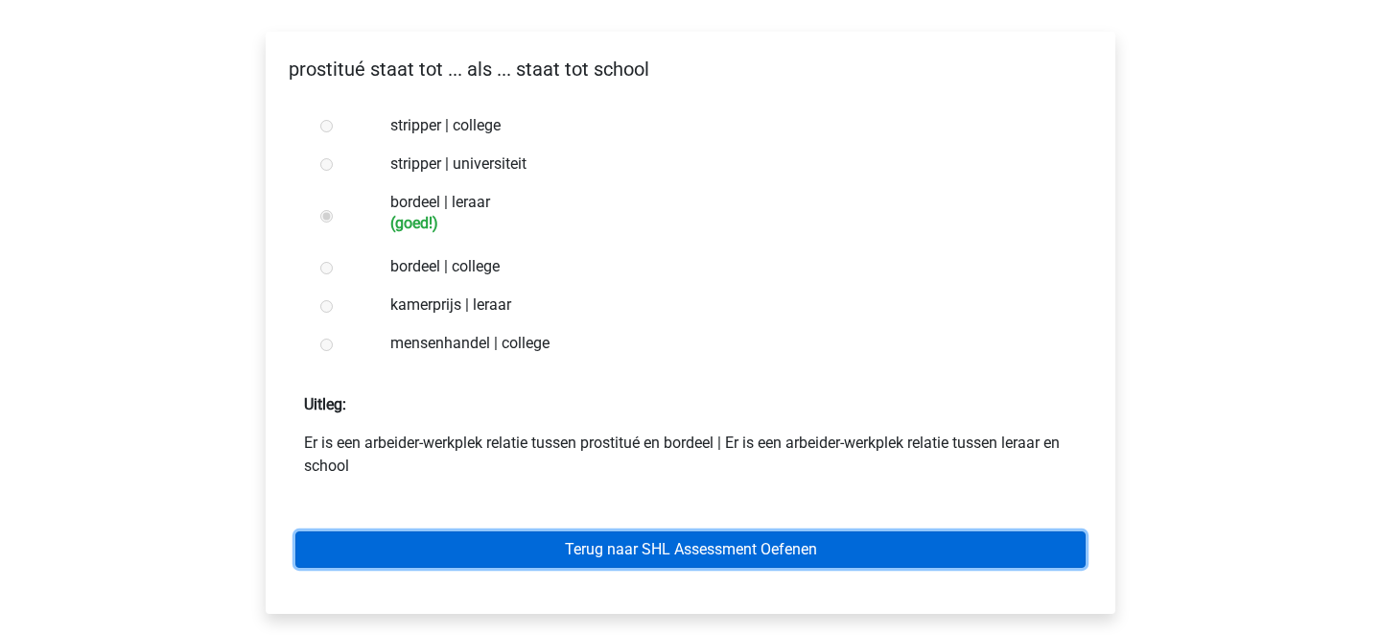
click at [555, 547] on link "Terug naar SHL Assessment Oefenen" at bounding box center [690, 549] width 790 height 36
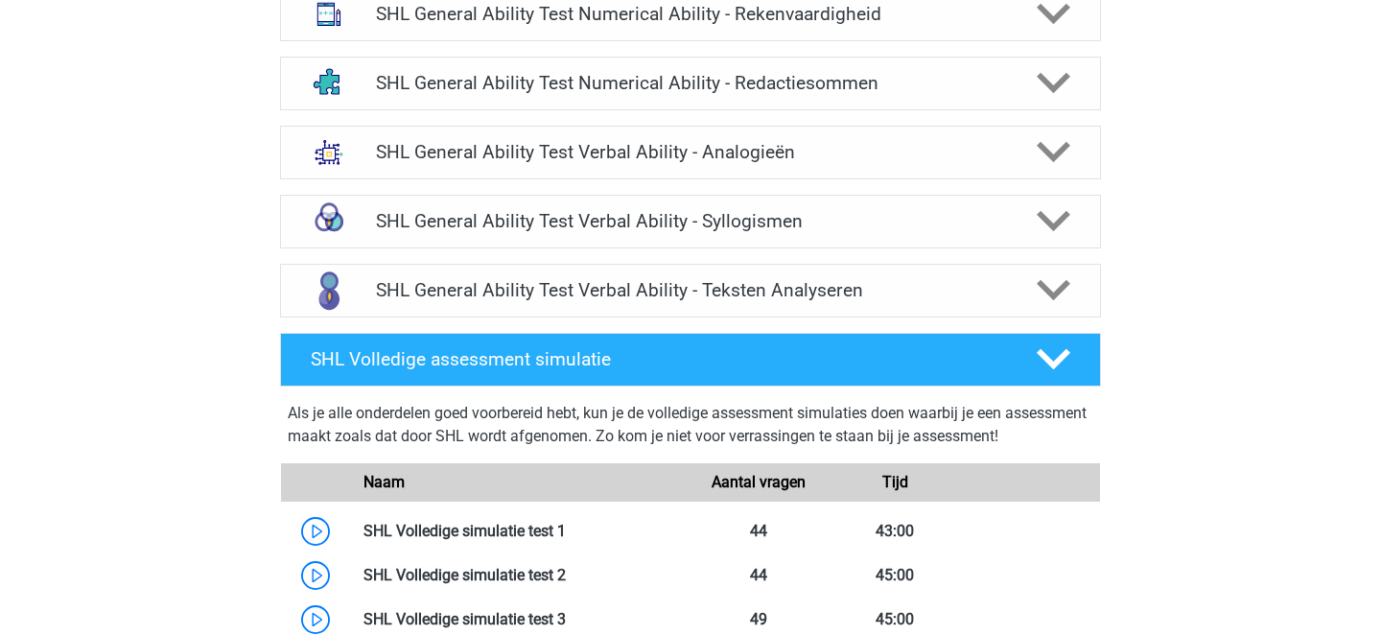
scroll to position [1247, 0]
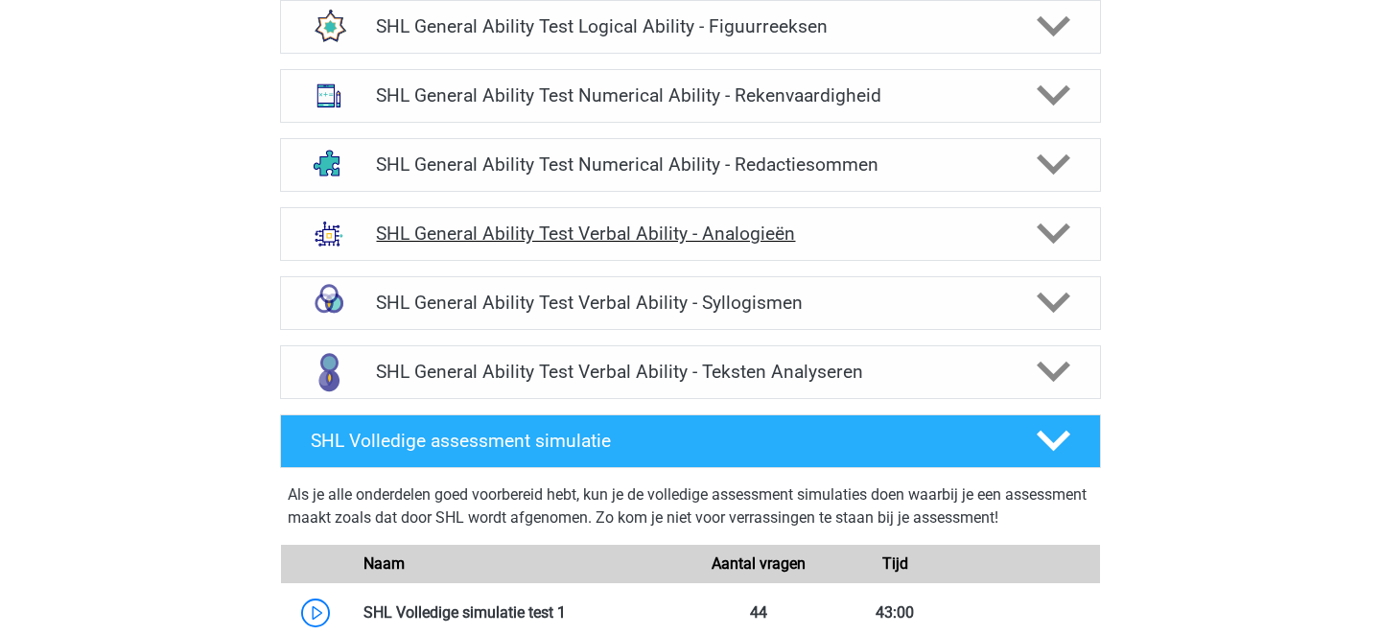
click at [514, 251] on div "SHL General Ability Test Verbal Ability - Analogieën" at bounding box center [690, 234] width 821 height 54
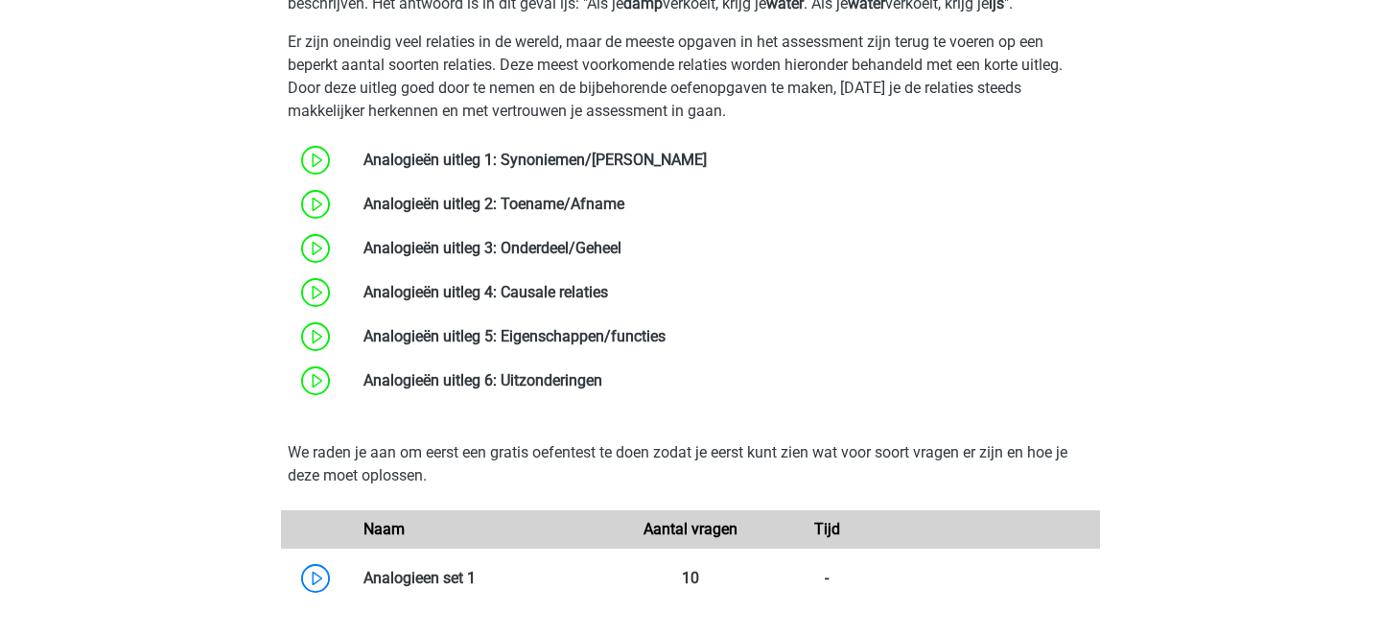
scroll to position [1673, 0]
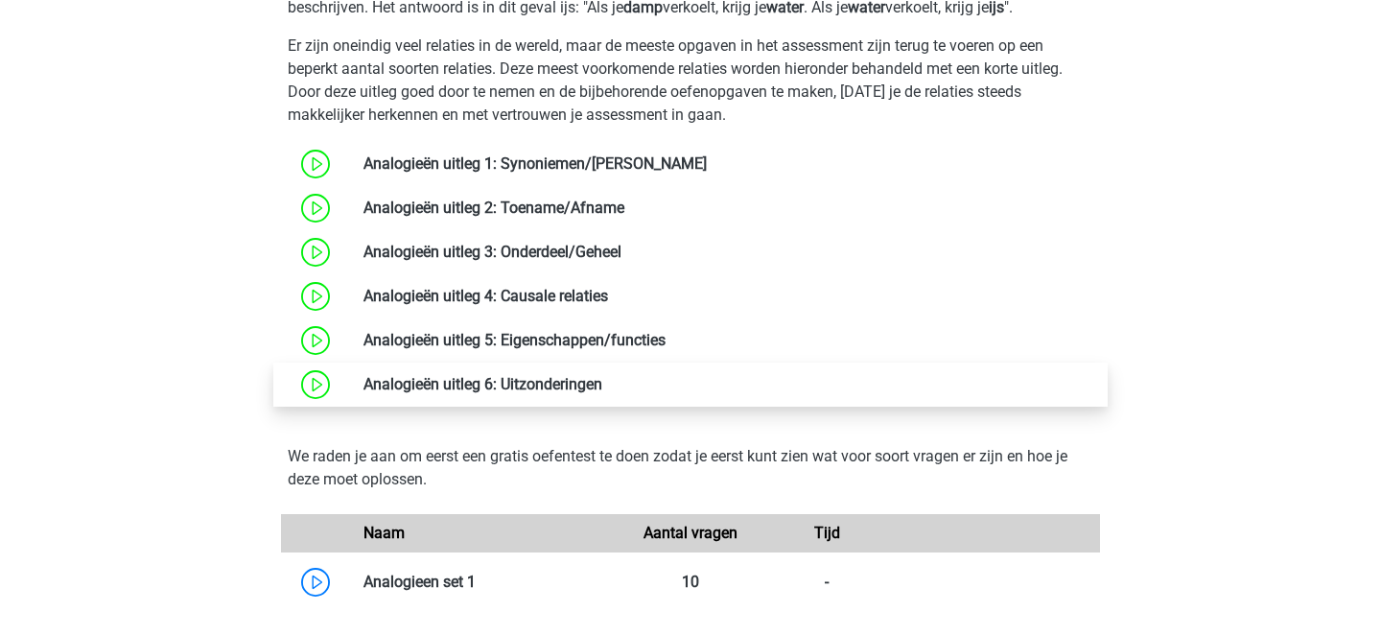
click at [602, 383] on link at bounding box center [602, 384] width 0 height 18
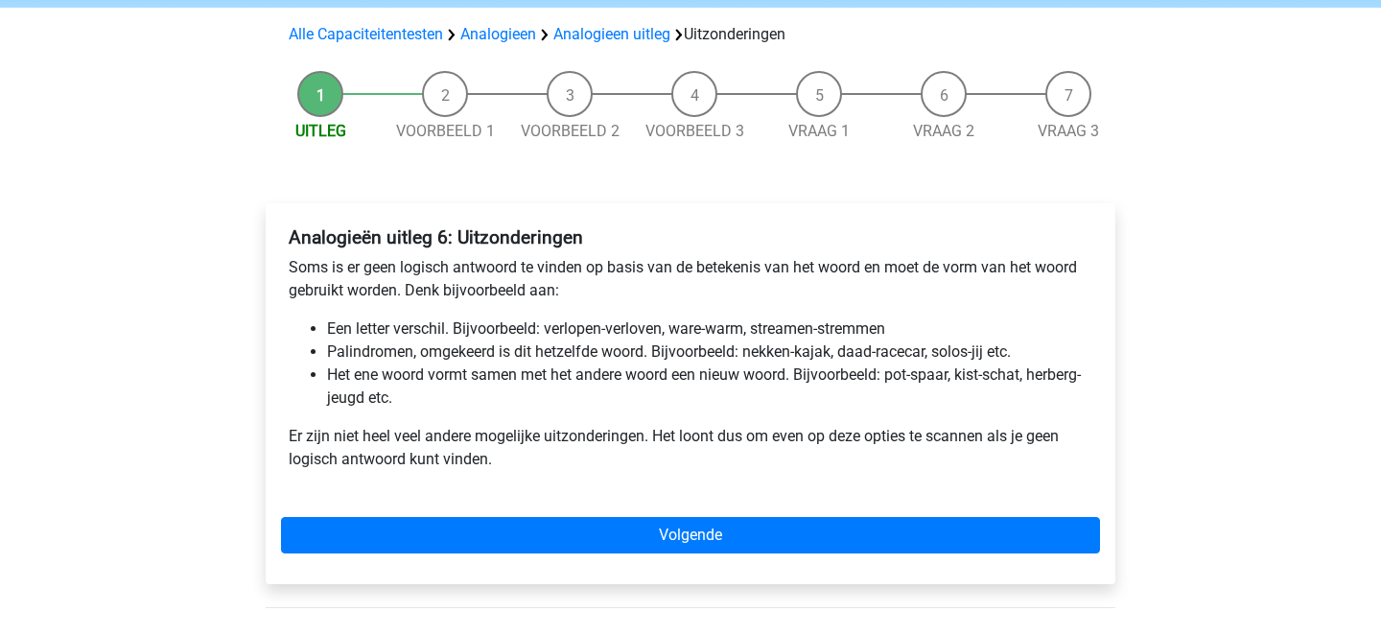
scroll to position [132, 0]
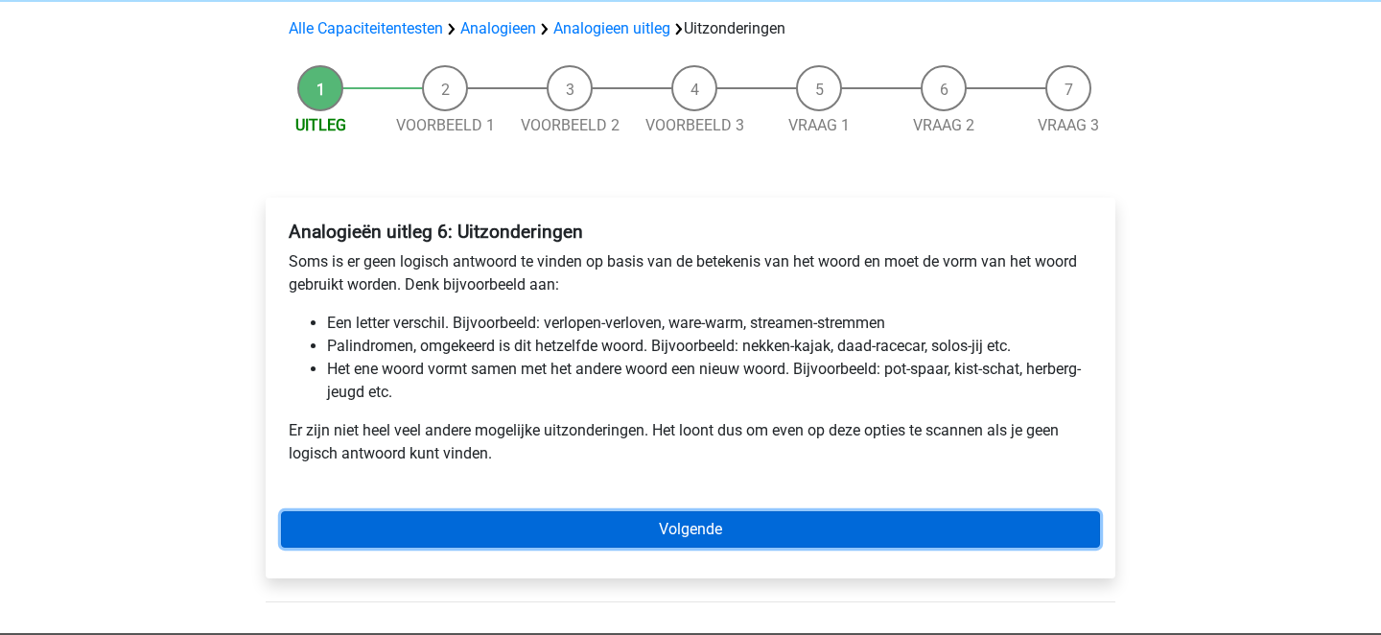
click at [548, 525] on link "Volgende" at bounding box center [690, 529] width 819 height 36
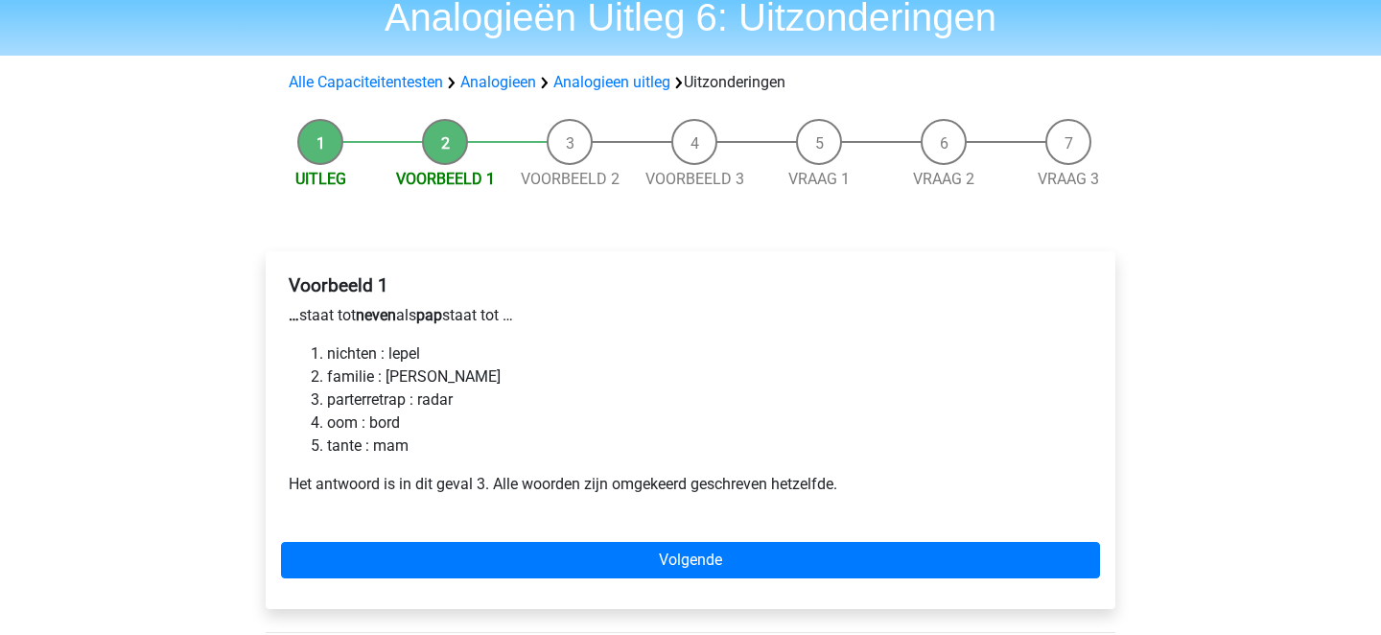
scroll to position [85, 0]
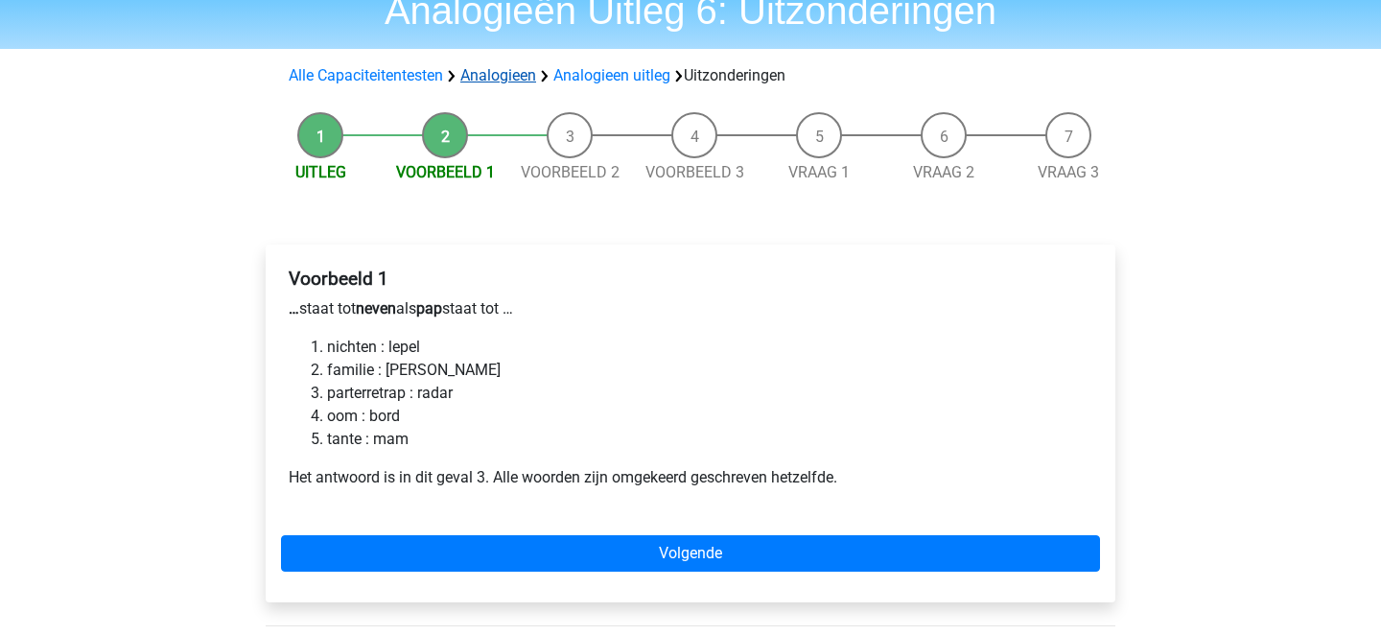
click at [517, 70] on link "Analogieen" at bounding box center [498, 75] width 76 height 18
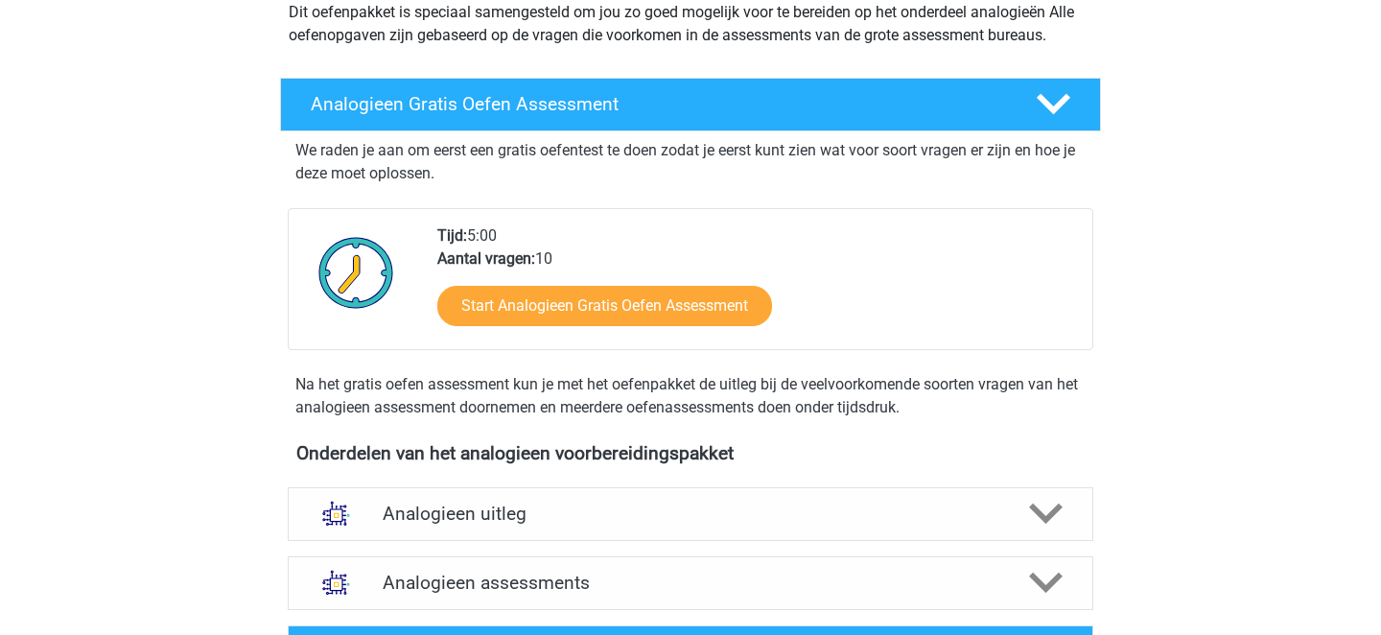
scroll to position [266, 0]
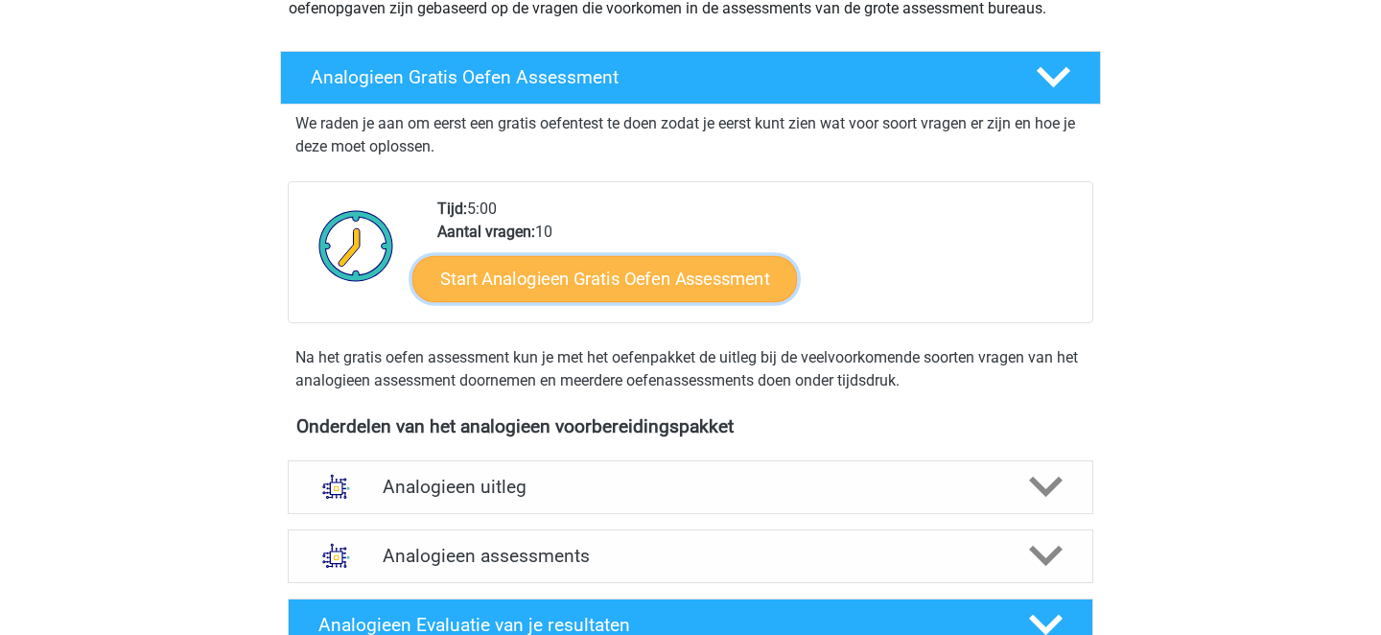
click at [560, 280] on link "Start Analogieen Gratis Oefen Assessment" at bounding box center [604, 278] width 384 height 46
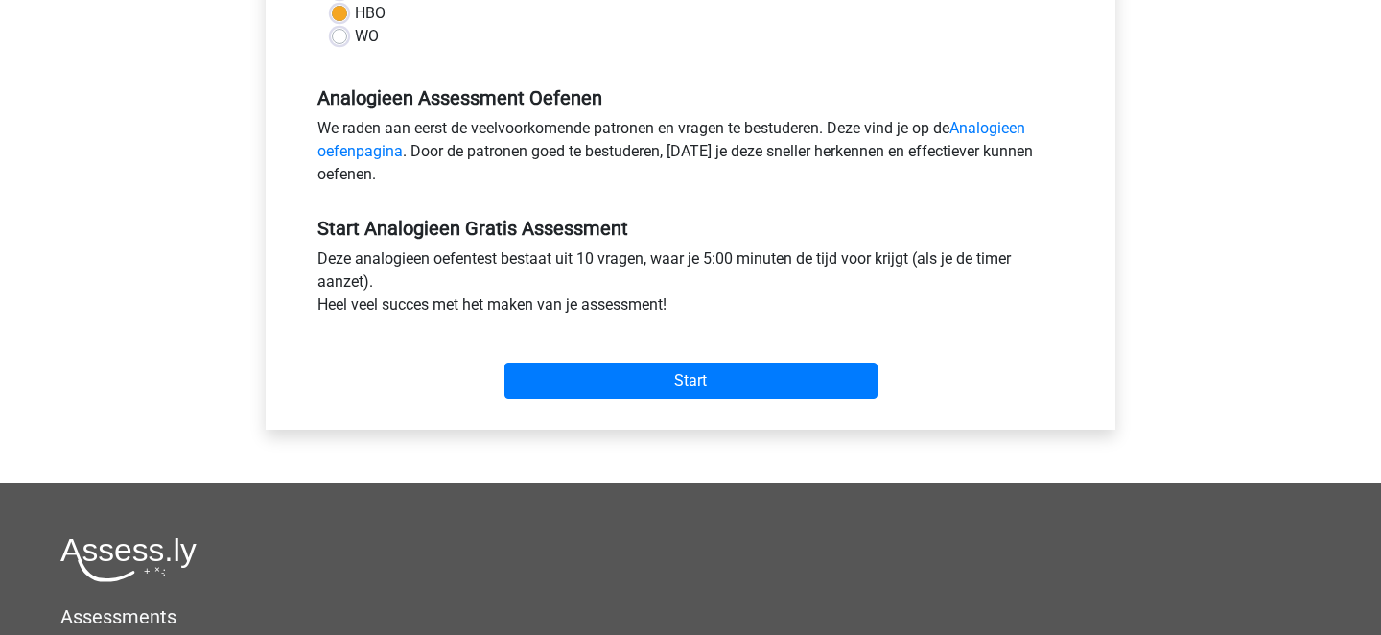
scroll to position [536, 0]
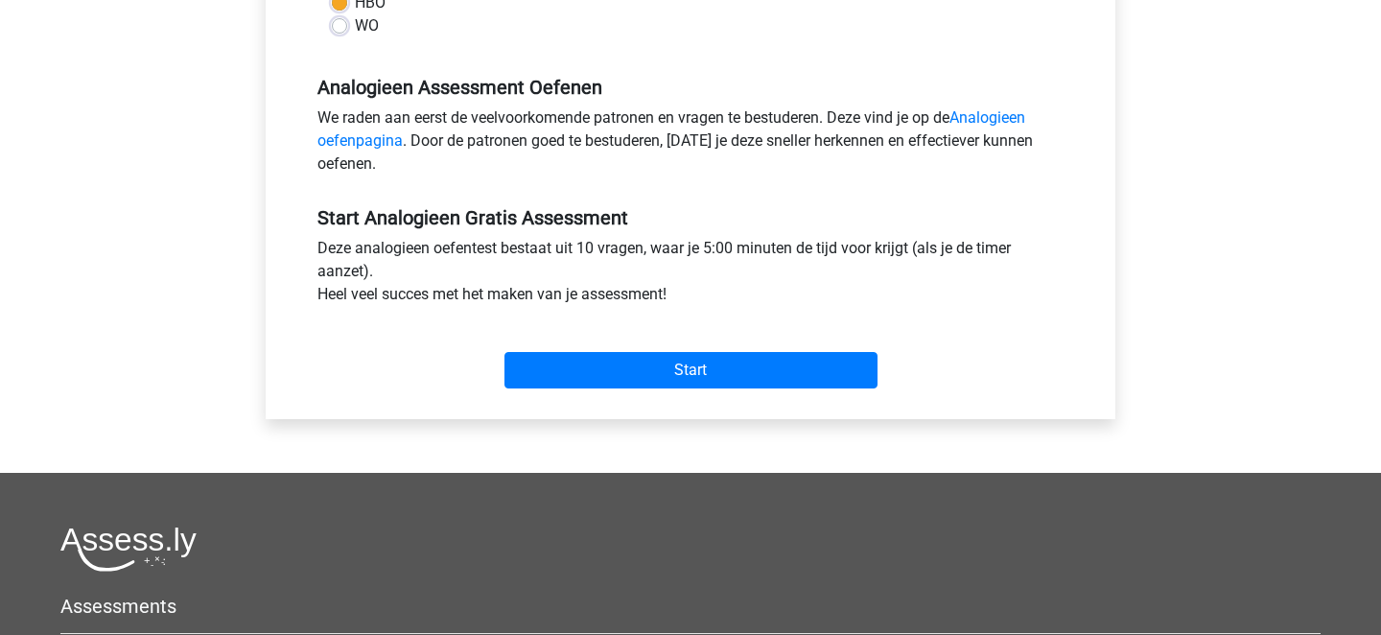
click at [577, 390] on div "Start" at bounding box center [690, 354] width 775 height 82
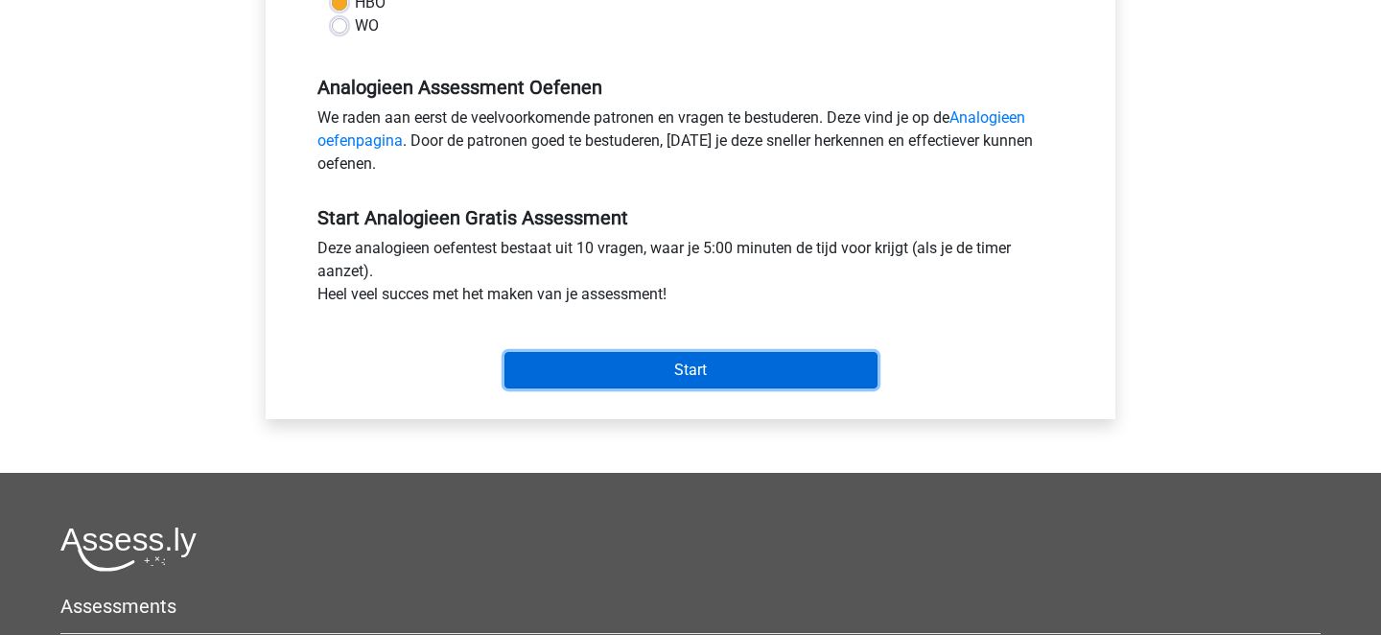
click at [577, 357] on input "Start" at bounding box center [690, 370] width 373 height 36
